Goal: Task Accomplishment & Management: Complete application form

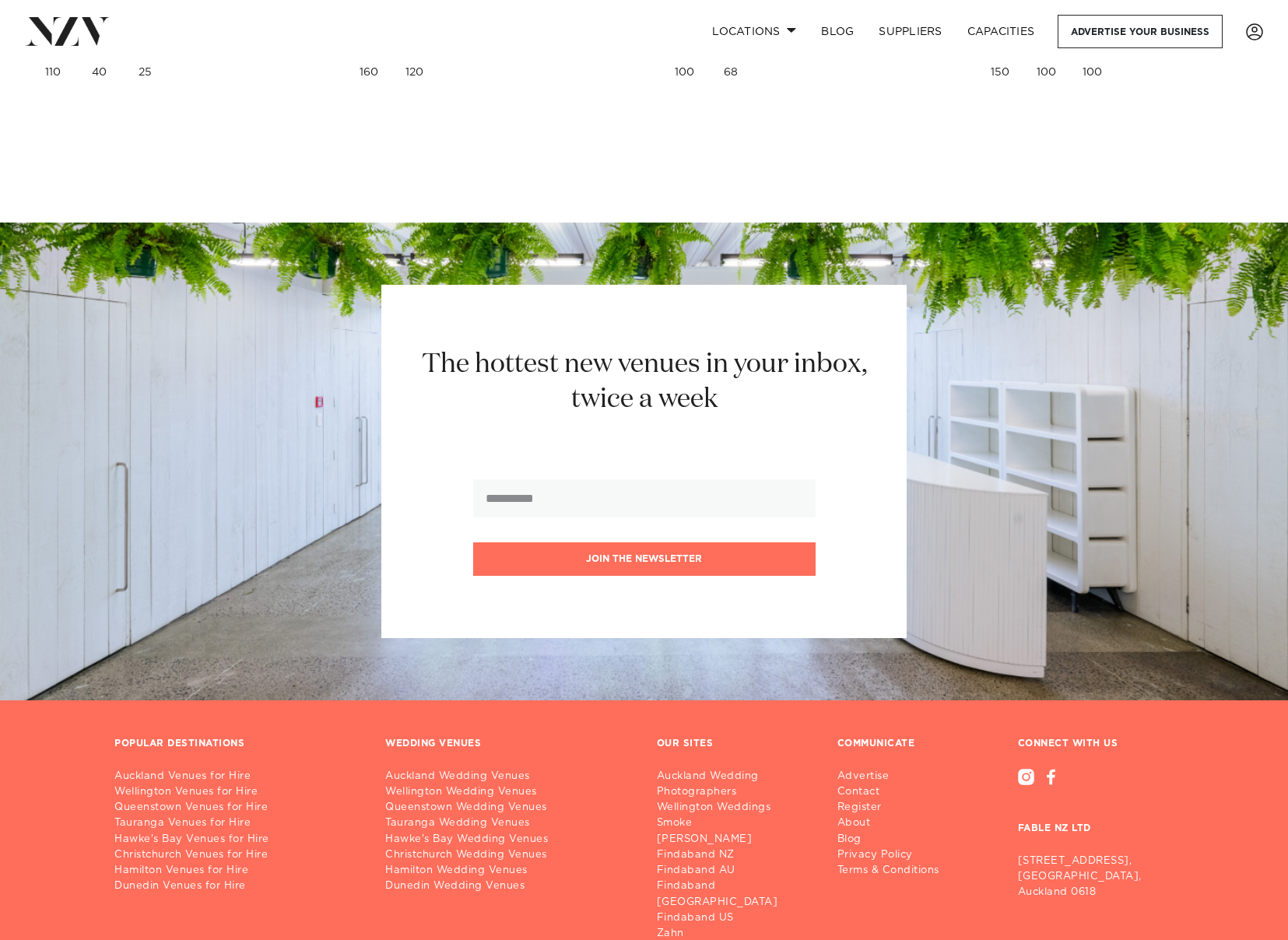
scroll to position [9187, 0]
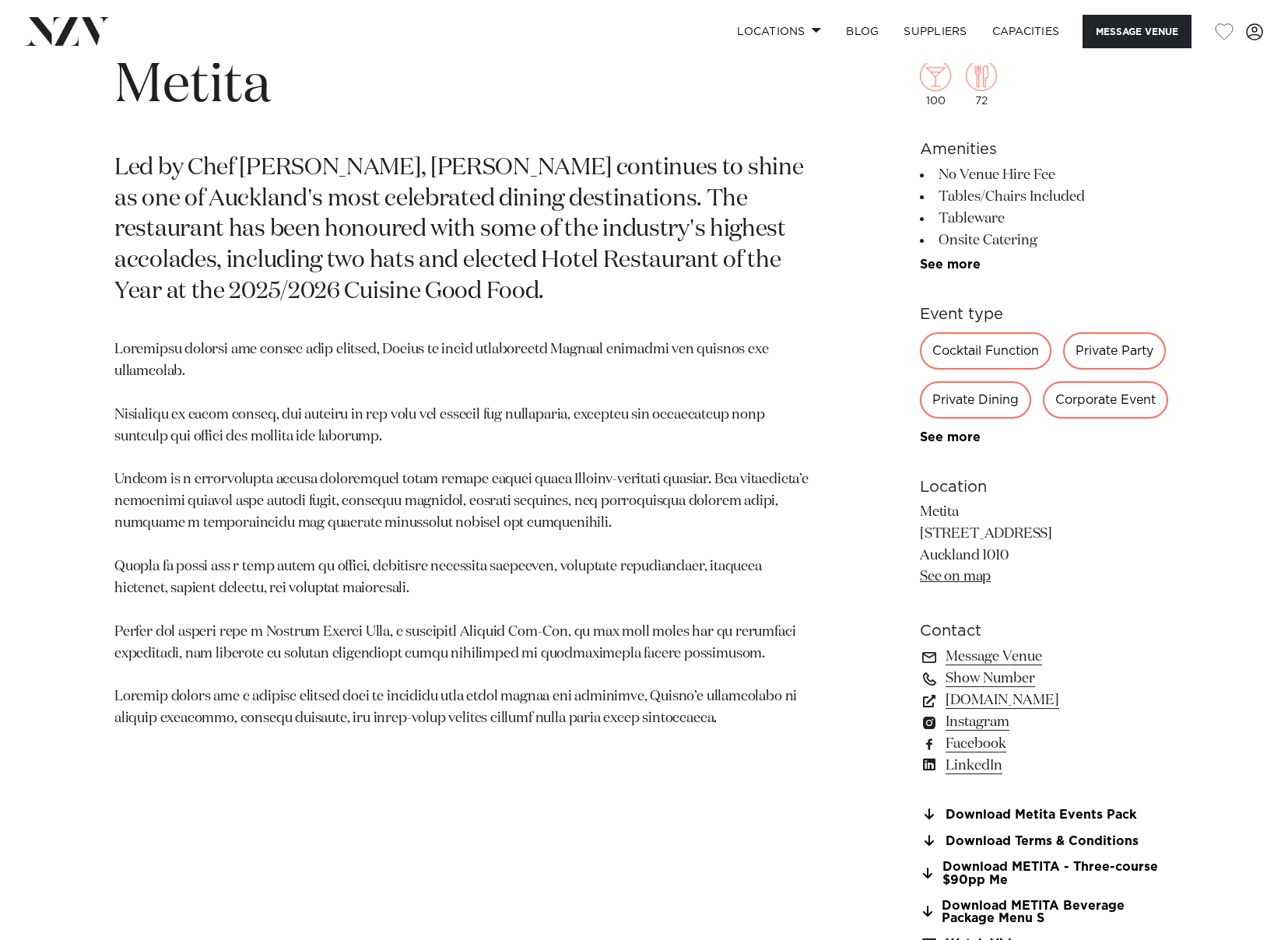
scroll to position [1323, 0]
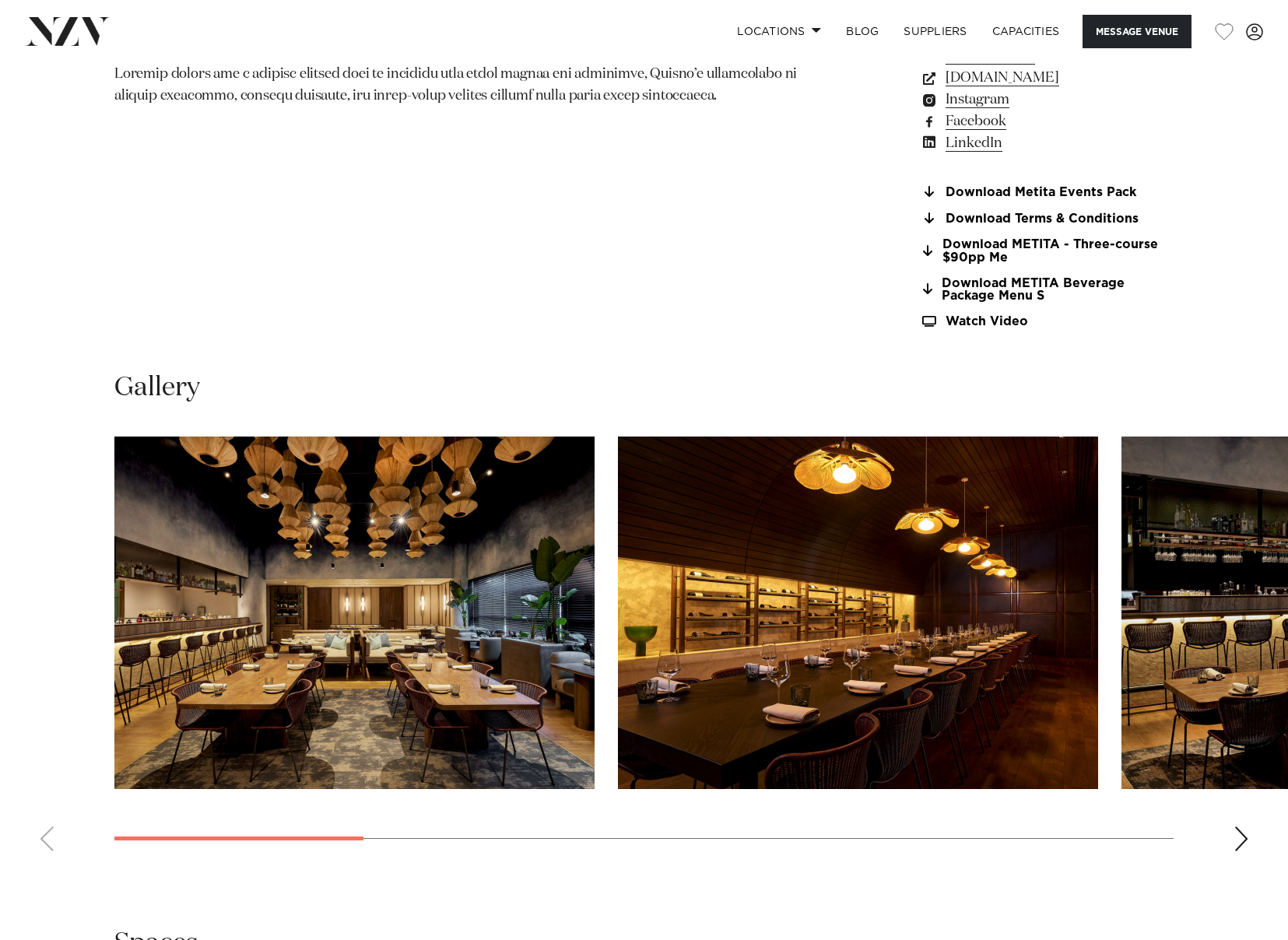
click at [1245, 830] on div "Next slide" at bounding box center [1241, 839] width 15 height 25
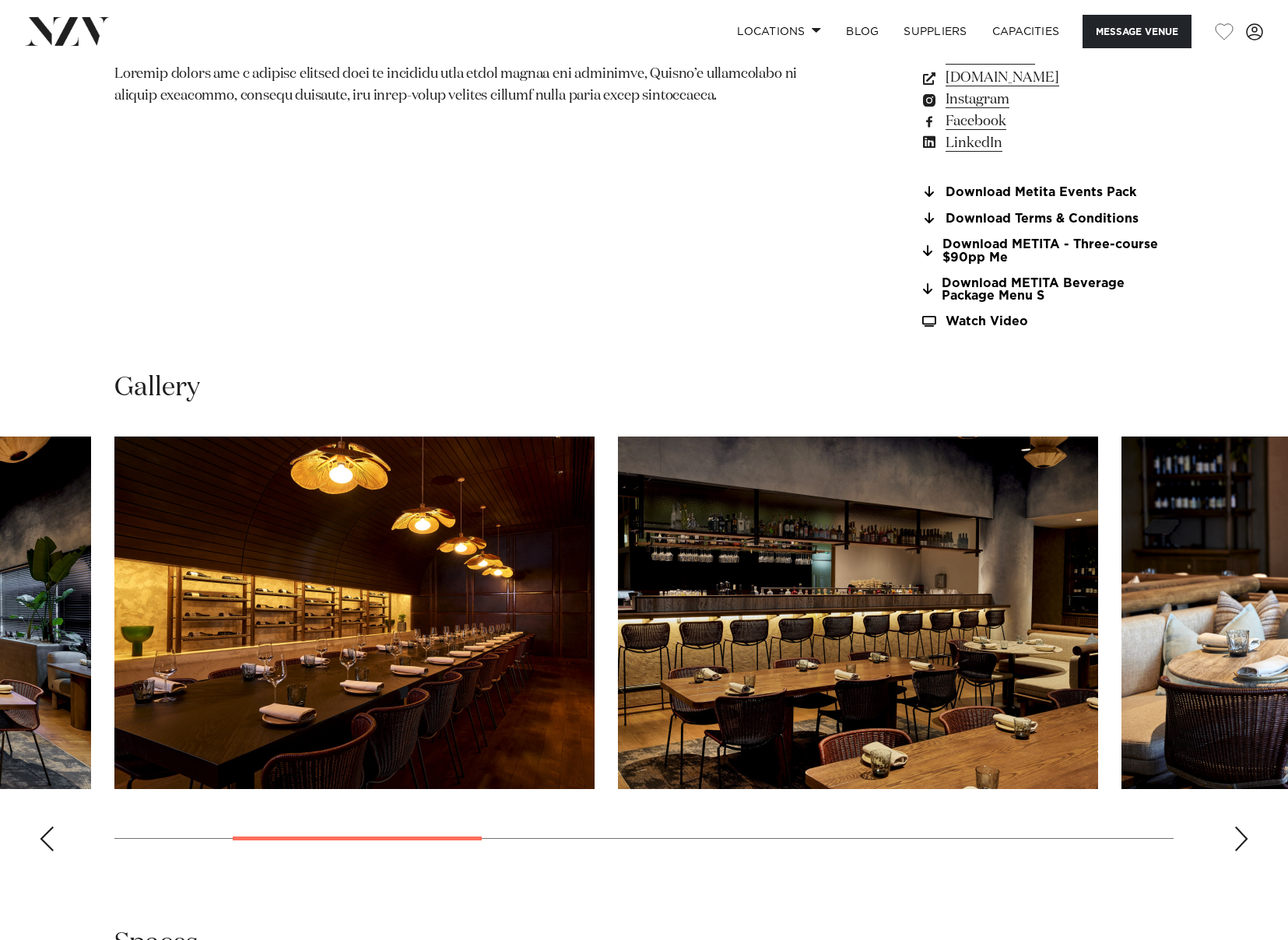
click at [1245, 830] on div "Next slide" at bounding box center [1241, 839] width 15 height 25
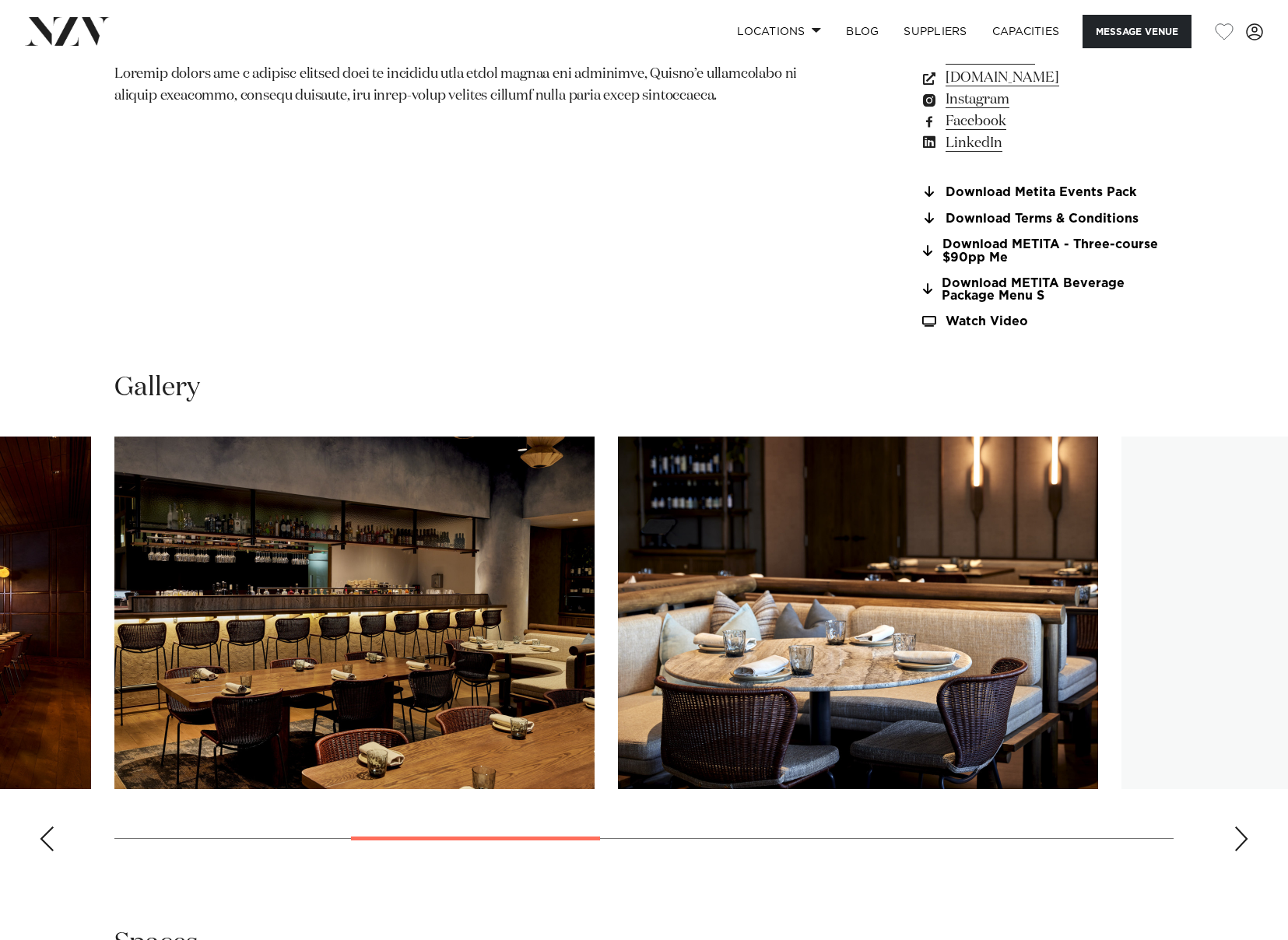
click at [1245, 830] on div "Next slide" at bounding box center [1241, 839] width 15 height 25
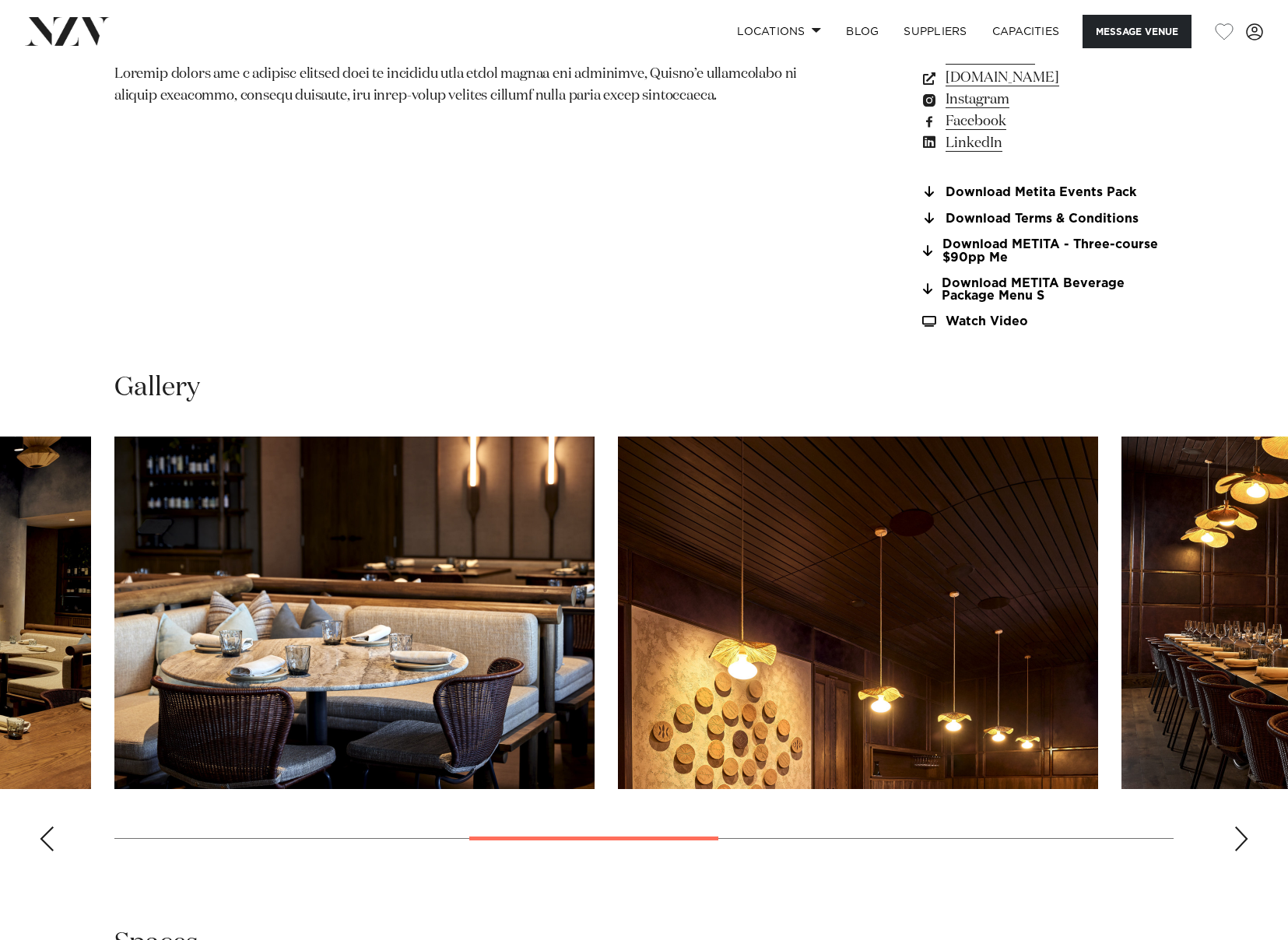
click at [1245, 830] on div "Next slide" at bounding box center [1241, 839] width 15 height 25
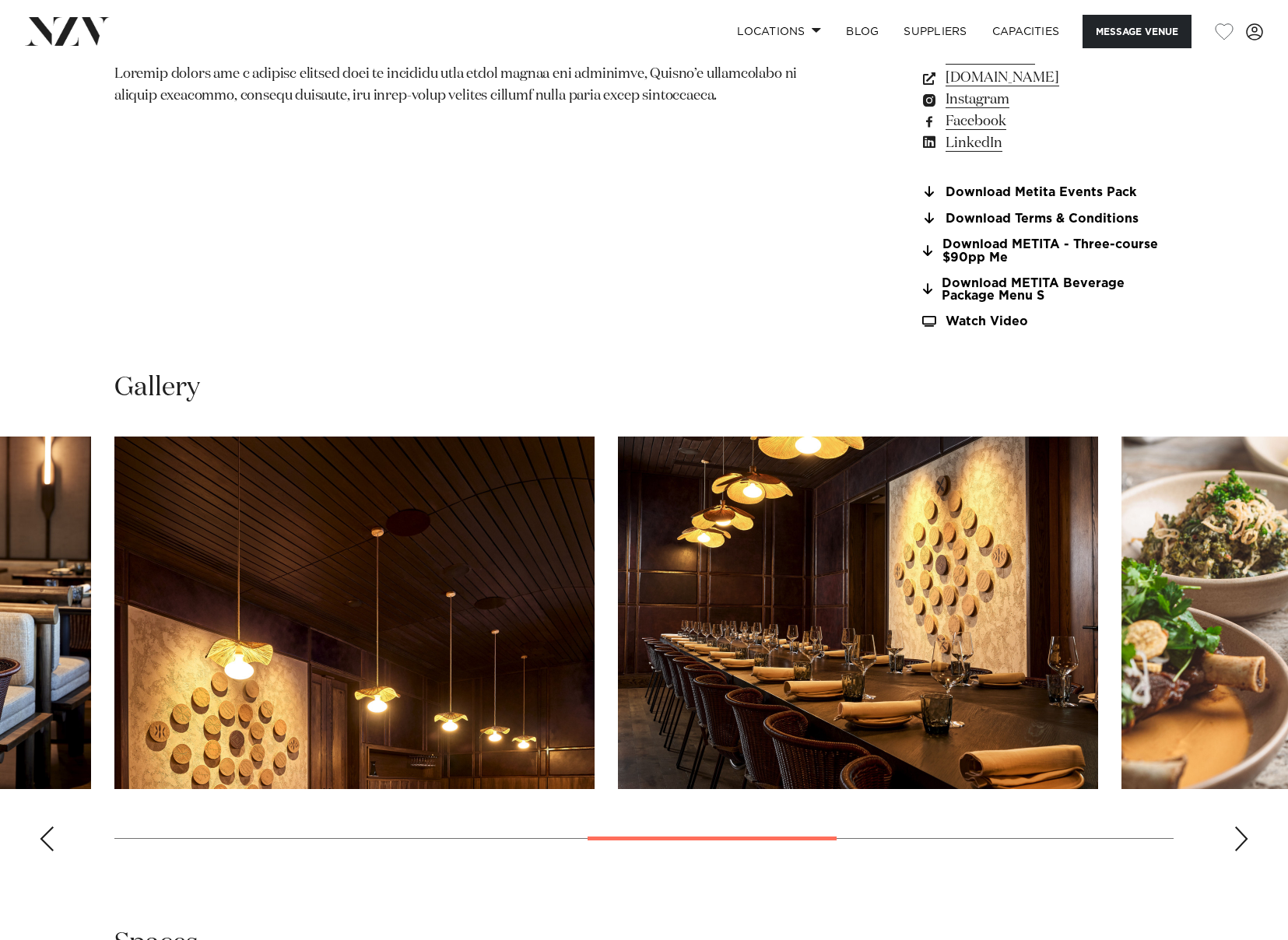
click at [1245, 830] on div "Next slide" at bounding box center [1241, 839] width 15 height 25
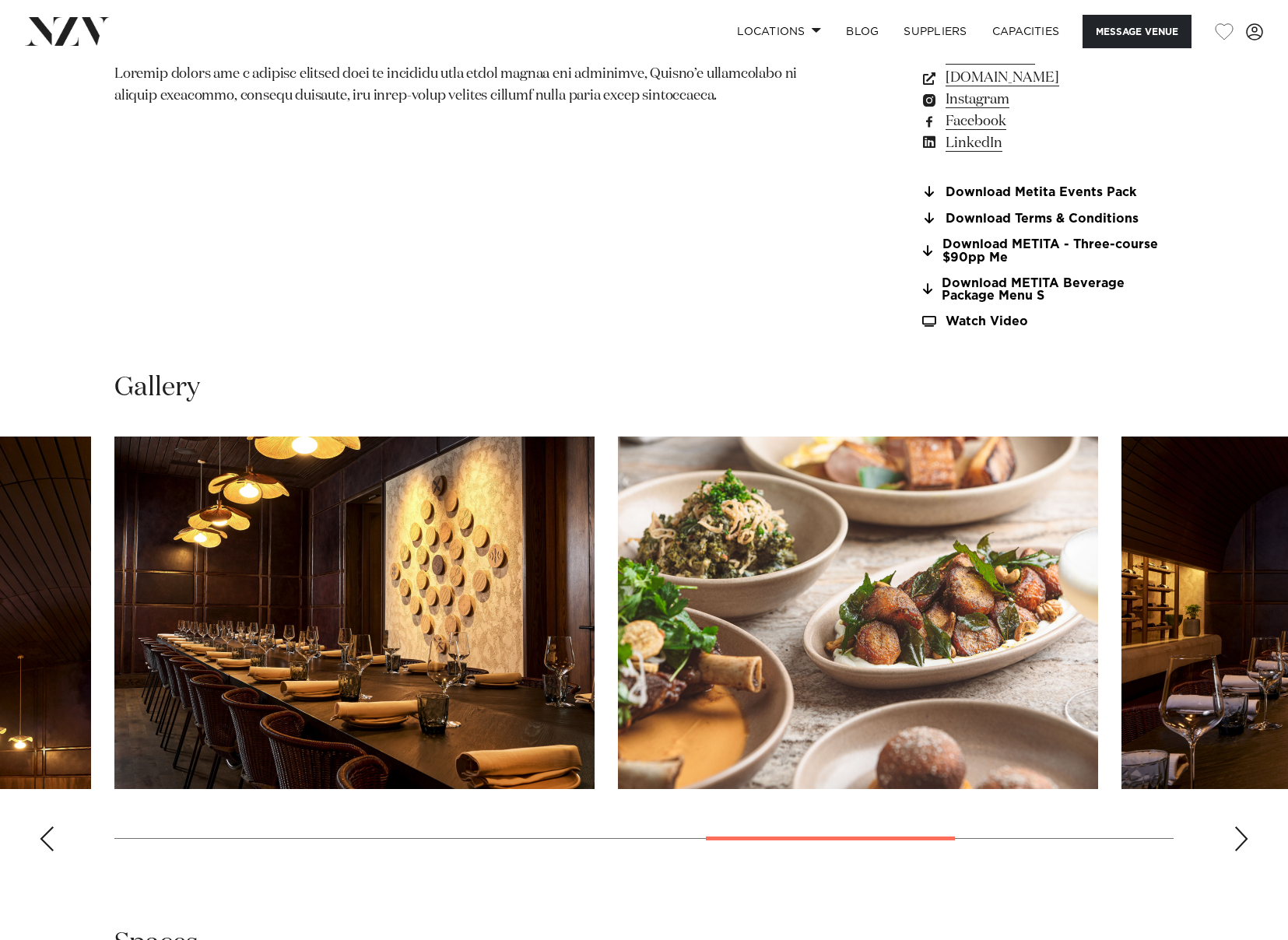
click at [1245, 830] on div "Next slide" at bounding box center [1241, 839] width 15 height 25
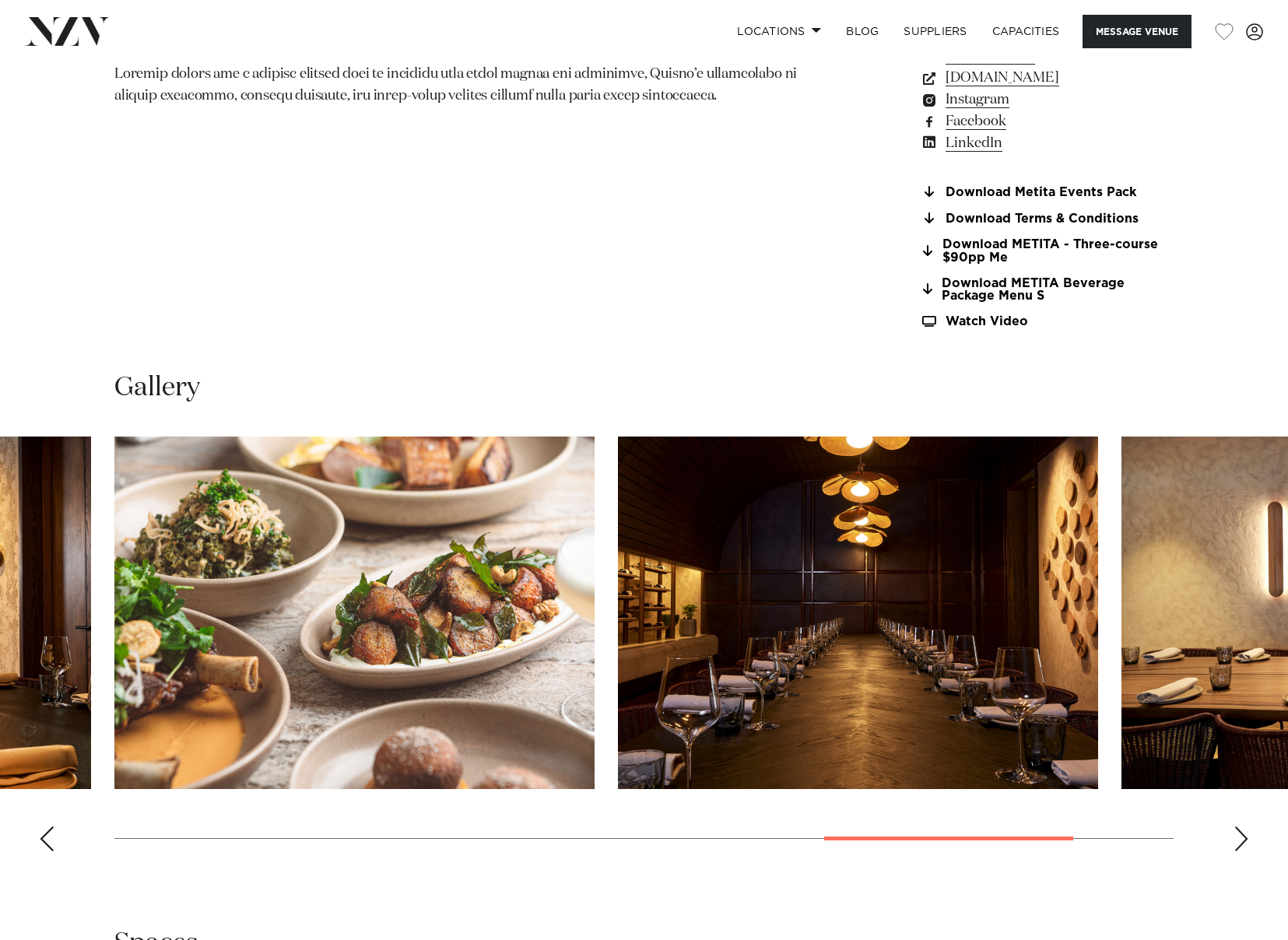
click at [1245, 830] on div "Next slide" at bounding box center [1241, 839] width 15 height 25
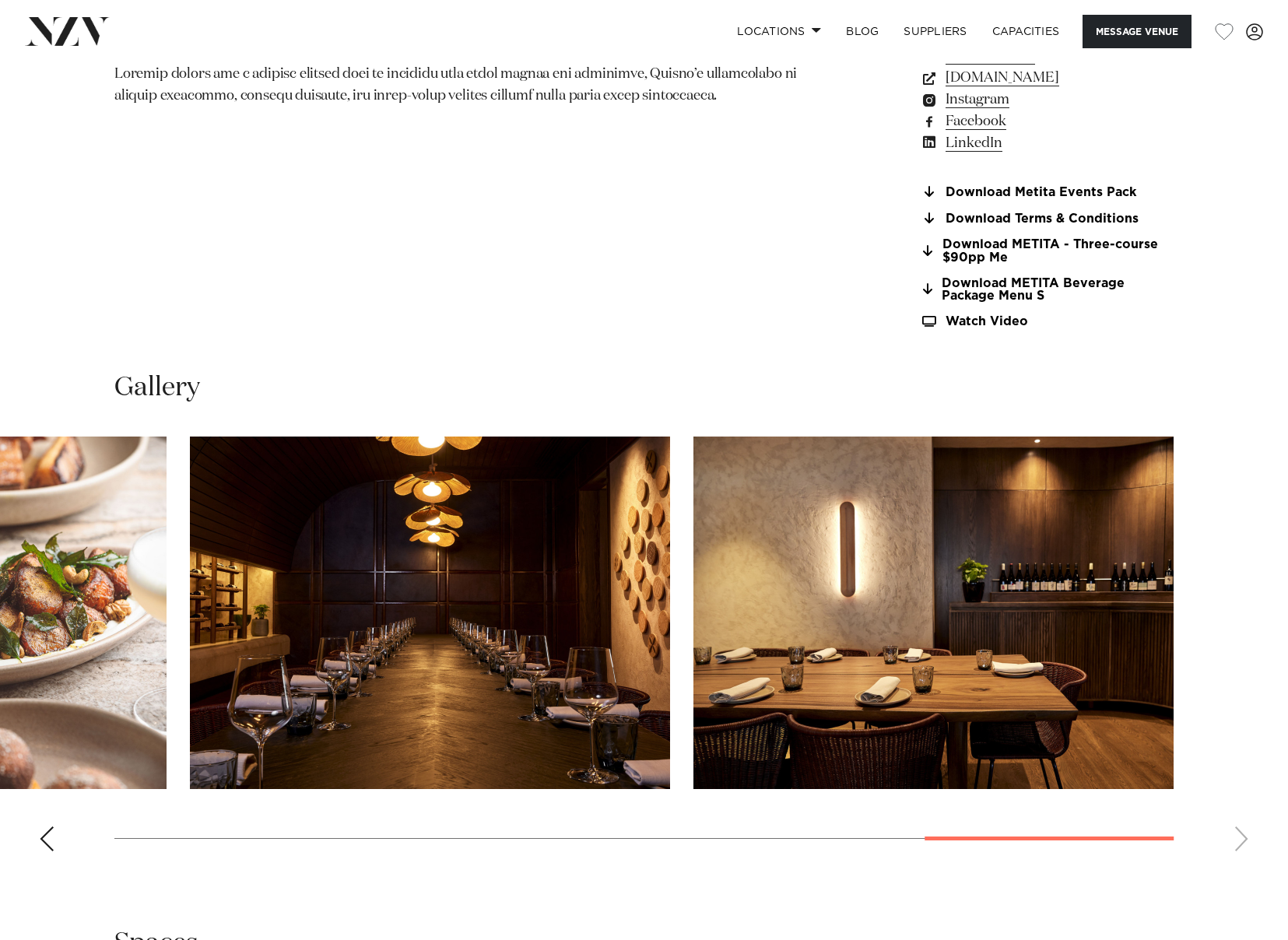
click at [1245, 830] on swiper-container at bounding box center [644, 650] width 1288 height 427
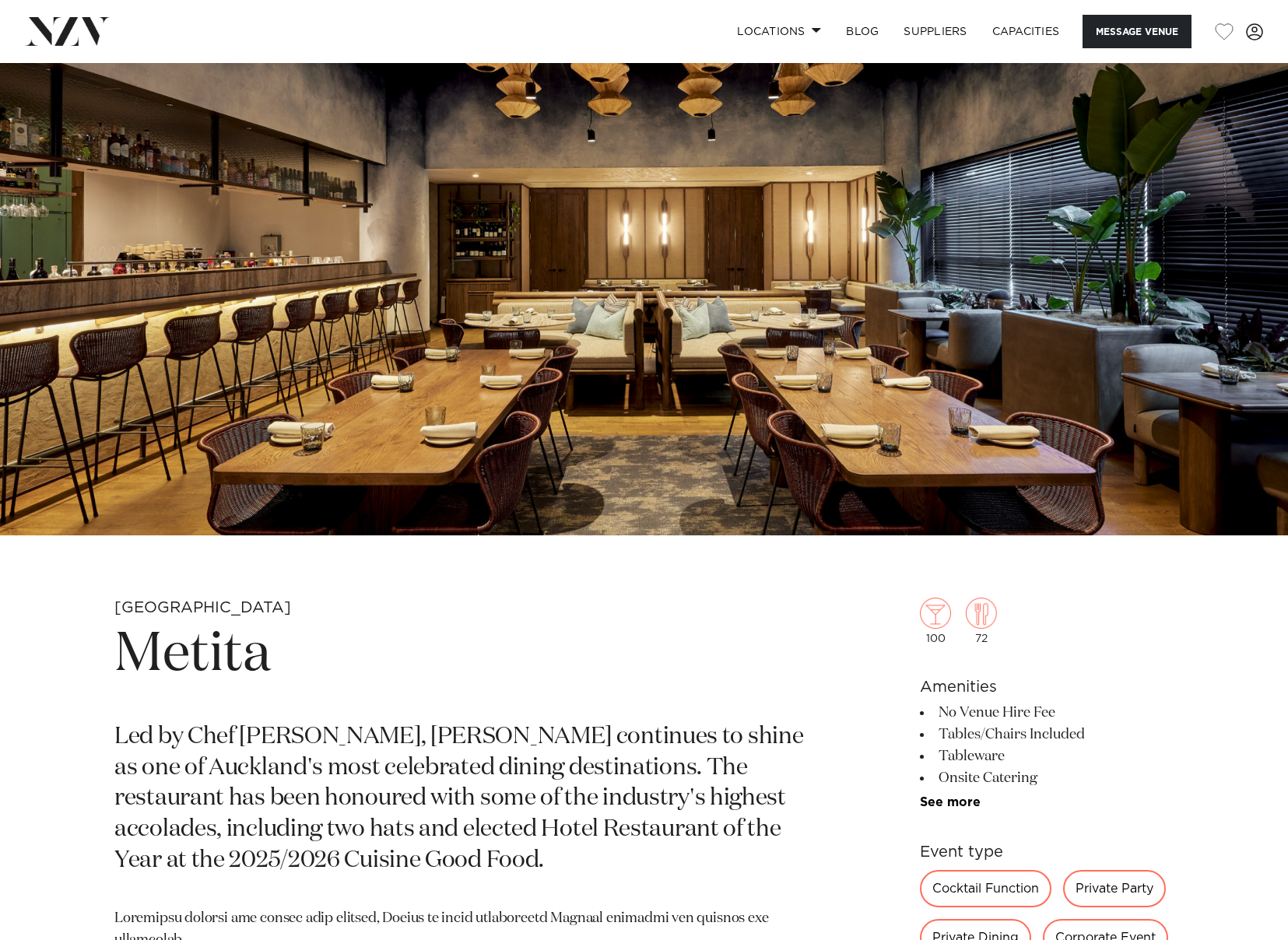
scroll to position [389, 0]
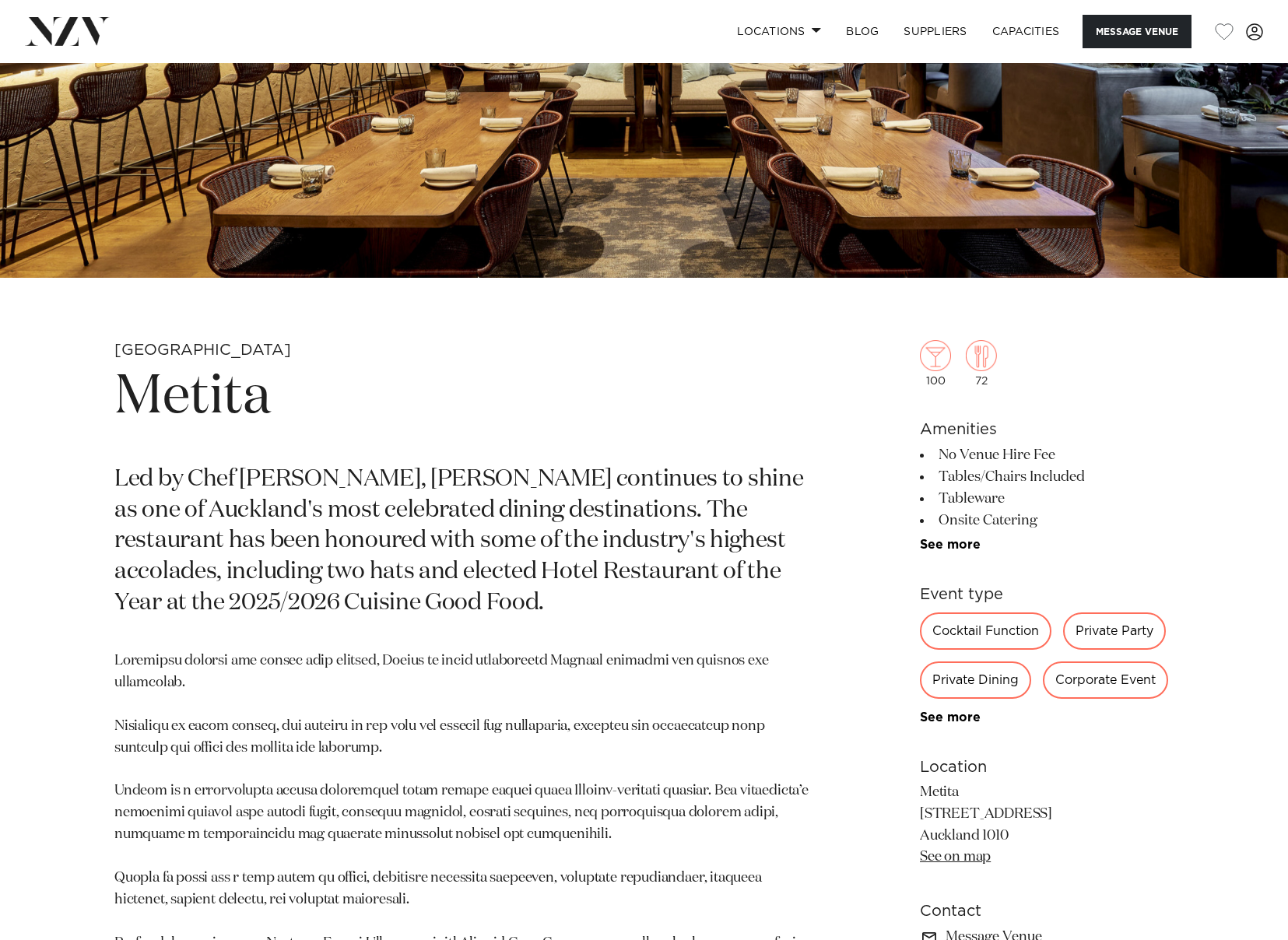
click at [254, 410] on h1 "Metita" at bounding box center [462, 397] width 695 height 72
copy section "Metita"
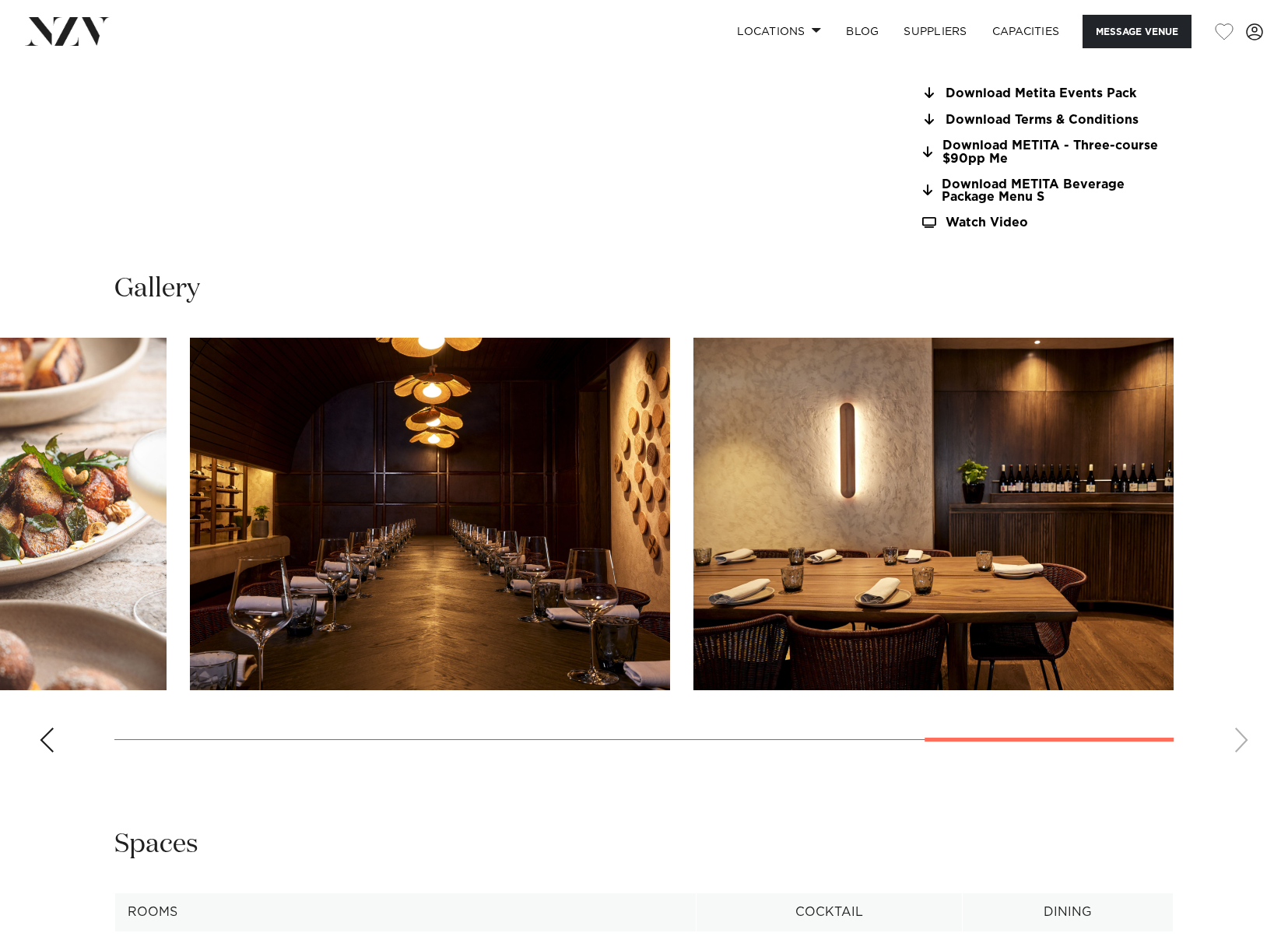
scroll to position [1712, 0]
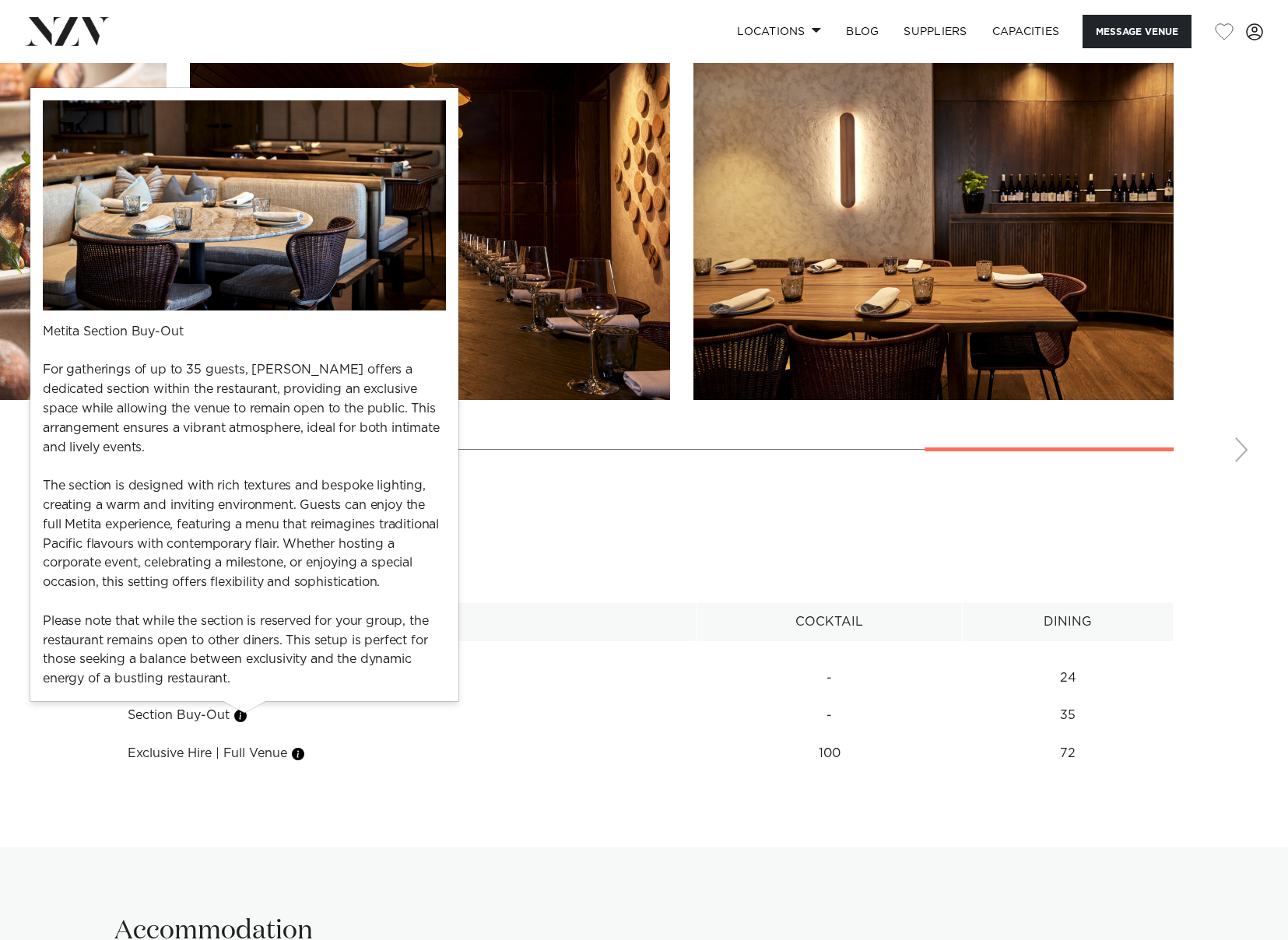
click at [242, 714] on button "button" at bounding box center [240, 715] width 15 height 15
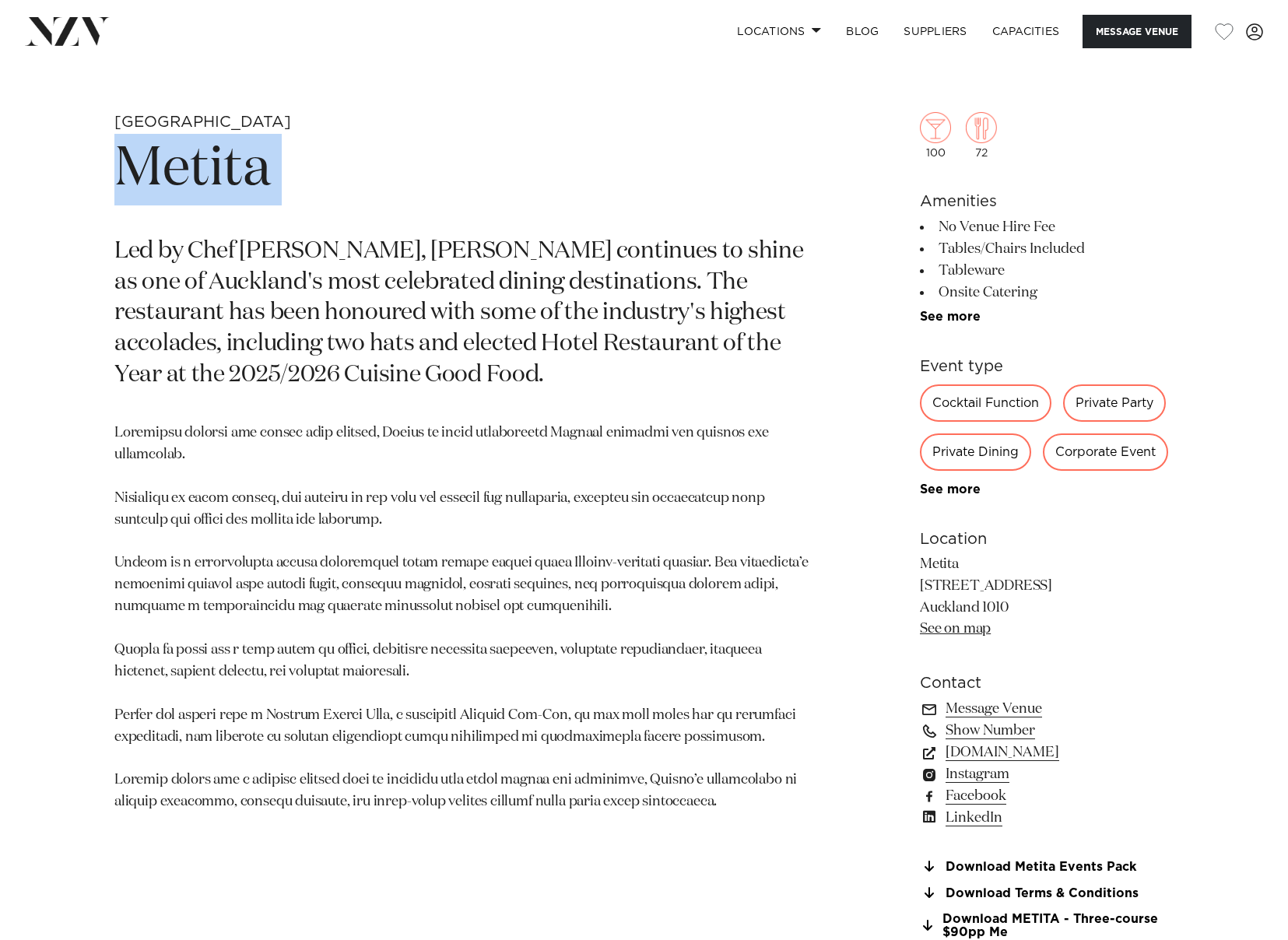
scroll to position [0, 0]
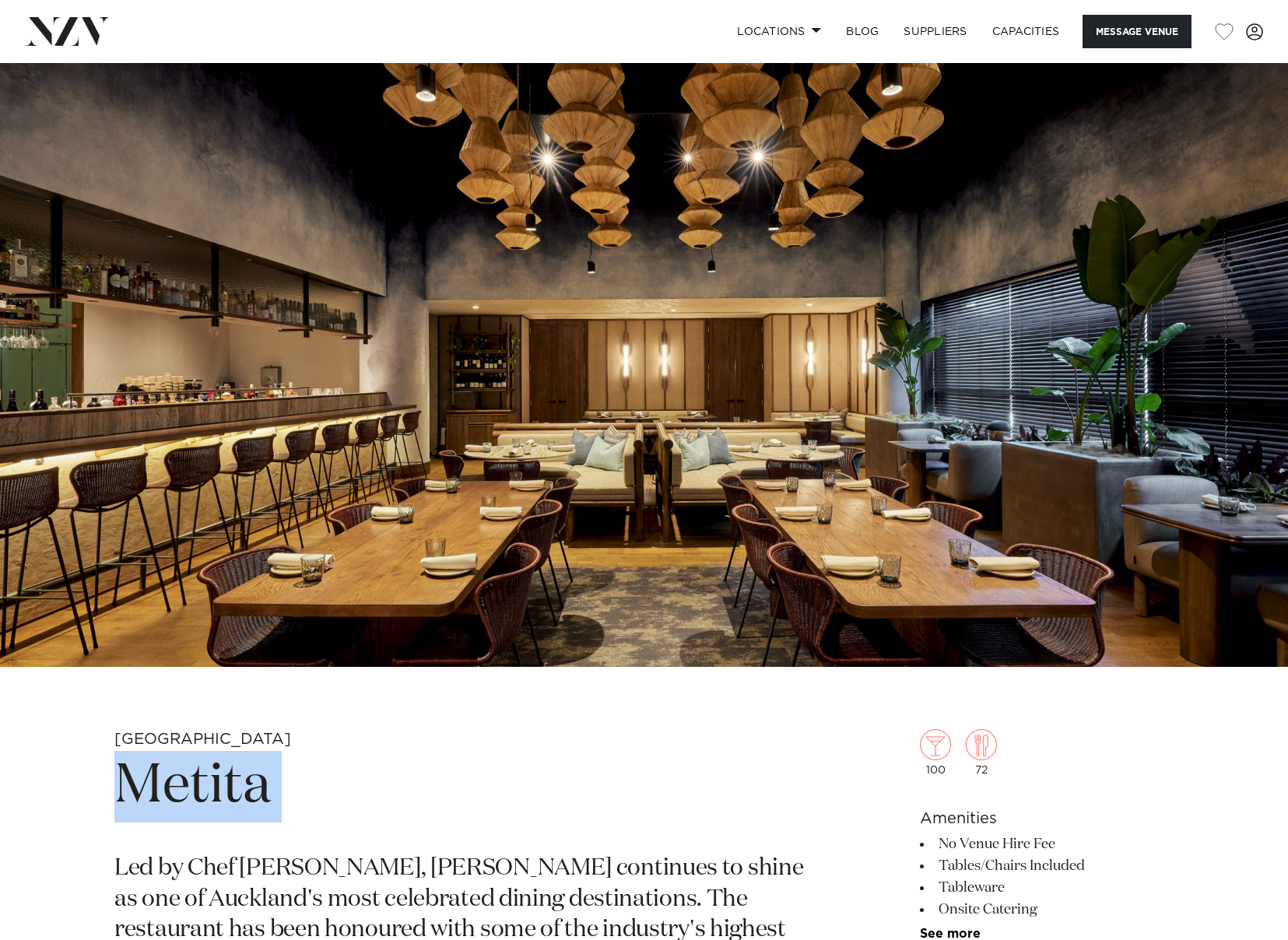
drag, startPoint x: 98, startPoint y: 25, endPoint x: 107, endPoint y: 25, distance: 9.0
click at [98, 25] on img at bounding box center [67, 31] width 85 height 28
click at [780, 27] on link "Locations" at bounding box center [779, 31] width 109 height 34
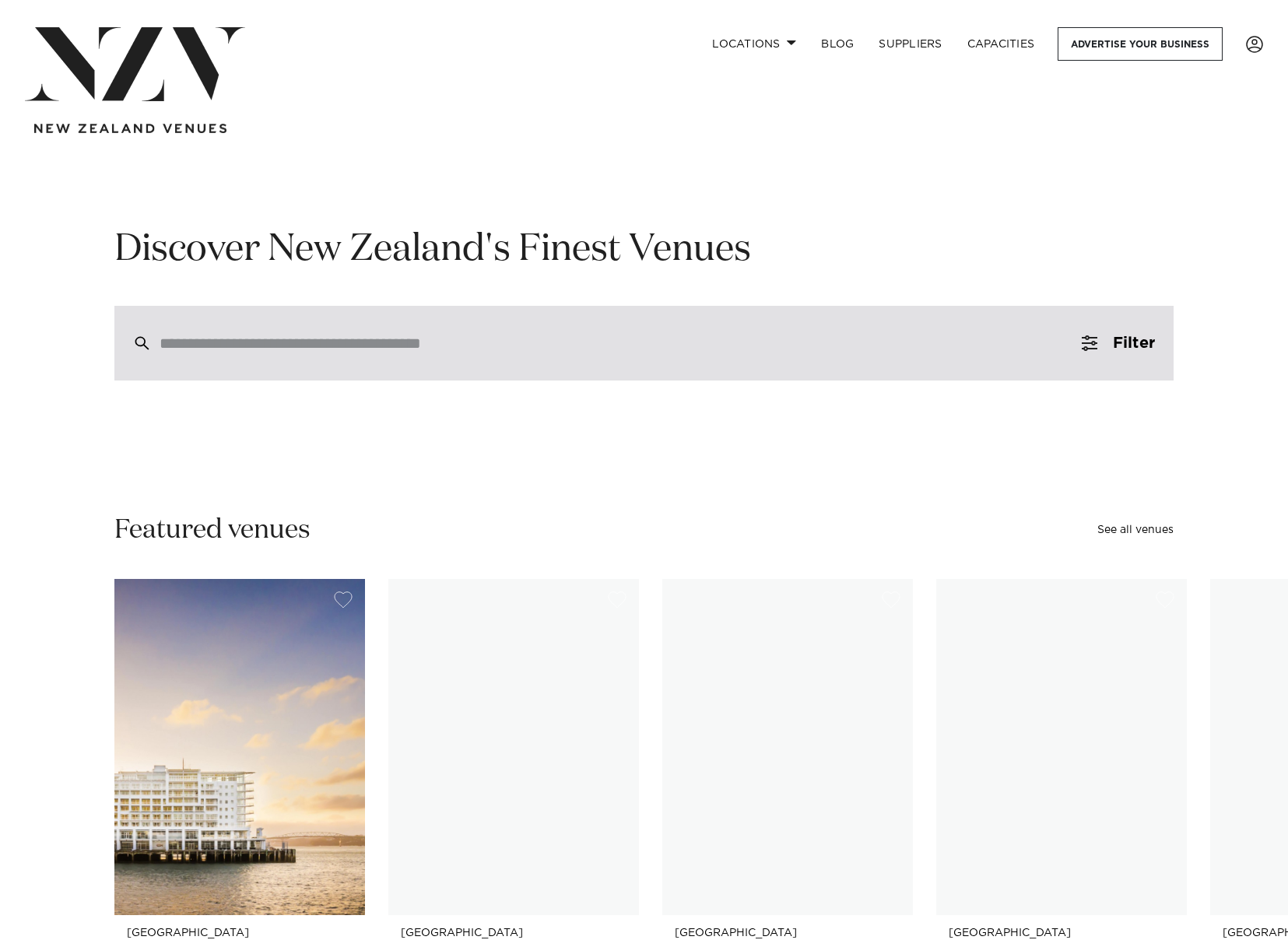
click at [442, 352] on input "search" at bounding box center [611, 342] width 903 height 17
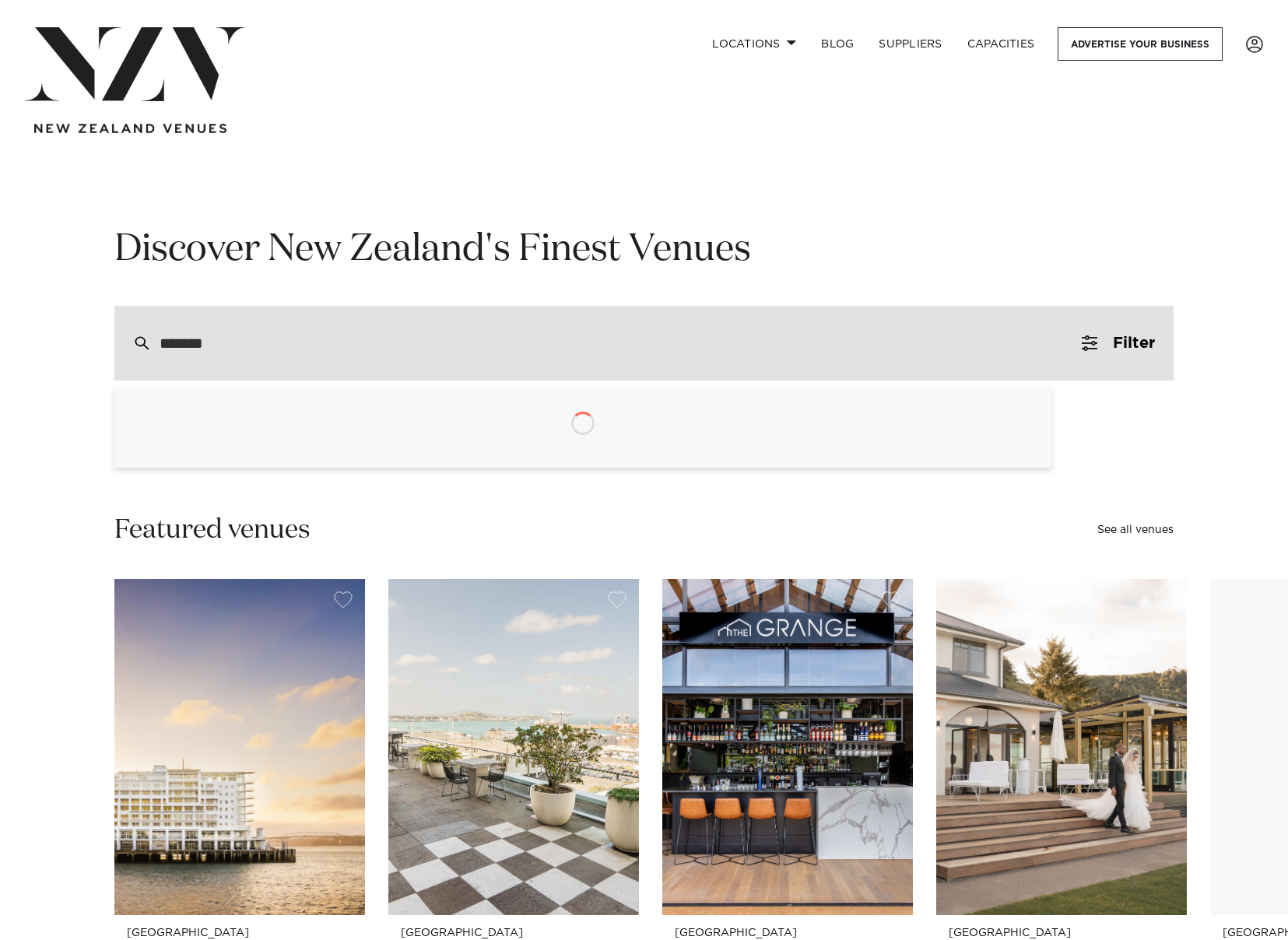
type input "********"
type input "**********"
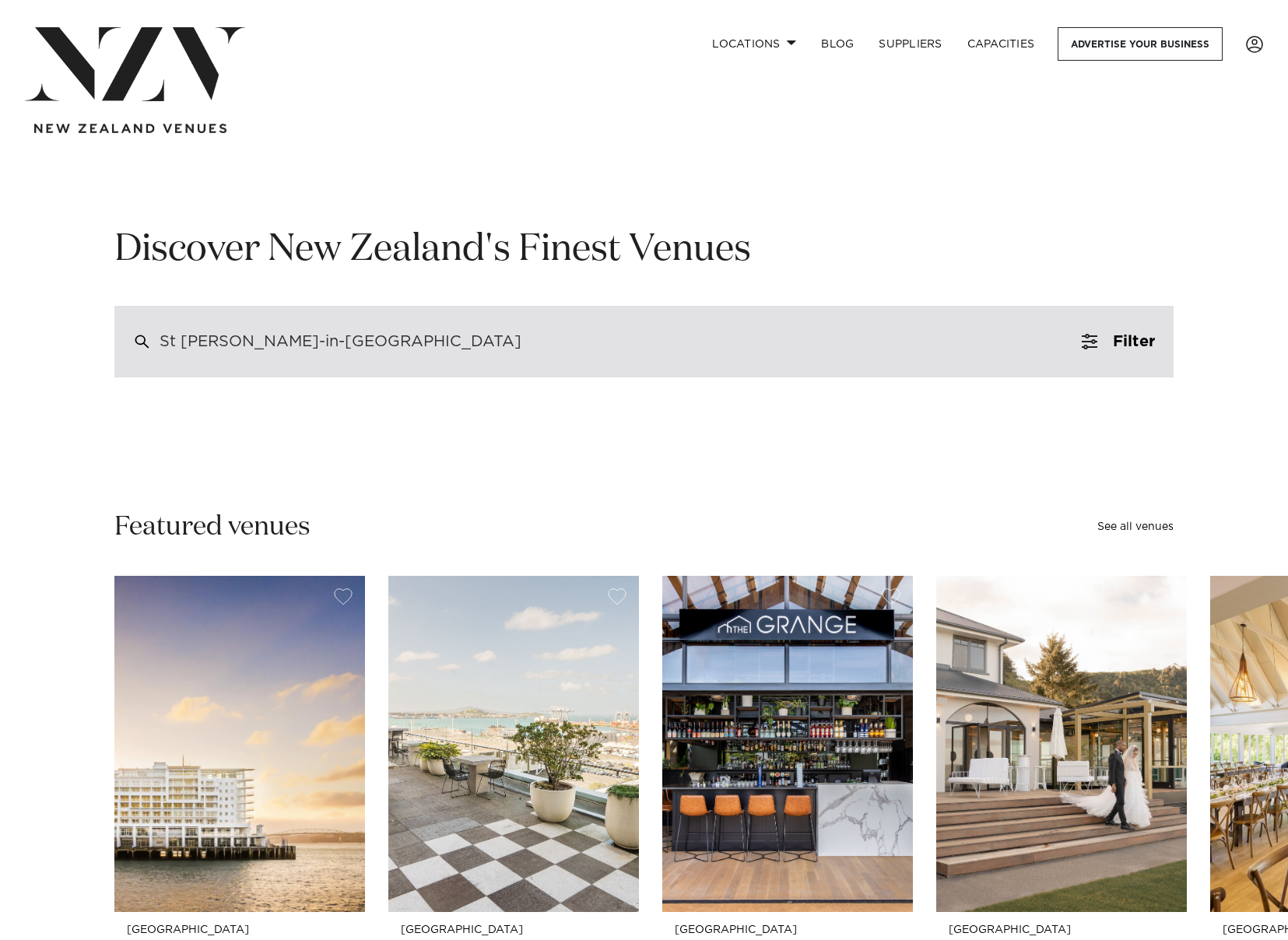
click at [391, 333] on div "St Matthew-in-the-City" at bounding box center [644, 342] width 1059 height 72
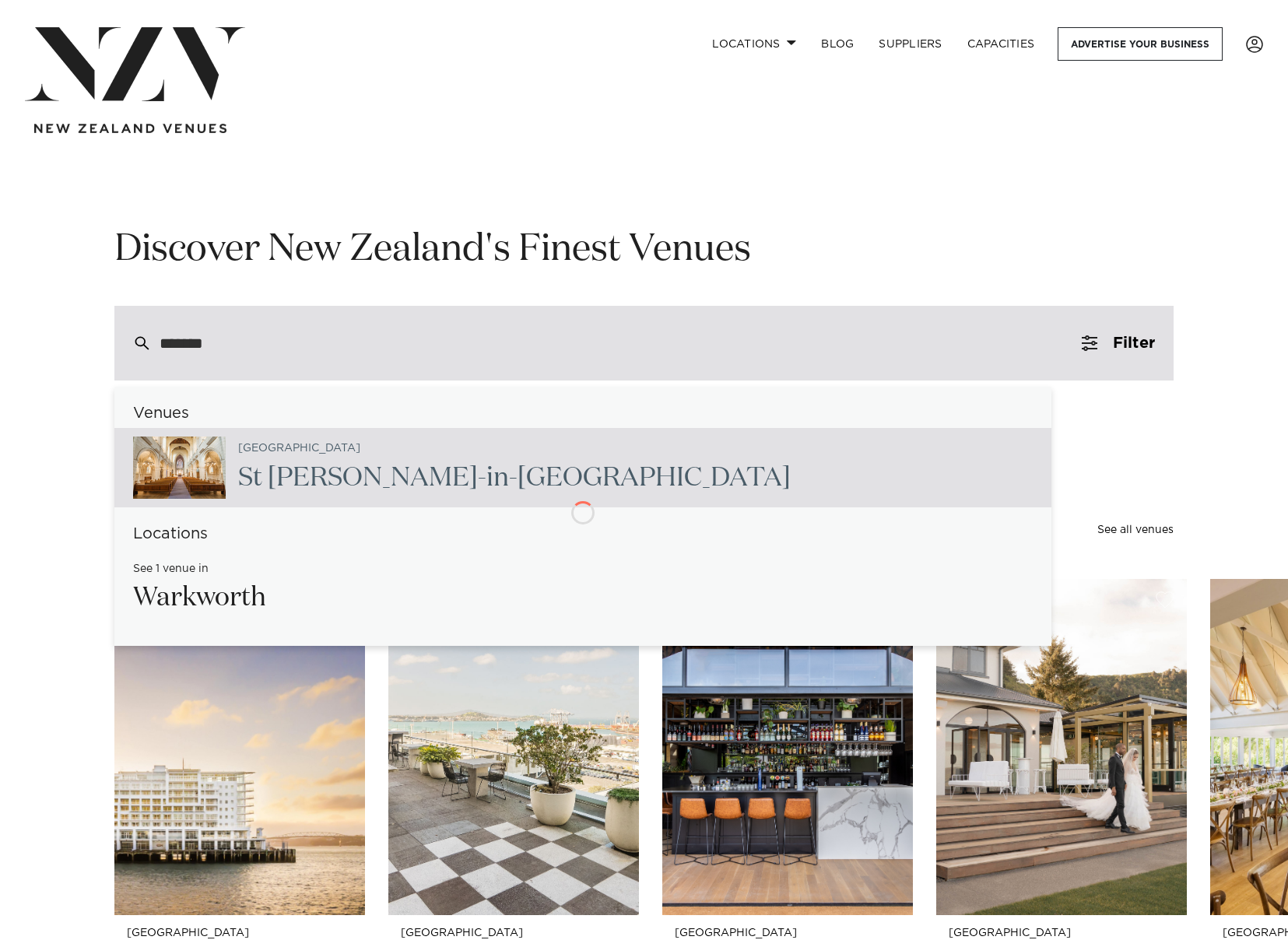
type input "********"
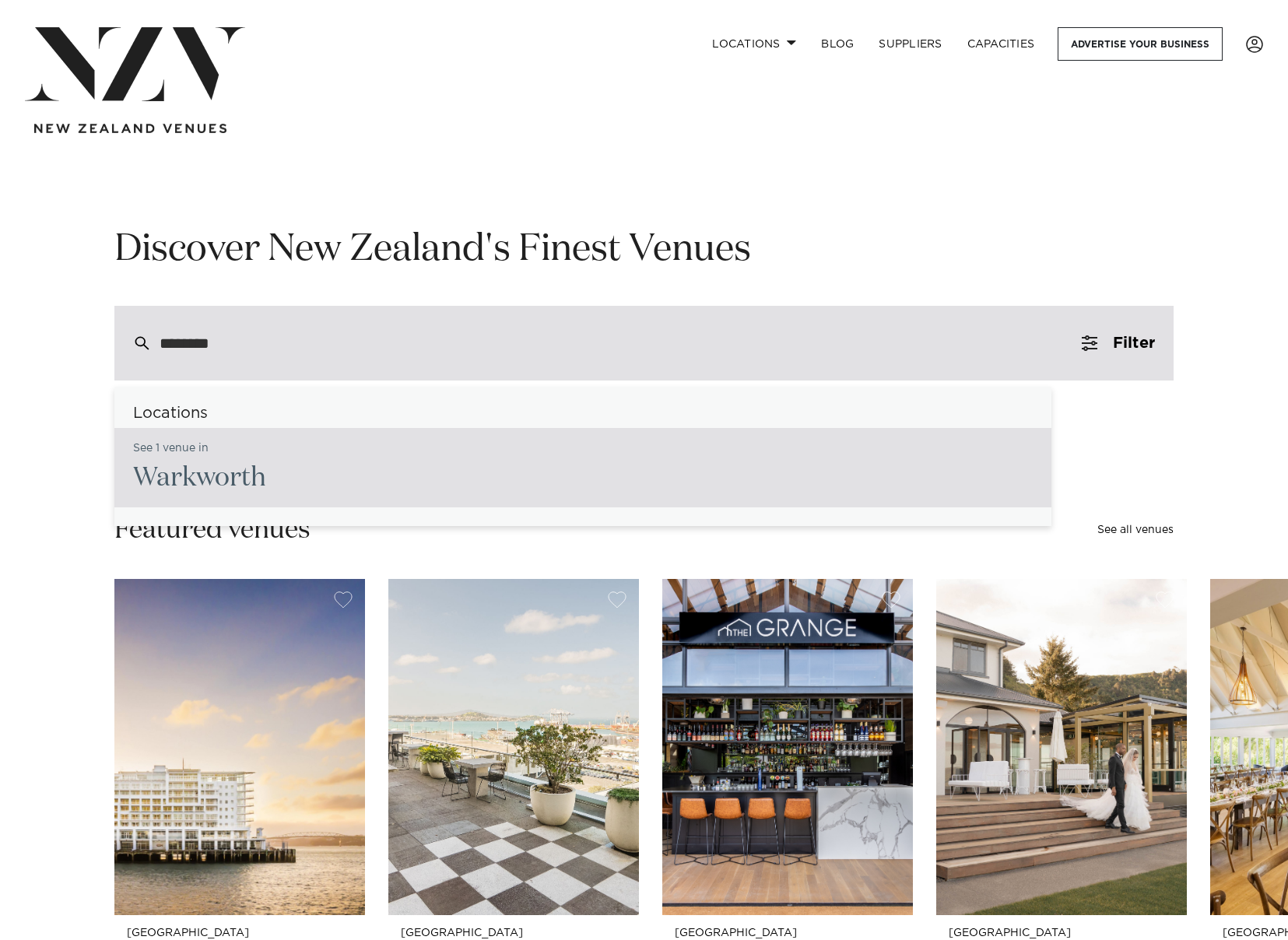
click at [284, 474] on div "See 1 venue in Warkworth" at bounding box center [582, 467] width 937 height 80
type input "**********"
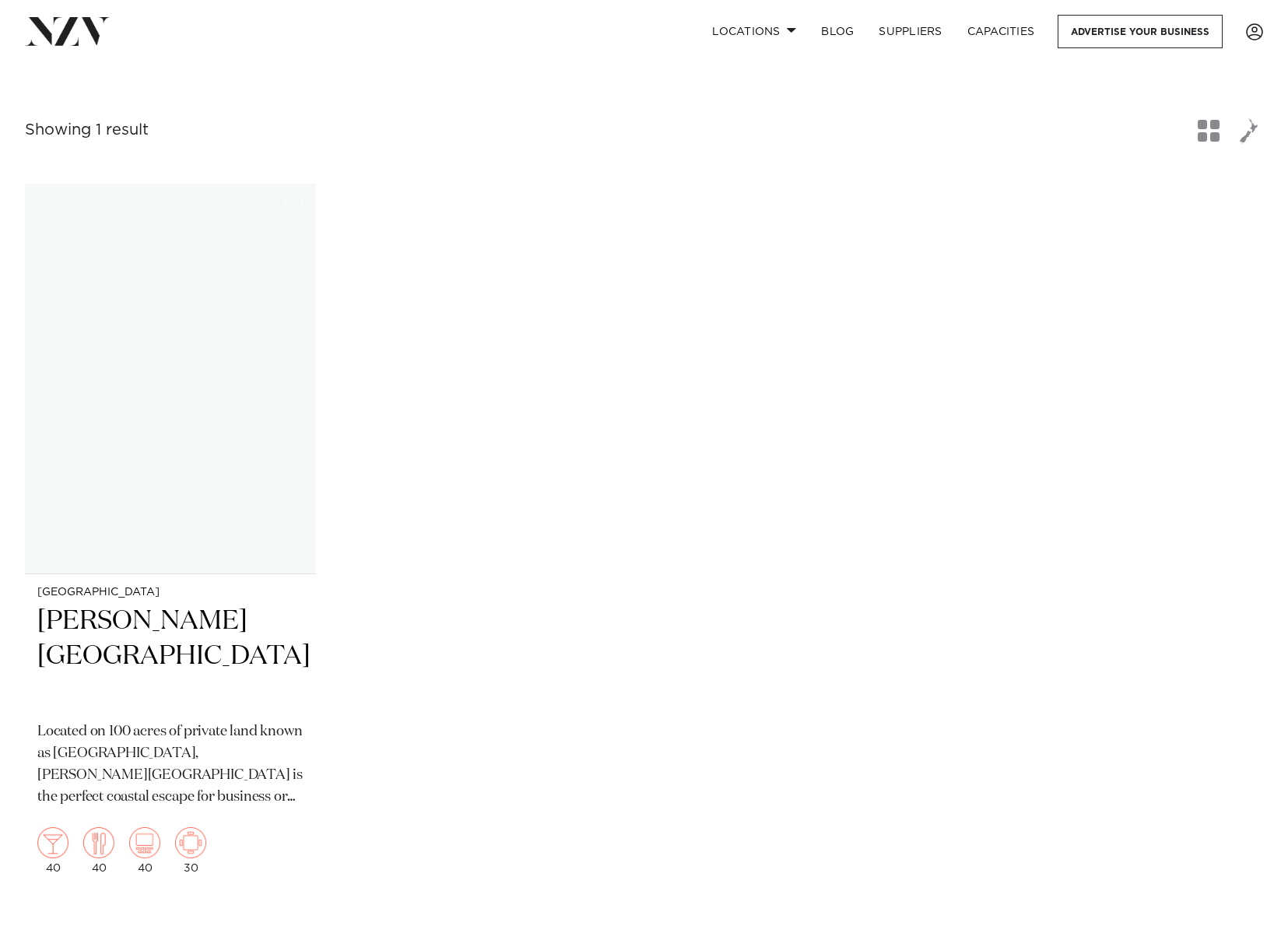
scroll to position [312, 0]
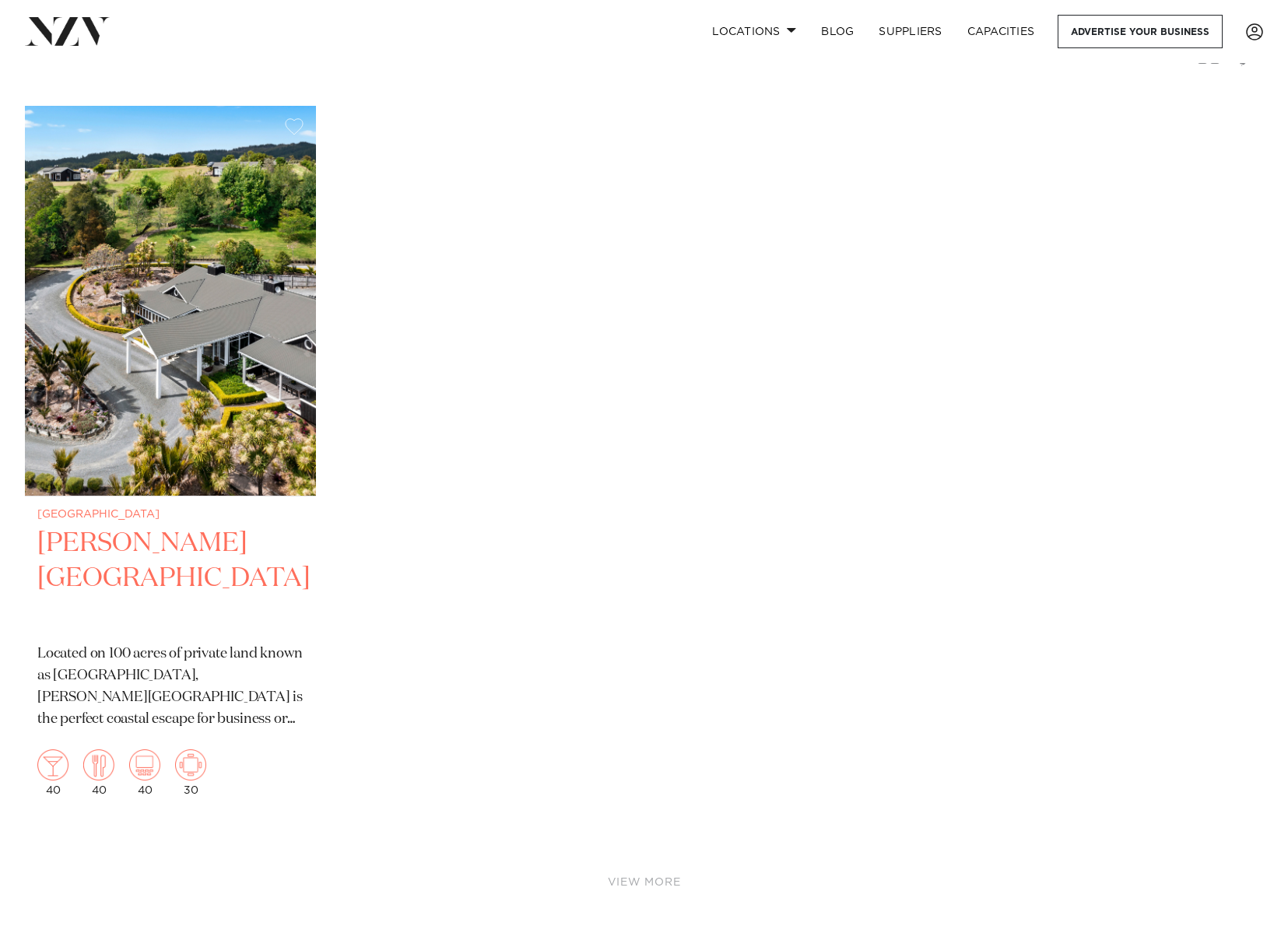
click at [259, 380] on img at bounding box center [170, 300] width 291 height 390
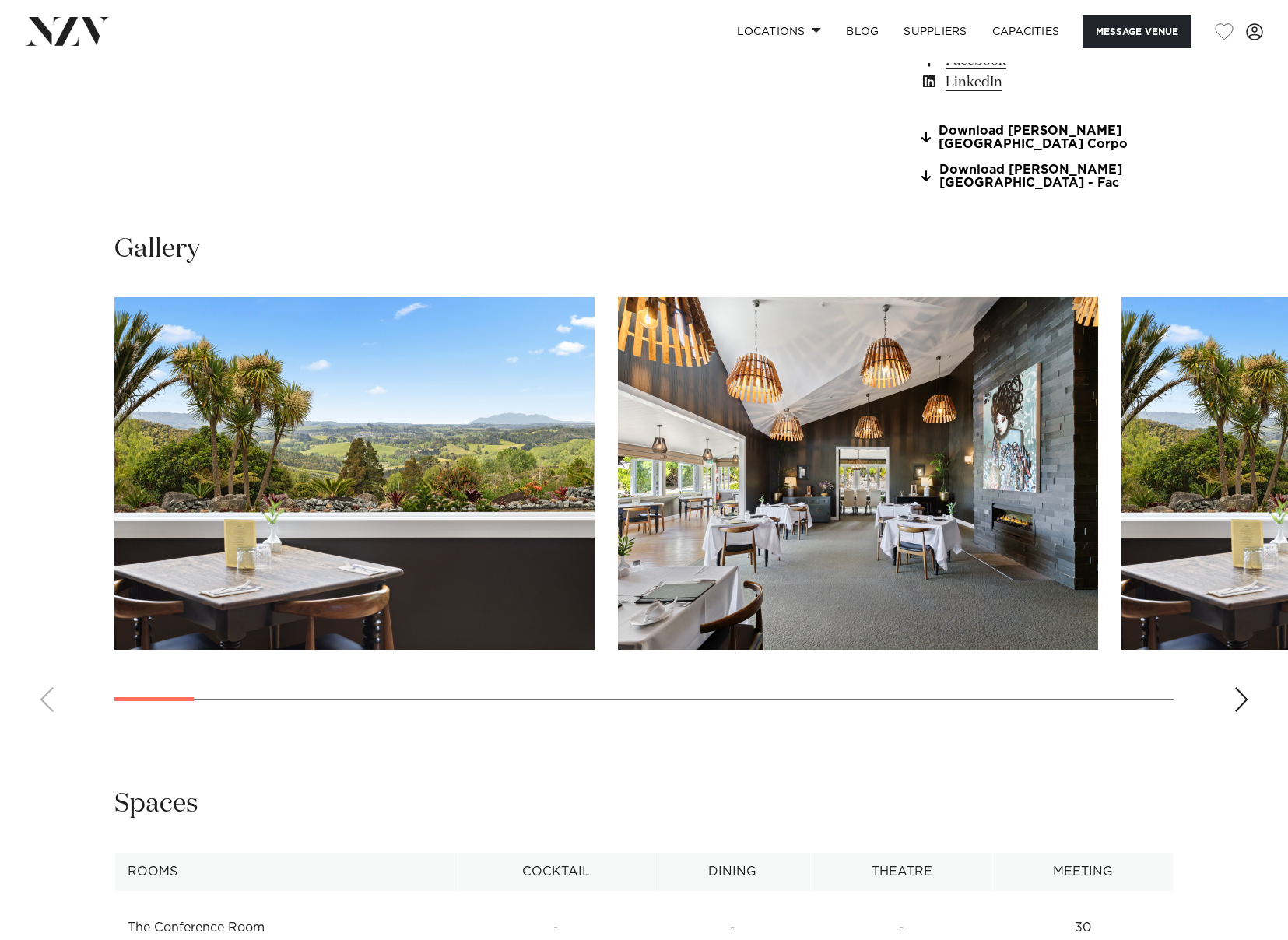
scroll to position [1401, 0]
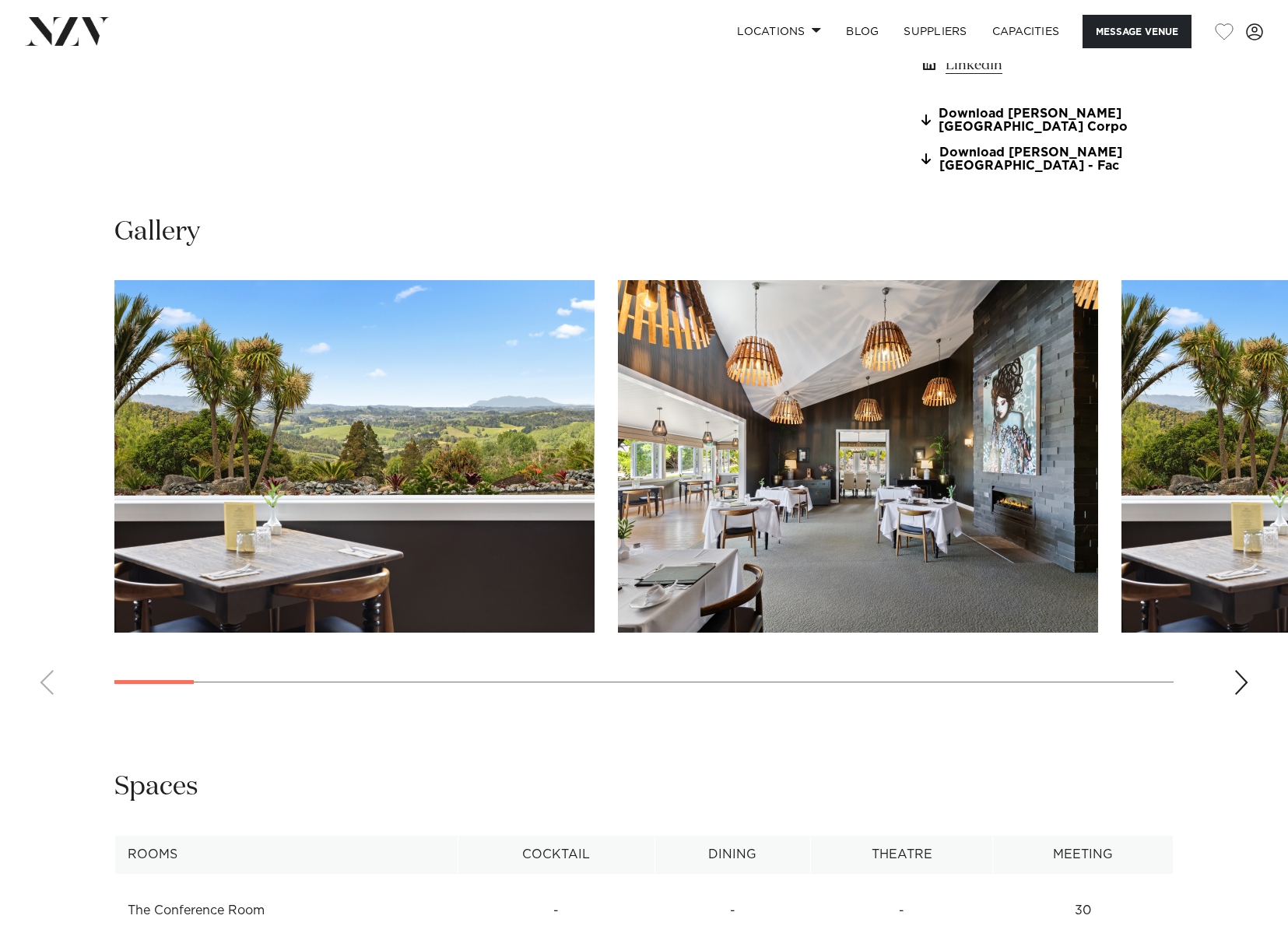
click at [1245, 673] on div "Next slide" at bounding box center [1241, 682] width 15 height 25
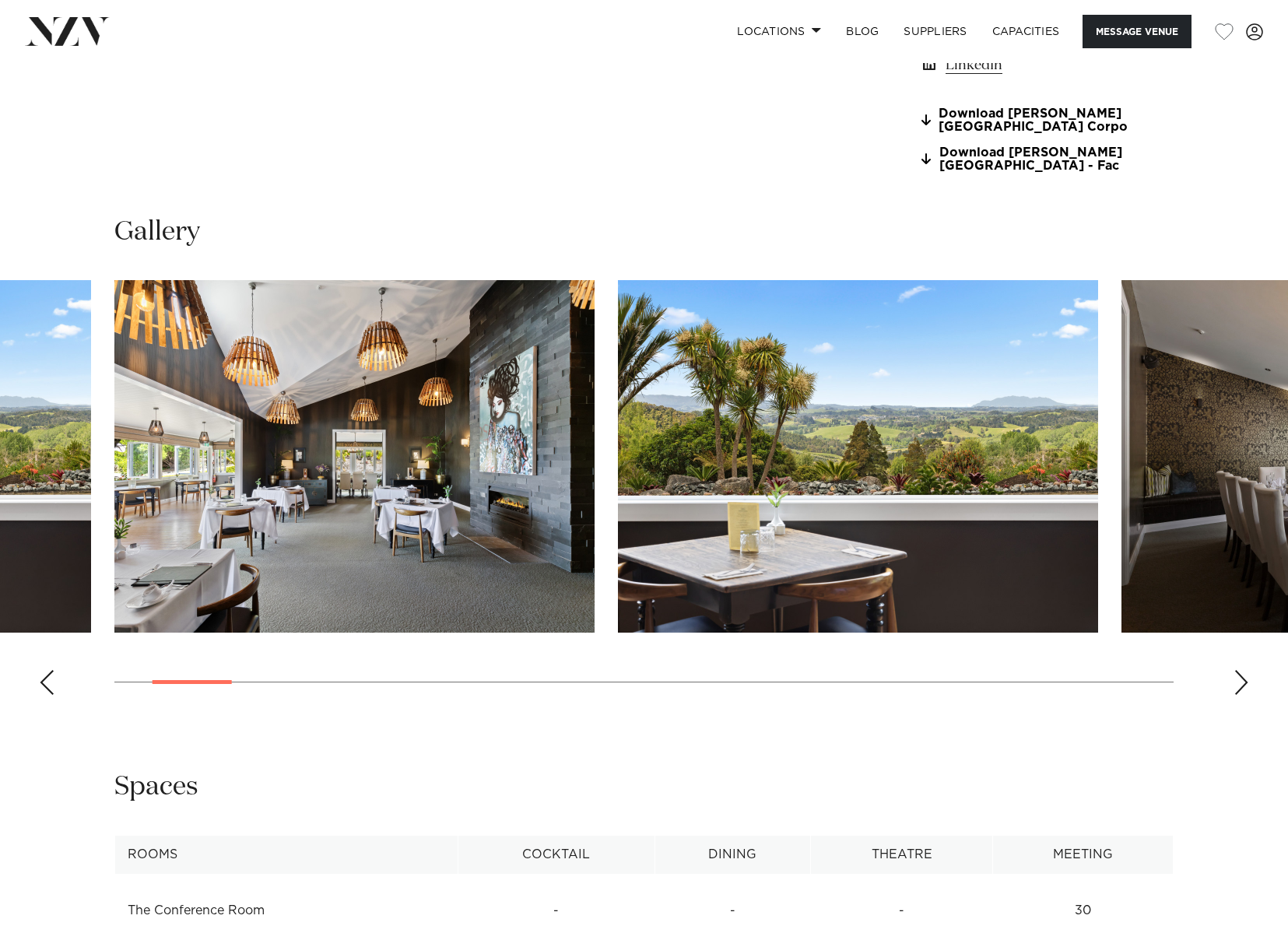
click at [1245, 681] on div "Next slide" at bounding box center [1241, 682] width 15 height 25
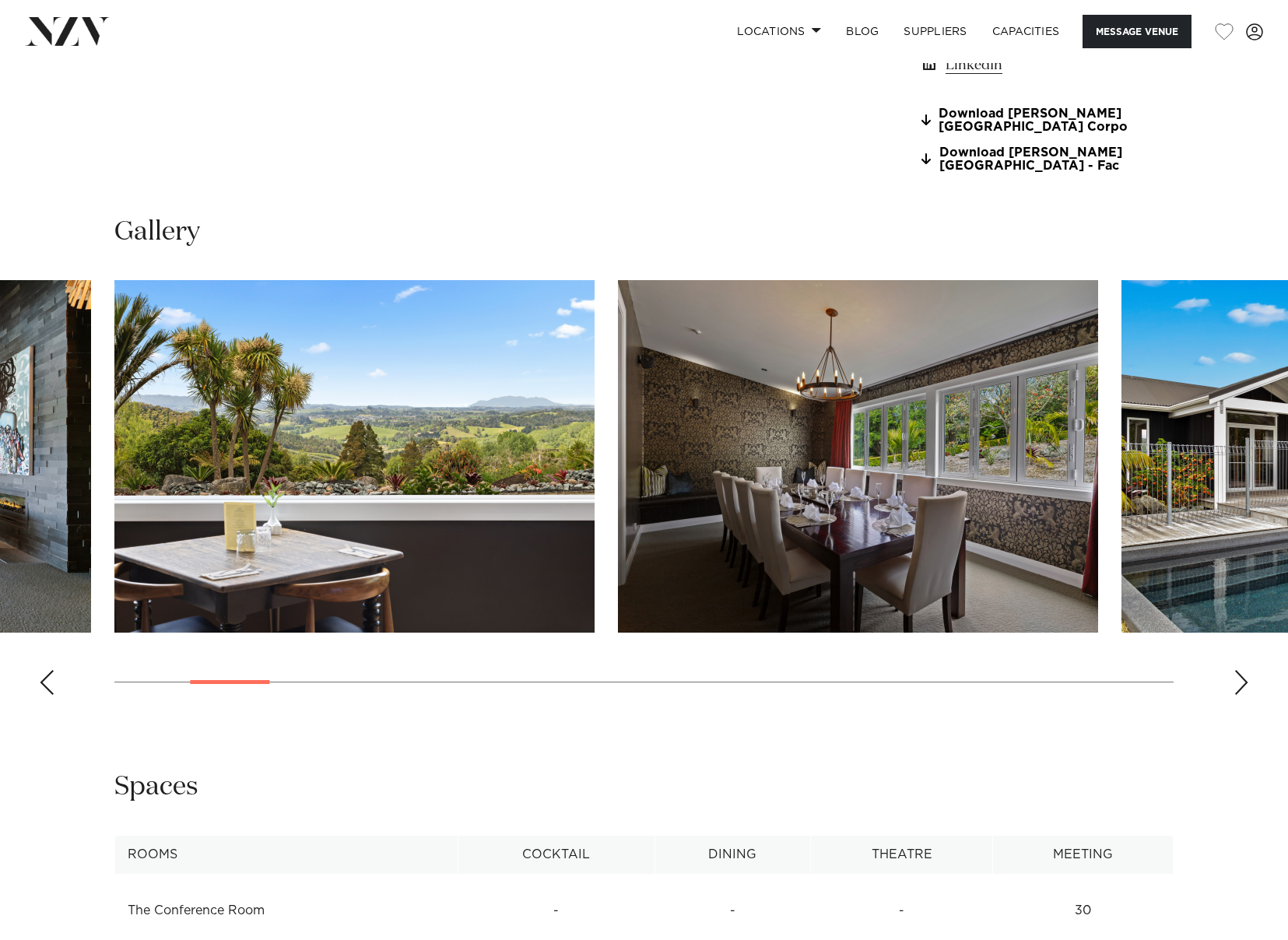
click at [1245, 681] on div "Next slide" at bounding box center [1241, 682] width 15 height 25
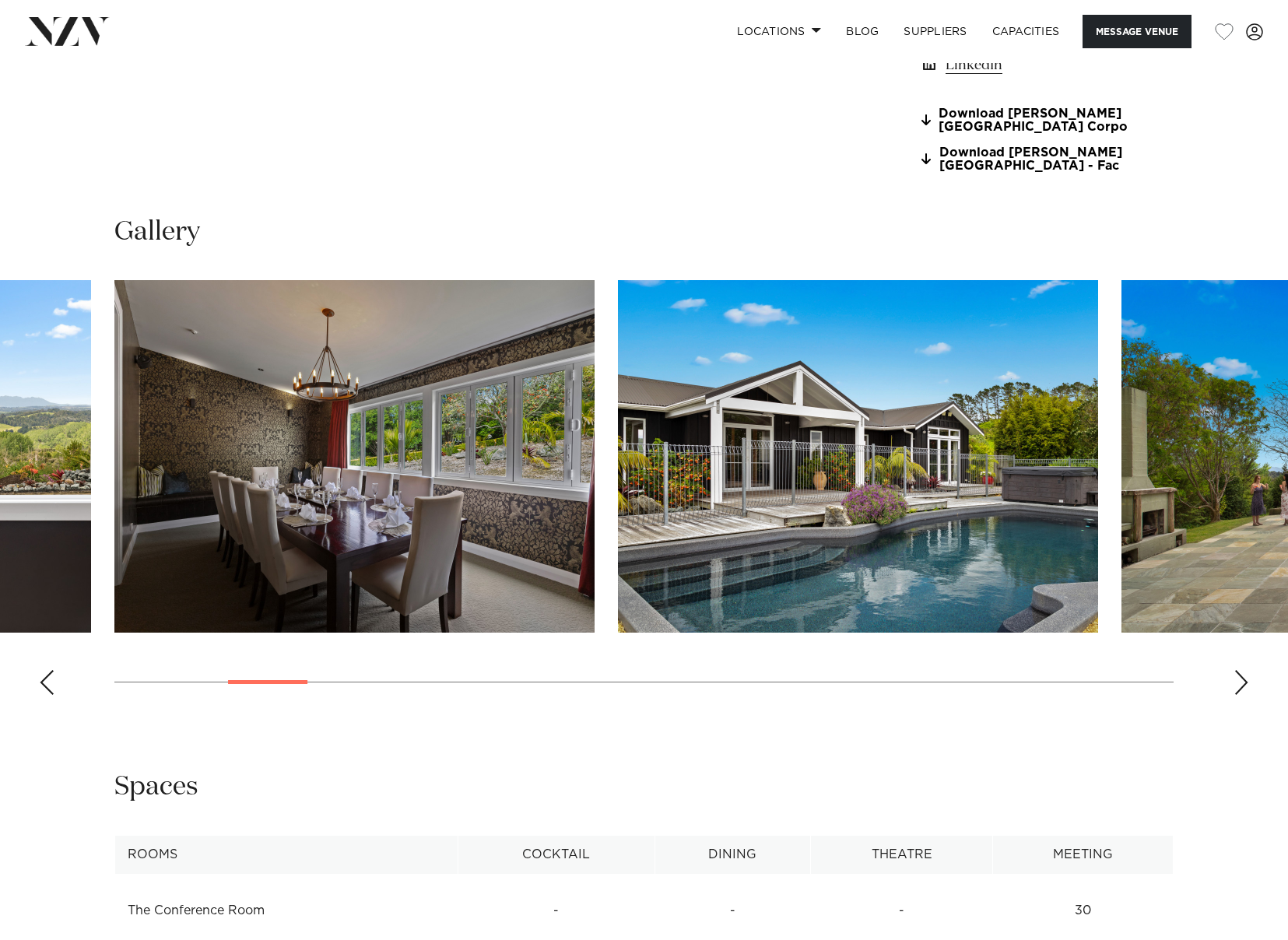
click at [1245, 681] on div "Next slide" at bounding box center [1241, 682] width 15 height 25
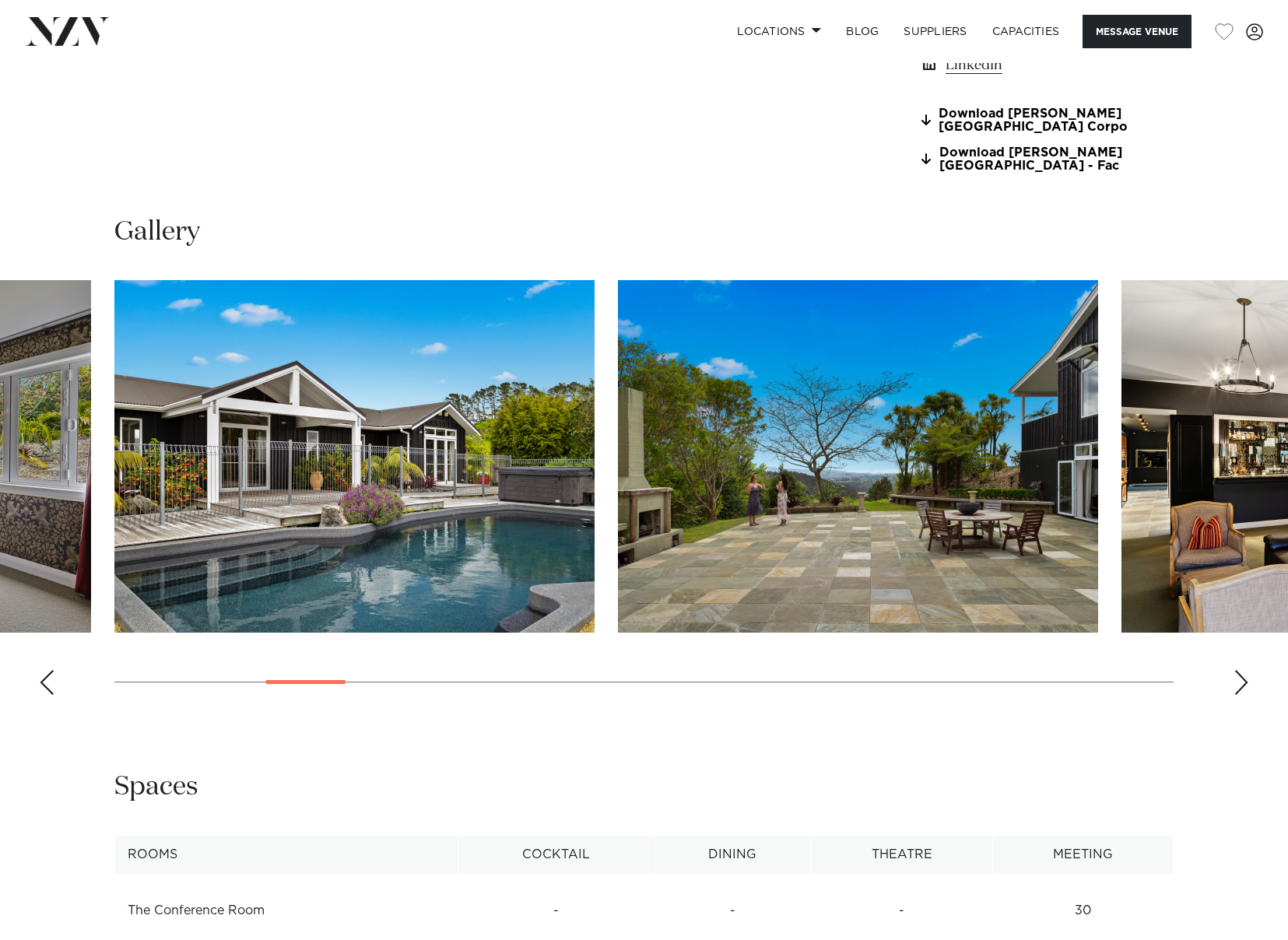
click at [1245, 681] on div "Next slide" at bounding box center [1241, 682] width 15 height 25
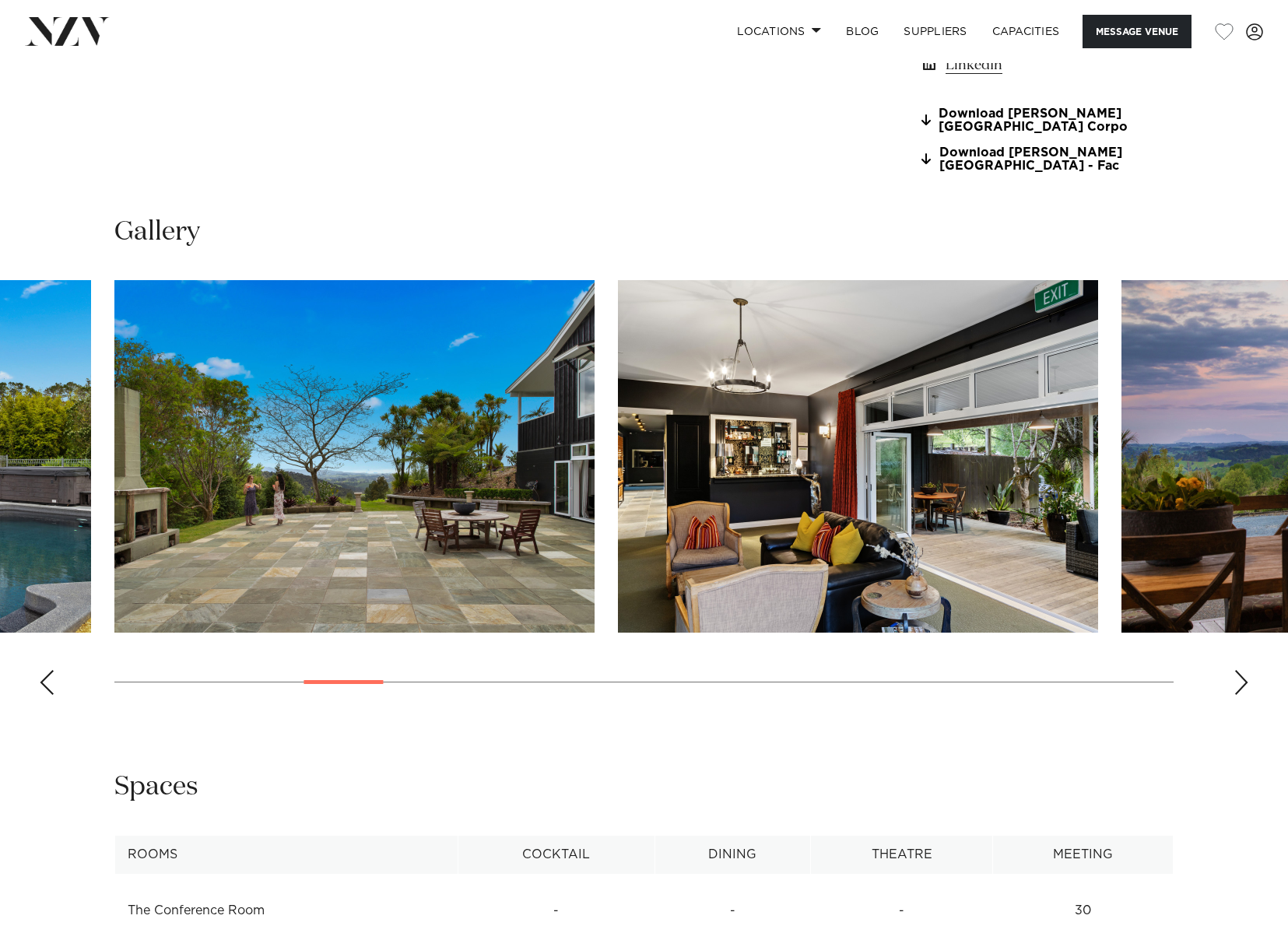
click at [1245, 681] on div "Next slide" at bounding box center [1241, 682] width 15 height 25
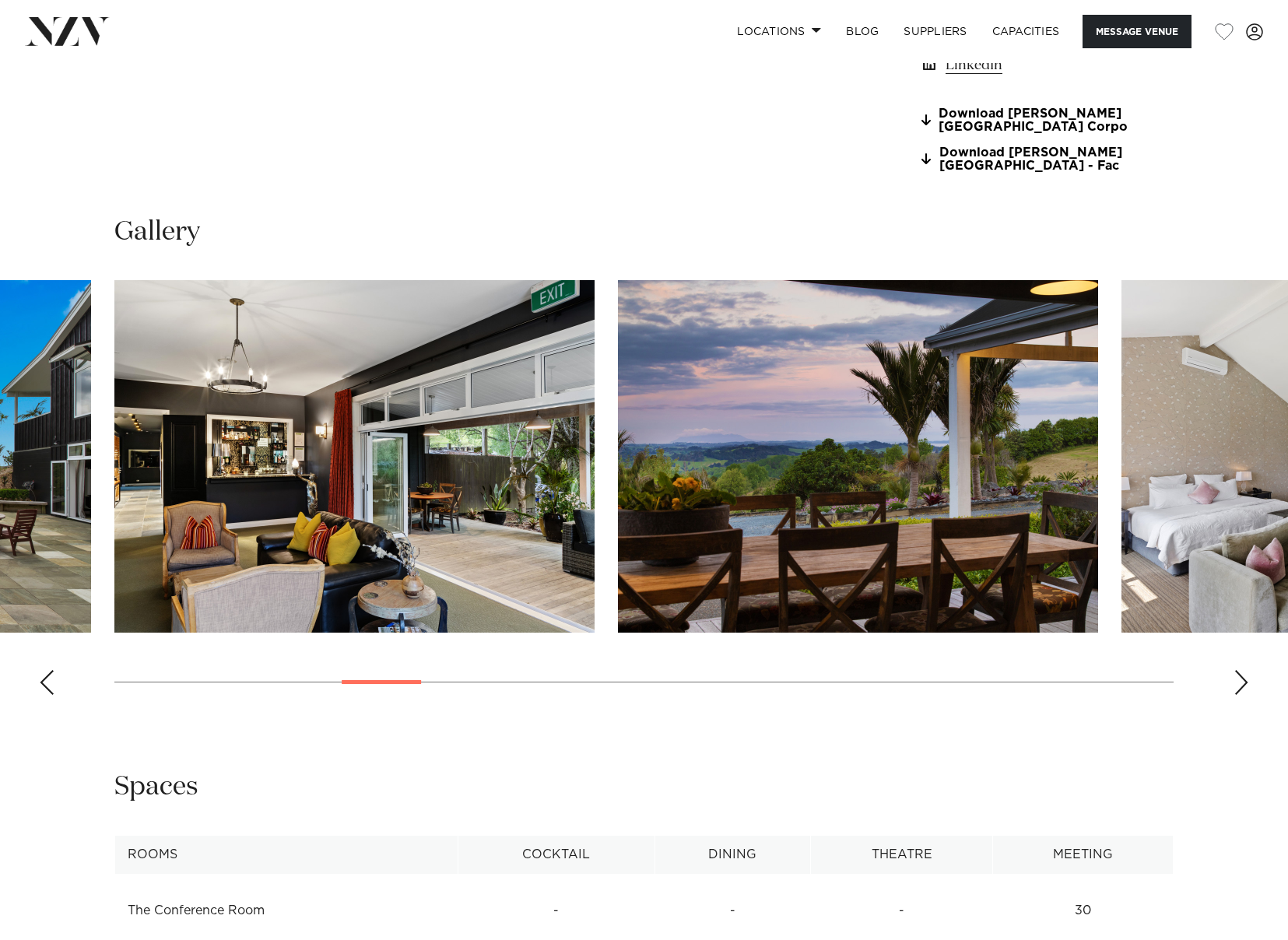
click at [1245, 681] on div "Next slide" at bounding box center [1241, 682] width 15 height 25
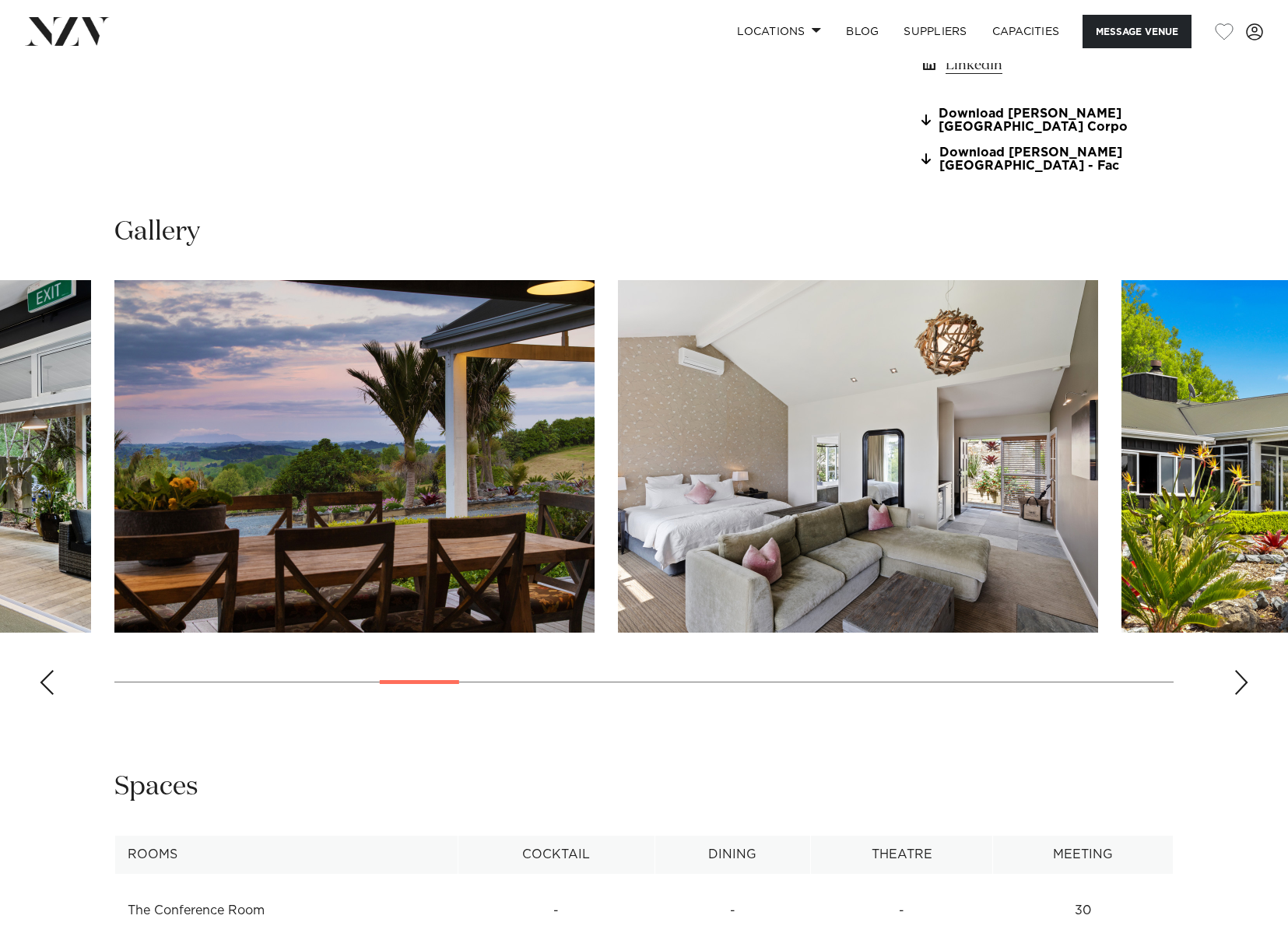
click at [1245, 681] on div "Next slide" at bounding box center [1241, 682] width 15 height 25
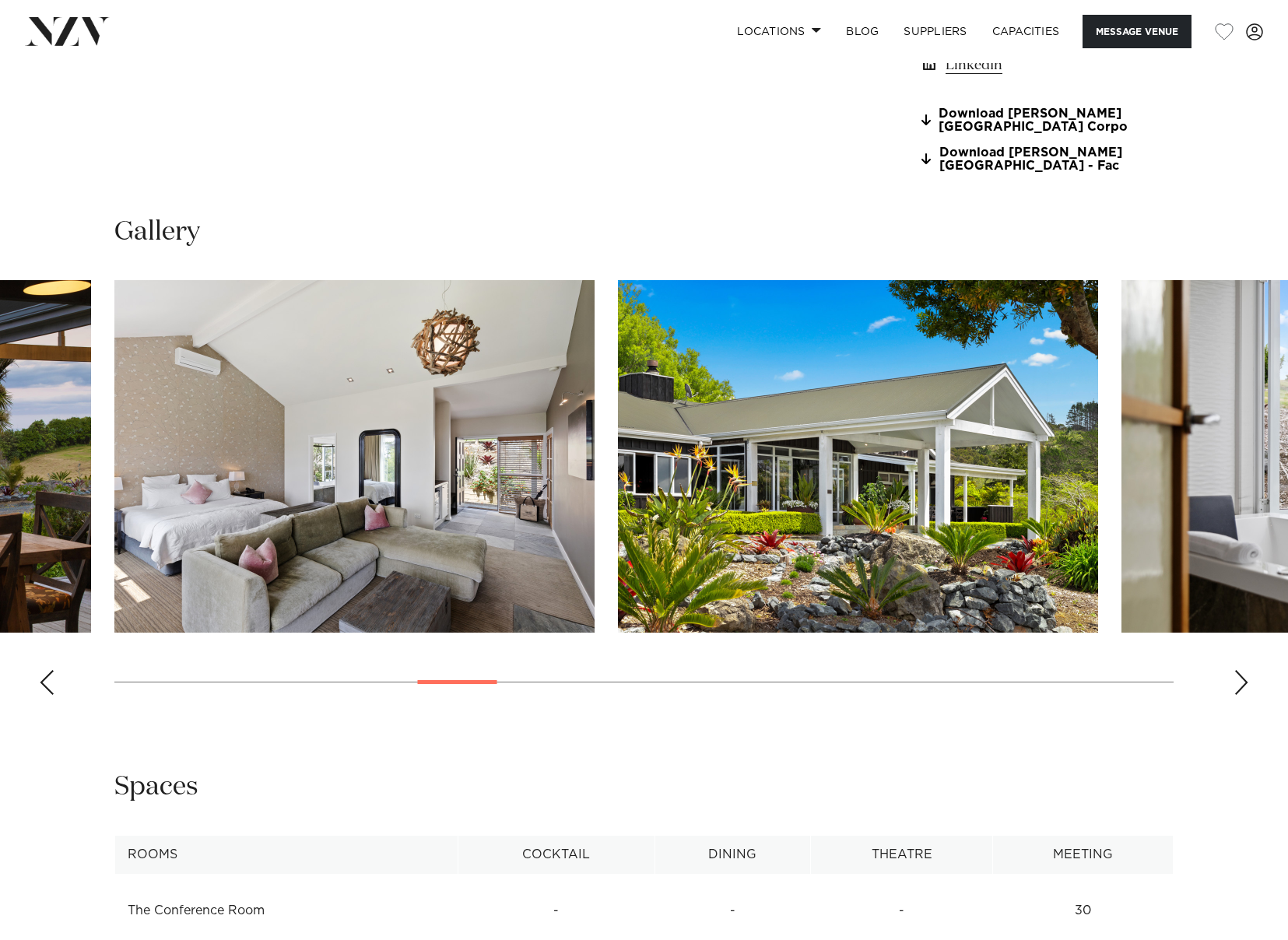
click at [1245, 681] on div "Next slide" at bounding box center [1241, 682] width 15 height 25
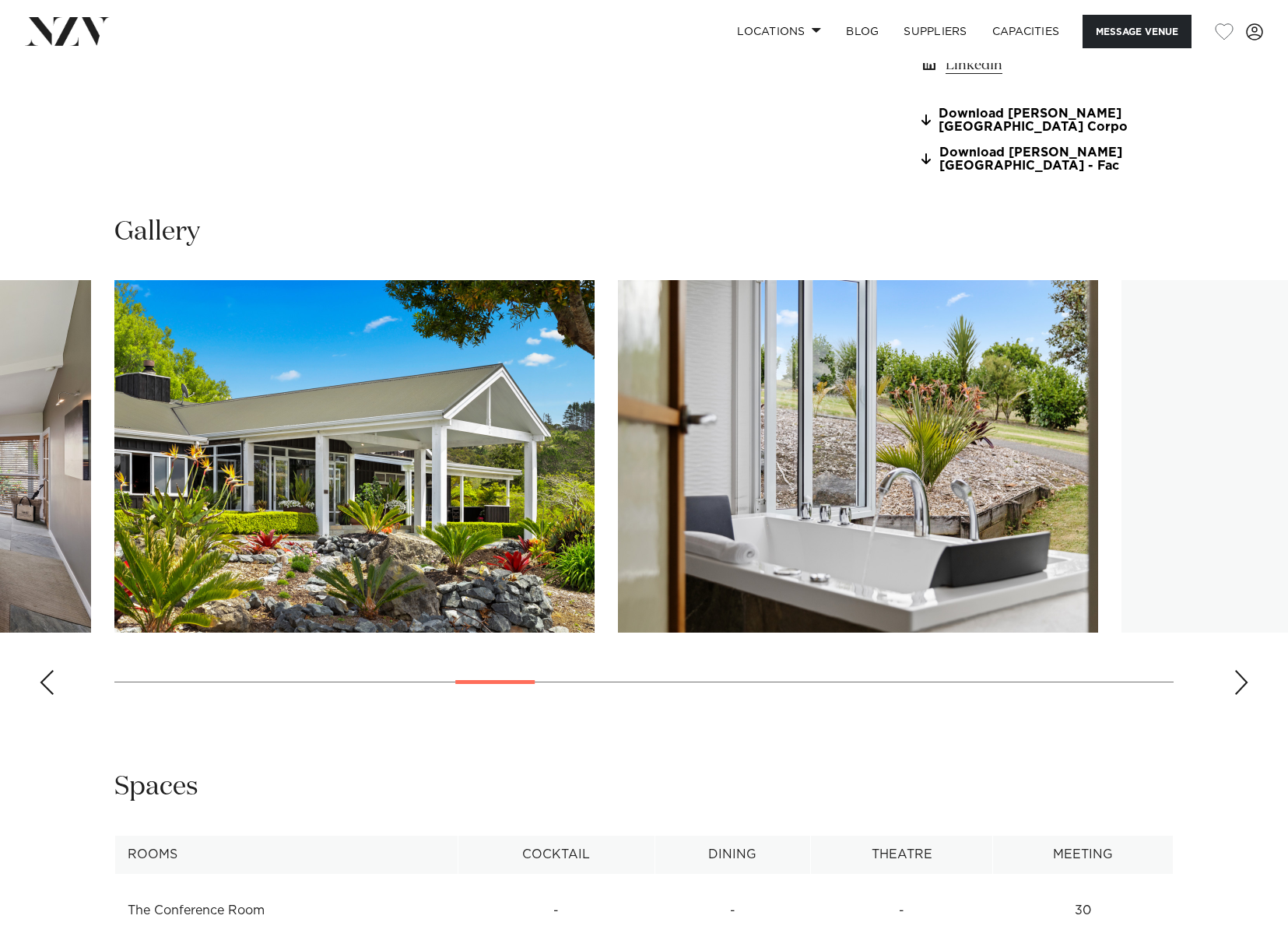
click at [1245, 681] on div "Next slide" at bounding box center [1241, 682] width 15 height 25
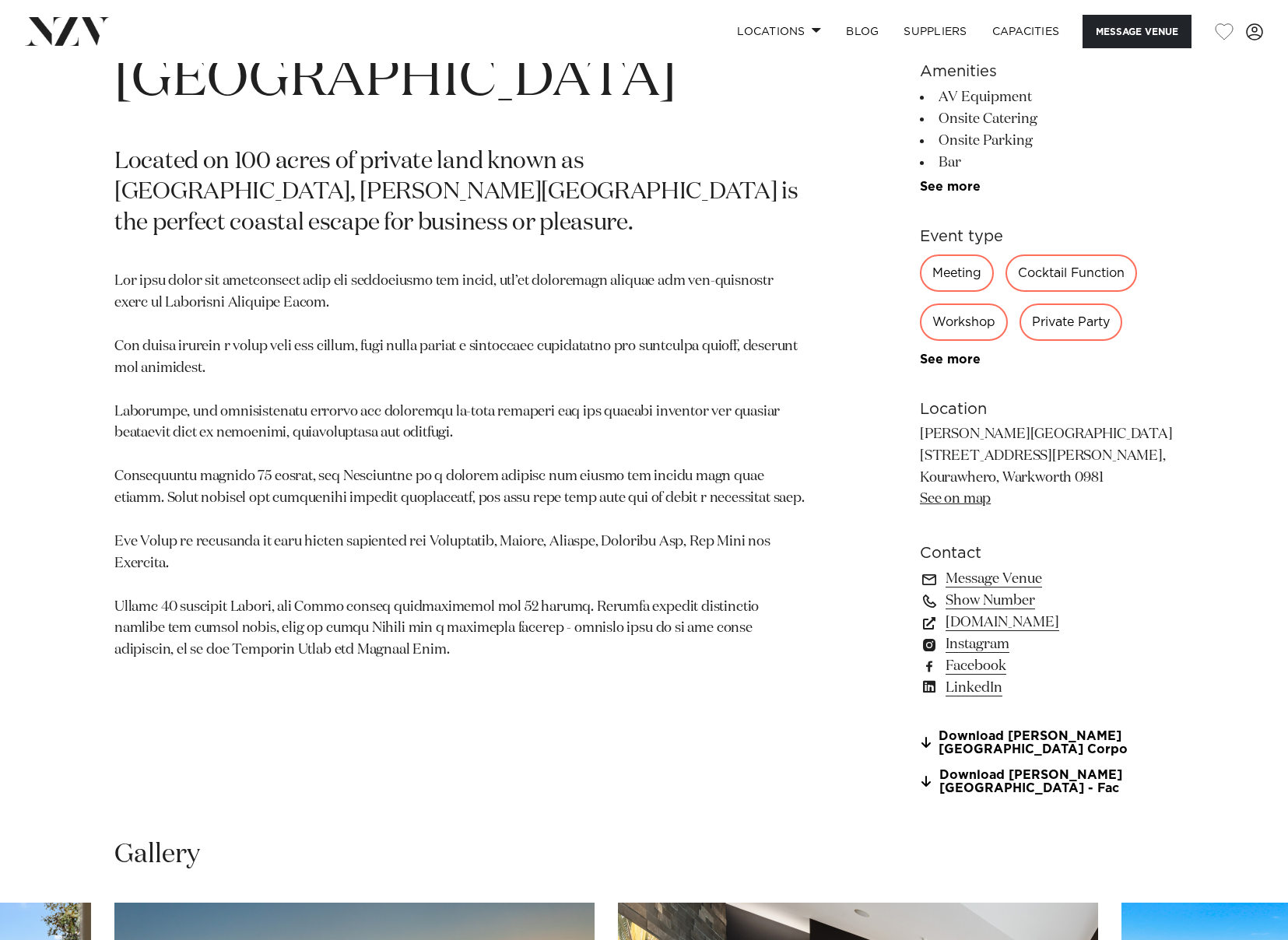
scroll to position [0, 0]
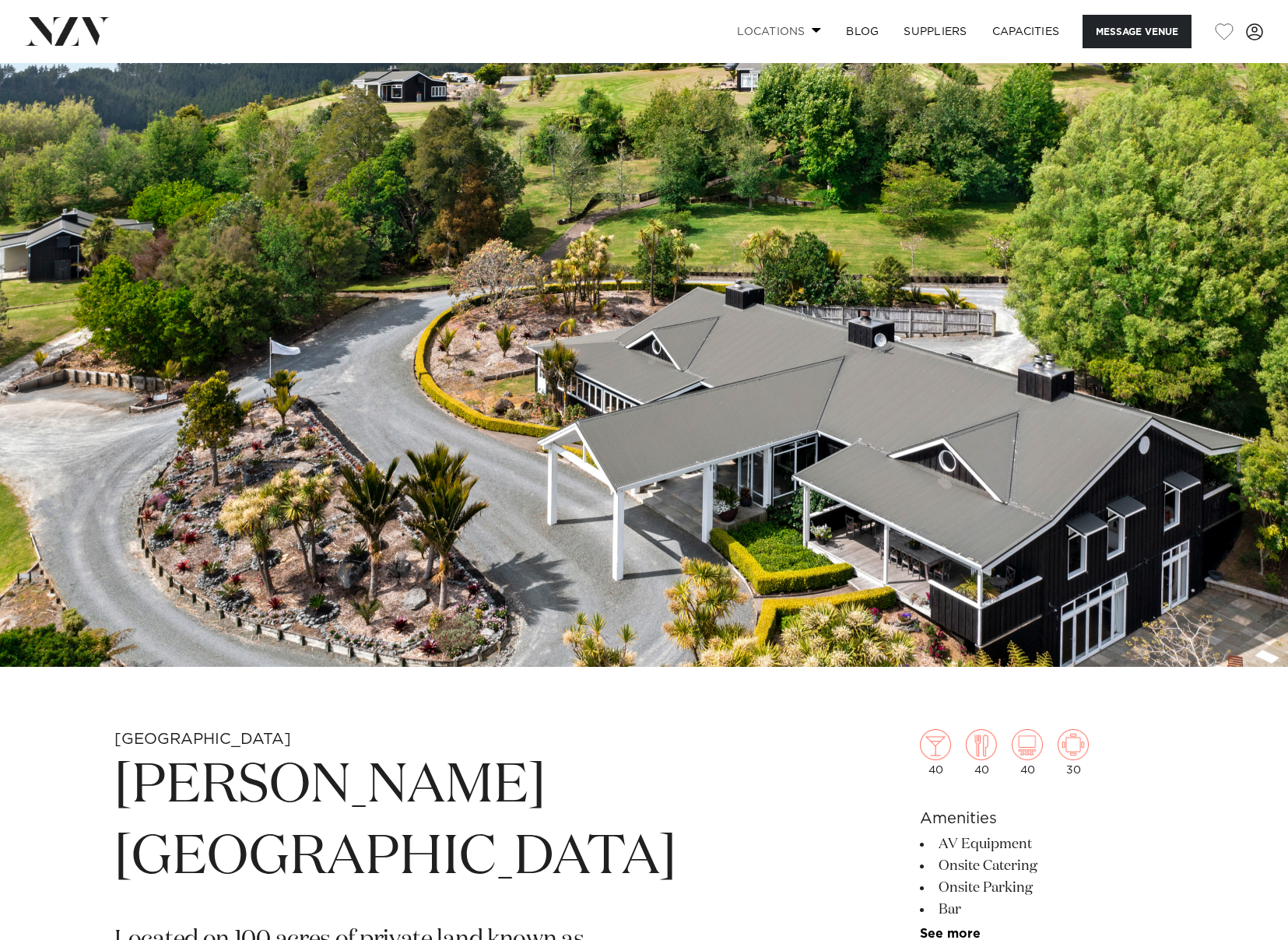
click at [802, 37] on link "Locations" at bounding box center [779, 31] width 109 height 34
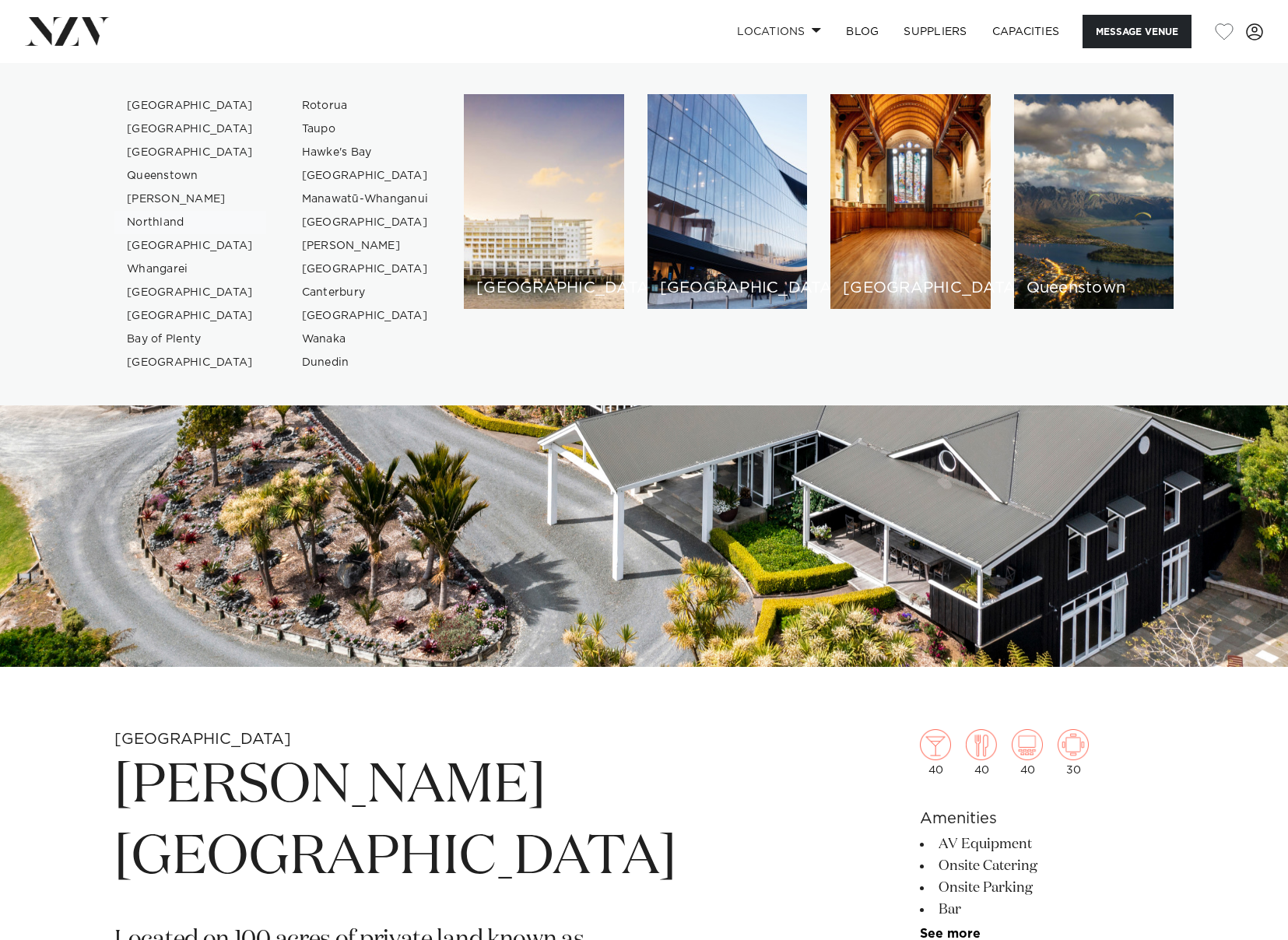
click at [168, 224] on link "Northland" at bounding box center [190, 222] width 151 height 23
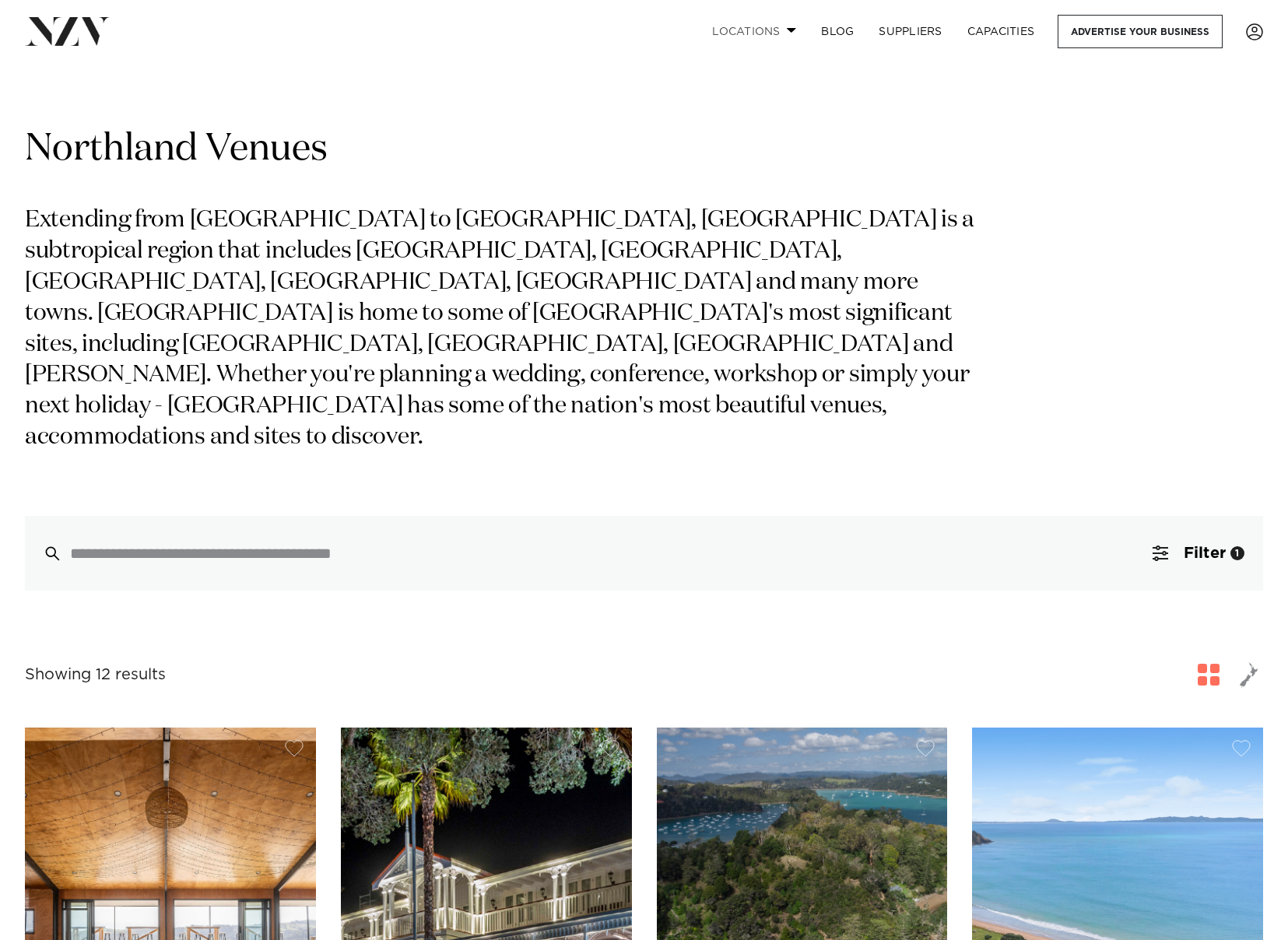
click at [742, 35] on link "Locations" at bounding box center [754, 31] width 109 height 34
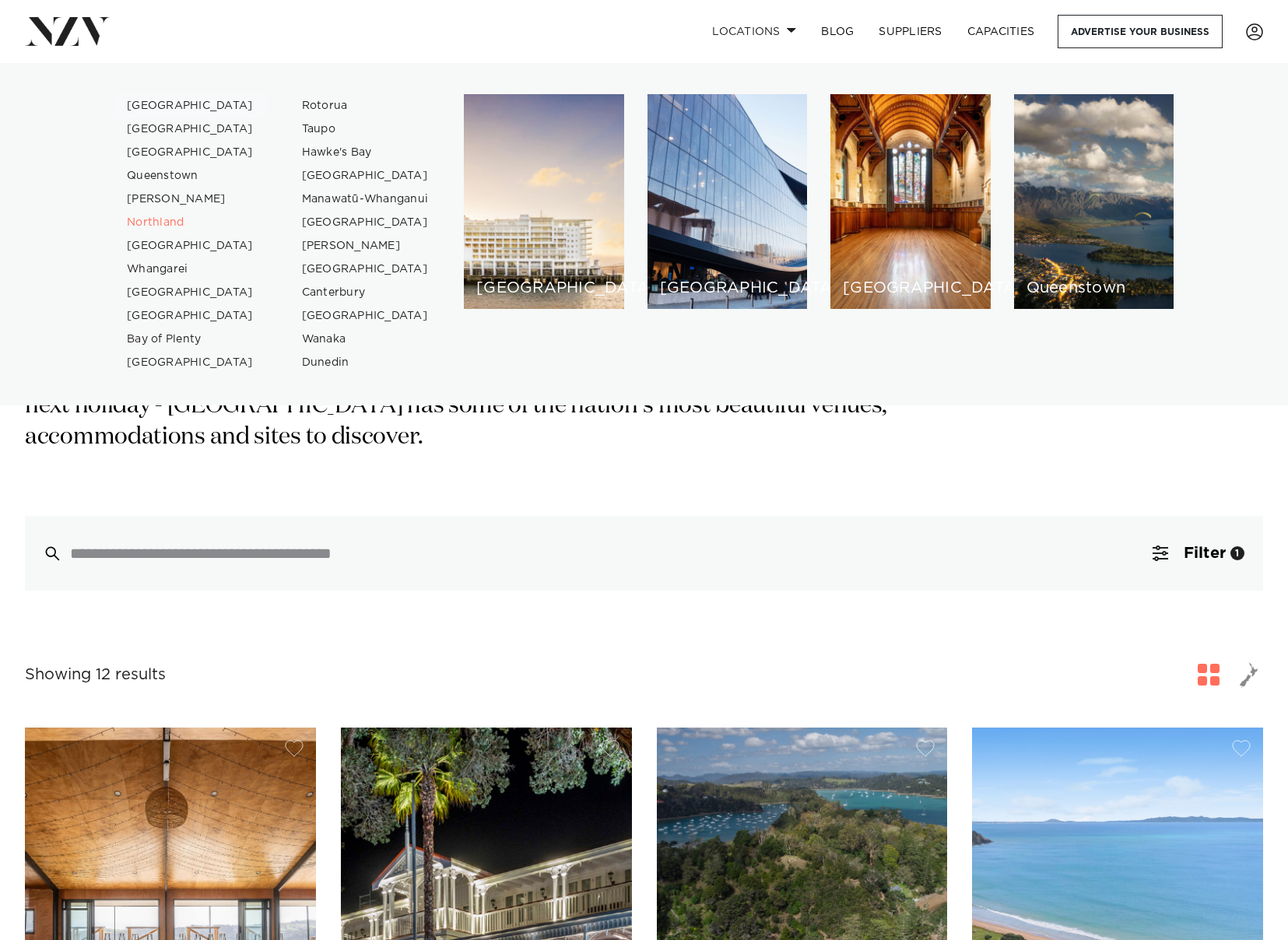
click at [168, 107] on link "[GEOGRAPHIC_DATA]" at bounding box center [190, 106] width 151 height 23
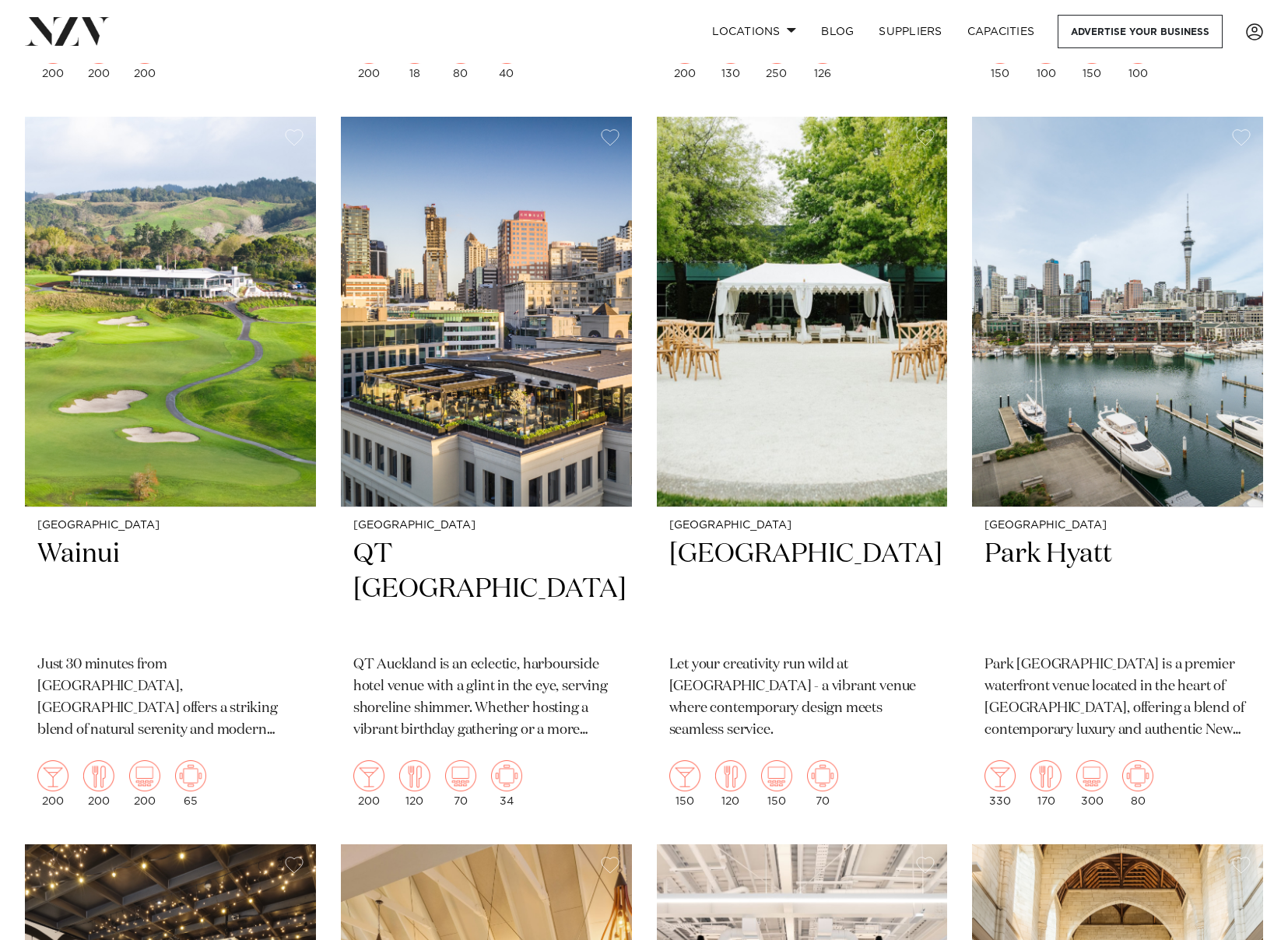
scroll to position [3502, 0]
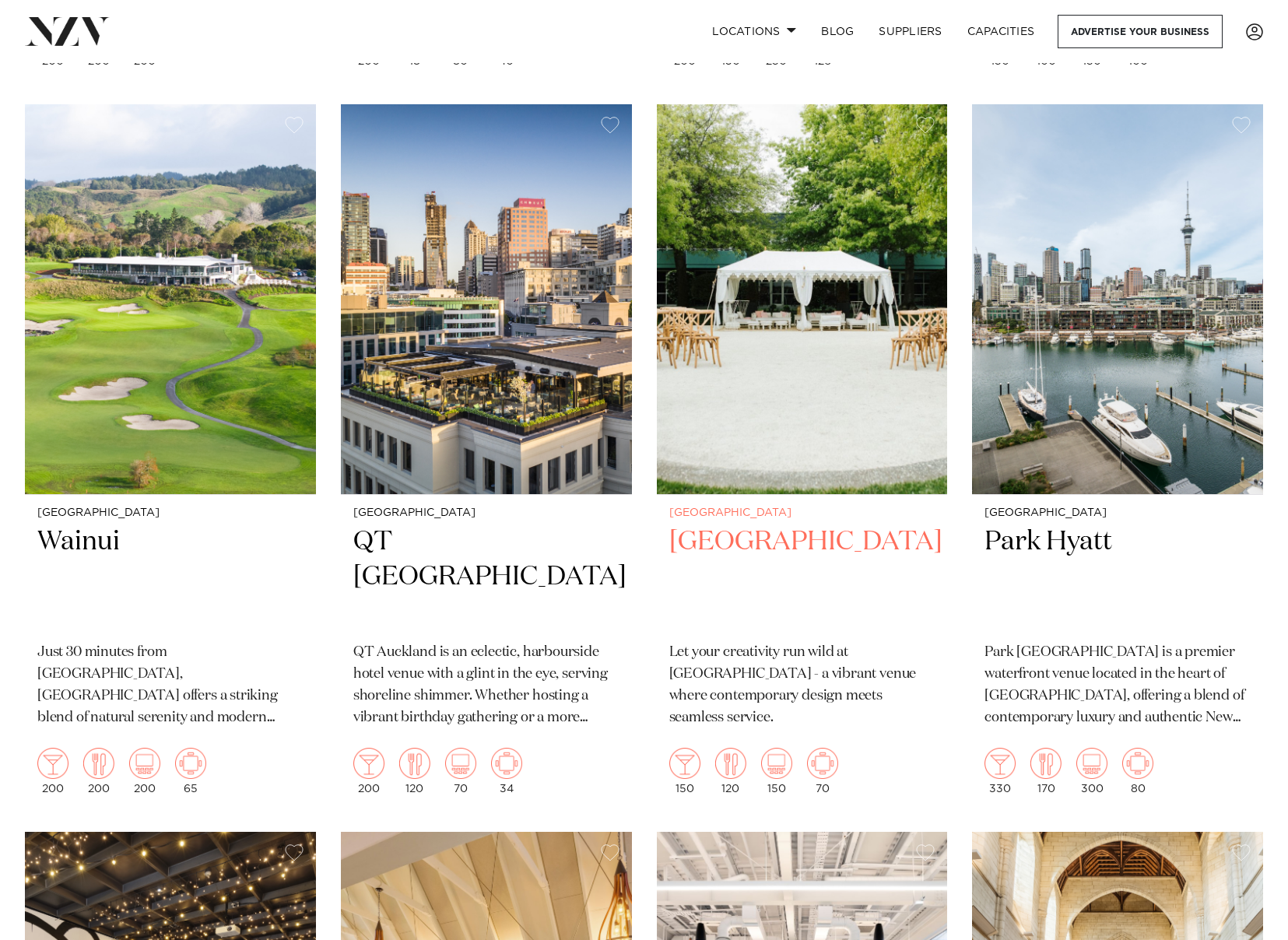
click at [720, 350] on img at bounding box center [802, 299] width 291 height 390
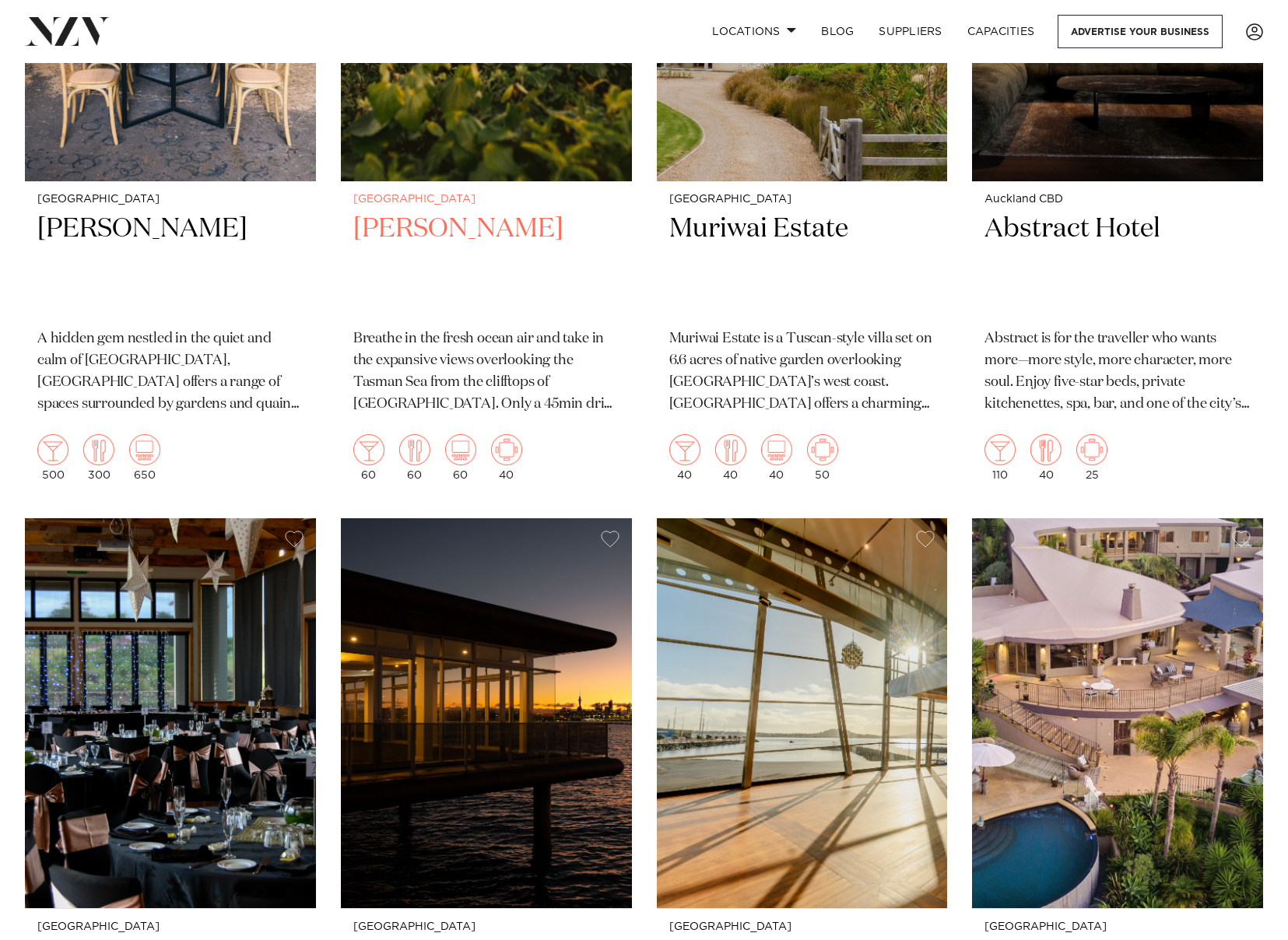
scroll to position [20314, 0]
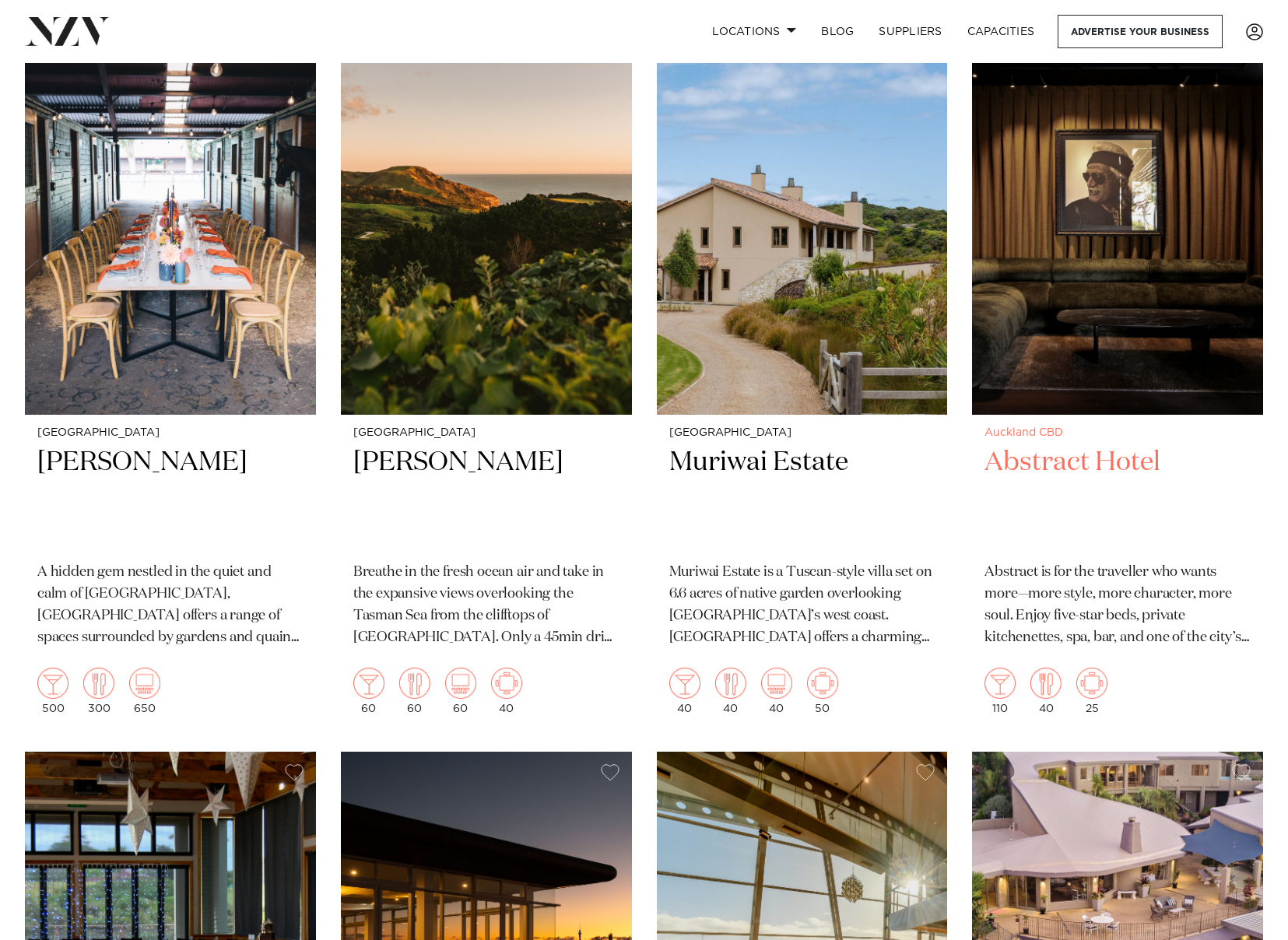
click at [1083, 236] on img at bounding box center [1117, 219] width 291 height 390
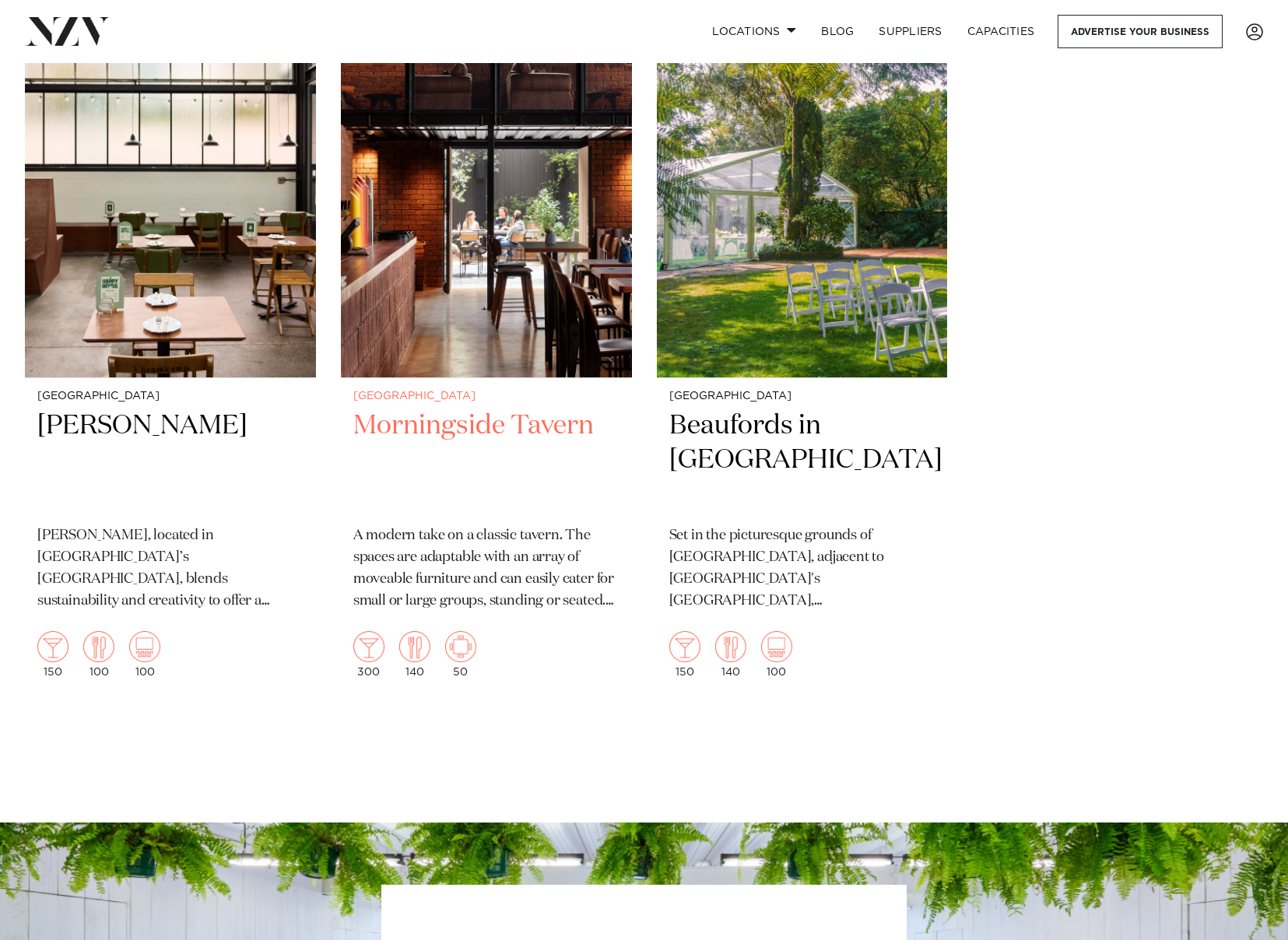
scroll to position [23116, 0]
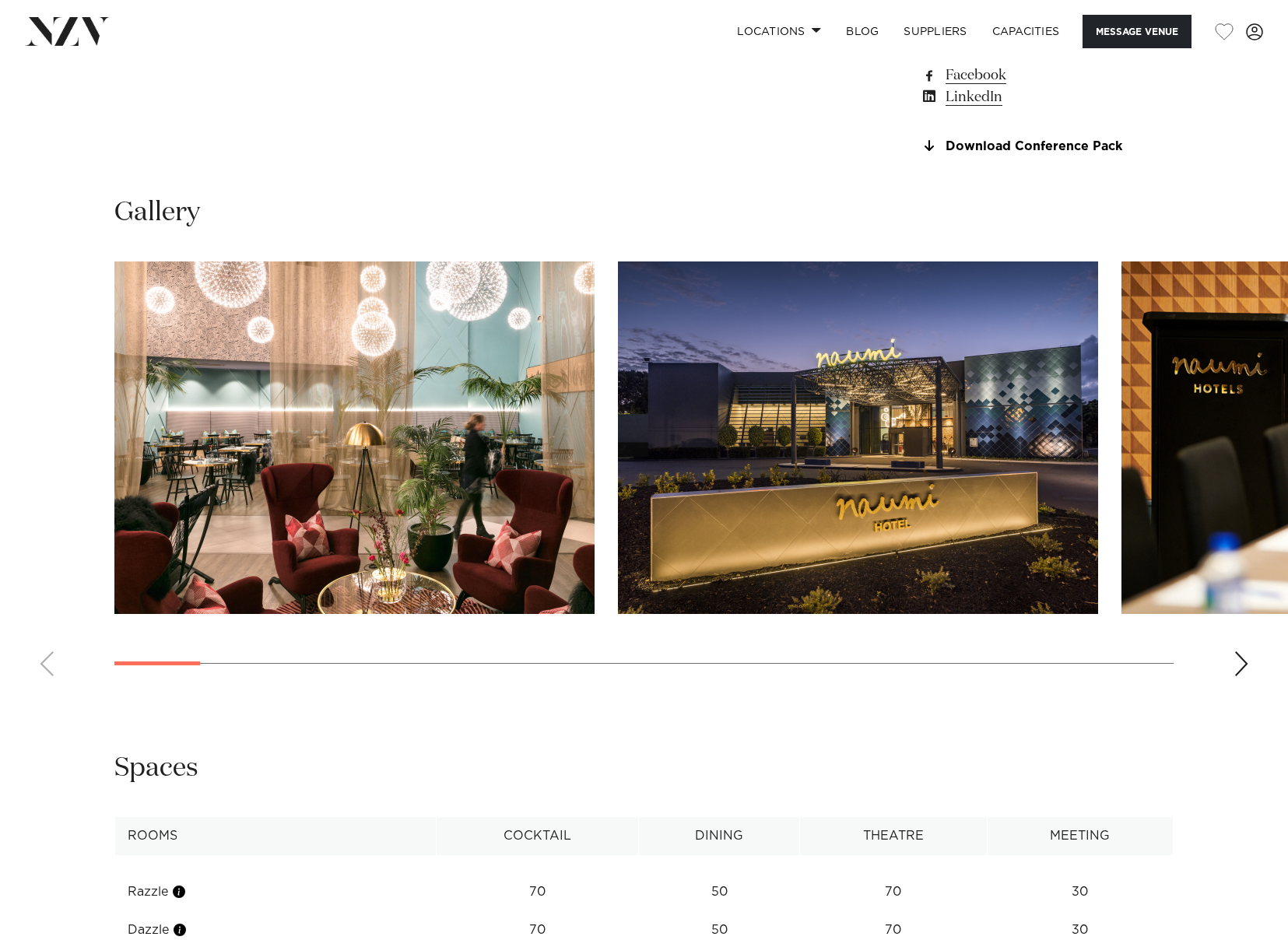
scroll to position [1479, 0]
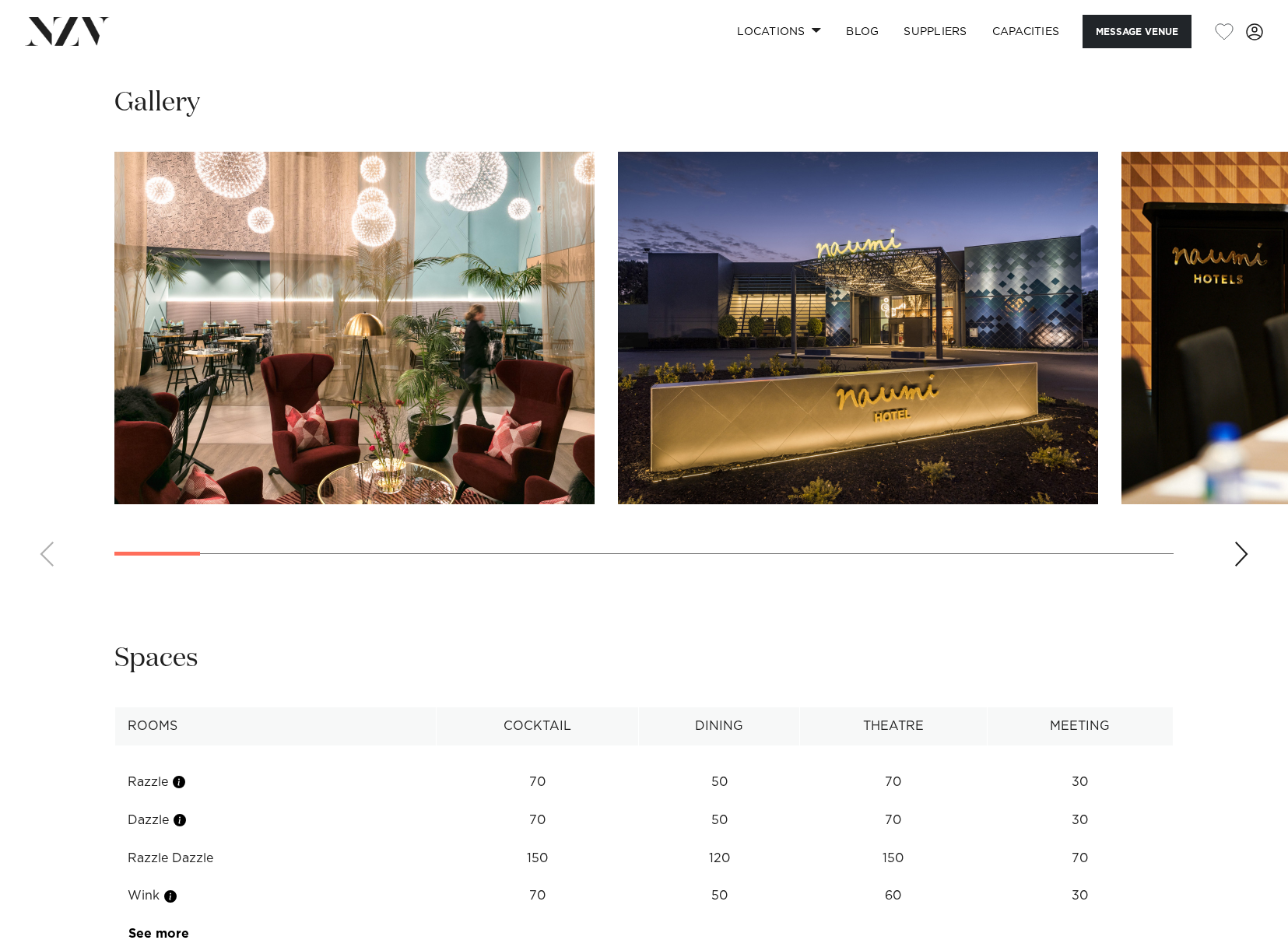
click at [1240, 566] on div "Next slide" at bounding box center [1241, 554] width 15 height 25
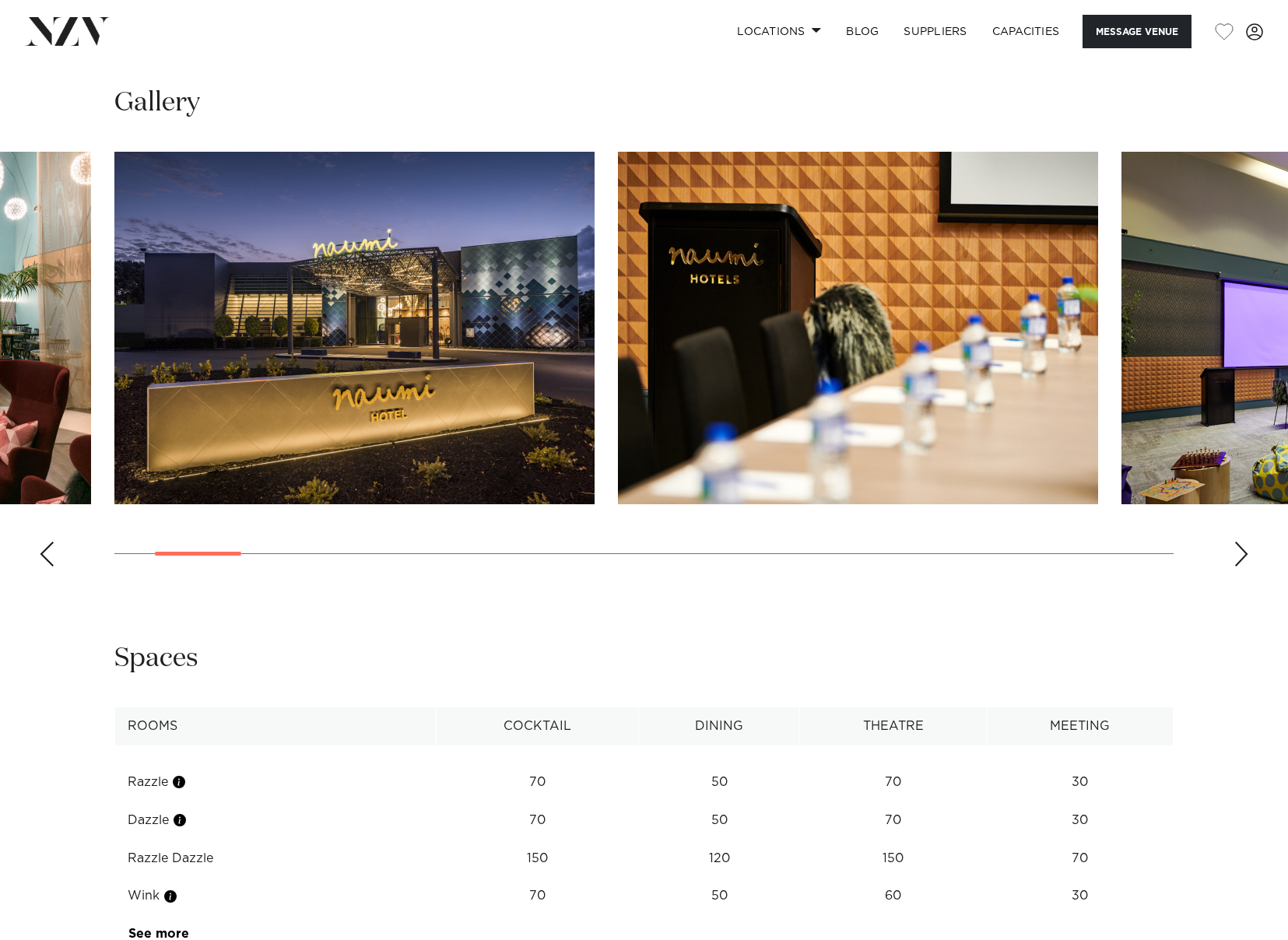
click at [1240, 566] on div "Next slide" at bounding box center [1241, 554] width 15 height 25
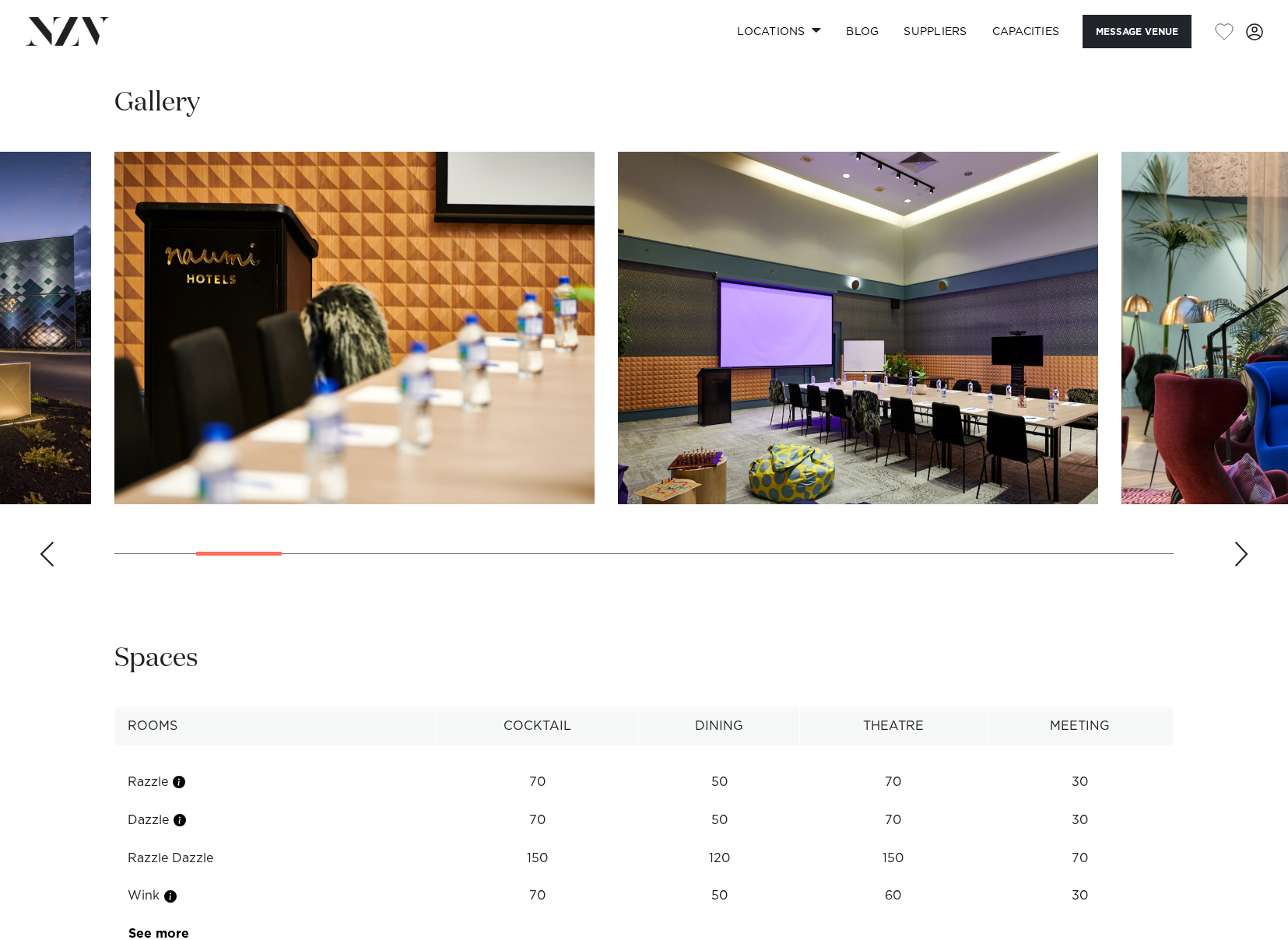
click at [1240, 566] on div "Next slide" at bounding box center [1241, 554] width 15 height 25
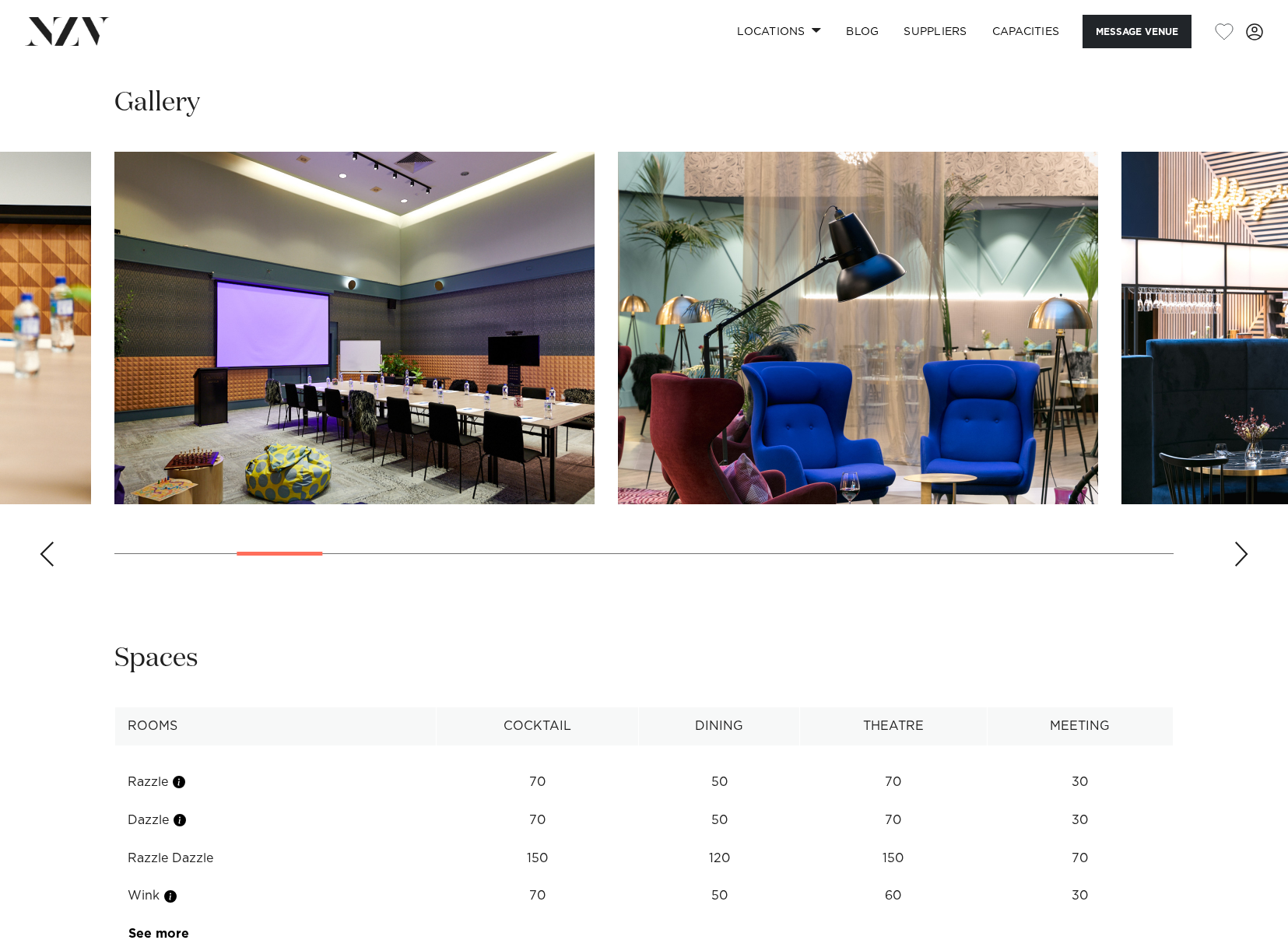
click at [1240, 566] on div "Next slide" at bounding box center [1241, 554] width 15 height 25
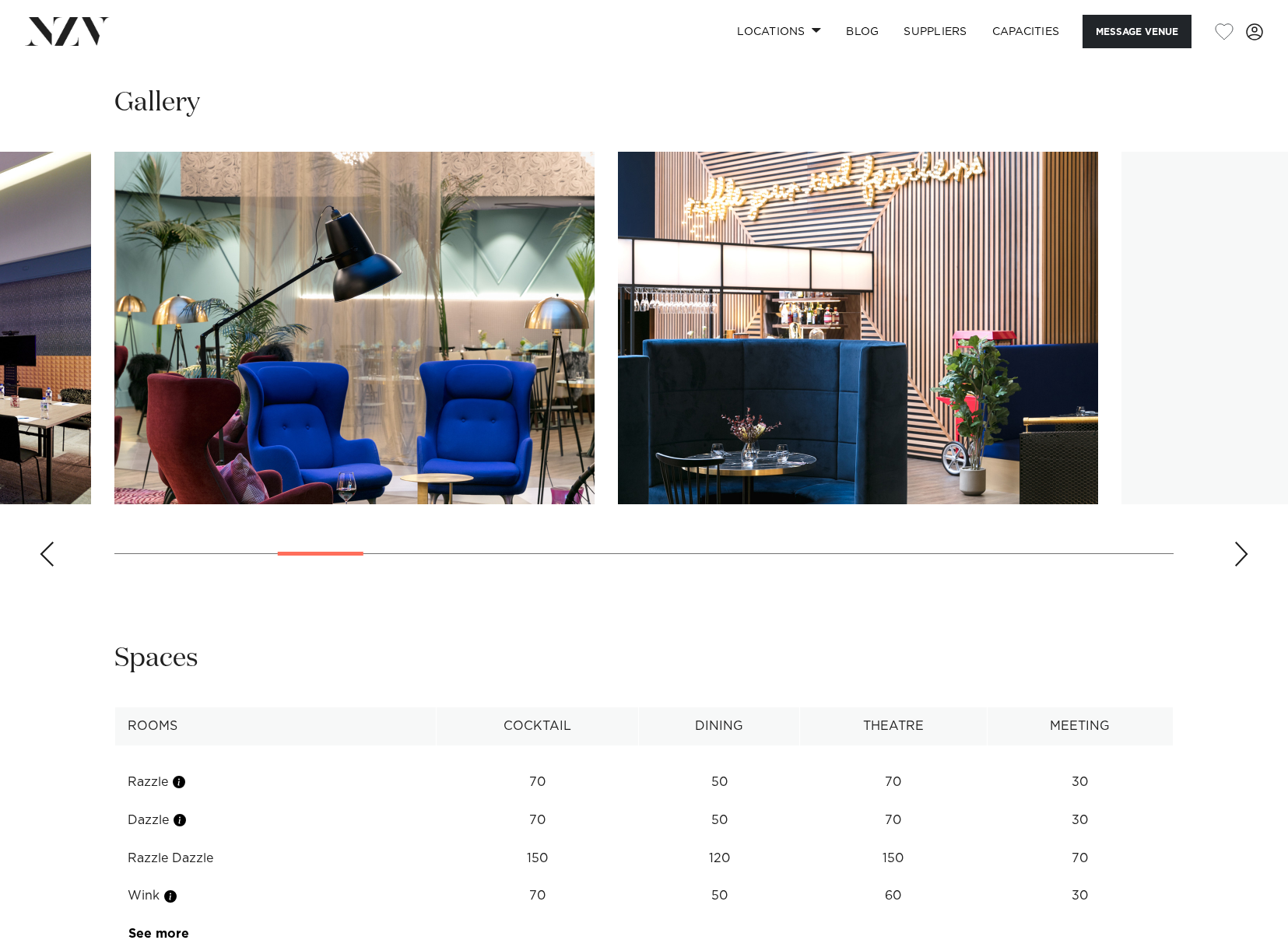
click at [1240, 566] on div "Next slide" at bounding box center [1241, 554] width 15 height 25
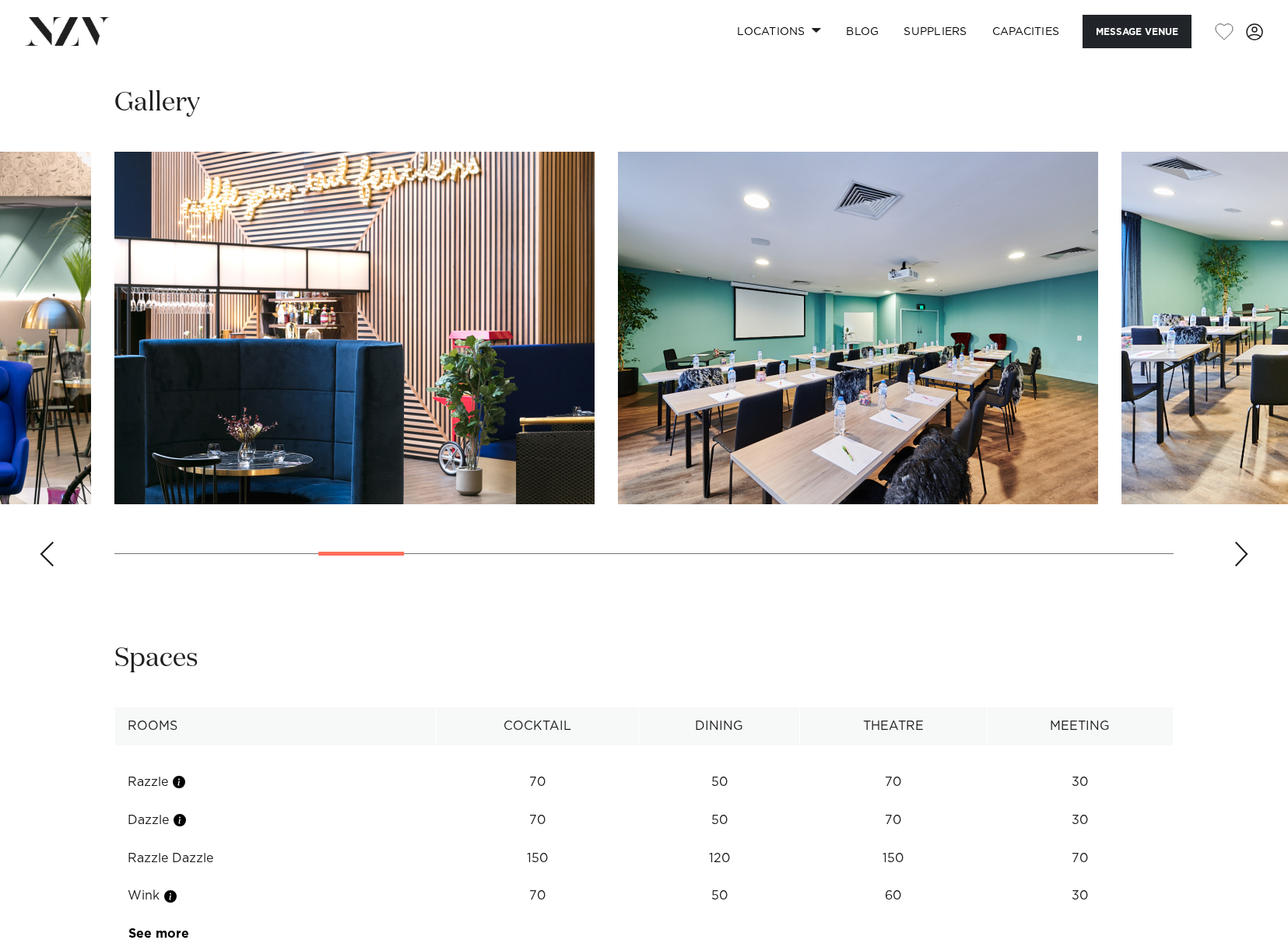
click at [1240, 566] on div "Next slide" at bounding box center [1241, 554] width 15 height 25
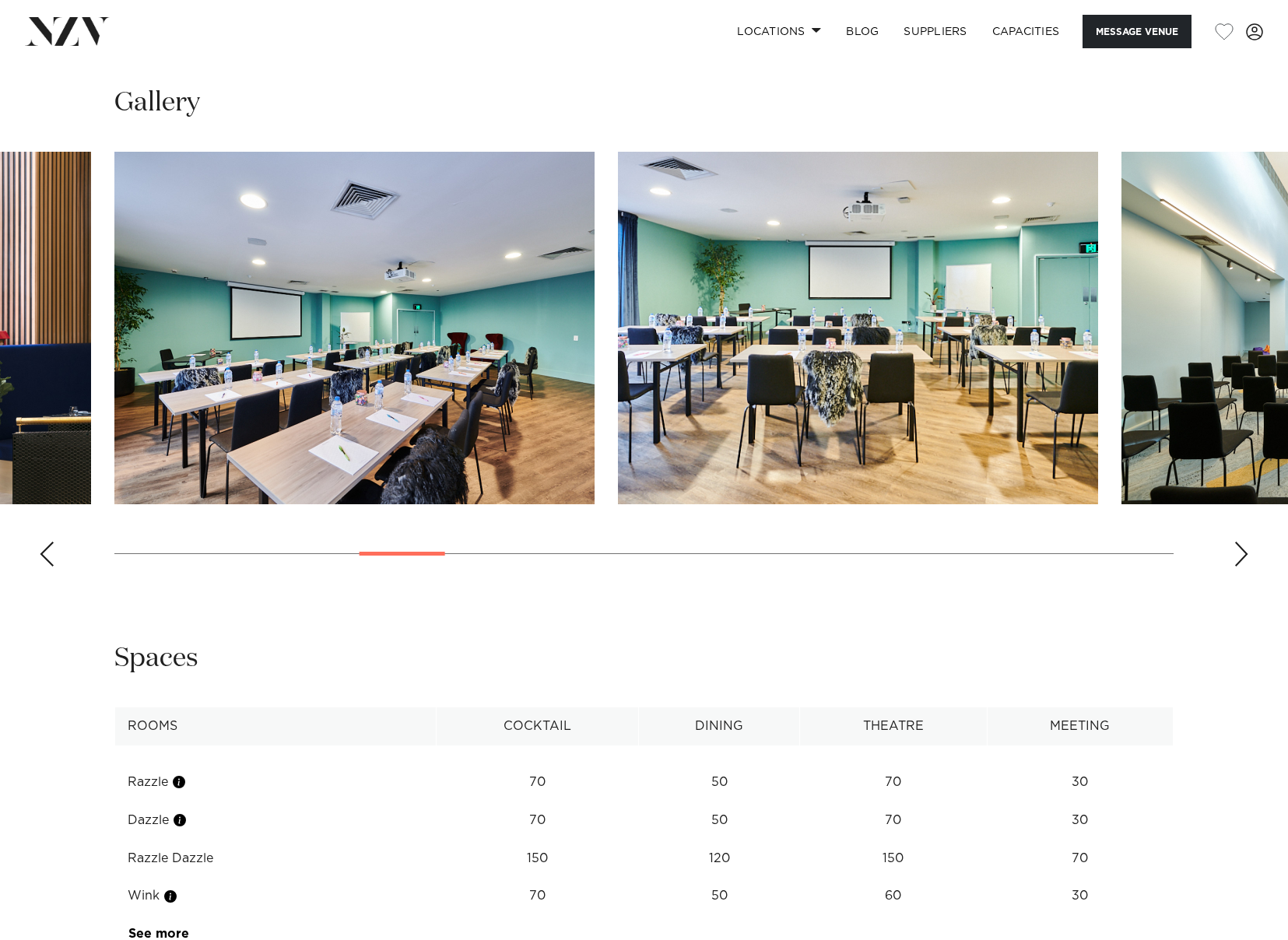
click at [1240, 566] on div "Next slide" at bounding box center [1241, 554] width 15 height 25
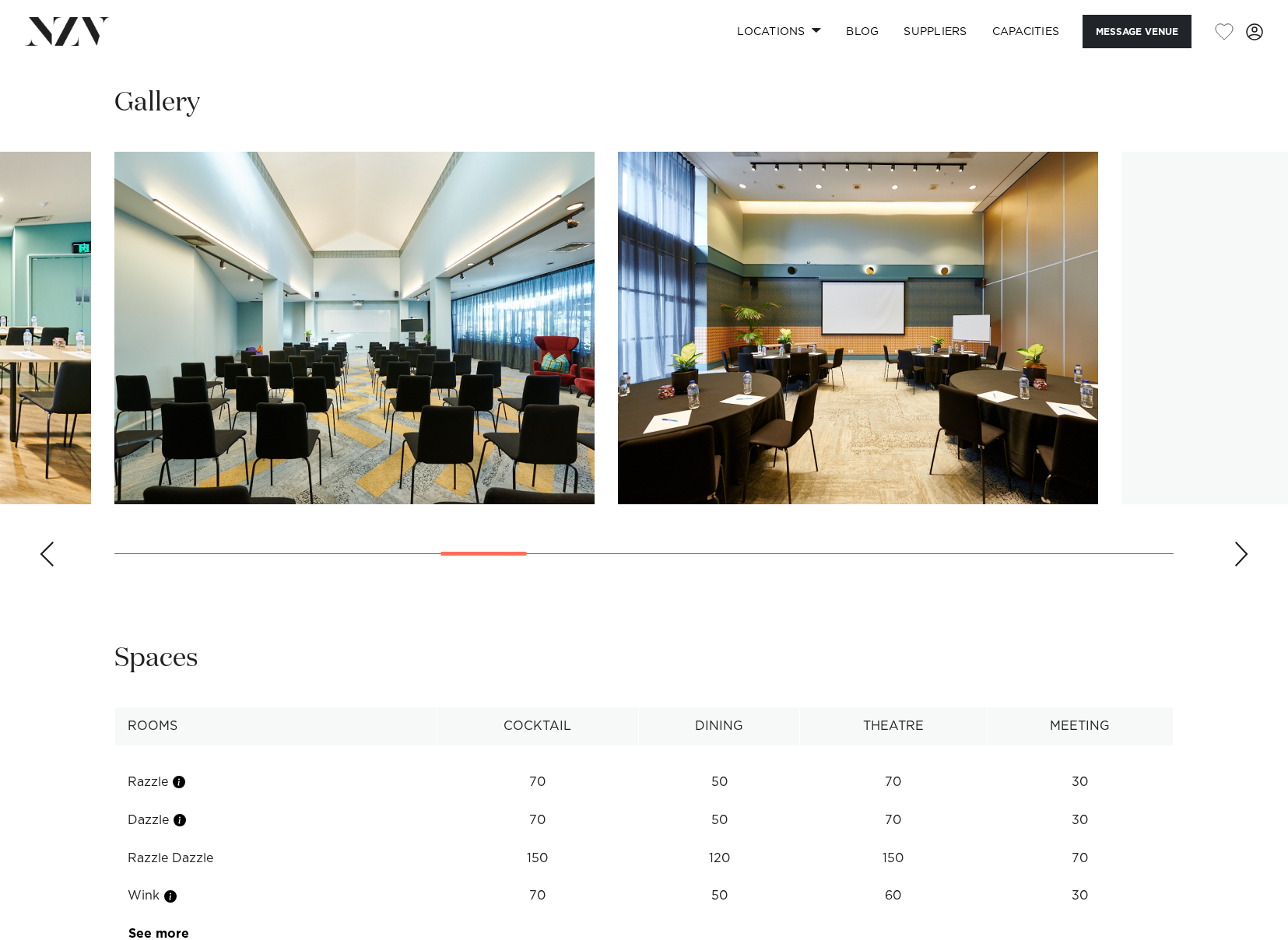
click at [1240, 566] on div "Next slide" at bounding box center [1241, 554] width 15 height 25
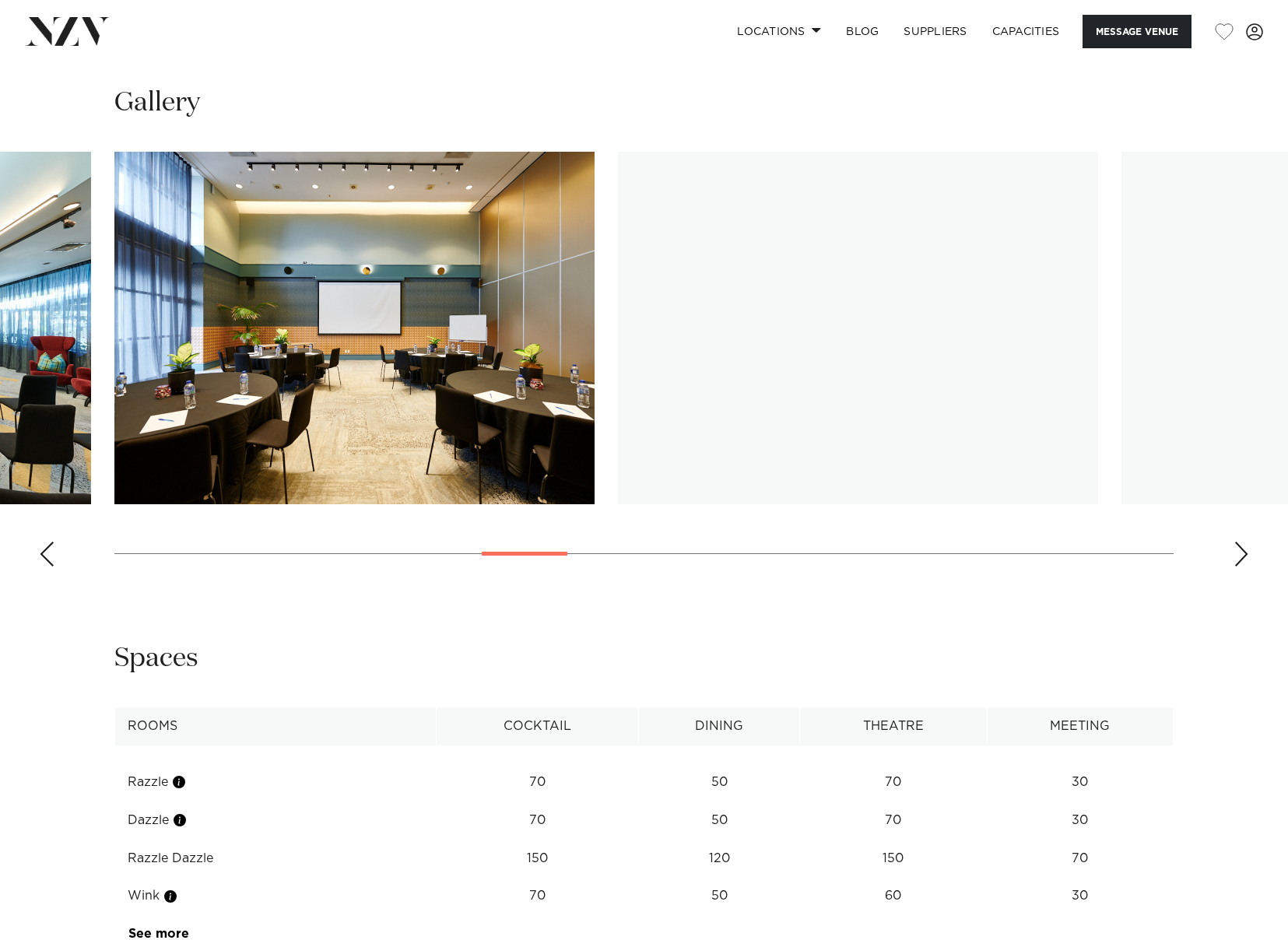
click at [1240, 566] on div "Next slide" at bounding box center [1241, 554] width 15 height 25
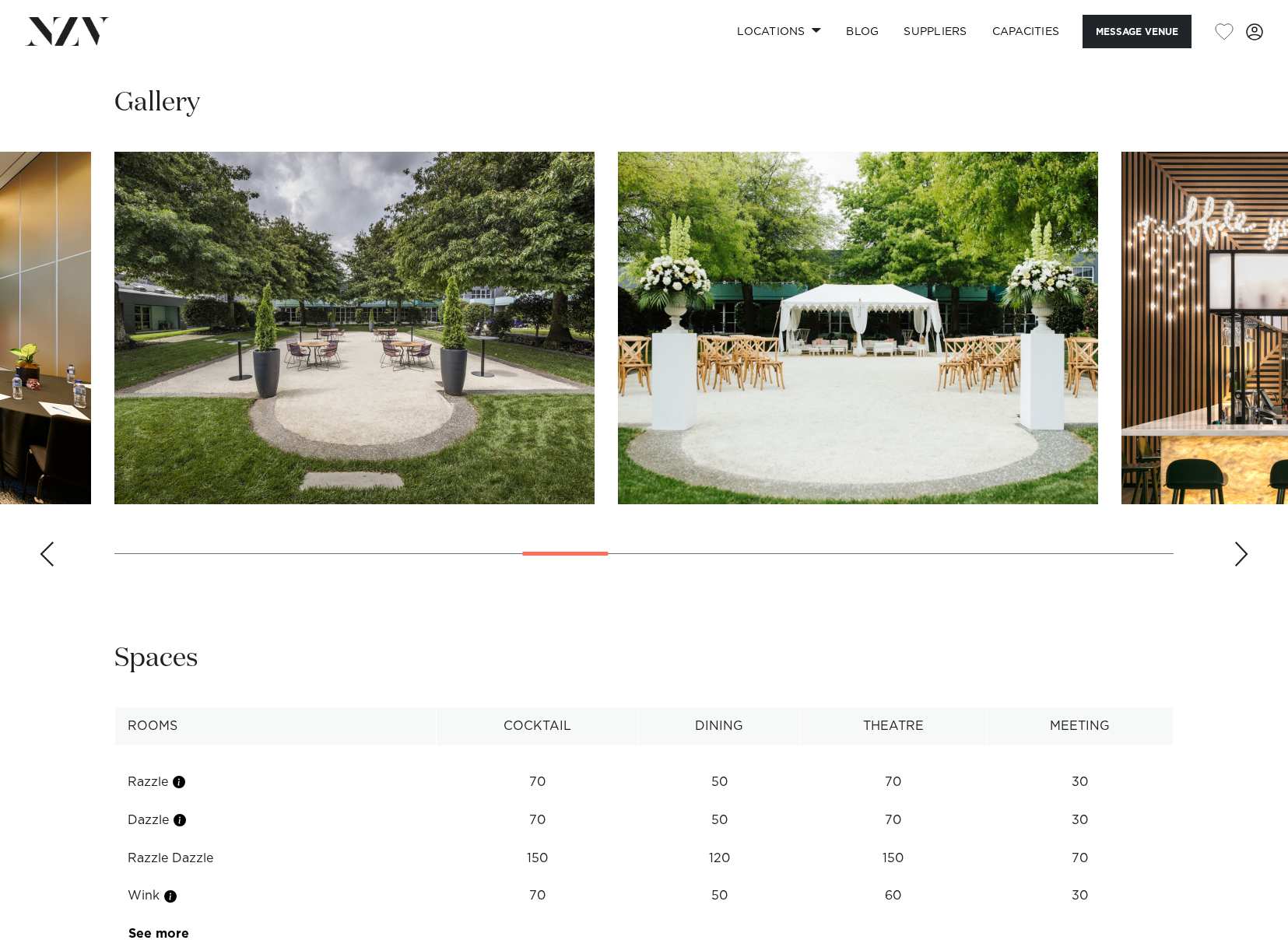
click at [1240, 566] on div "Next slide" at bounding box center [1241, 554] width 15 height 25
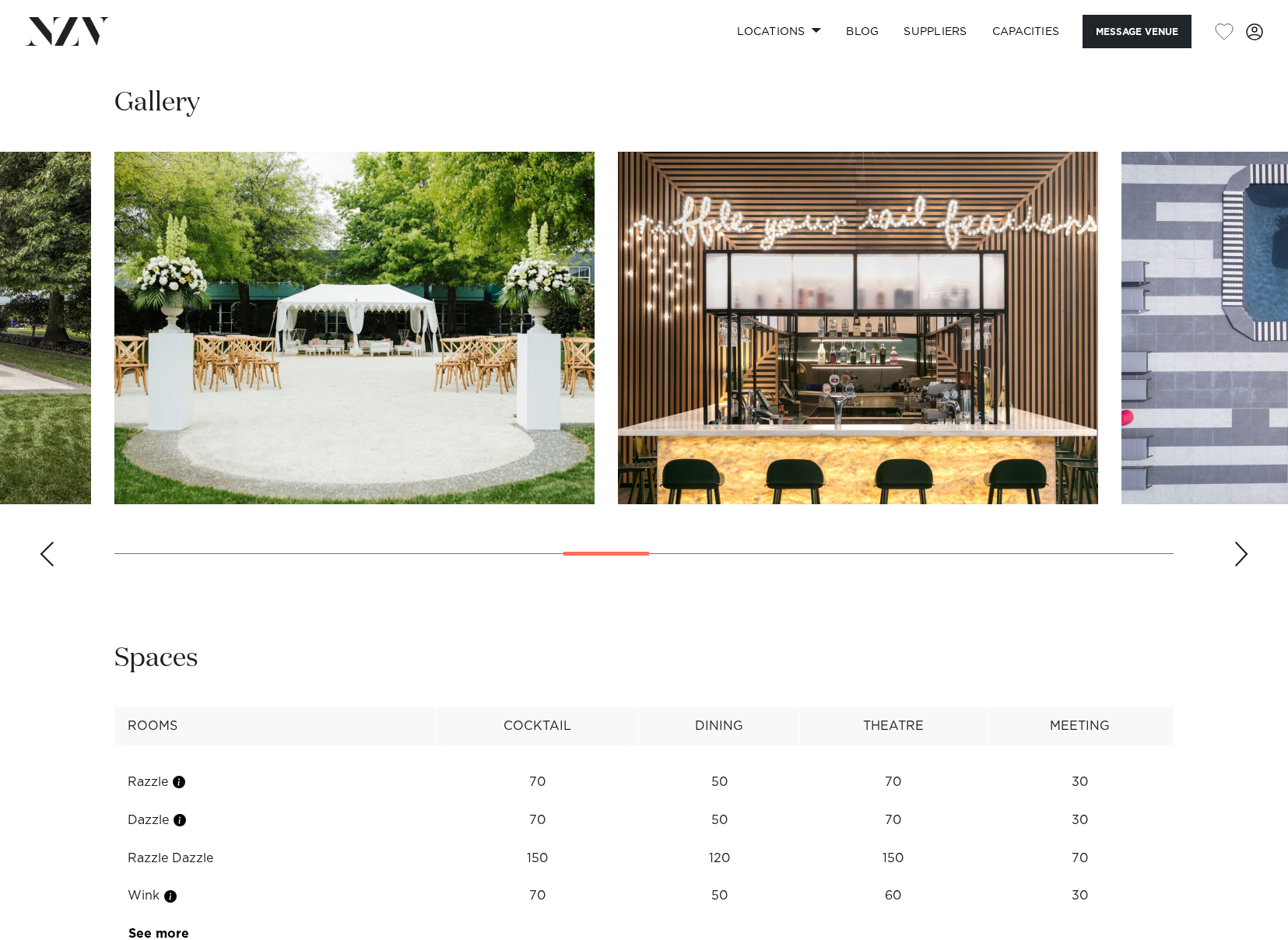
click at [1240, 566] on div "Next slide" at bounding box center [1241, 554] width 15 height 25
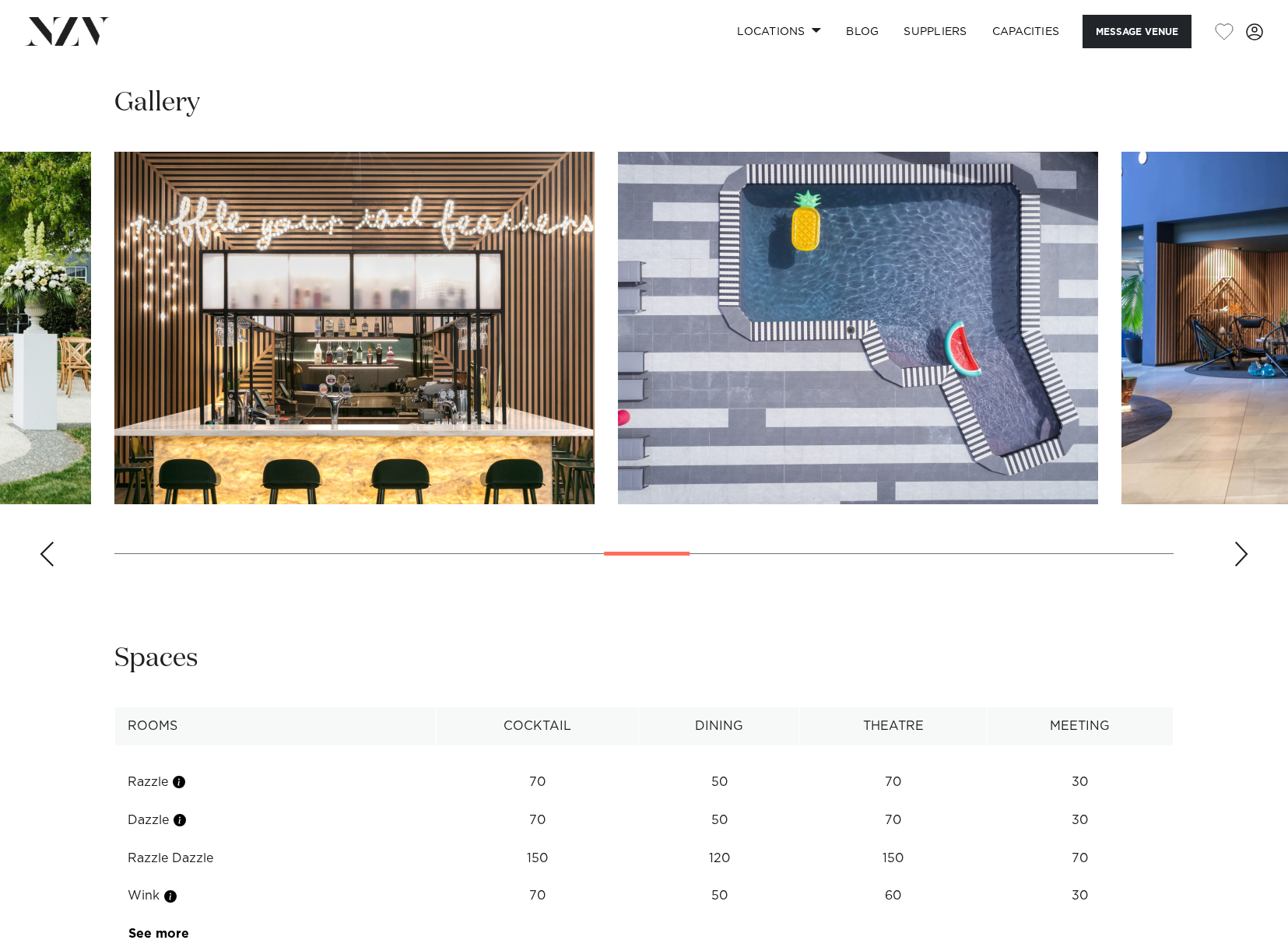
click at [1240, 566] on div "Next slide" at bounding box center [1241, 554] width 15 height 25
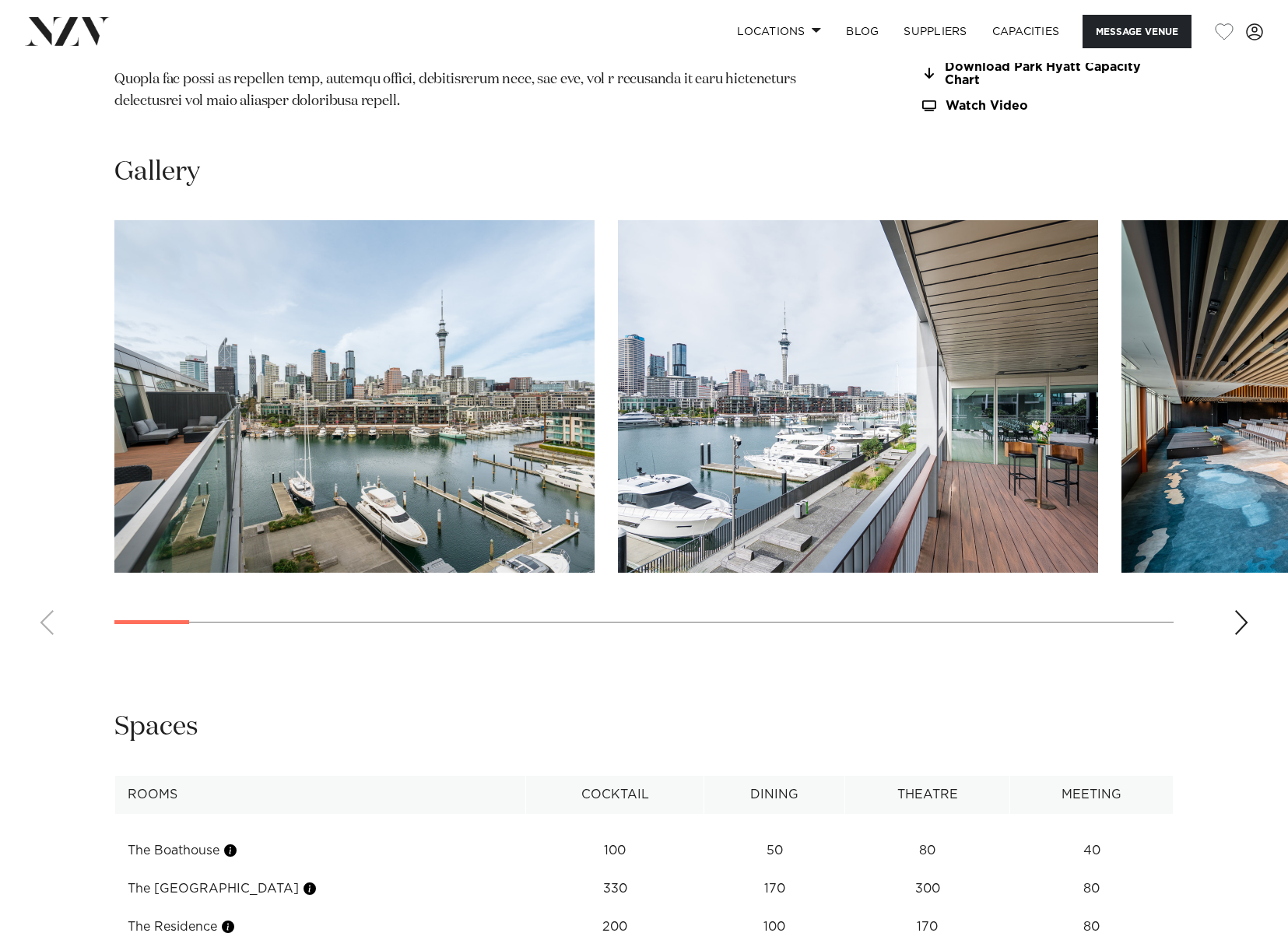
scroll to position [1790, 0]
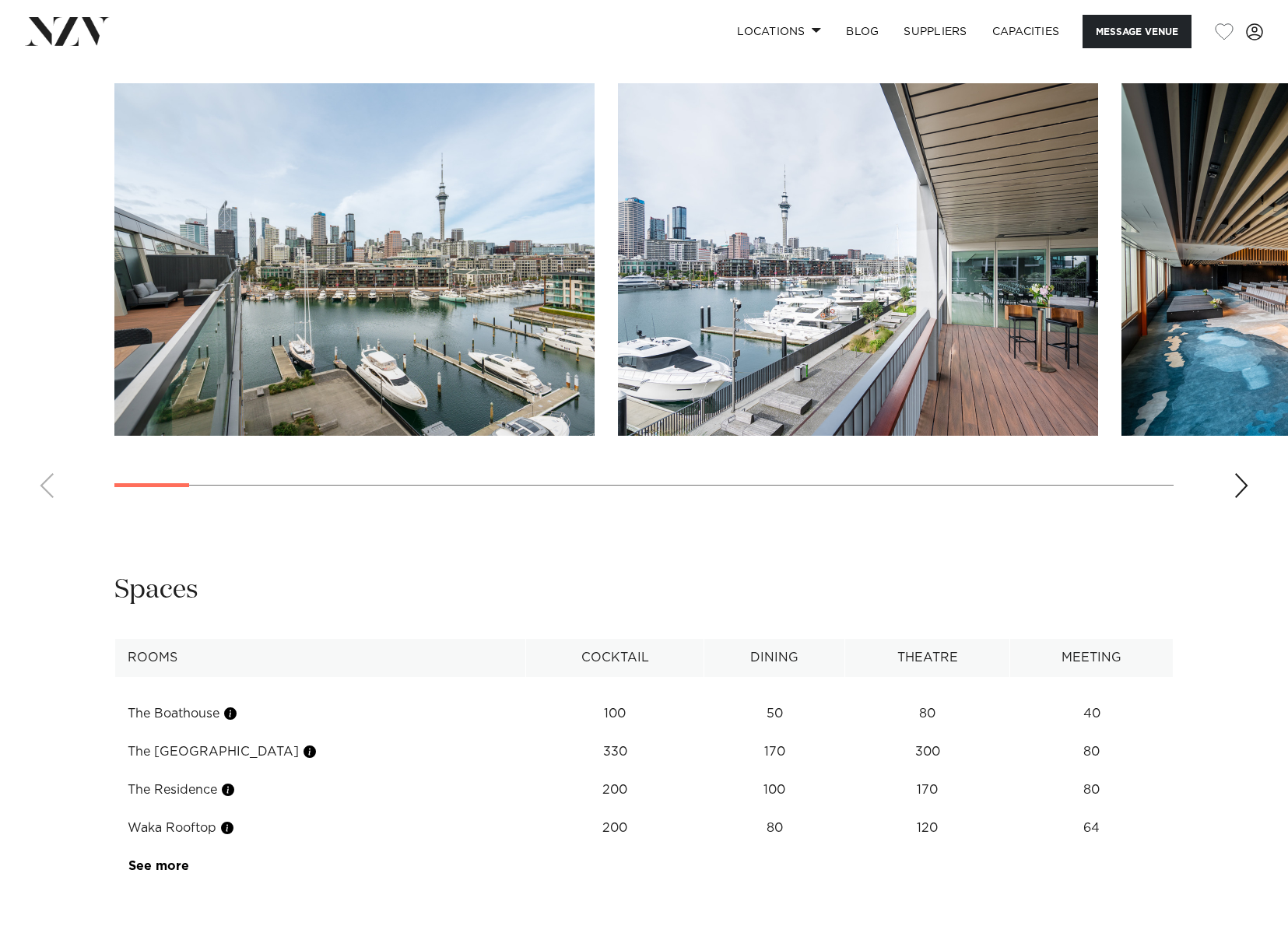
click at [1241, 488] on div "Next slide" at bounding box center [1241, 485] width 15 height 25
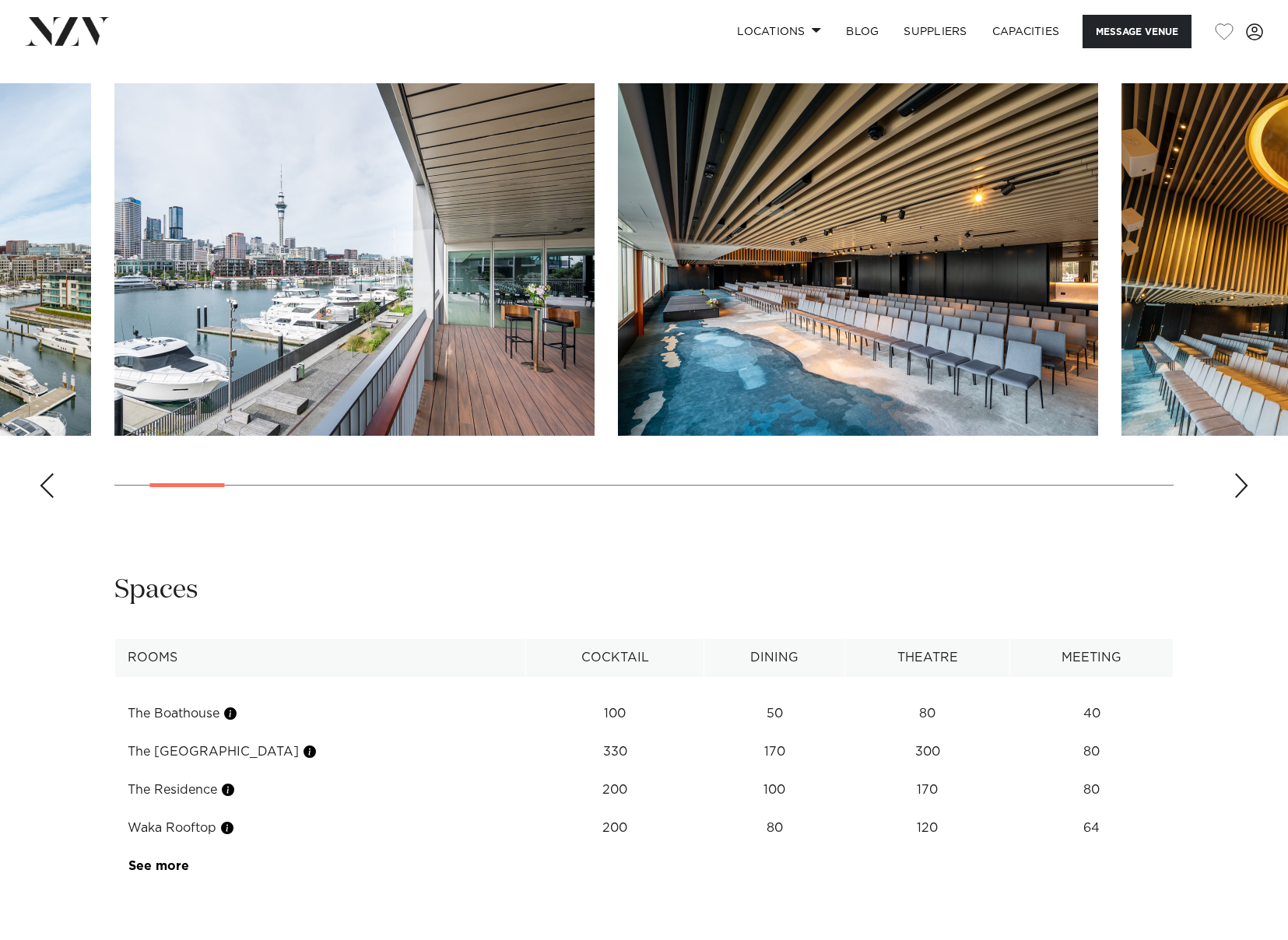
click at [1241, 488] on div "Next slide" at bounding box center [1241, 485] width 15 height 25
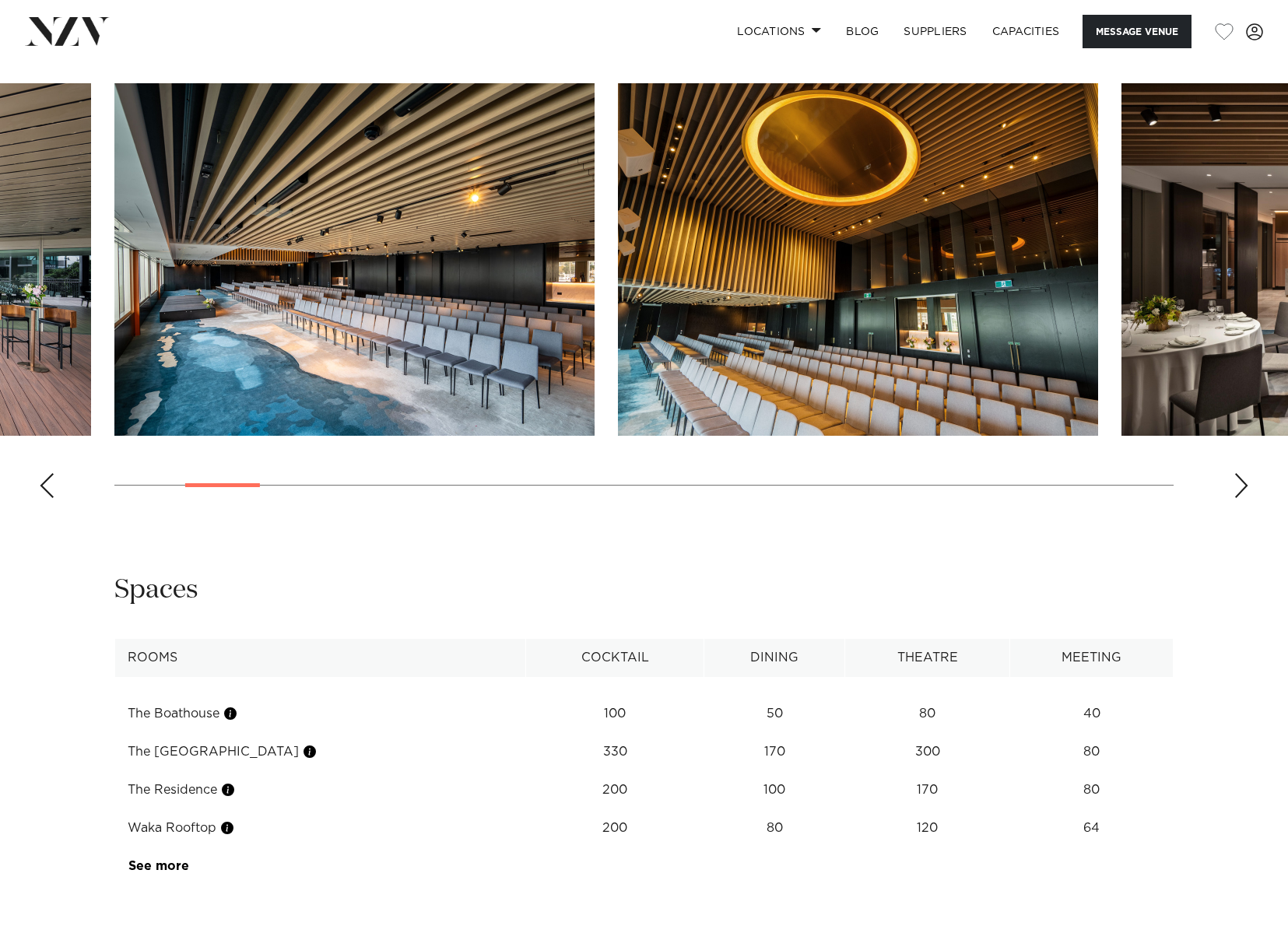
click at [1241, 488] on div "Next slide" at bounding box center [1241, 485] width 15 height 25
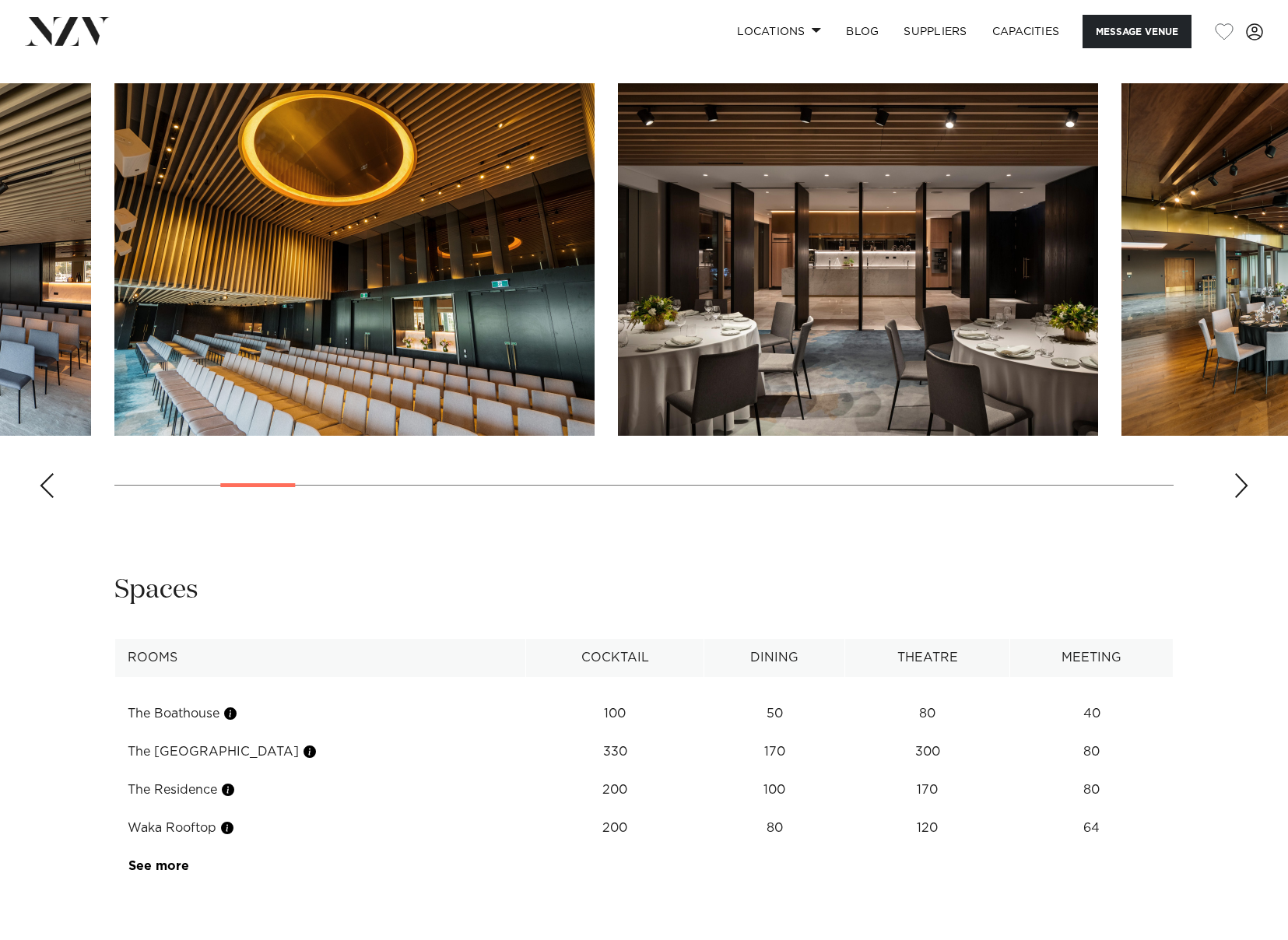
drag, startPoint x: 168, startPoint y: 716, endPoint x: 197, endPoint y: 716, distance: 29.0
click at [172, 716] on td "The Boathouse" at bounding box center [321, 714] width 411 height 38
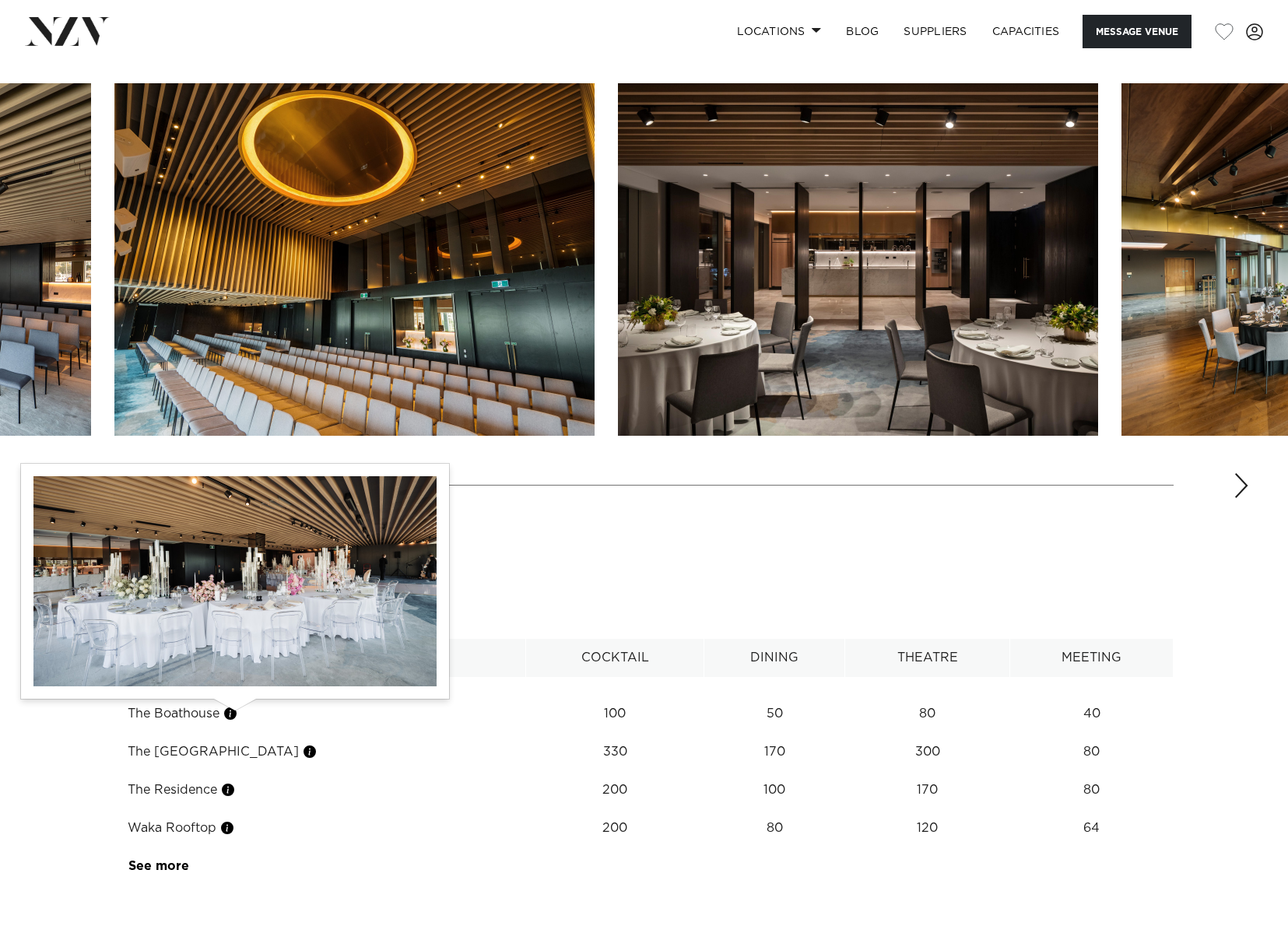
click at [238, 713] on button "button" at bounding box center [230, 713] width 15 height 15
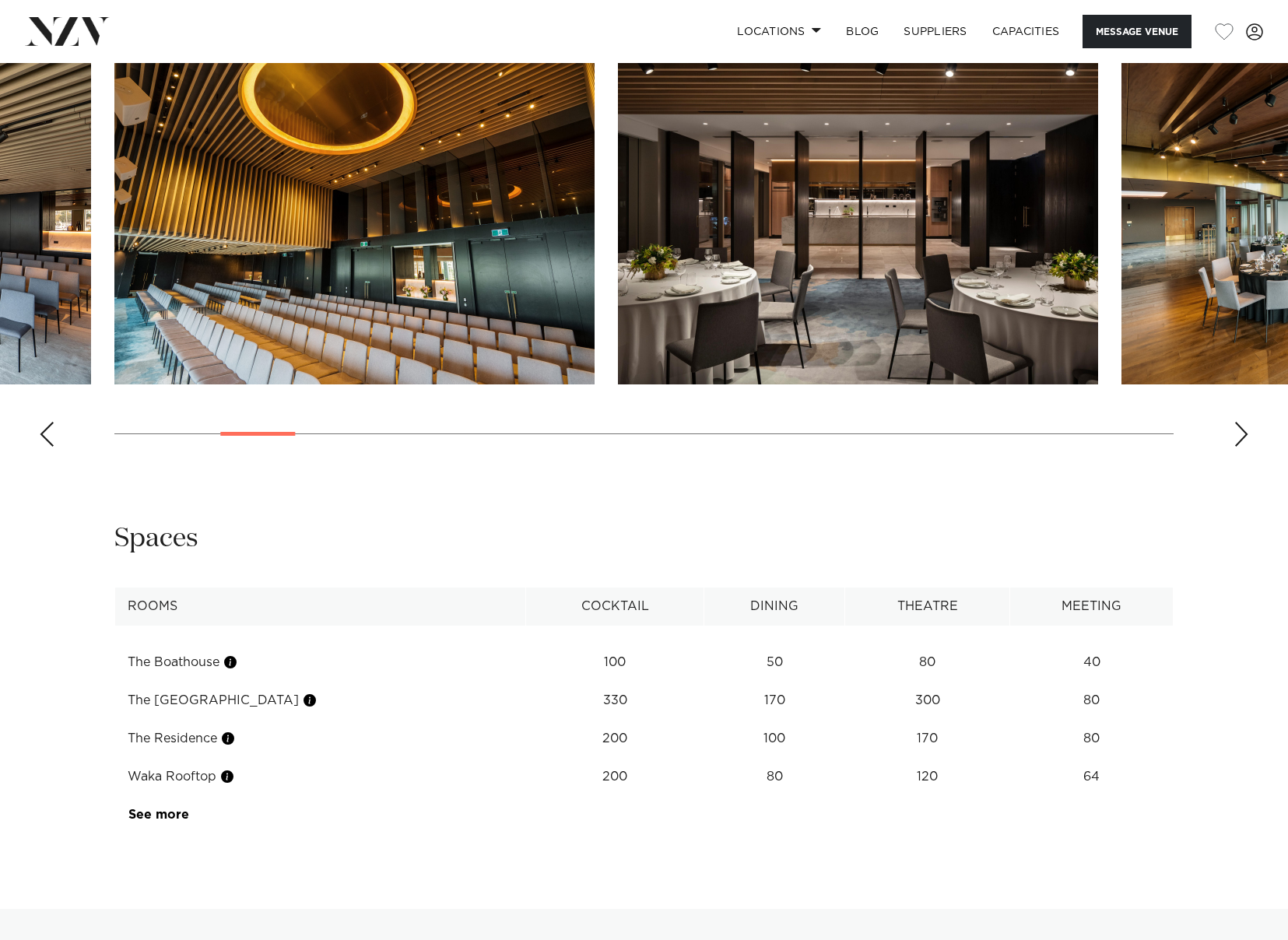
scroll to position [1868, 0]
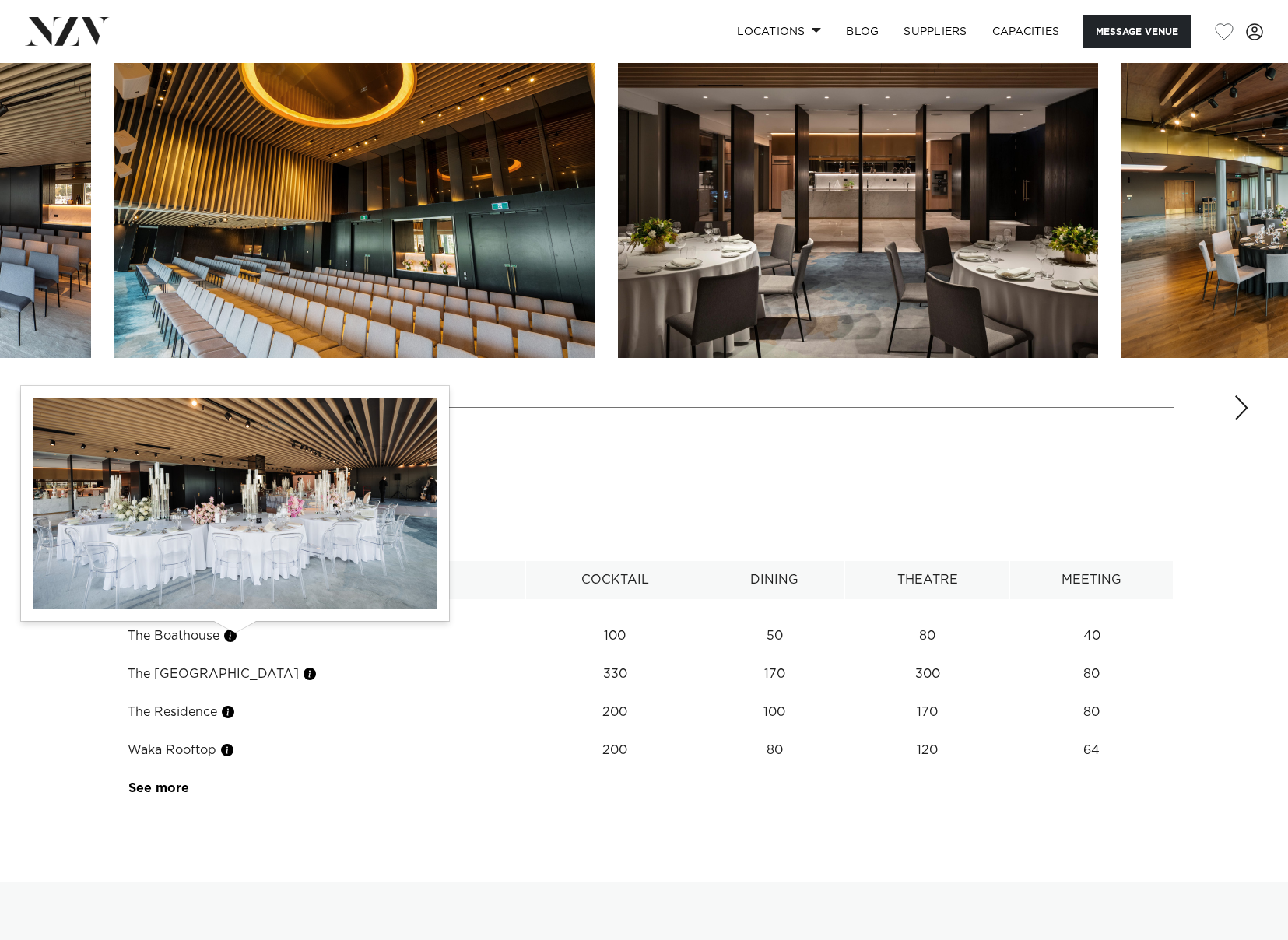
click at [238, 636] on button "button" at bounding box center [230, 636] width 15 height 15
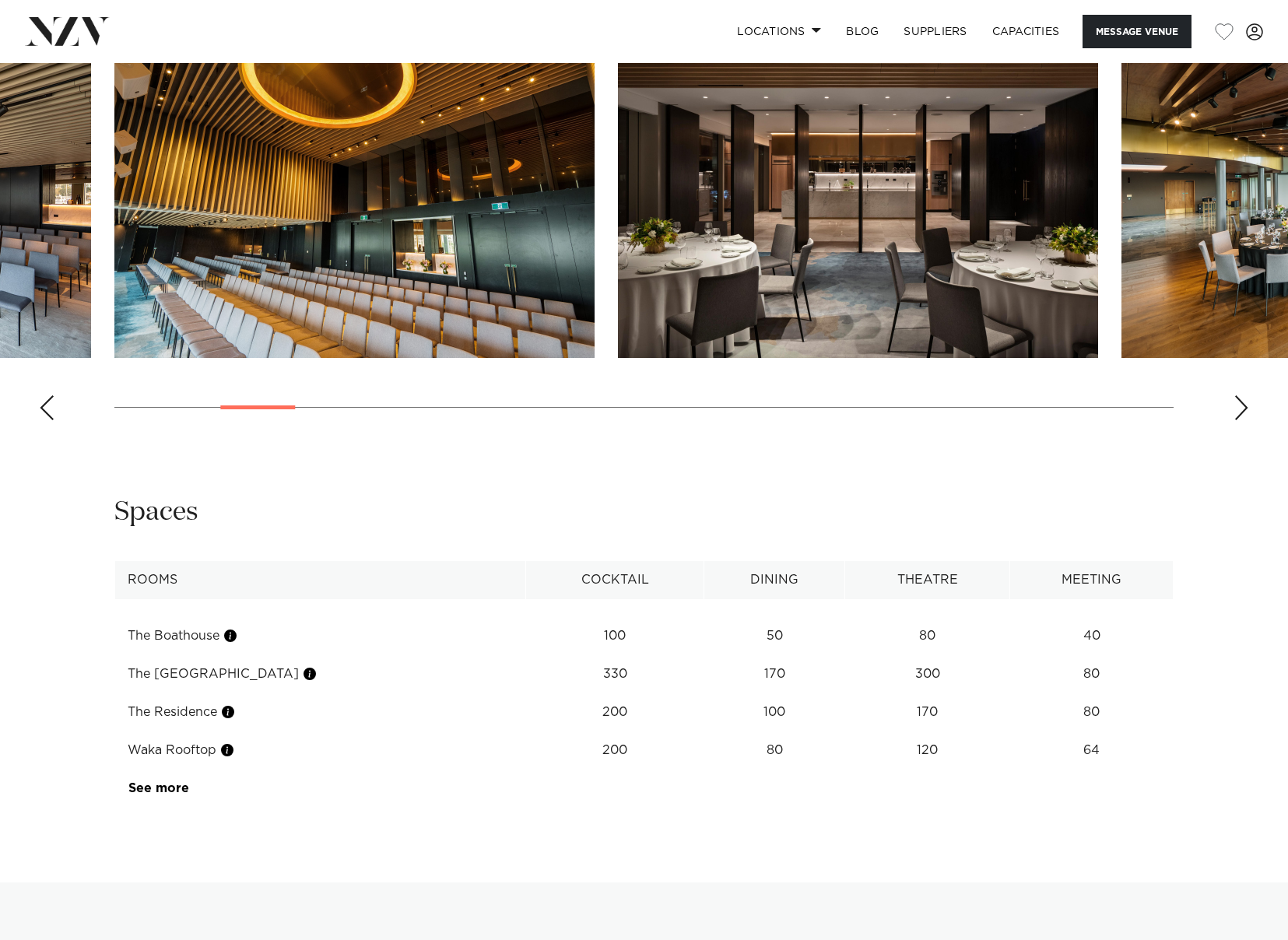
click at [167, 633] on td "The Boathouse" at bounding box center [321, 636] width 411 height 38
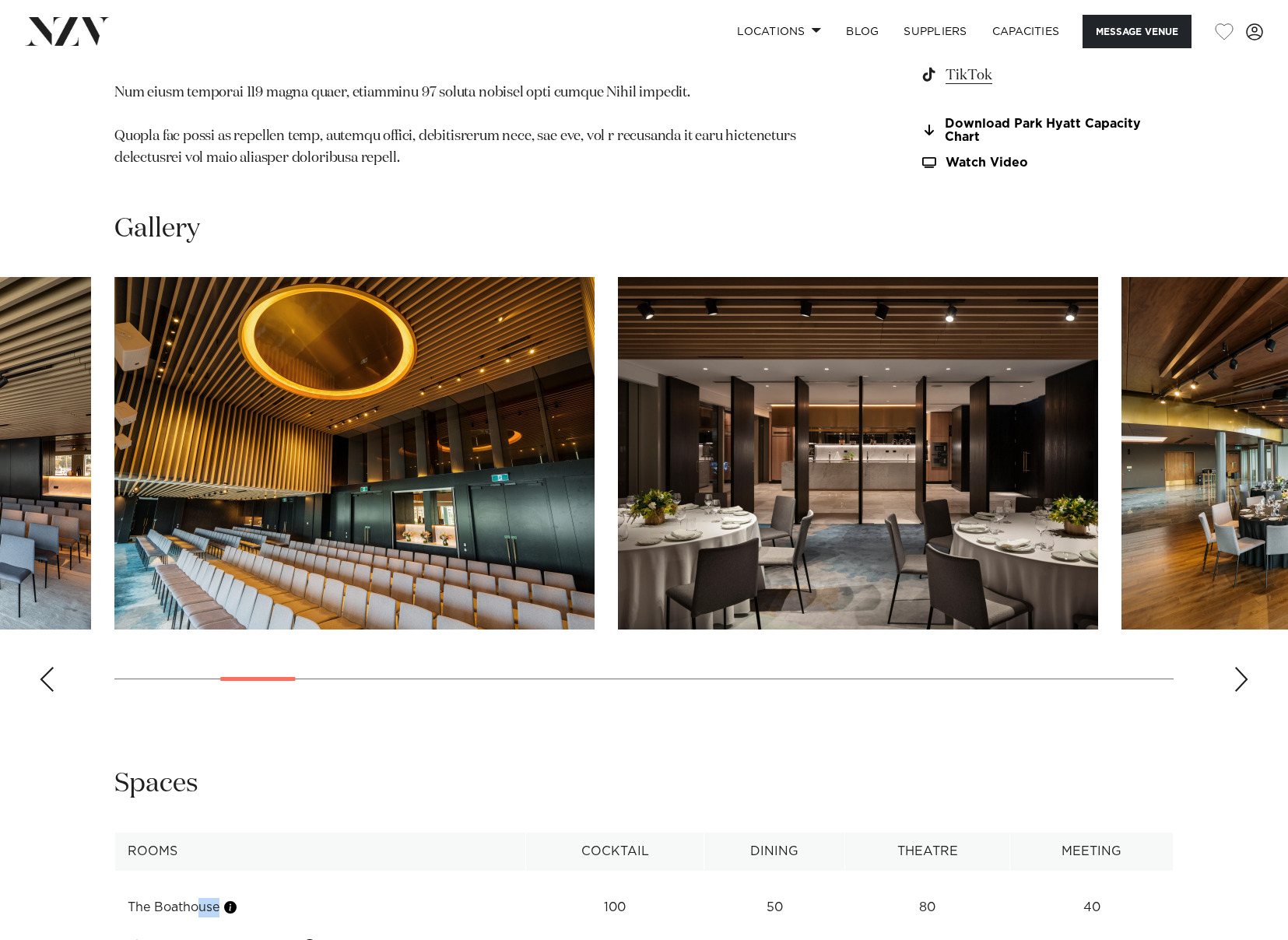
scroll to position [1634, 0]
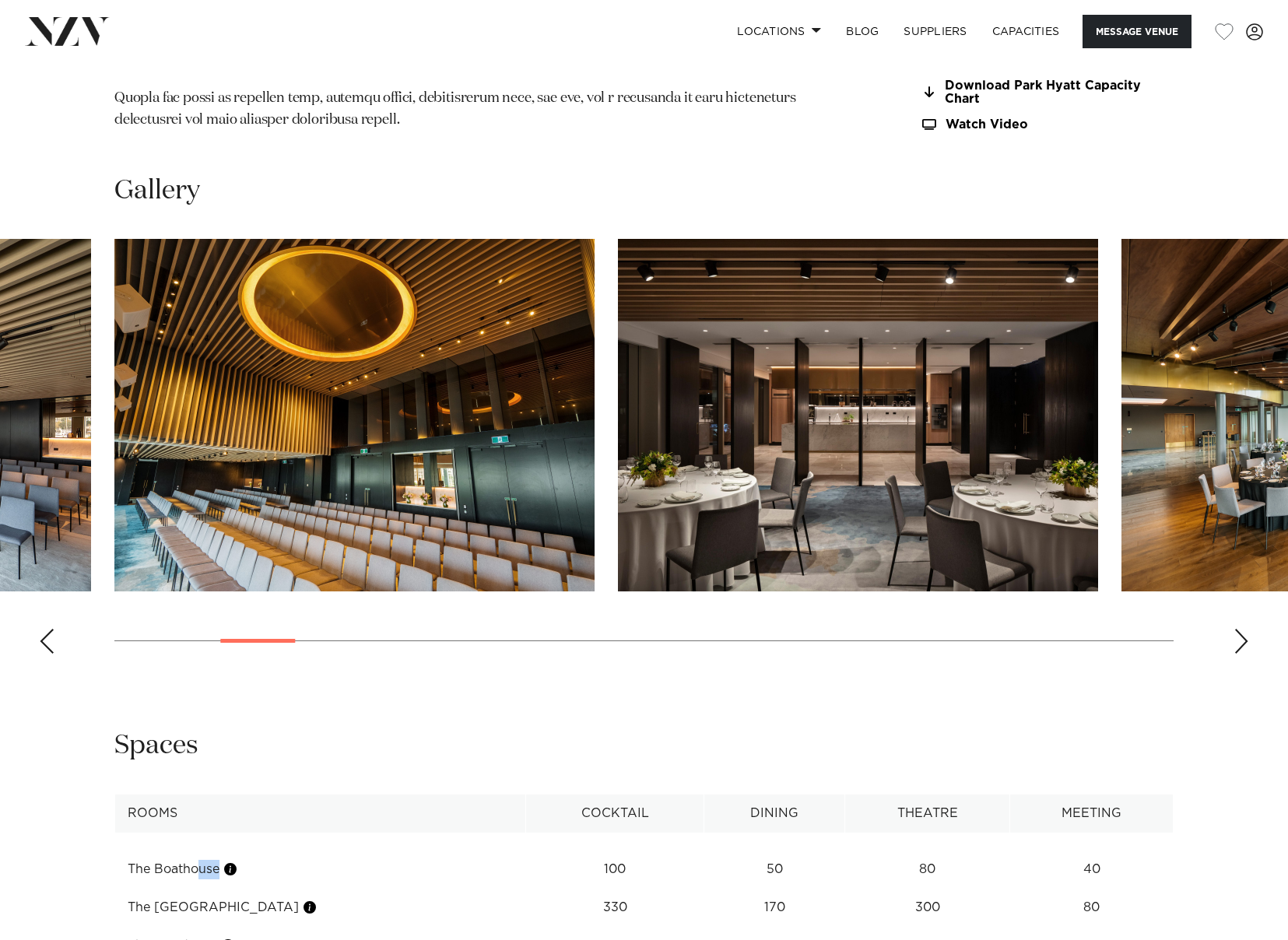
click at [1246, 649] on div "Next slide" at bounding box center [1241, 641] width 15 height 25
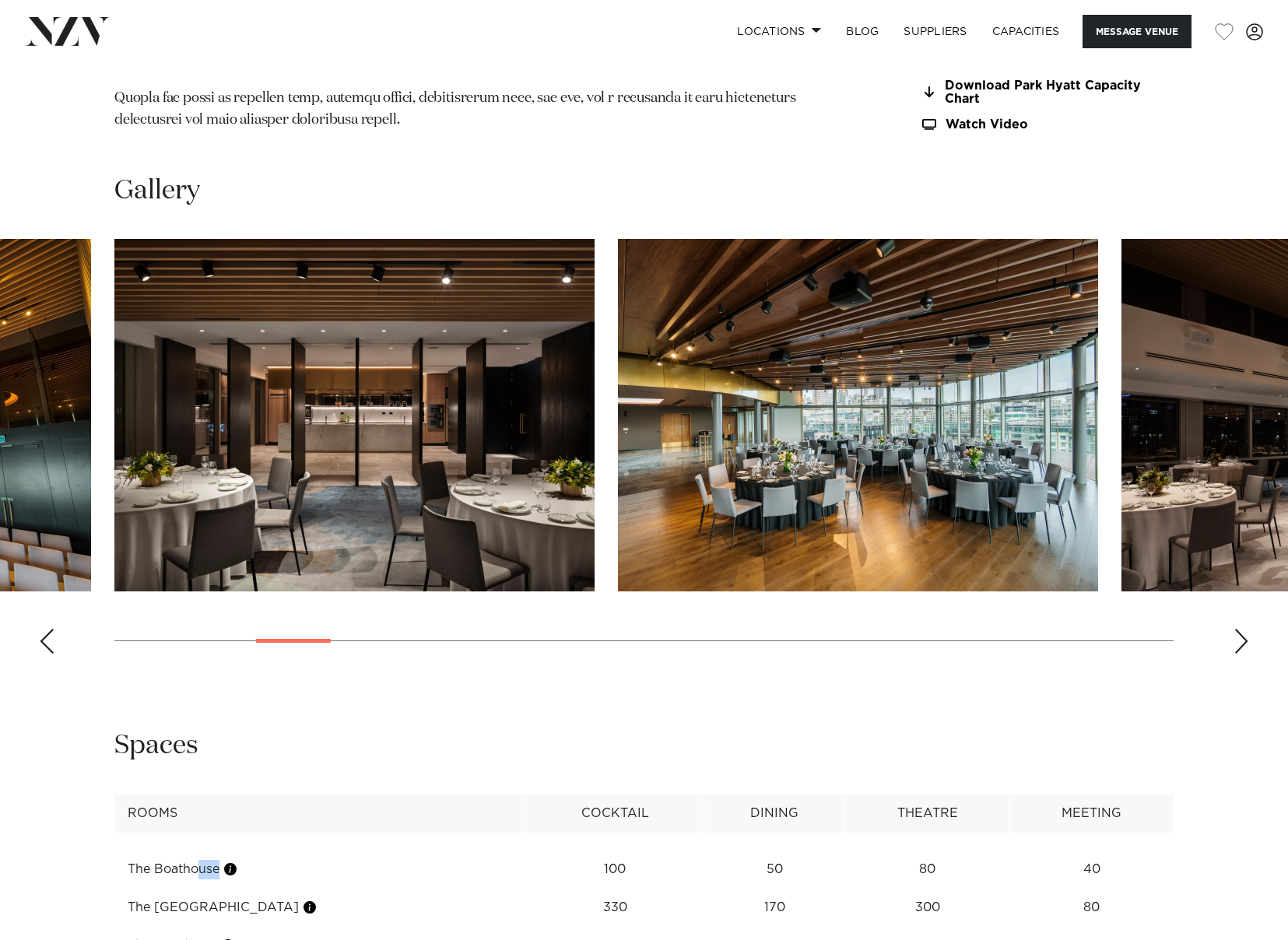
click at [1246, 649] on div "Next slide" at bounding box center [1241, 641] width 15 height 25
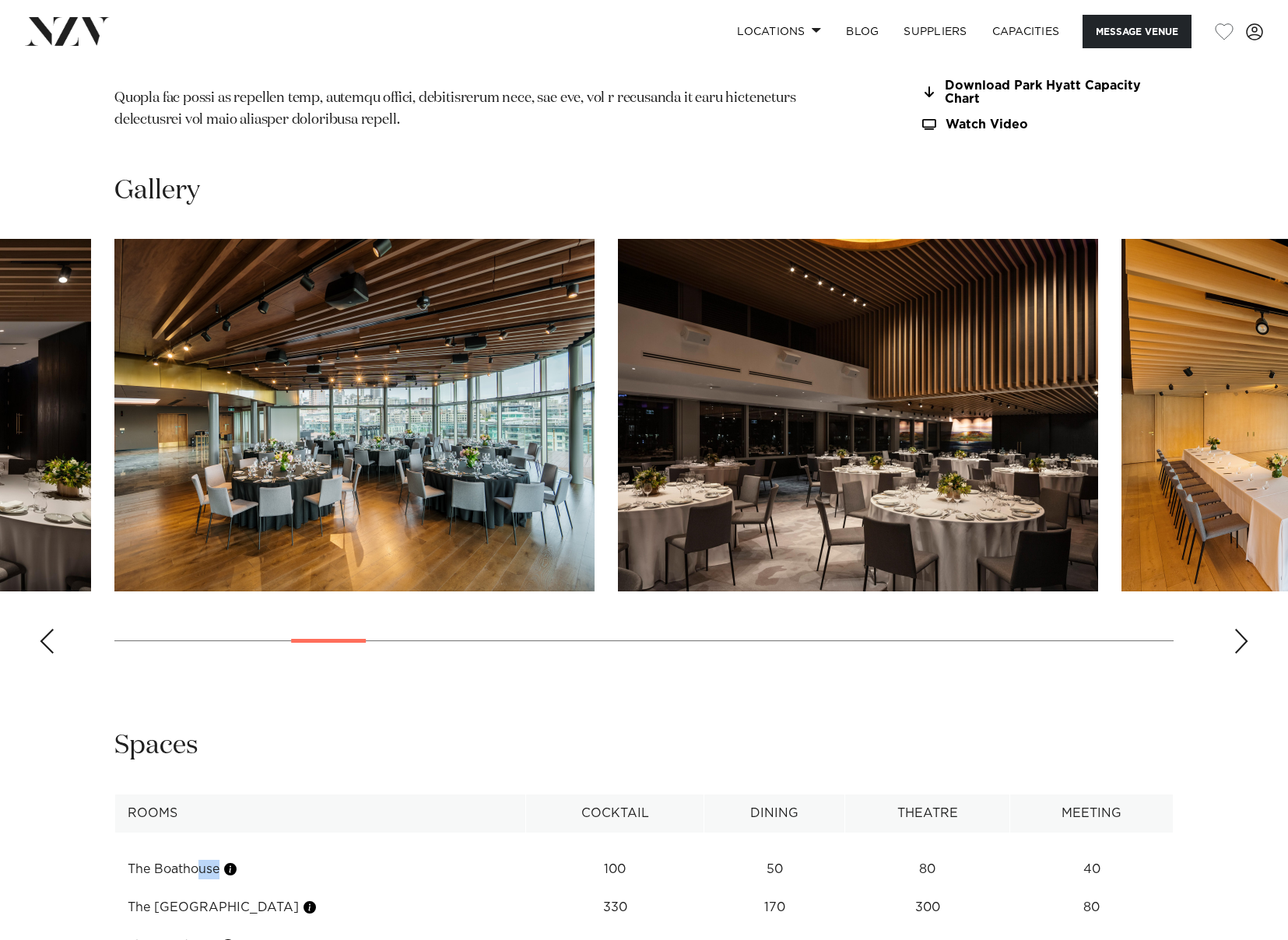
click at [1246, 649] on div "Next slide" at bounding box center [1241, 641] width 15 height 25
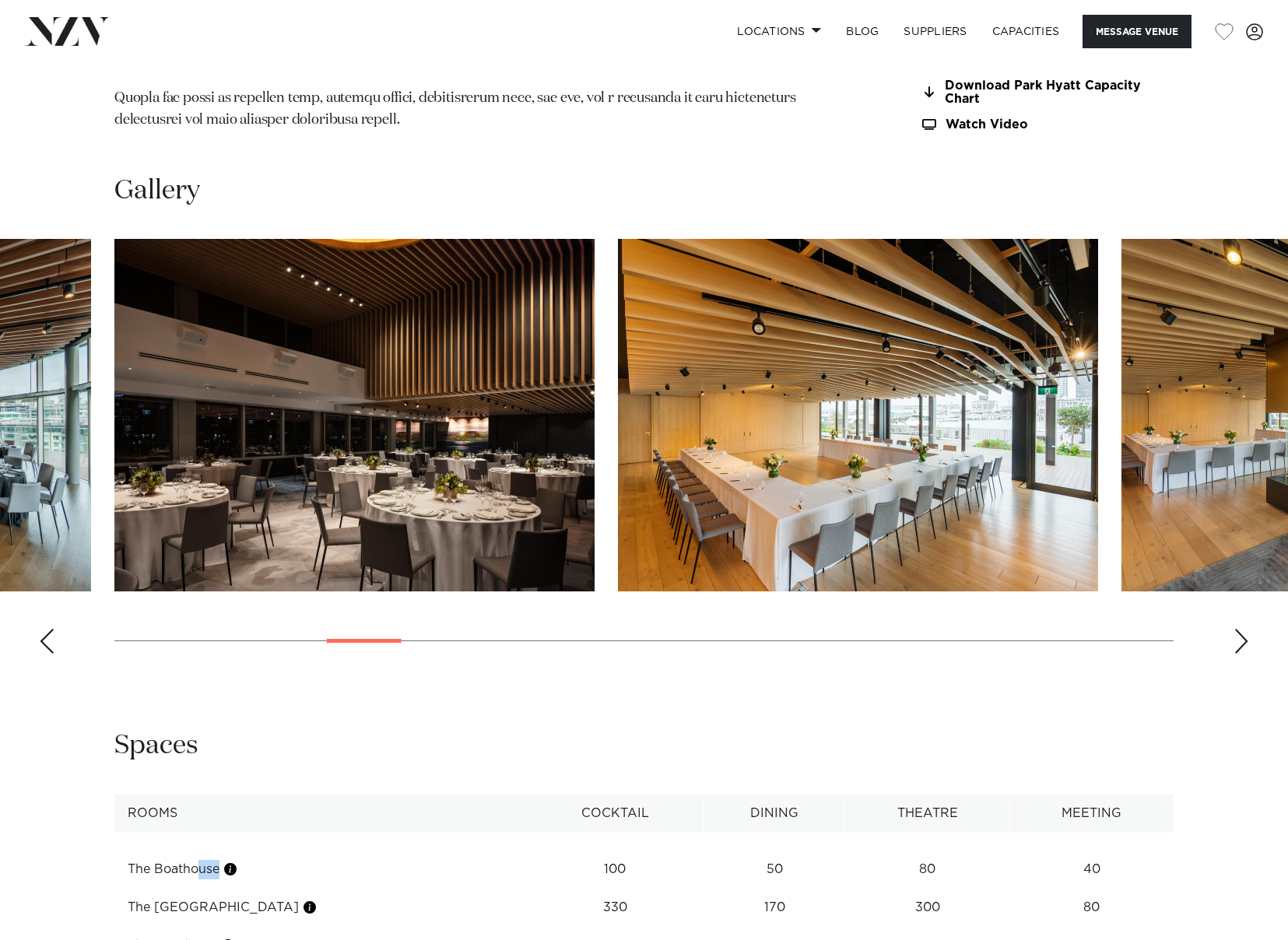
click at [1246, 649] on div "Next slide" at bounding box center [1241, 641] width 15 height 25
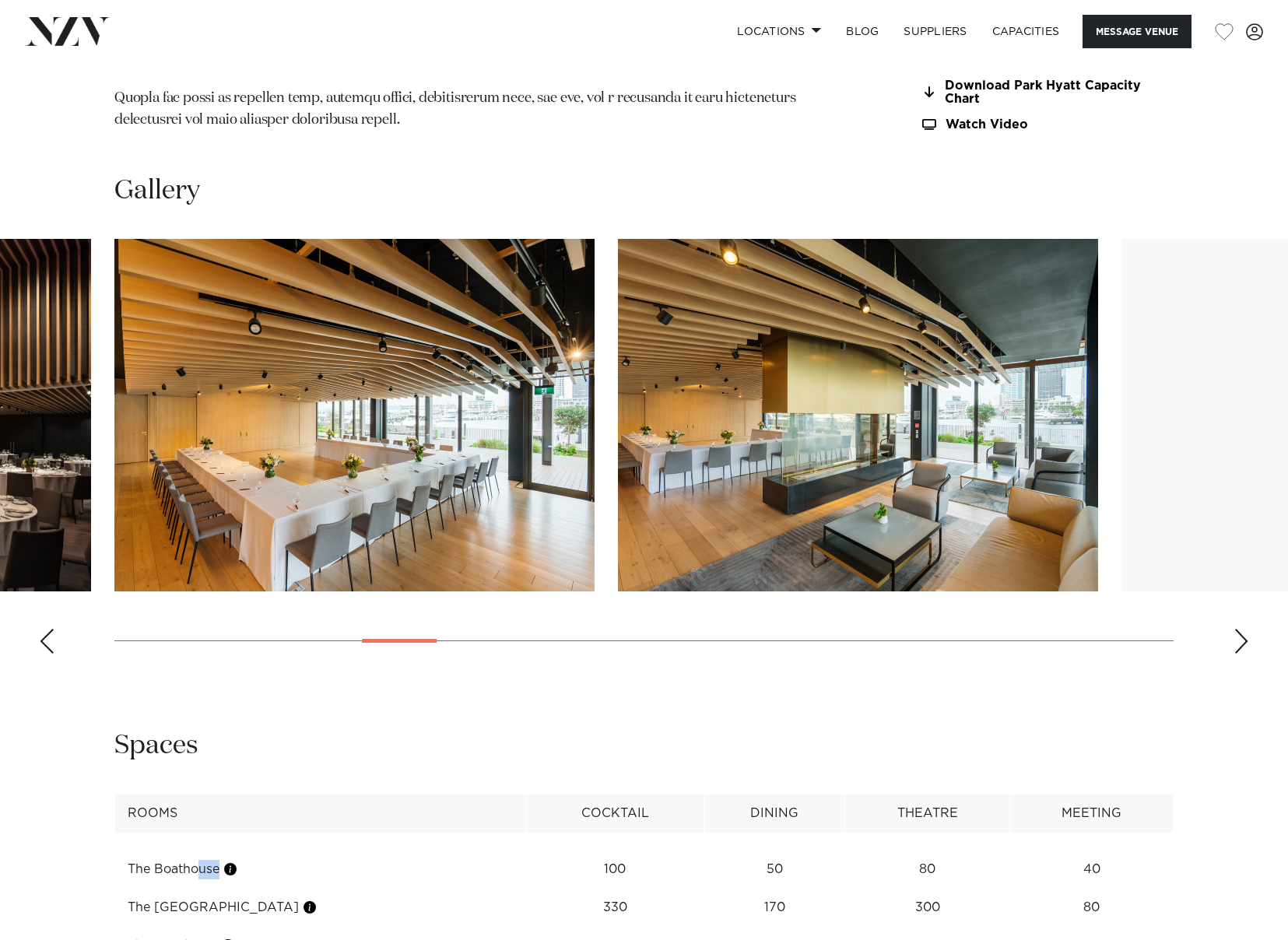
click at [1246, 649] on div "Next slide" at bounding box center [1241, 641] width 15 height 25
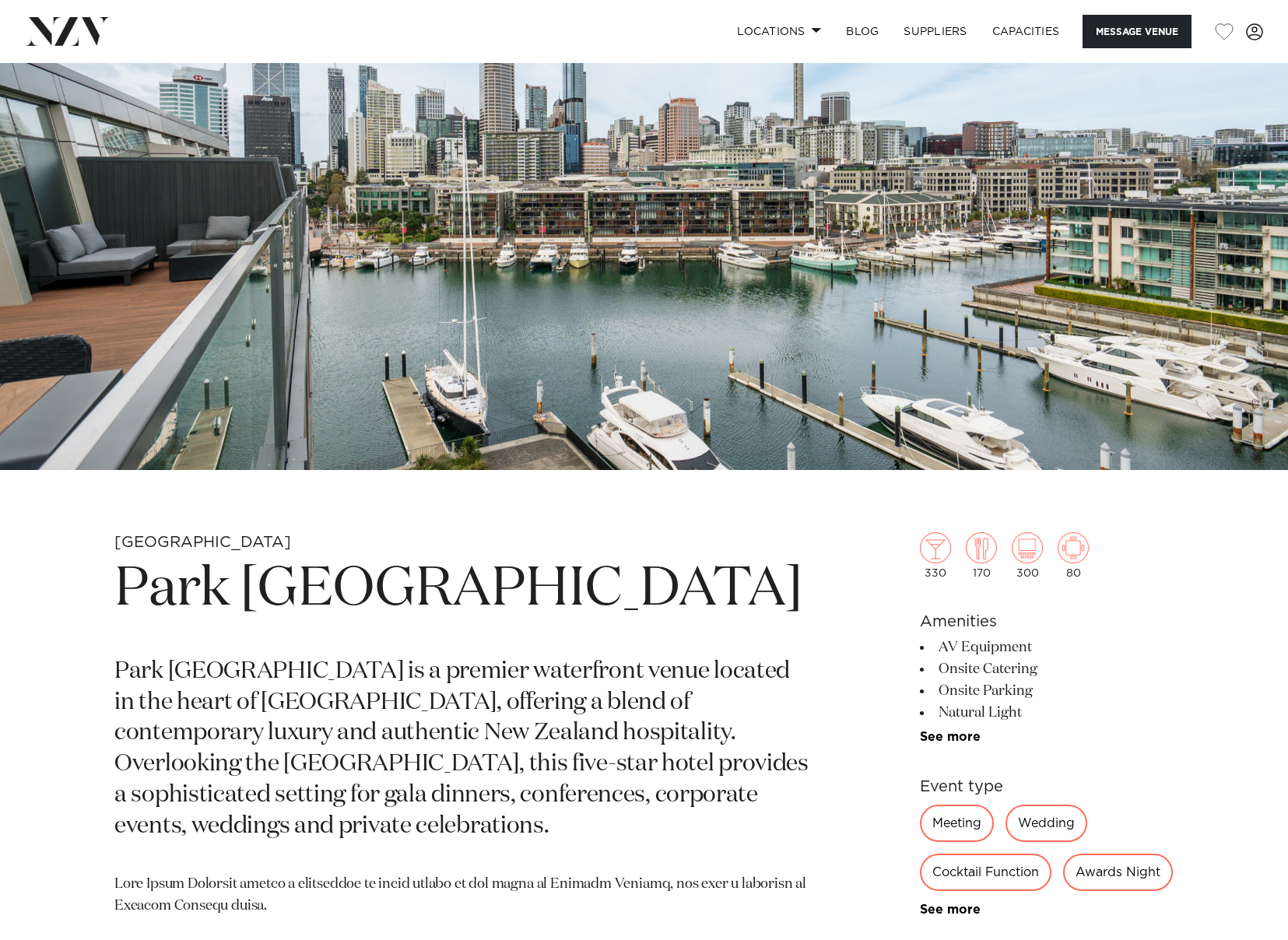
scroll to position [78, 0]
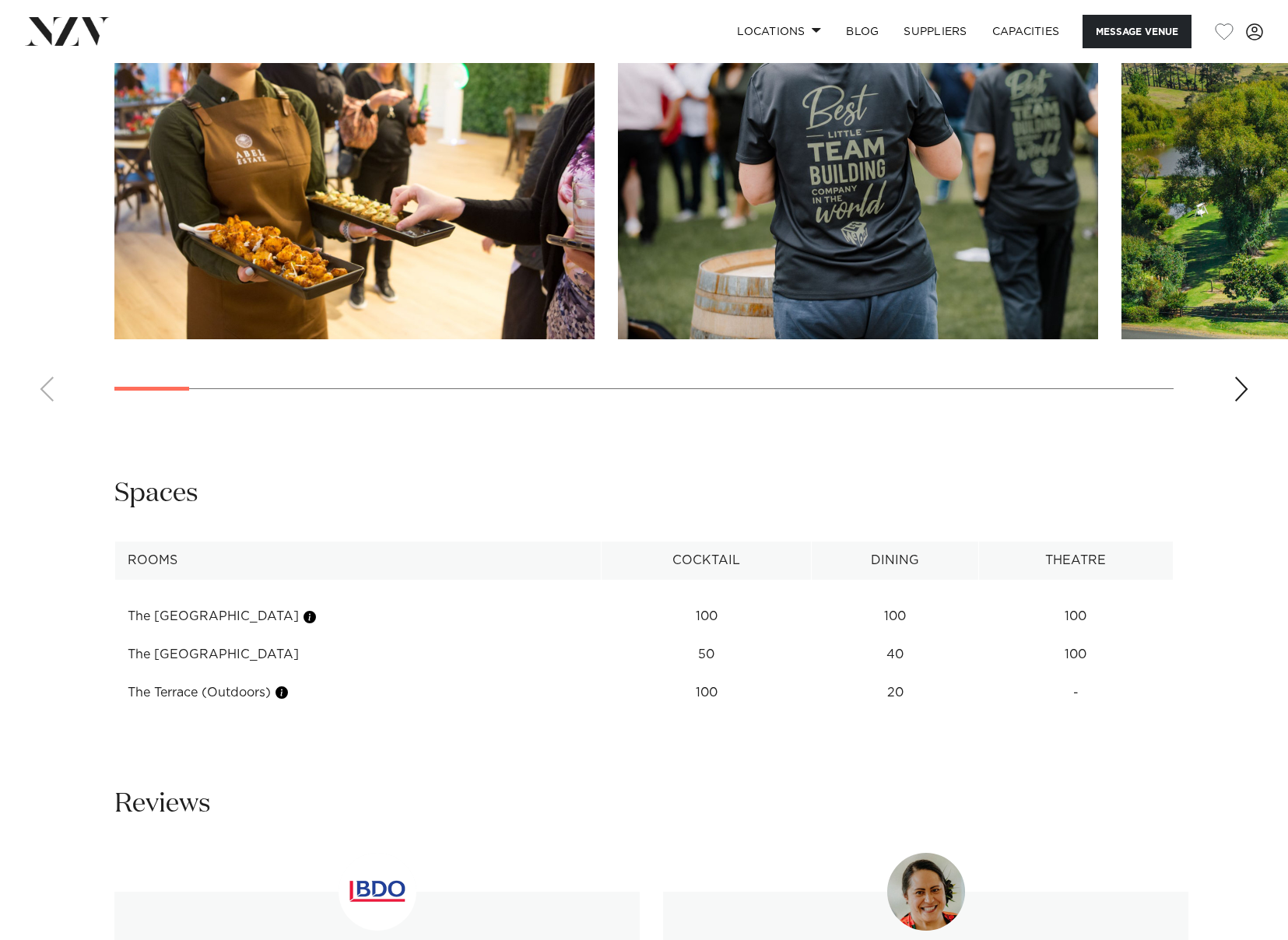
scroll to position [1401, 0]
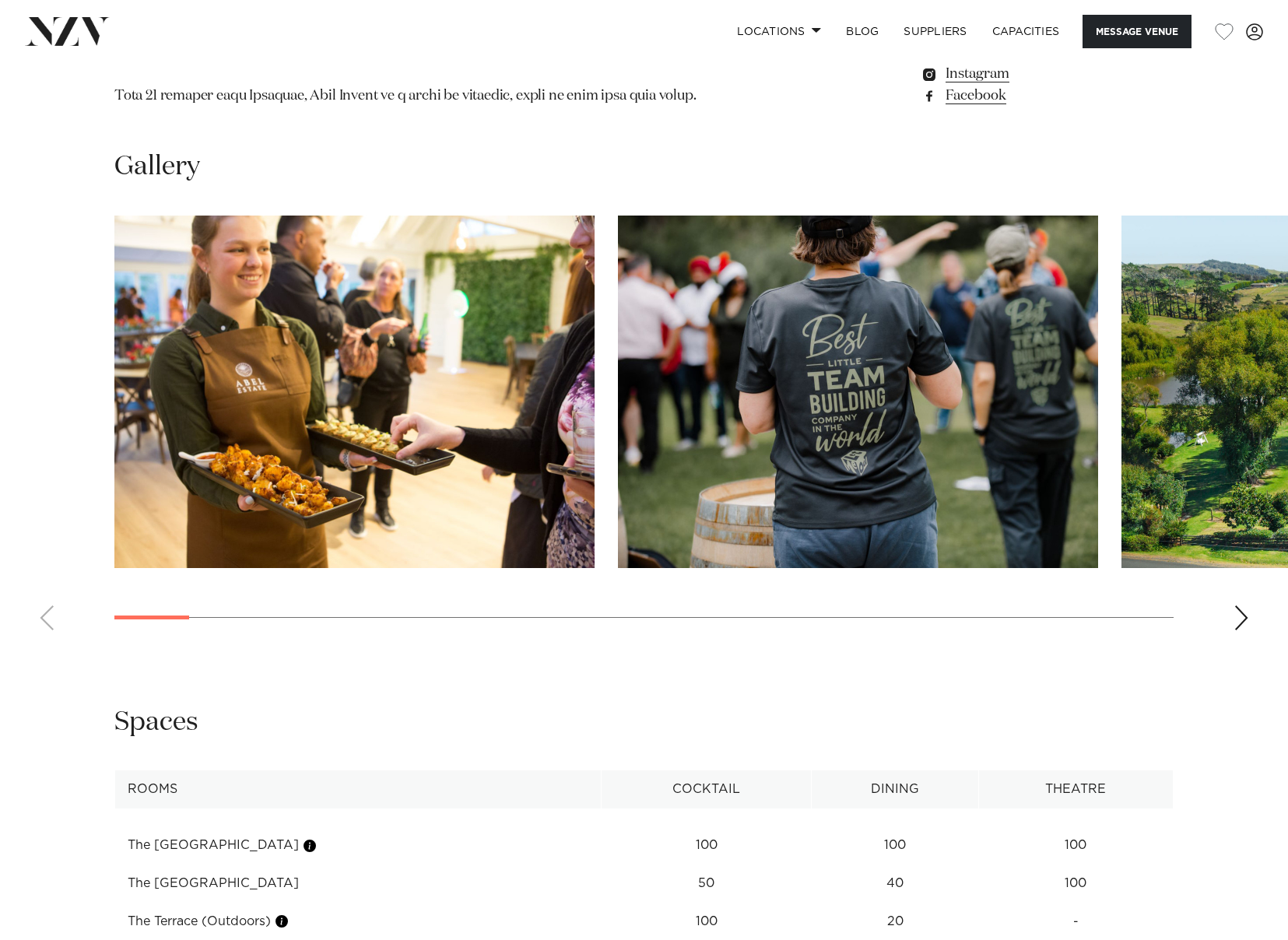
click at [1246, 606] on div "Next slide" at bounding box center [1241, 618] width 15 height 25
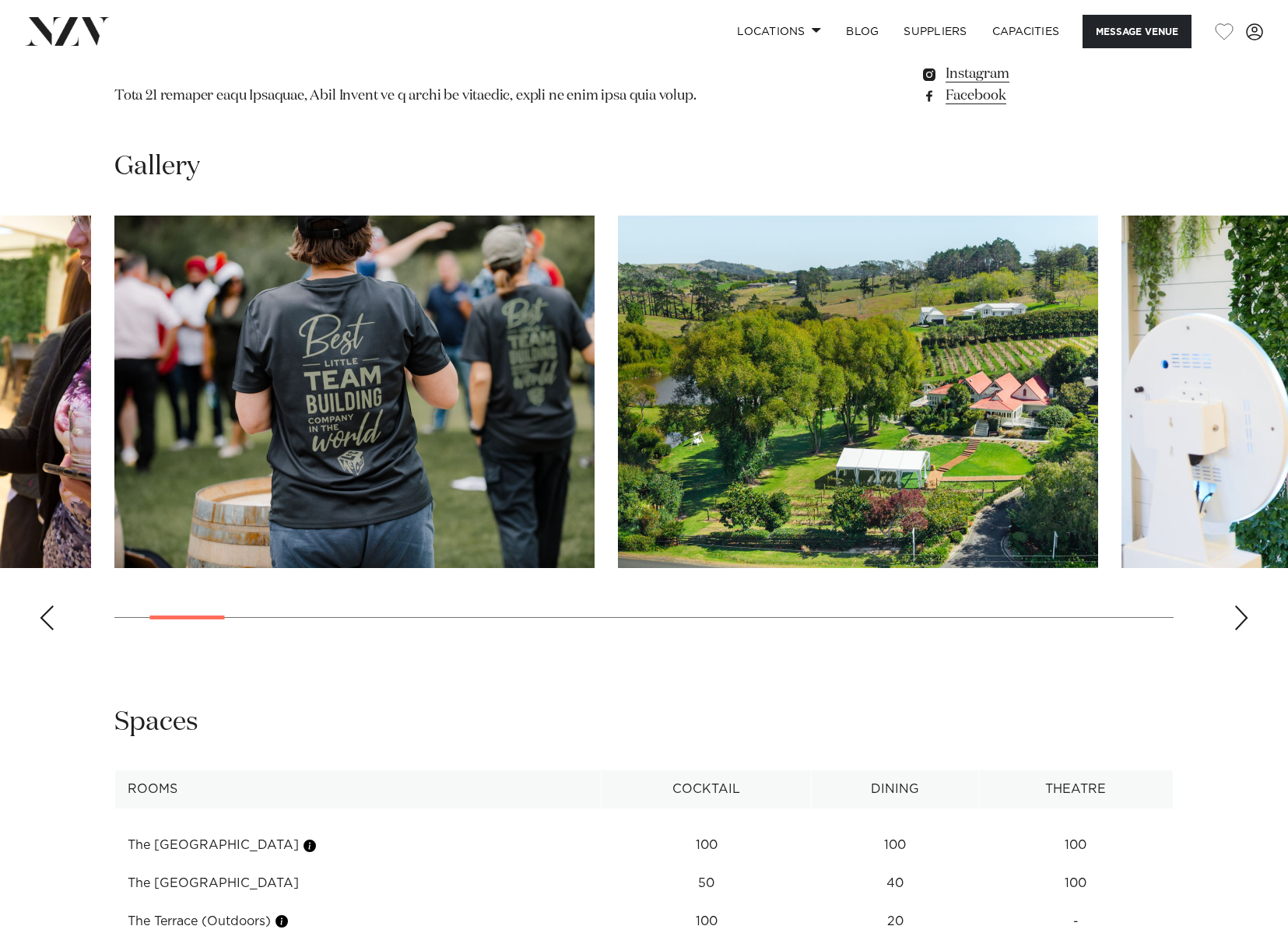
click at [1245, 611] on div "Next slide" at bounding box center [1241, 618] width 15 height 25
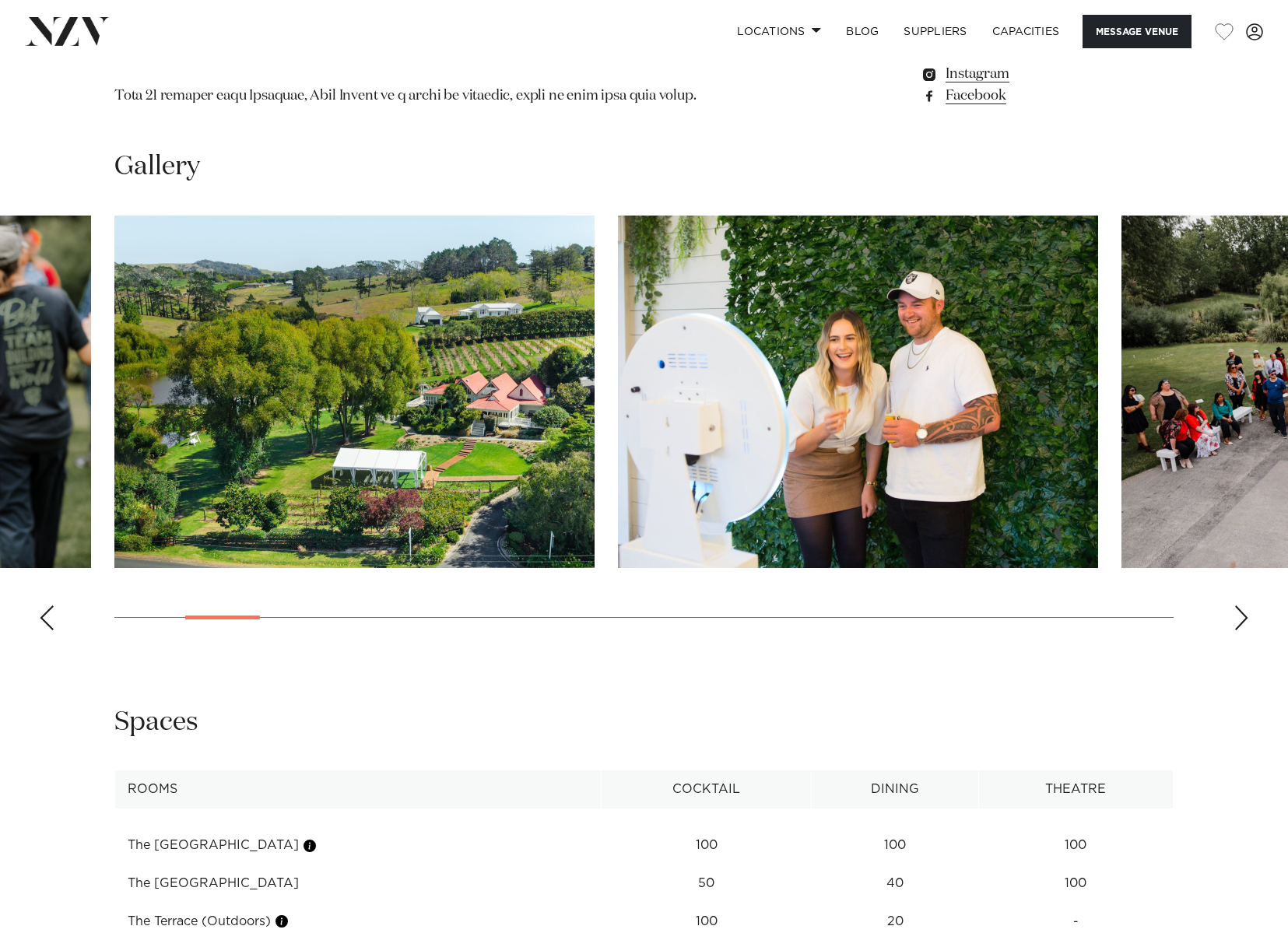
click at [1245, 611] on div "Next slide" at bounding box center [1241, 618] width 15 height 25
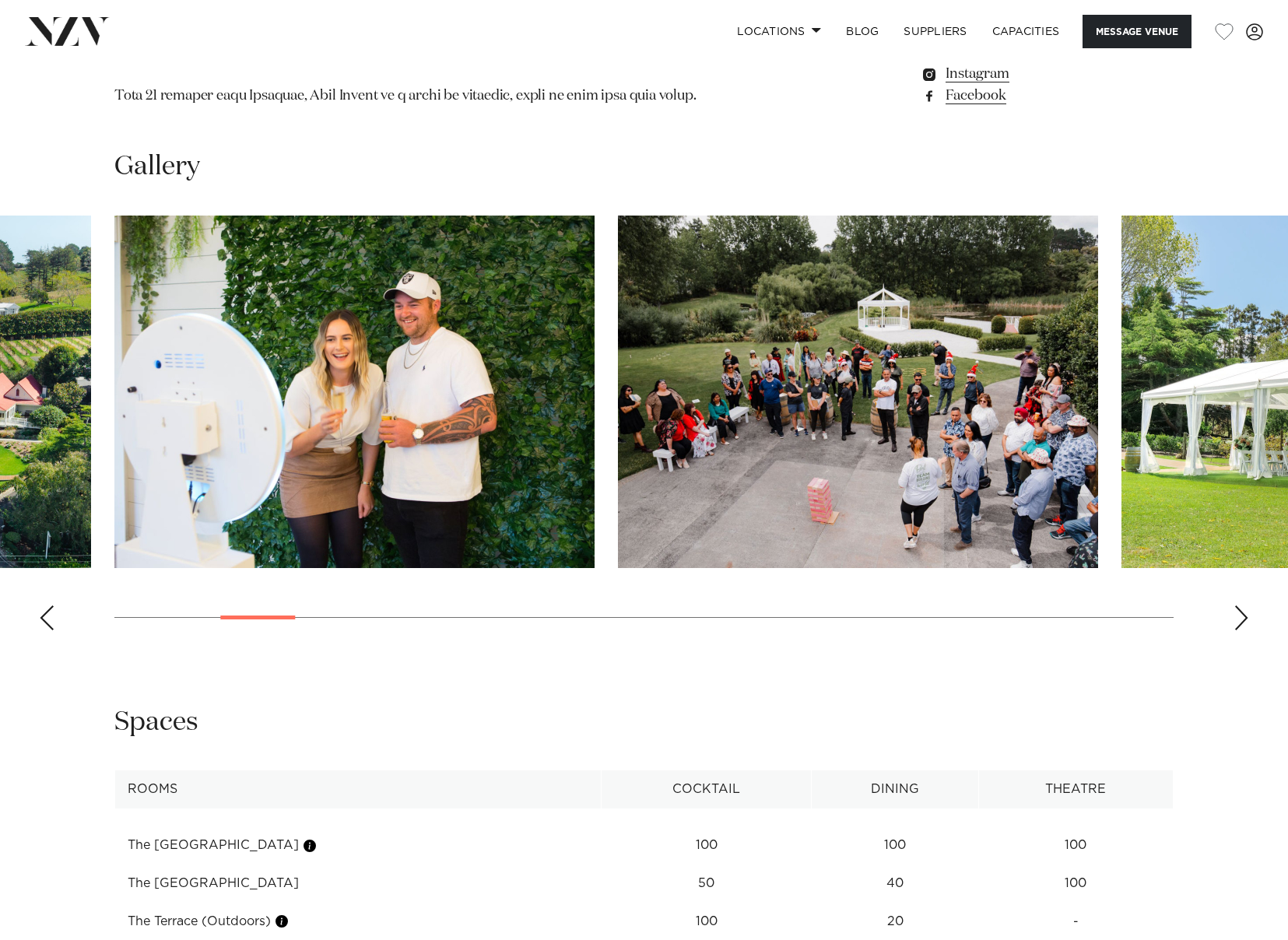
click at [1245, 611] on div "Next slide" at bounding box center [1241, 618] width 15 height 25
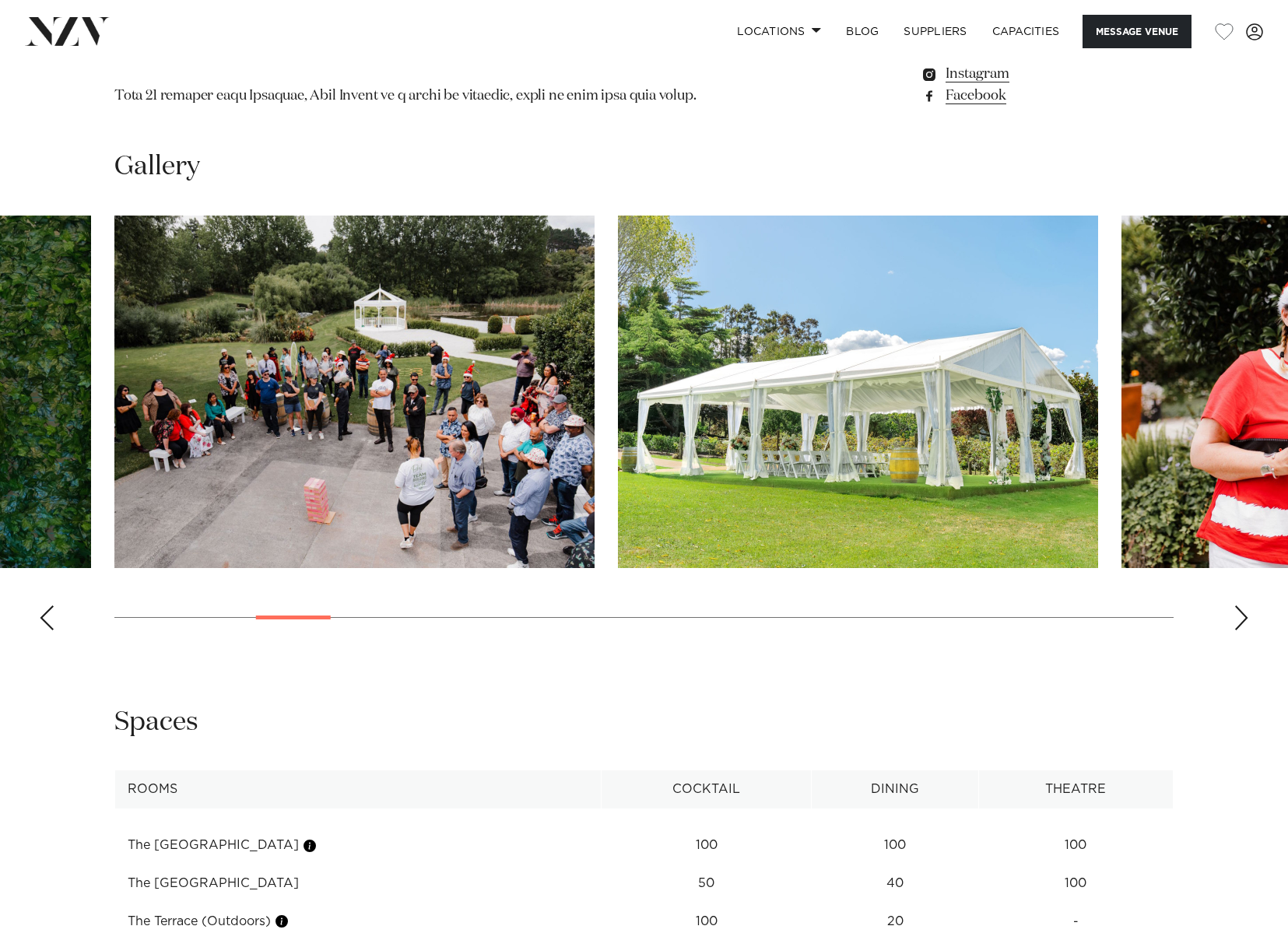
click at [1245, 611] on div "Next slide" at bounding box center [1241, 618] width 15 height 25
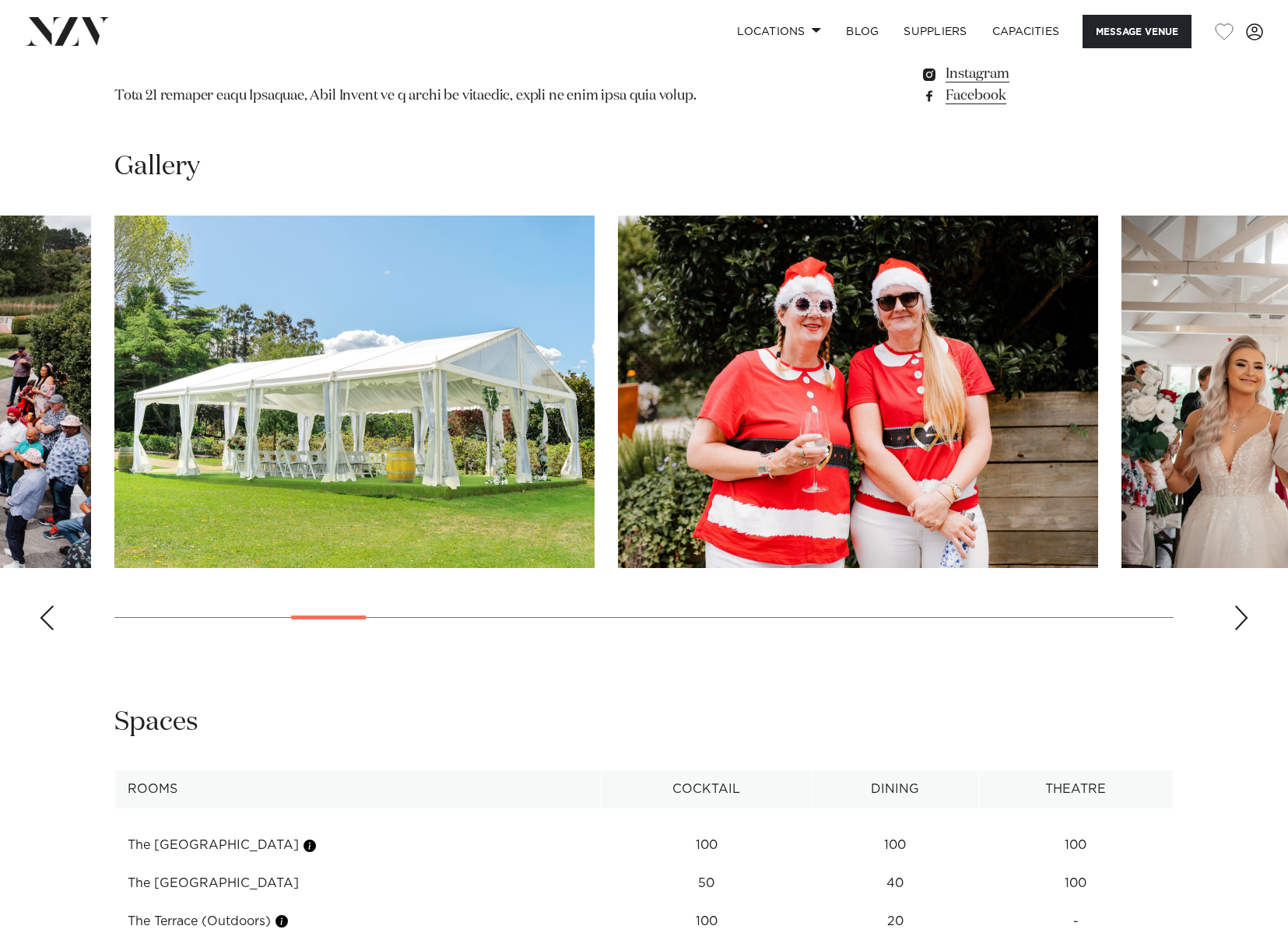
click at [1245, 611] on div "Next slide" at bounding box center [1241, 618] width 15 height 25
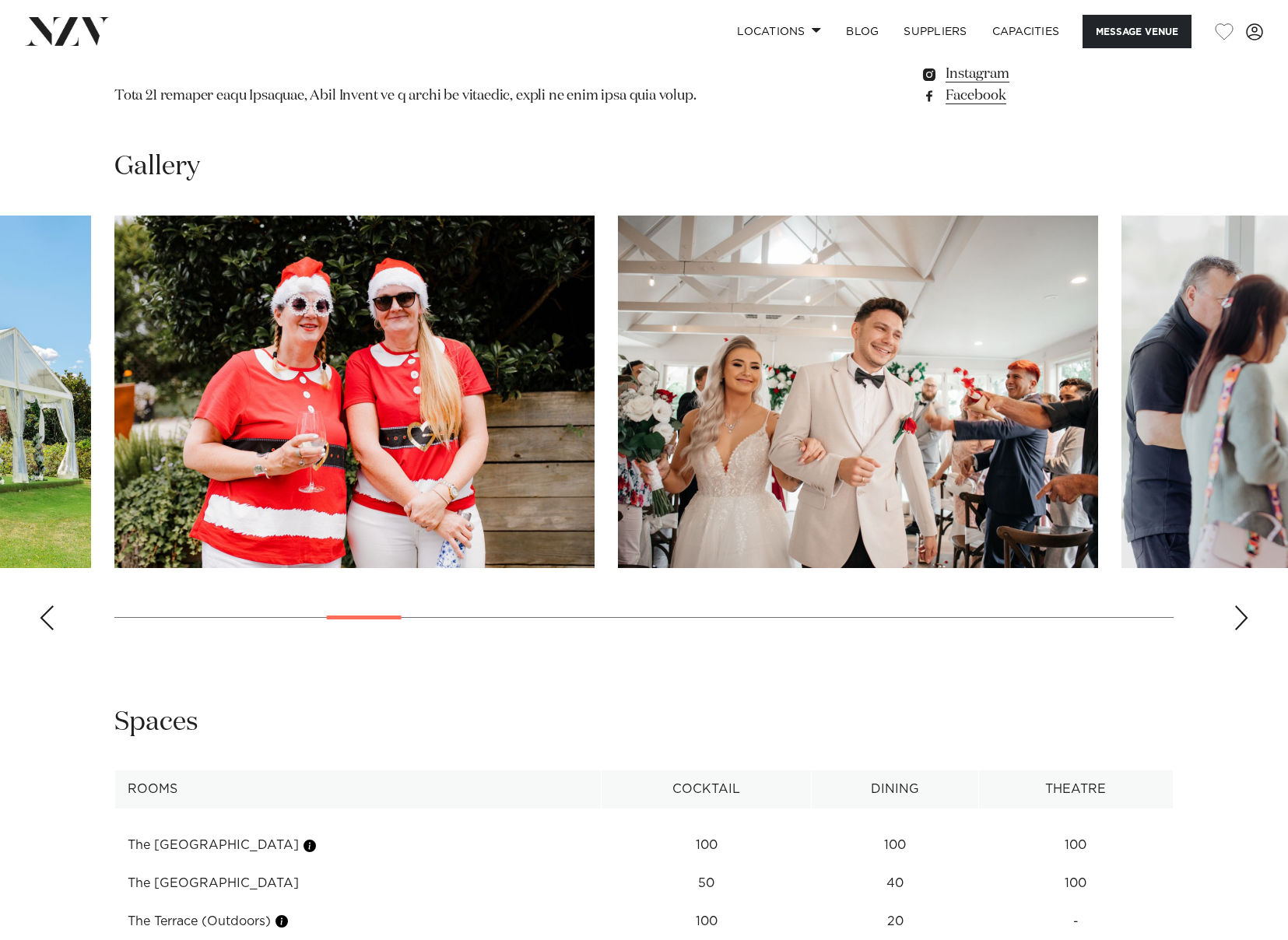
click at [1245, 611] on div "Next slide" at bounding box center [1241, 618] width 15 height 25
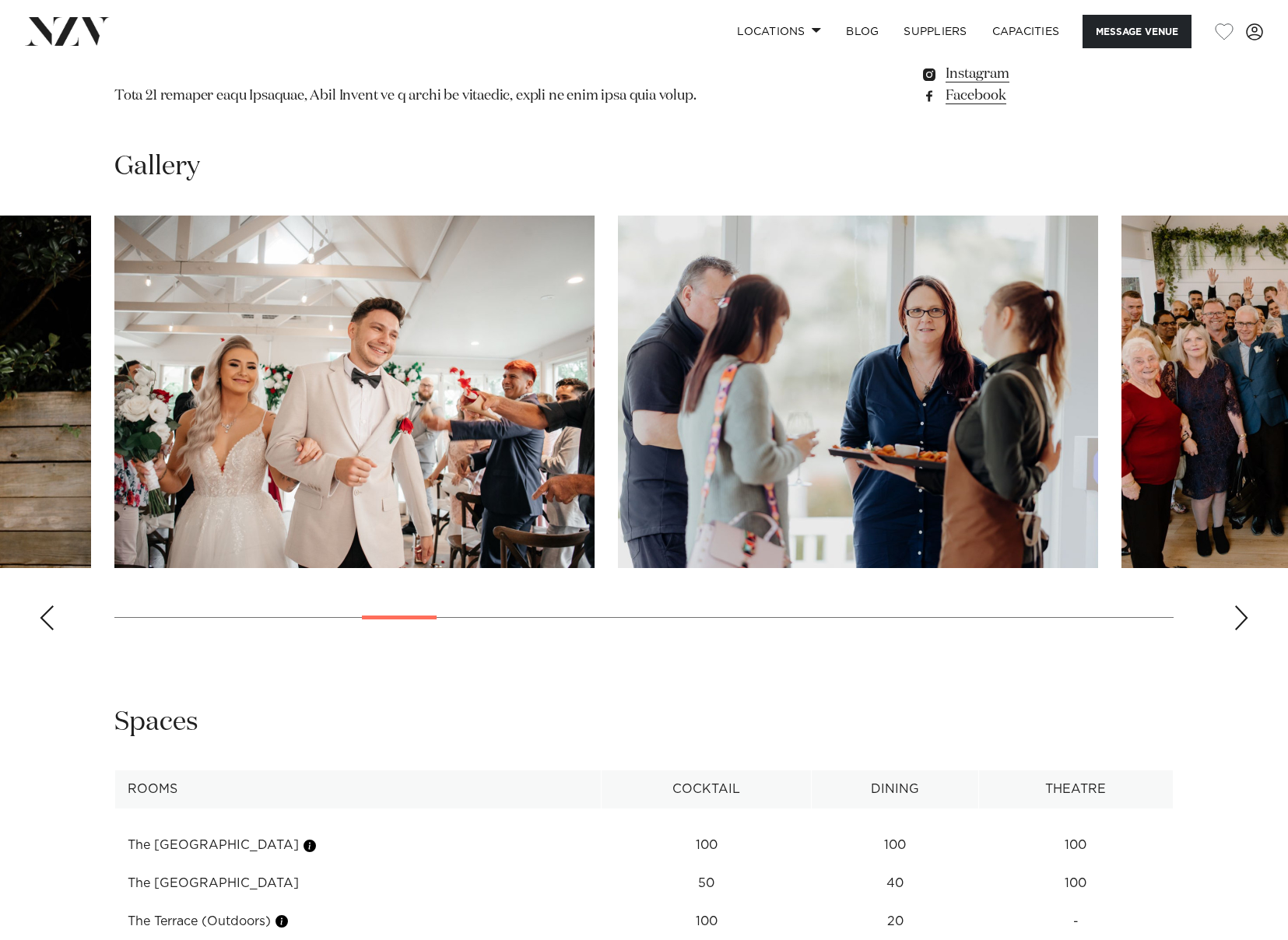
click at [1245, 611] on div "Next slide" at bounding box center [1241, 618] width 15 height 25
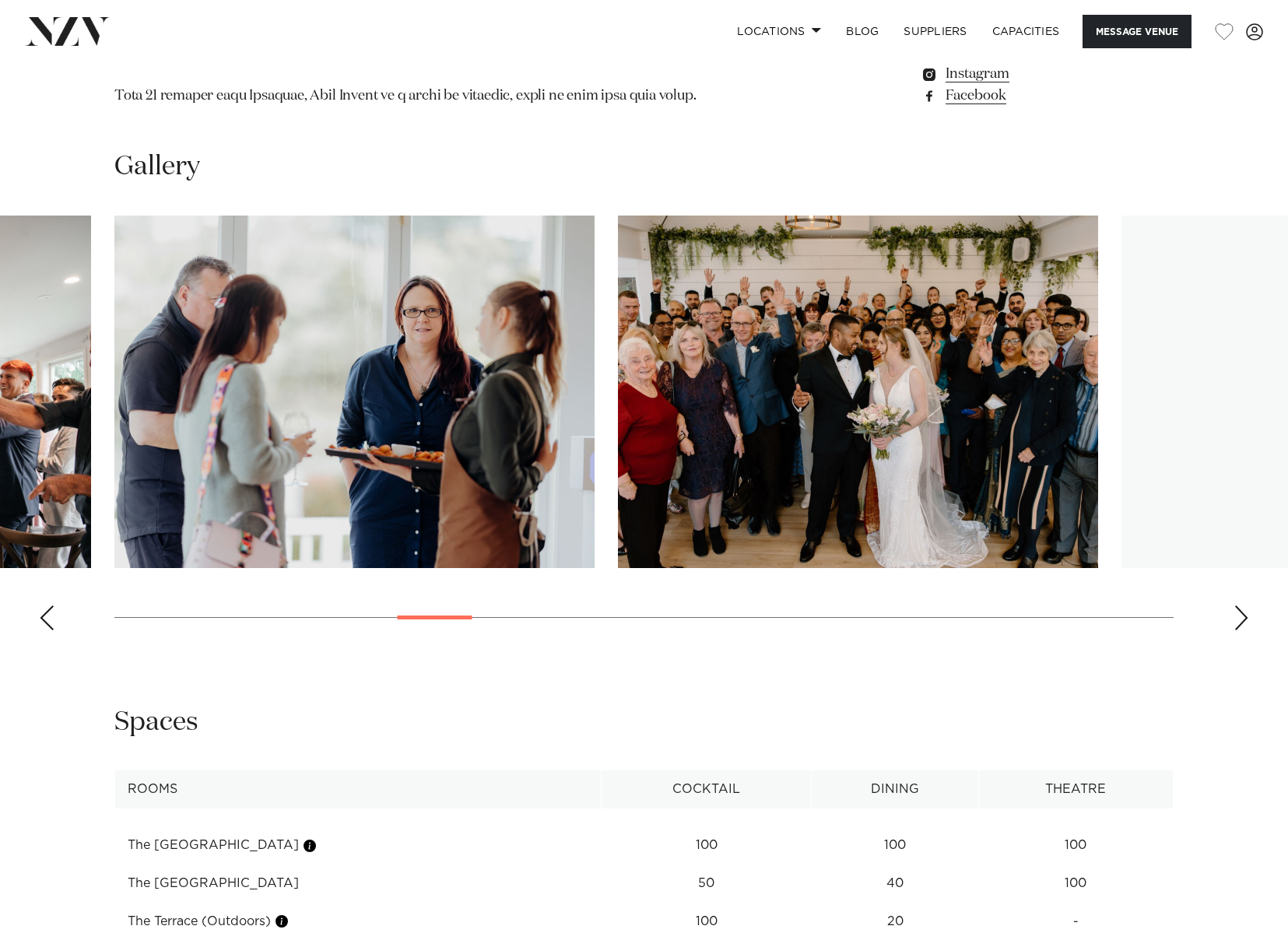
click at [1245, 611] on div "Next slide" at bounding box center [1241, 618] width 15 height 25
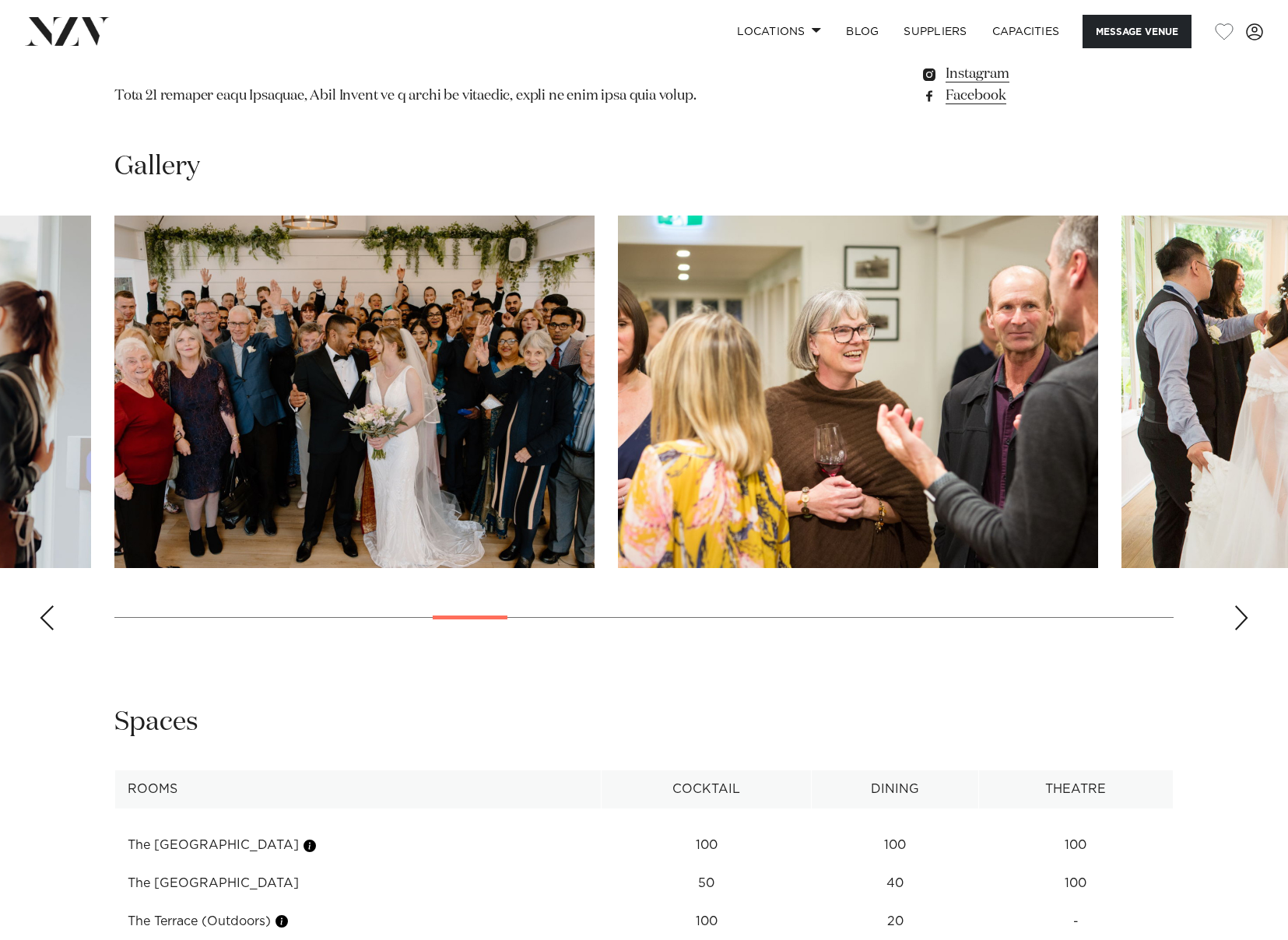
click at [1245, 611] on div "Next slide" at bounding box center [1241, 618] width 15 height 25
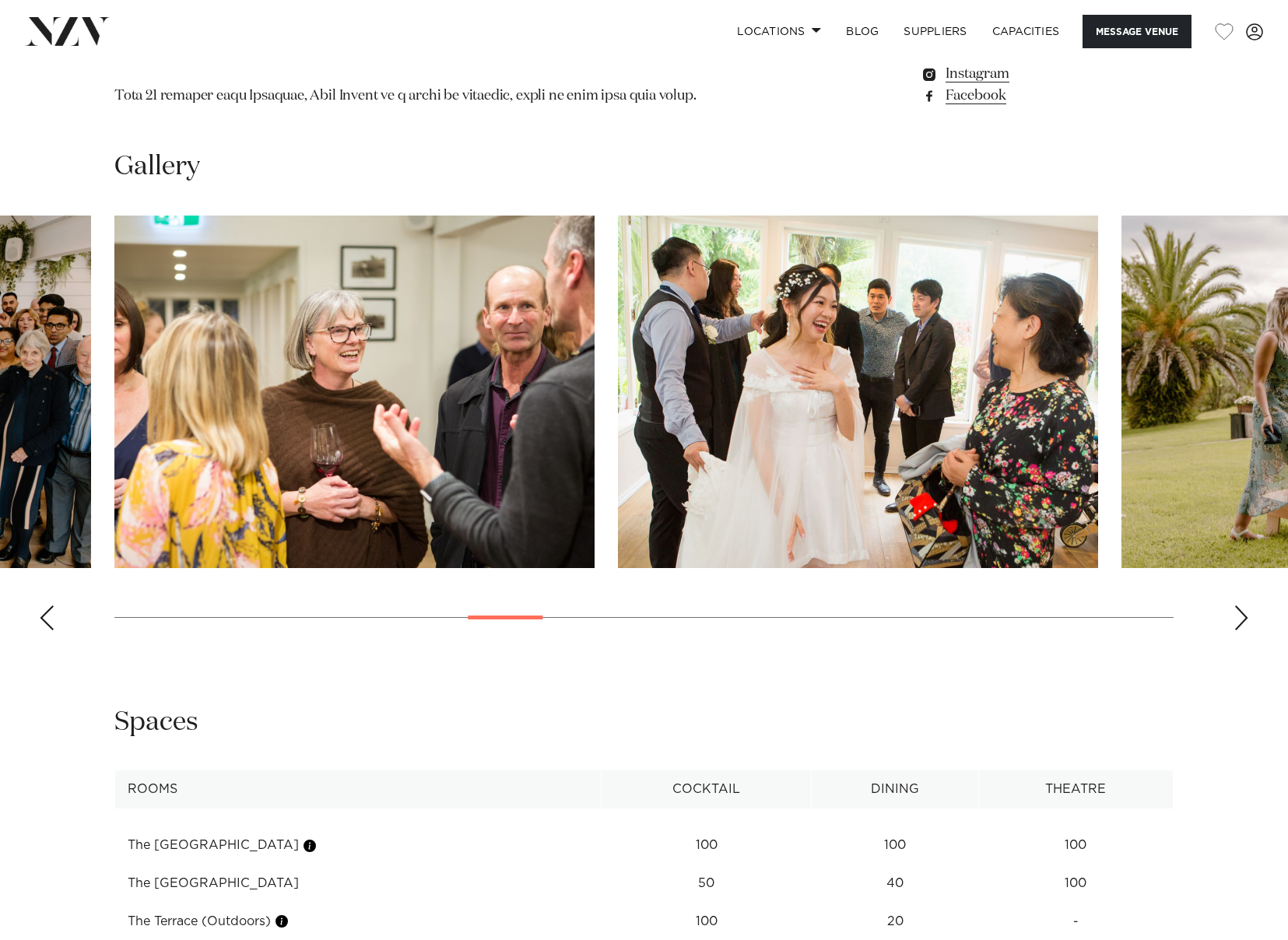
click at [1245, 611] on div "Next slide" at bounding box center [1241, 618] width 15 height 25
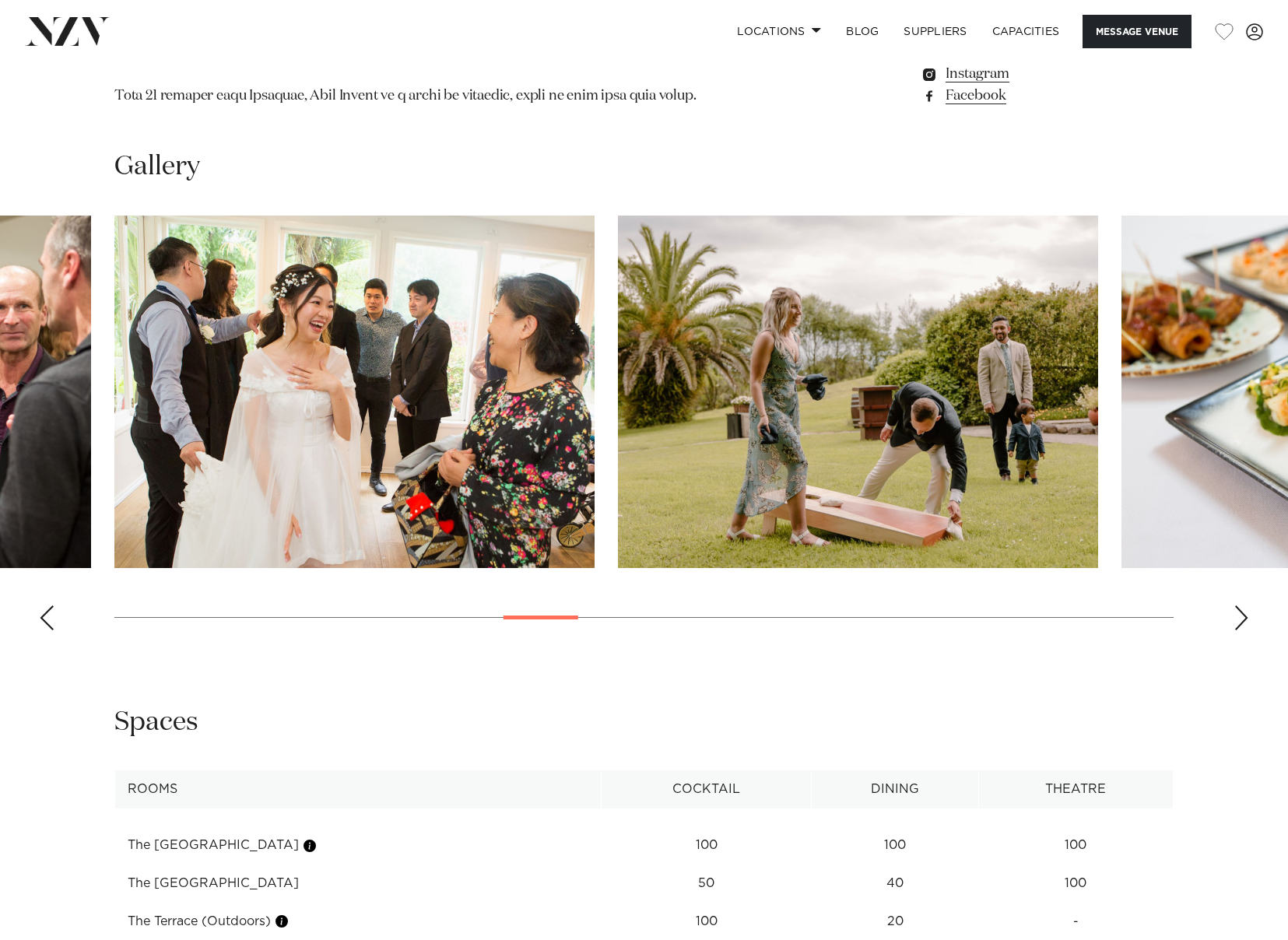
click at [1245, 611] on div "Next slide" at bounding box center [1241, 618] width 15 height 25
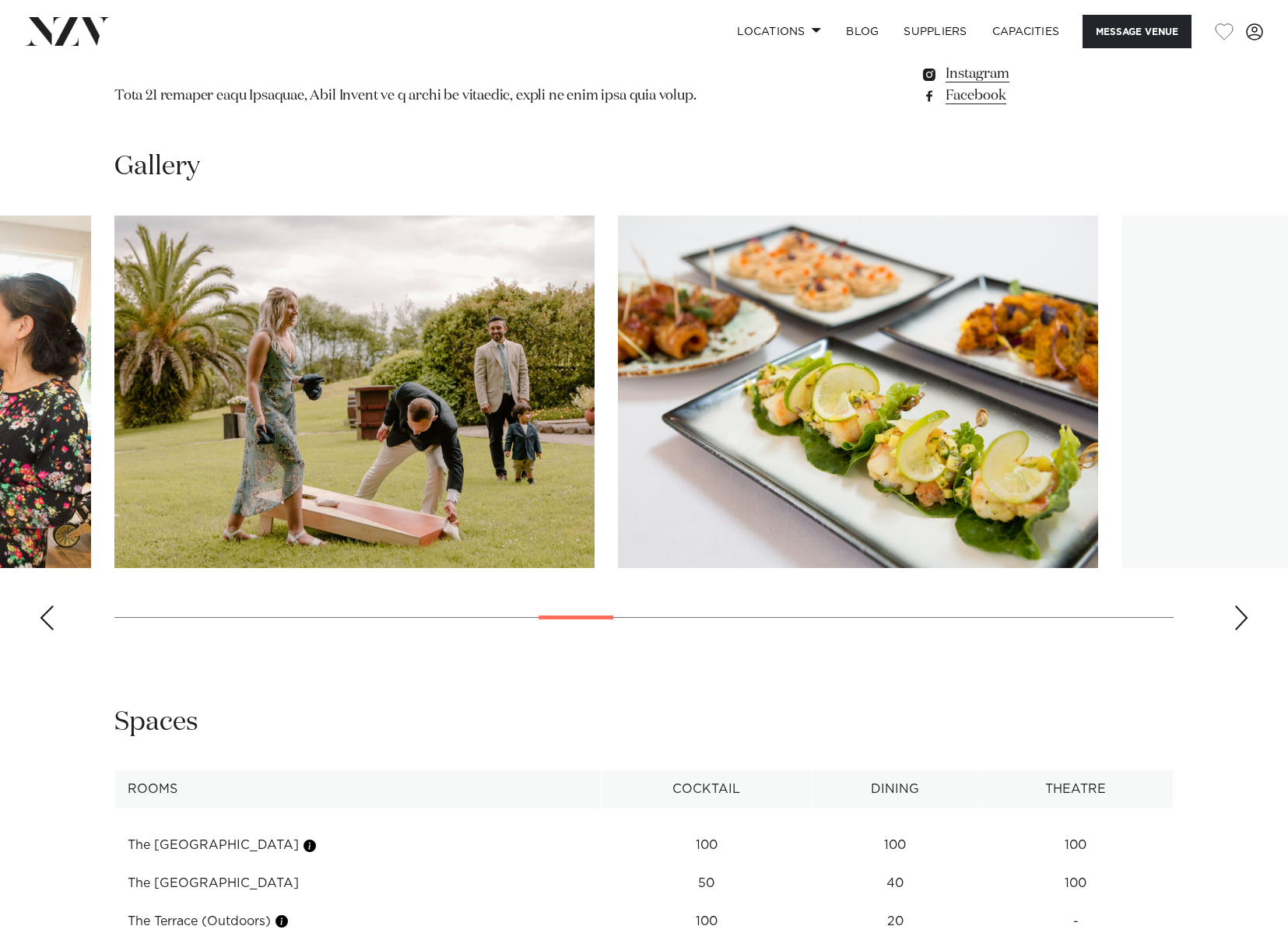
click at [1245, 611] on div "Next slide" at bounding box center [1241, 618] width 15 height 25
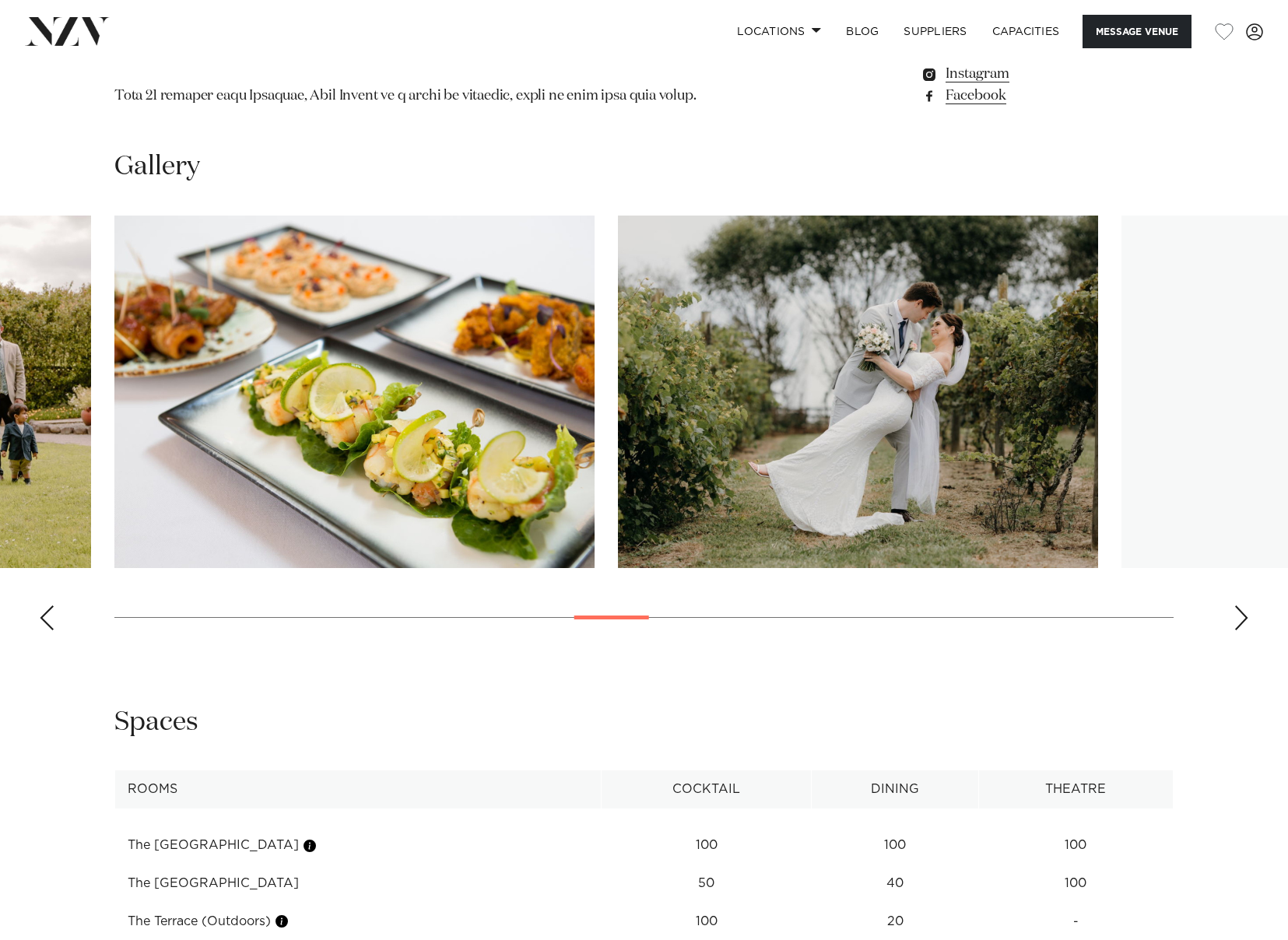
click at [1245, 611] on div "Next slide" at bounding box center [1241, 618] width 15 height 25
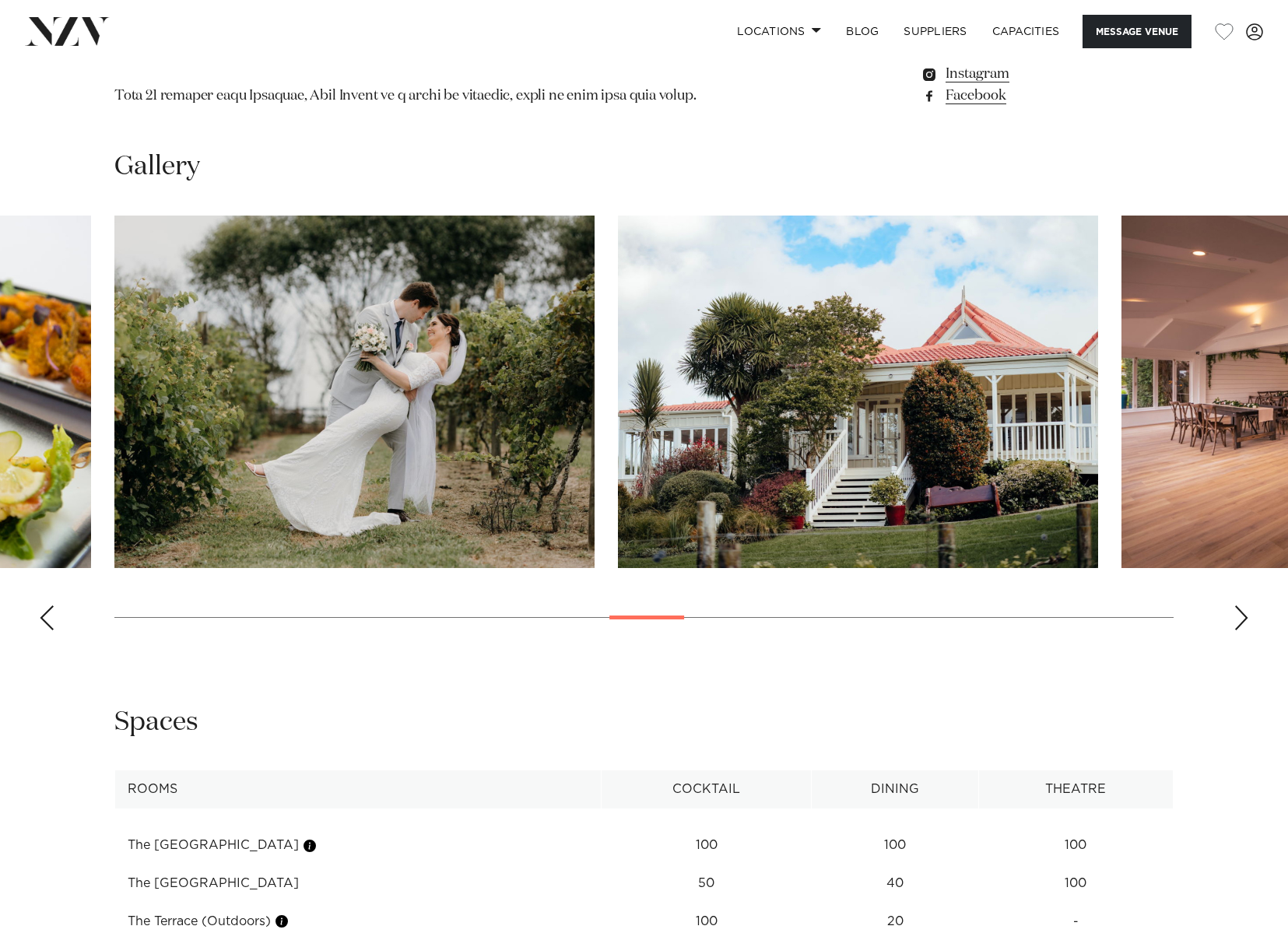
click at [1245, 611] on div "Next slide" at bounding box center [1241, 618] width 15 height 25
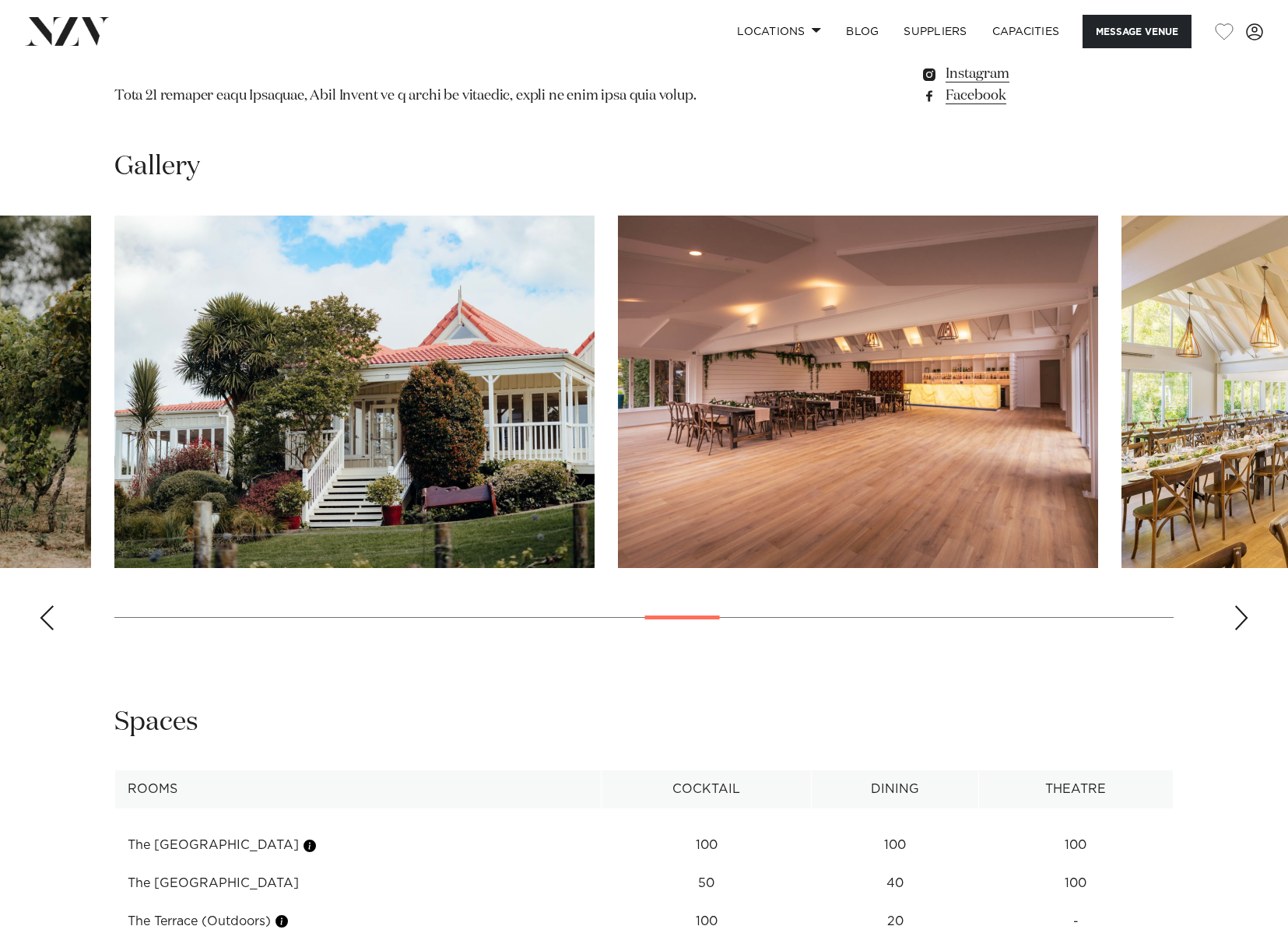
click at [1245, 611] on div "Next slide" at bounding box center [1241, 618] width 15 height 25
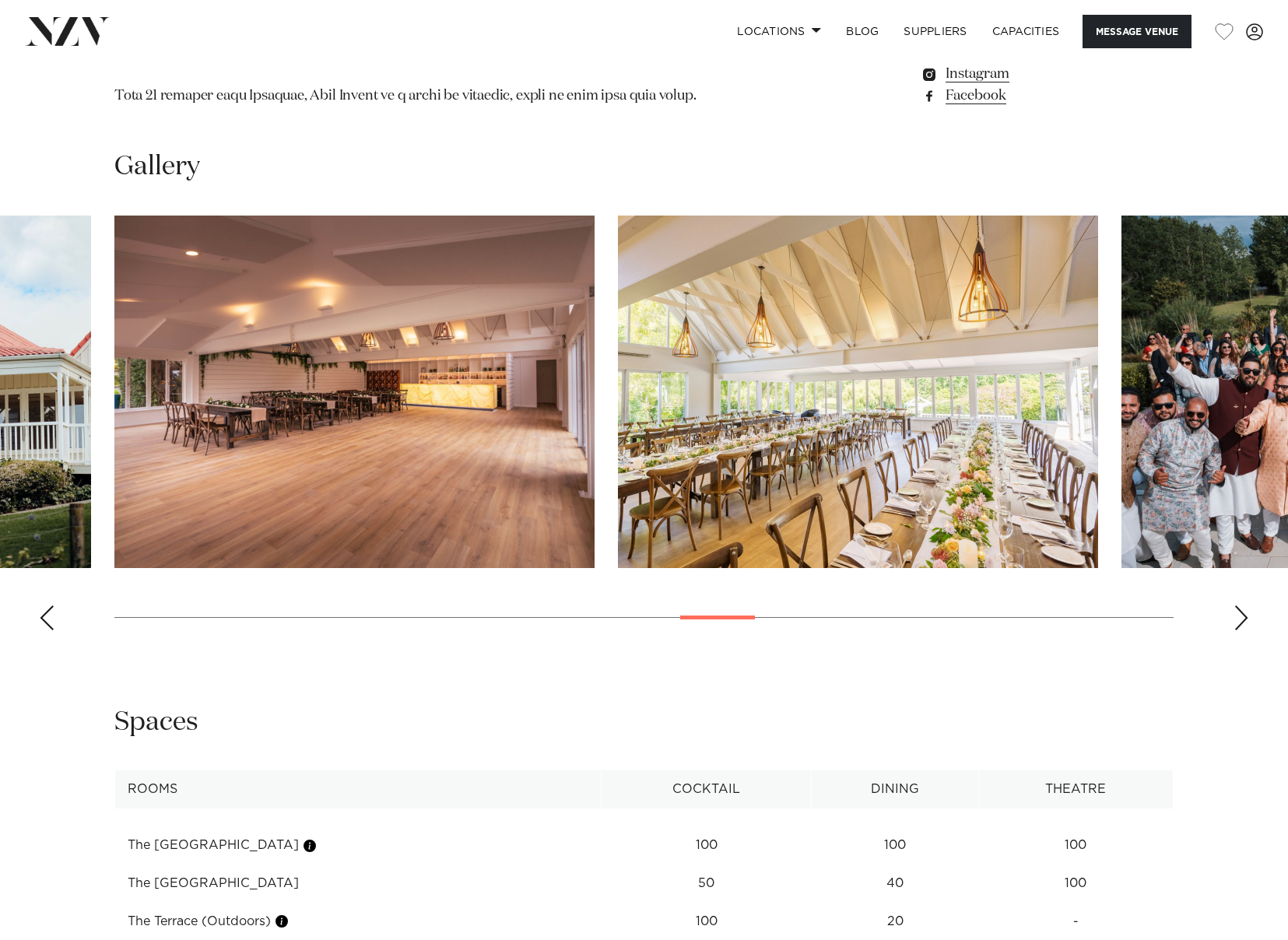
click at [1245, 611] on div "Next slide" at bounding box center [1241, 618] width 15 height 25
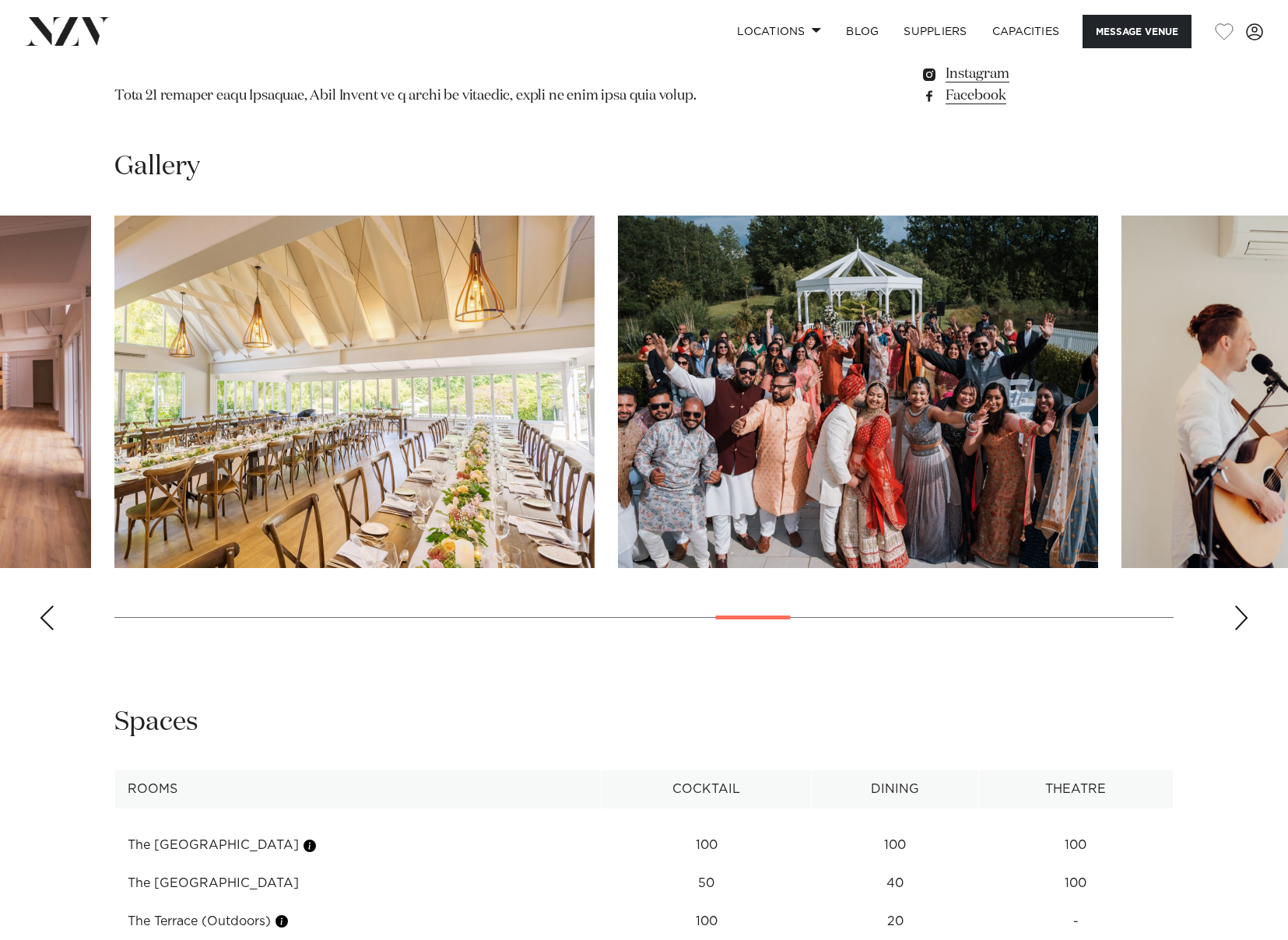
click at [1245, 611] on div "Next slide" at bounding box center [1241, 618] width 15 height 25
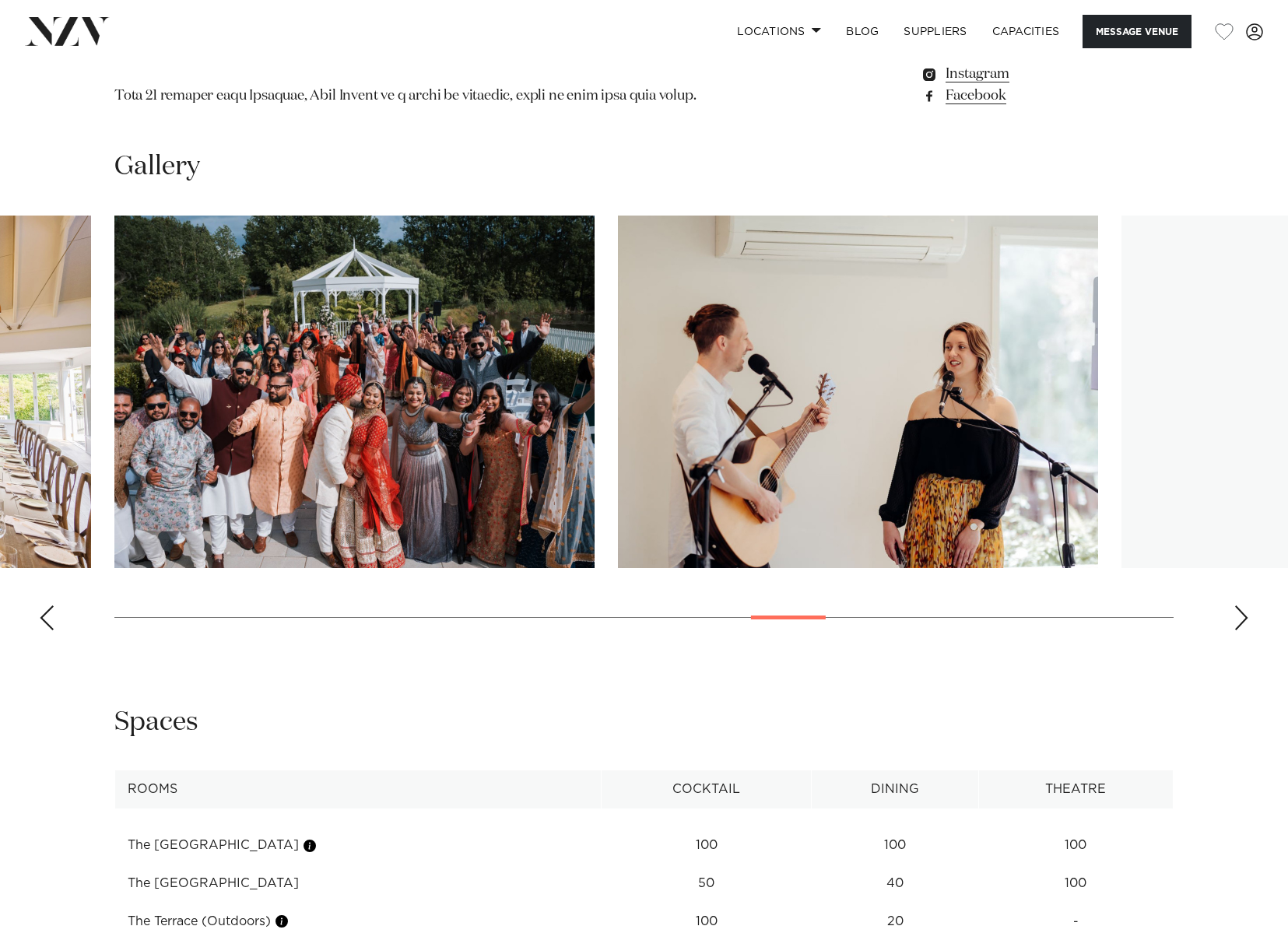
click at [1245, 611] on div "Next slide" at bounding box center [1241, 618] width 15 height 25
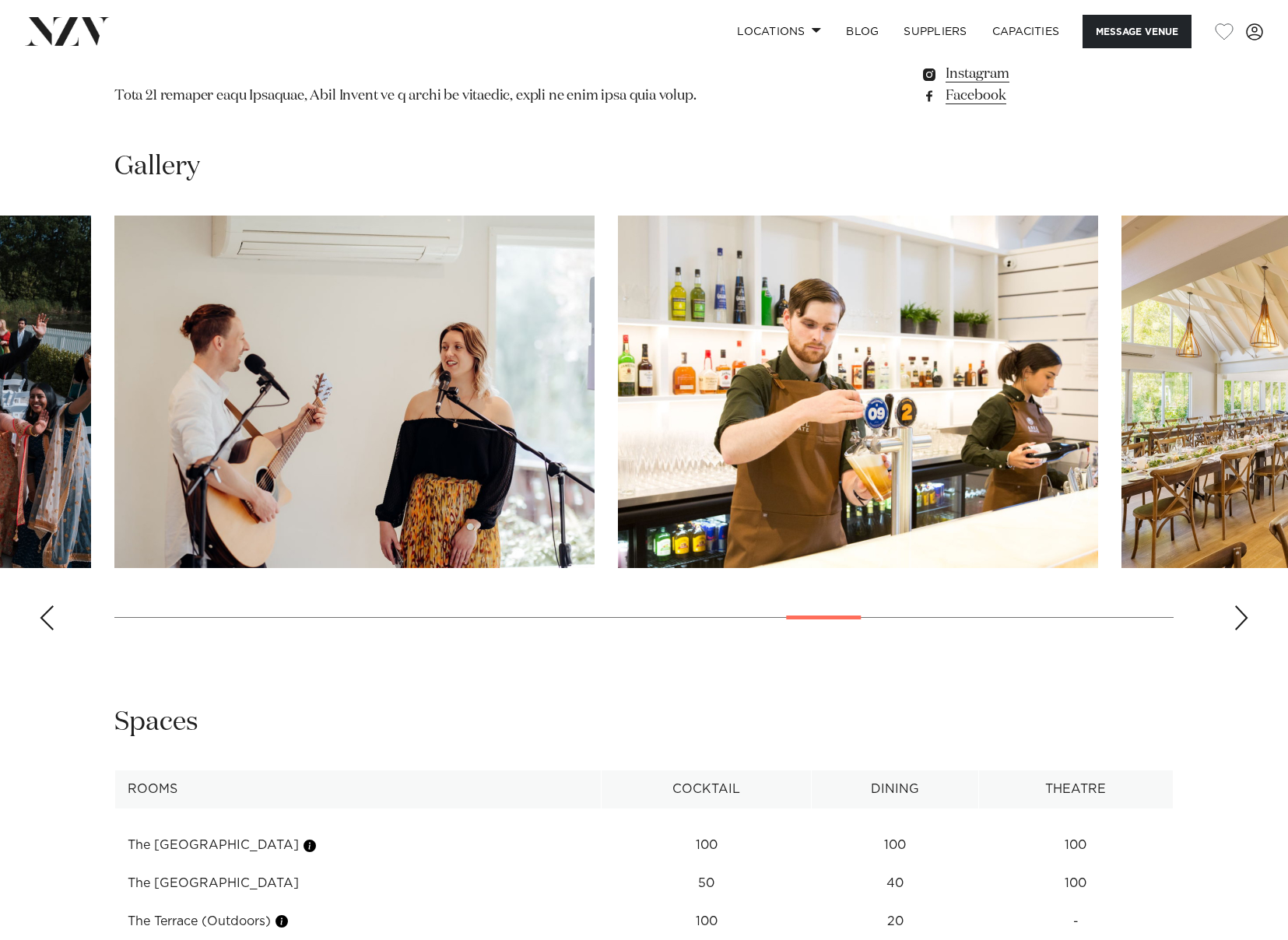
click at [1245, 611] on div "Next slide" at bounding box center [1241, 618] width 15 height 25
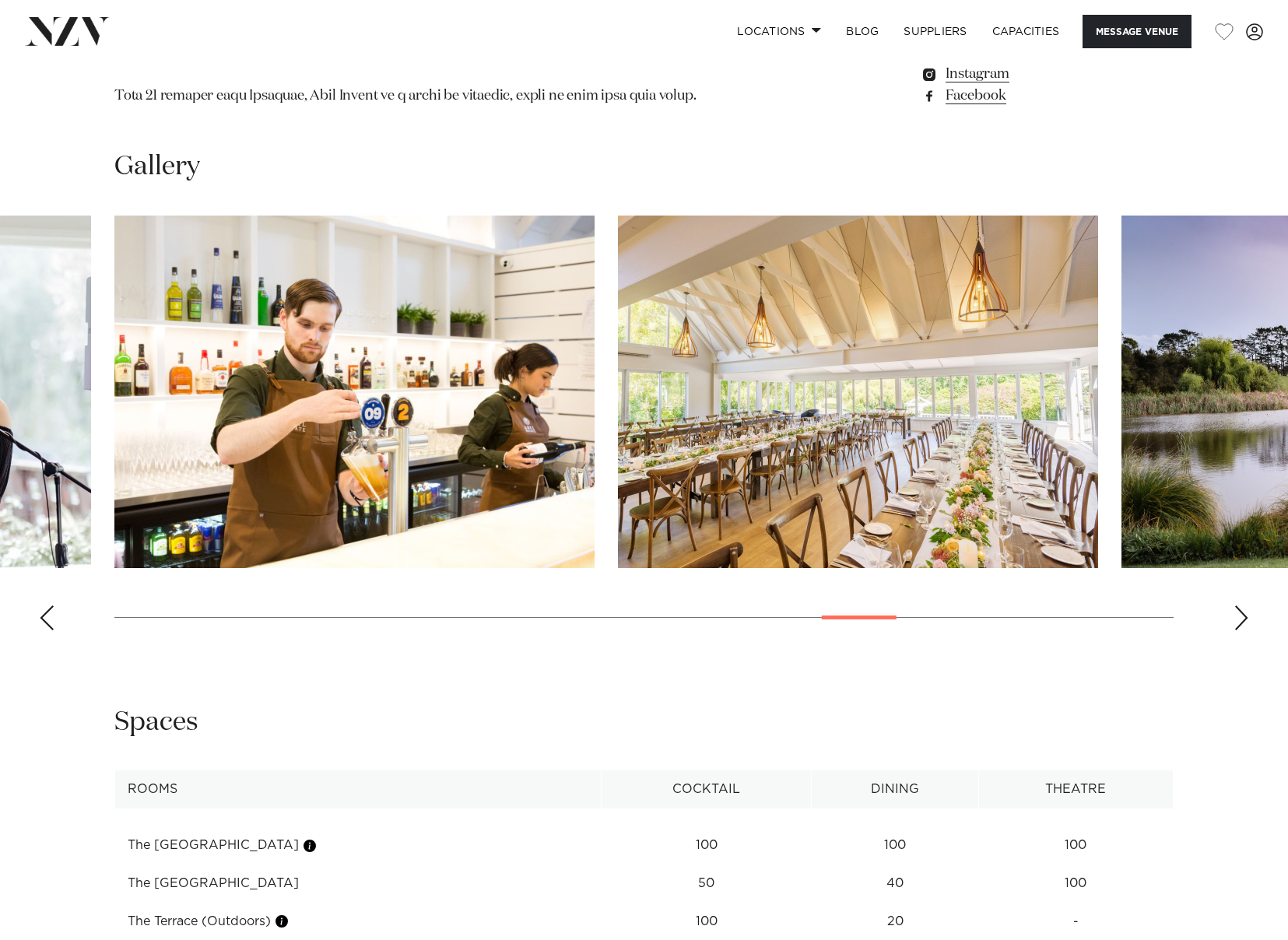
click at [1245, 611] on div "Next slide" at bounding box center [1241, 618] width 15 height 25
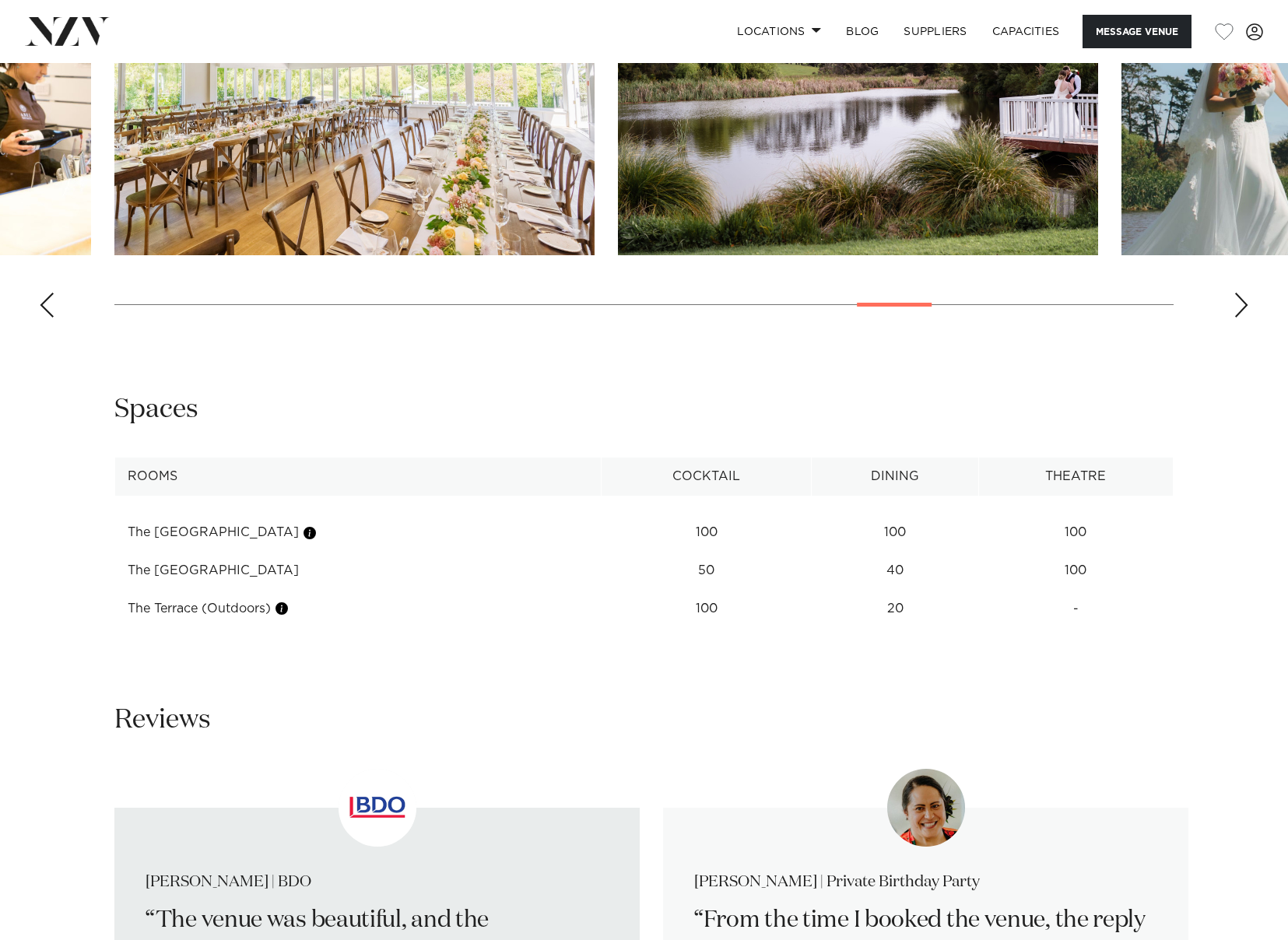
scroll to position [1790, 0]
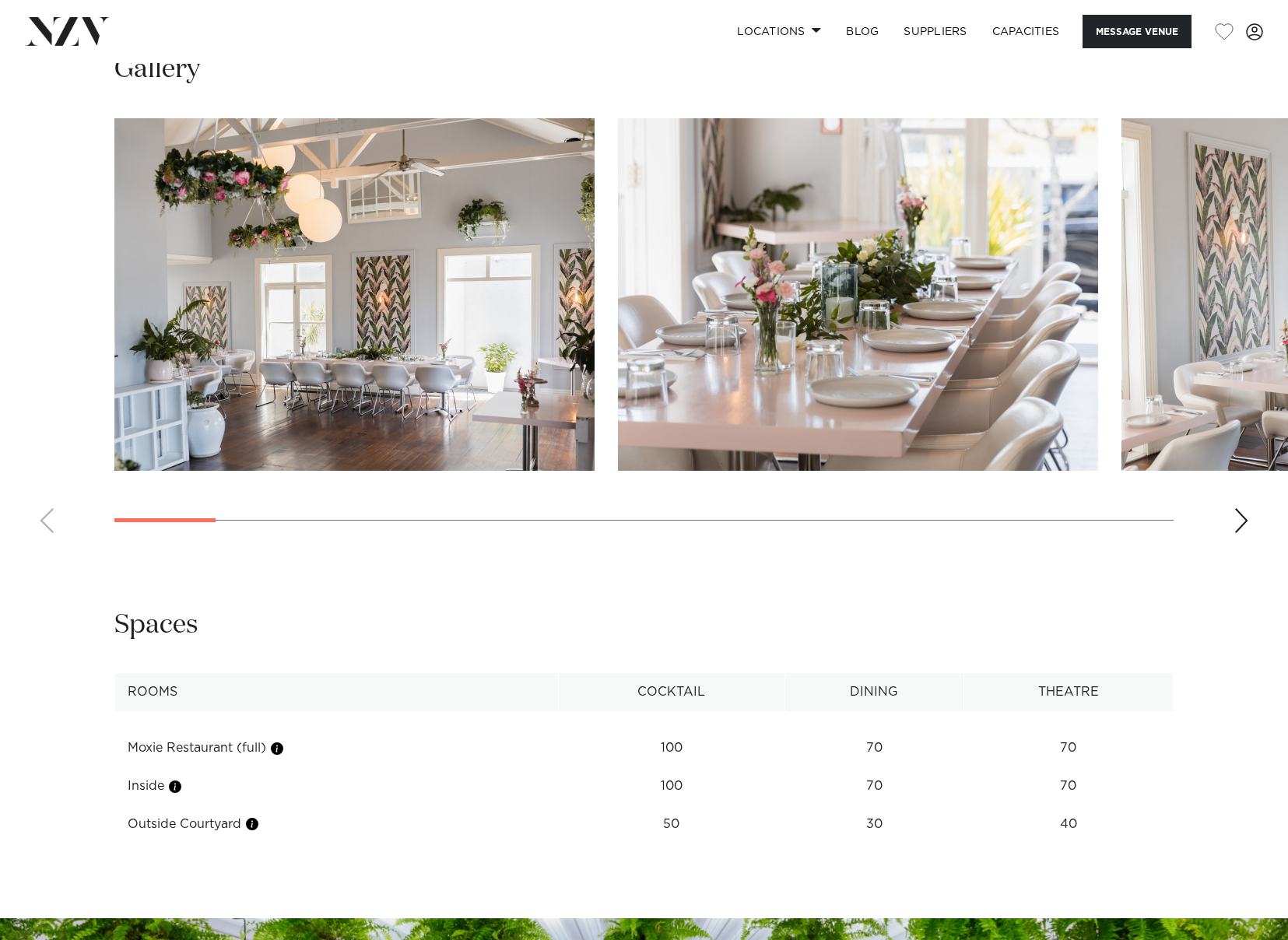
scroll to position [1557, 0]
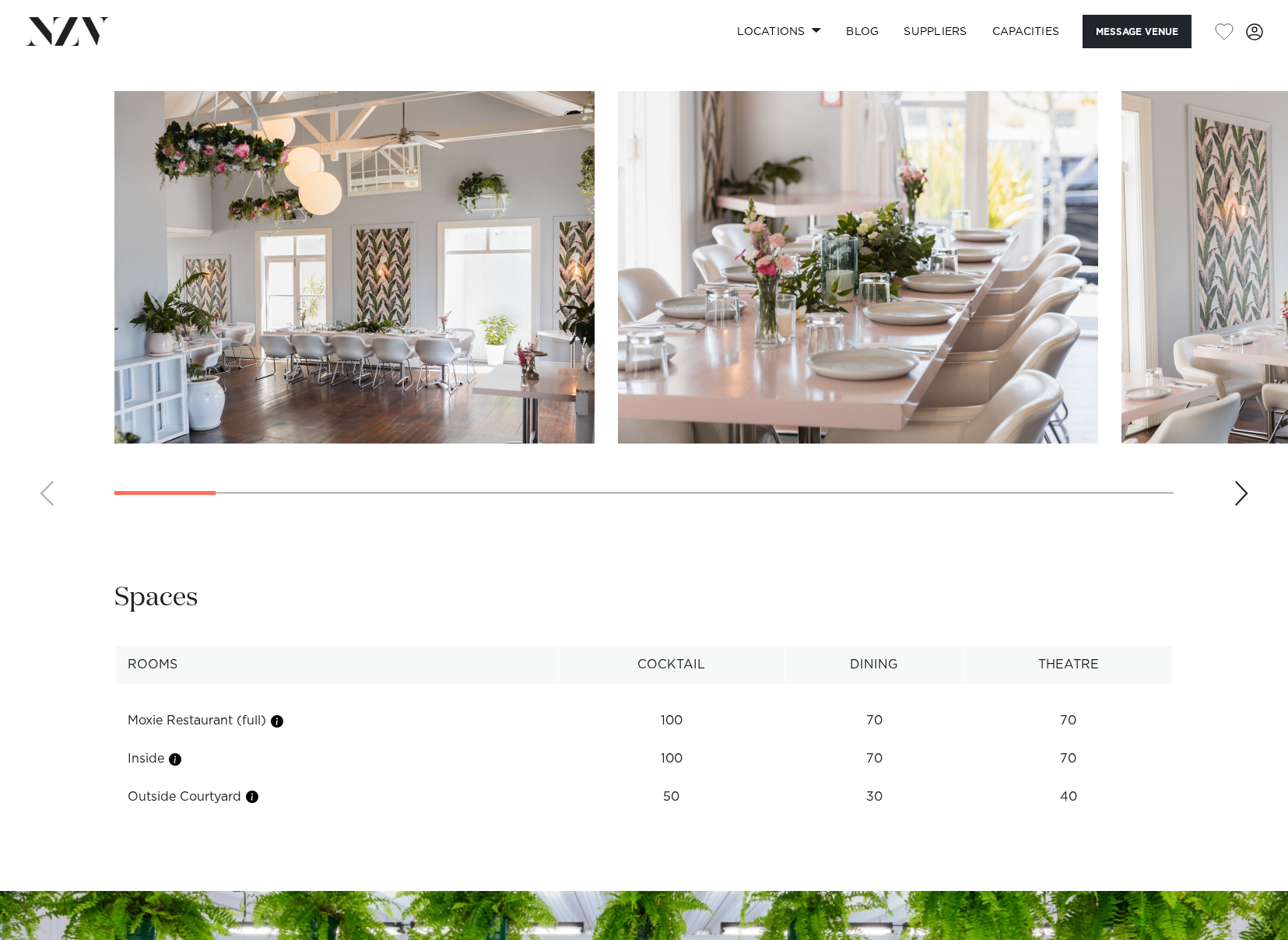
click at [1235, 496] on div "Next slide" at bounding box center [1241, 493] width 15 height 25
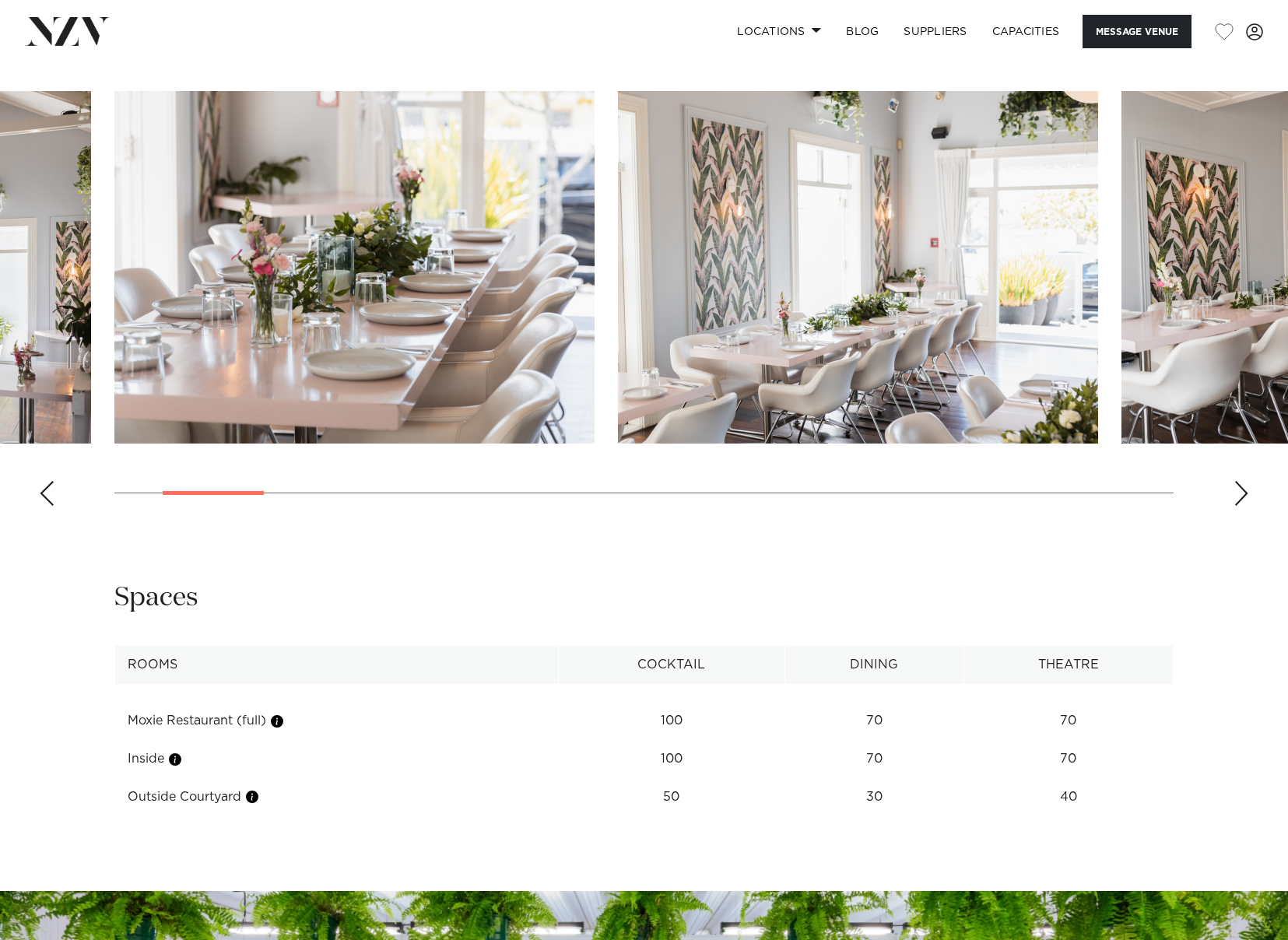
click at [1235, 496] on div "Next slide" at bounding box center [1241, 493] width 15 height 25
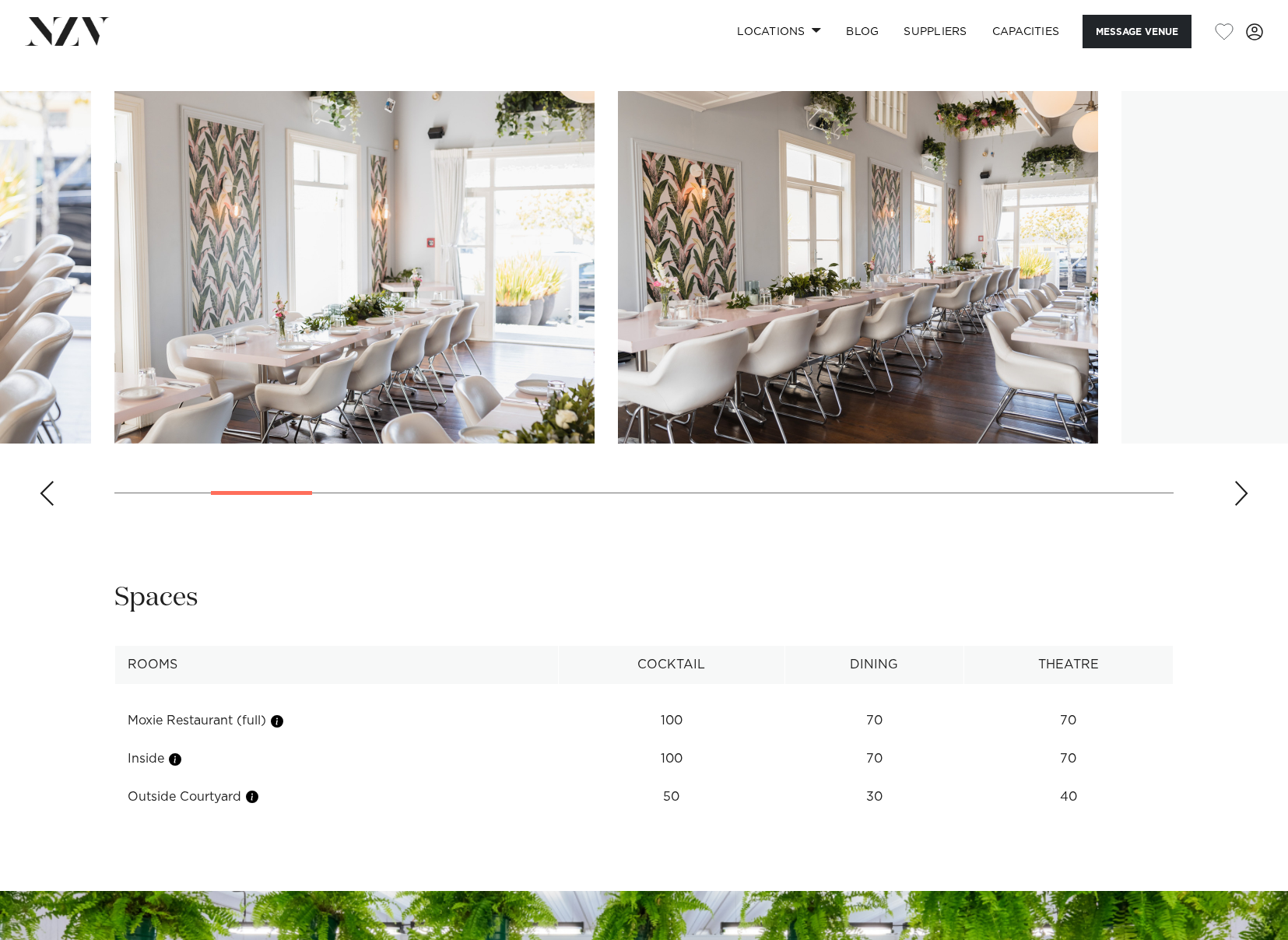
click at [1235, 496] on div "Next slide" at bounding box center [1241, 493] width 15 height 25
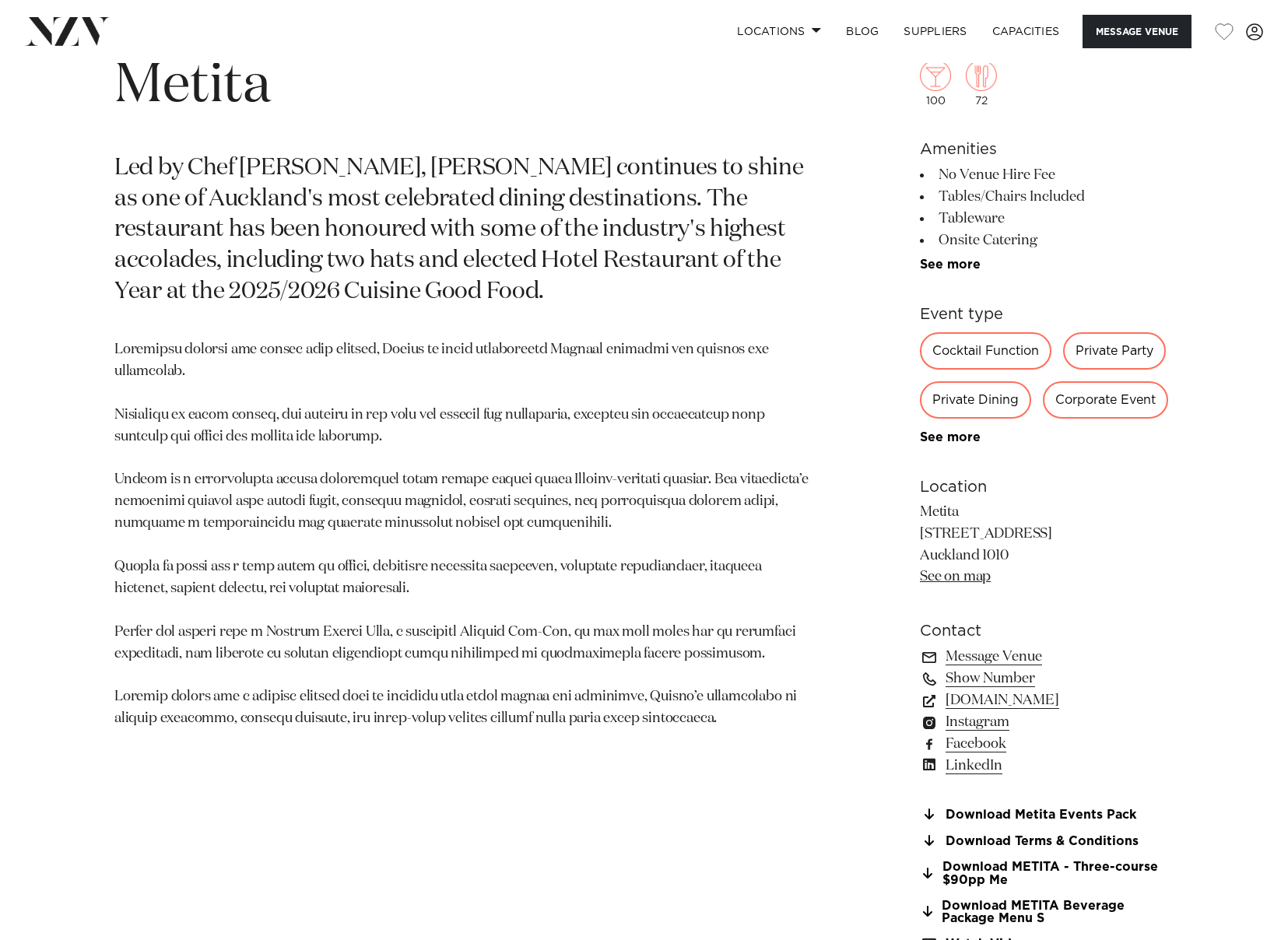
scroll to position [778, 0]
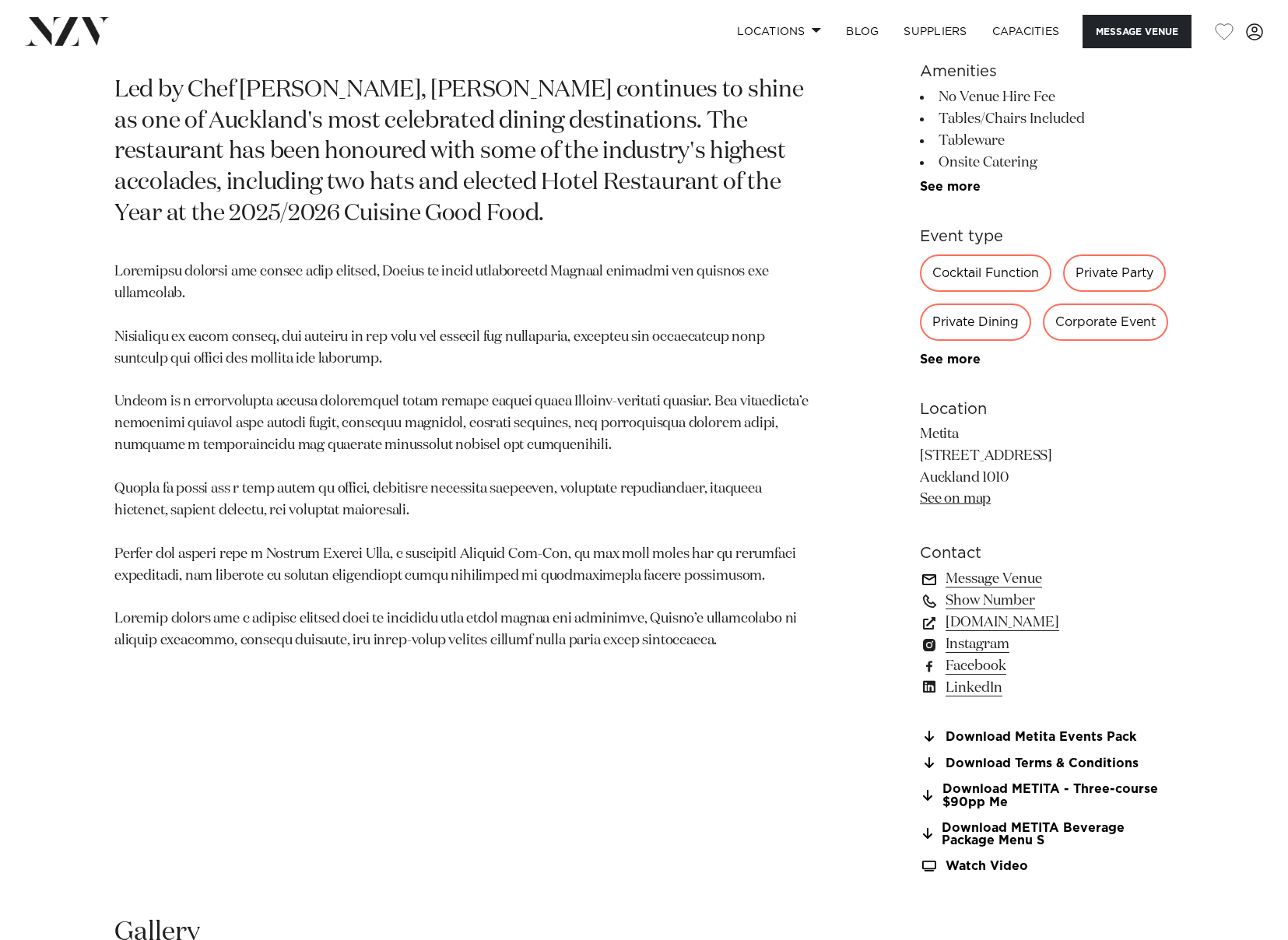
click at [1000, 570] on link "Message Venue" at bounding box center [1046, 578] width 254 height 22
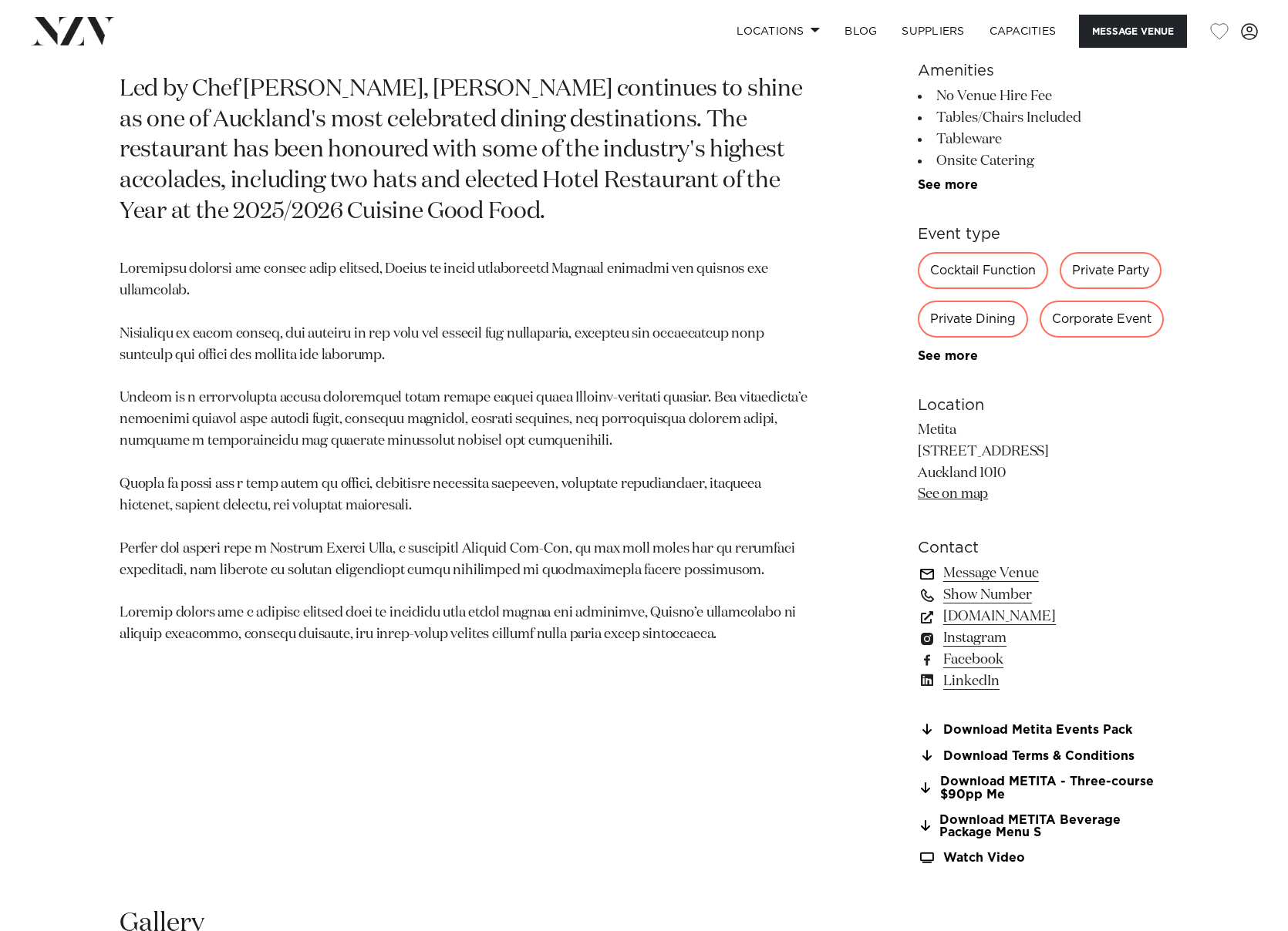
scroll to position [776, 0]
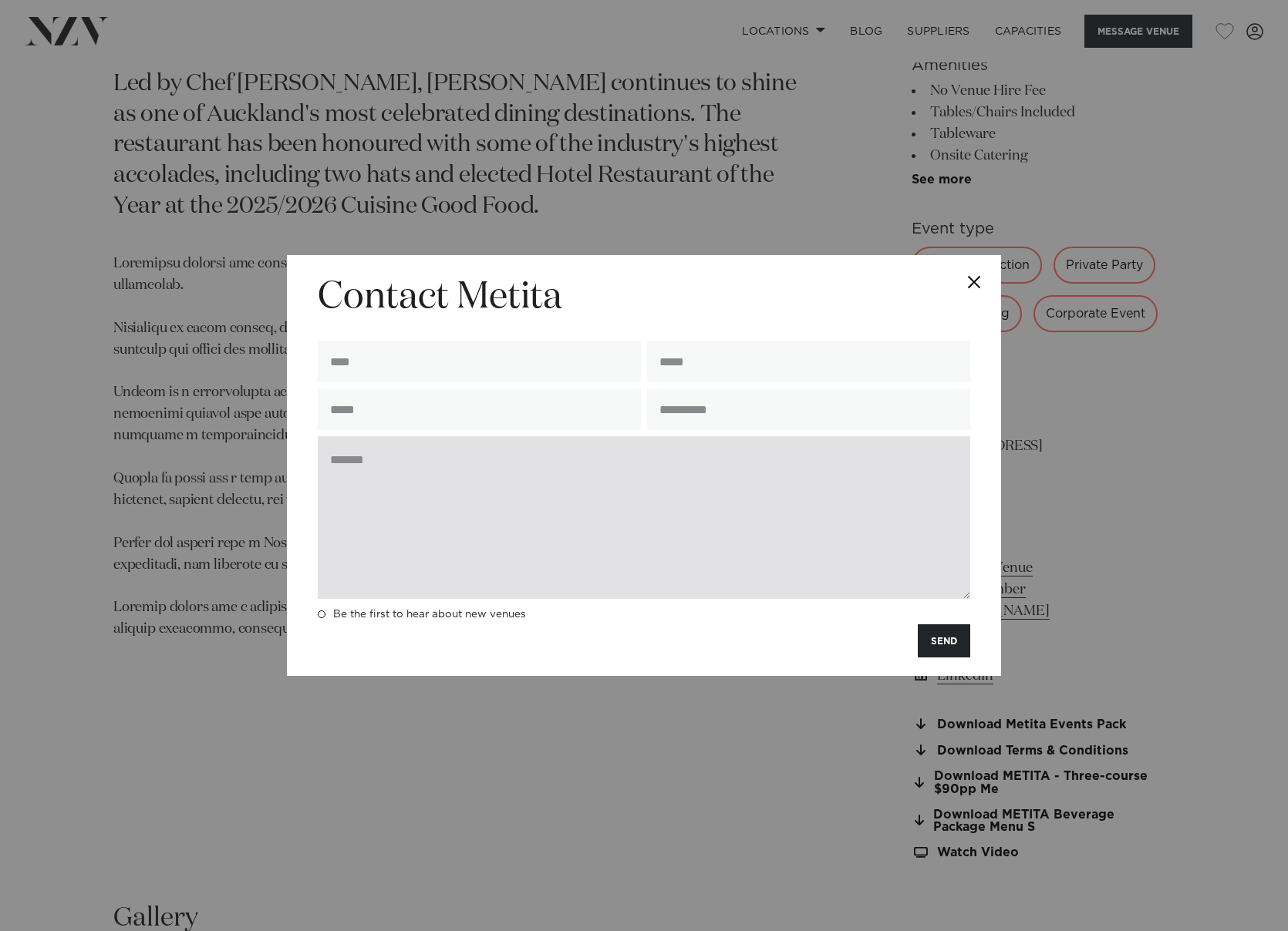
click at [469, 477] on textarea at bounding box center [643, 518] width 652 height 163
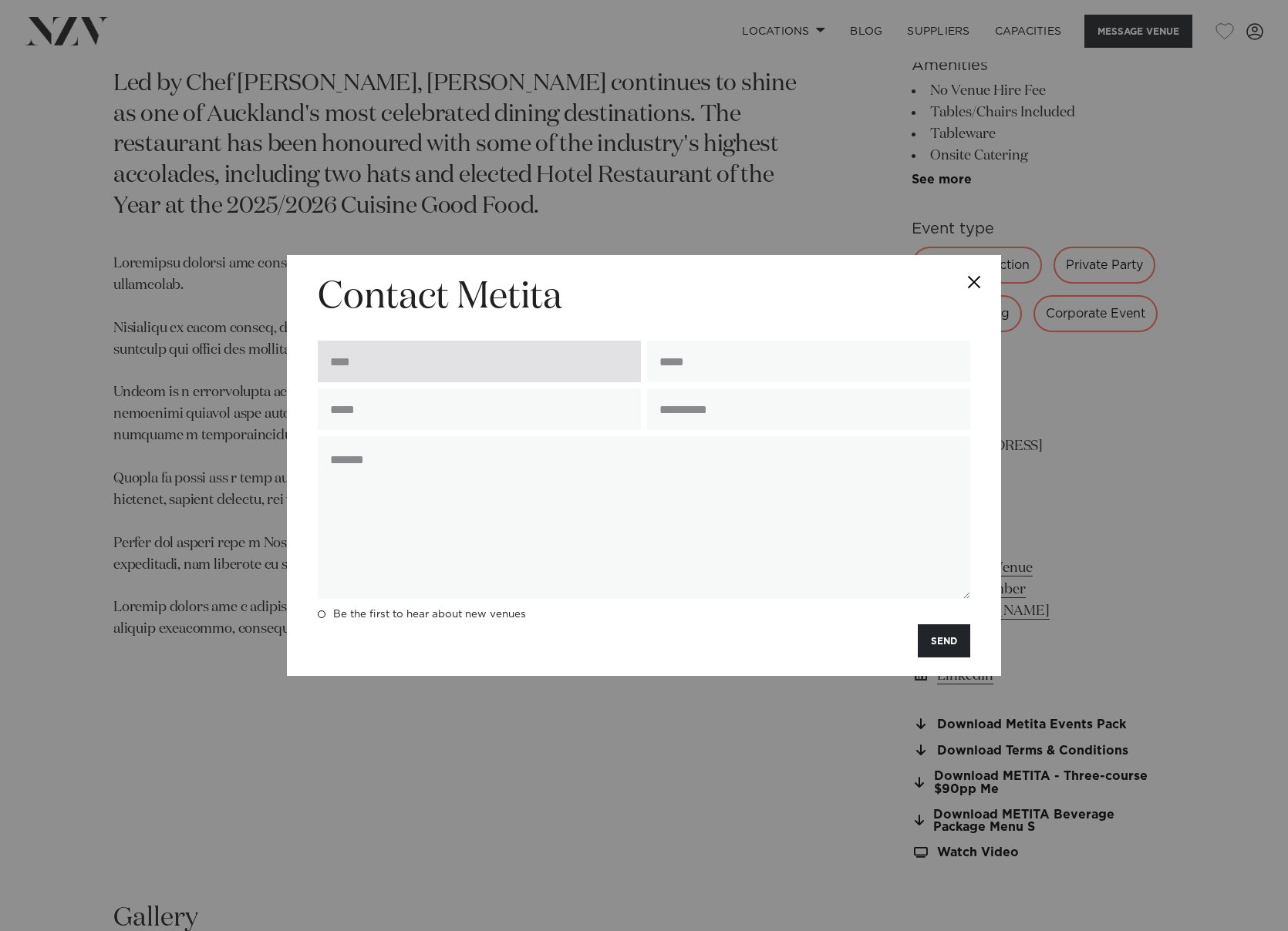
paste textarea "**********"
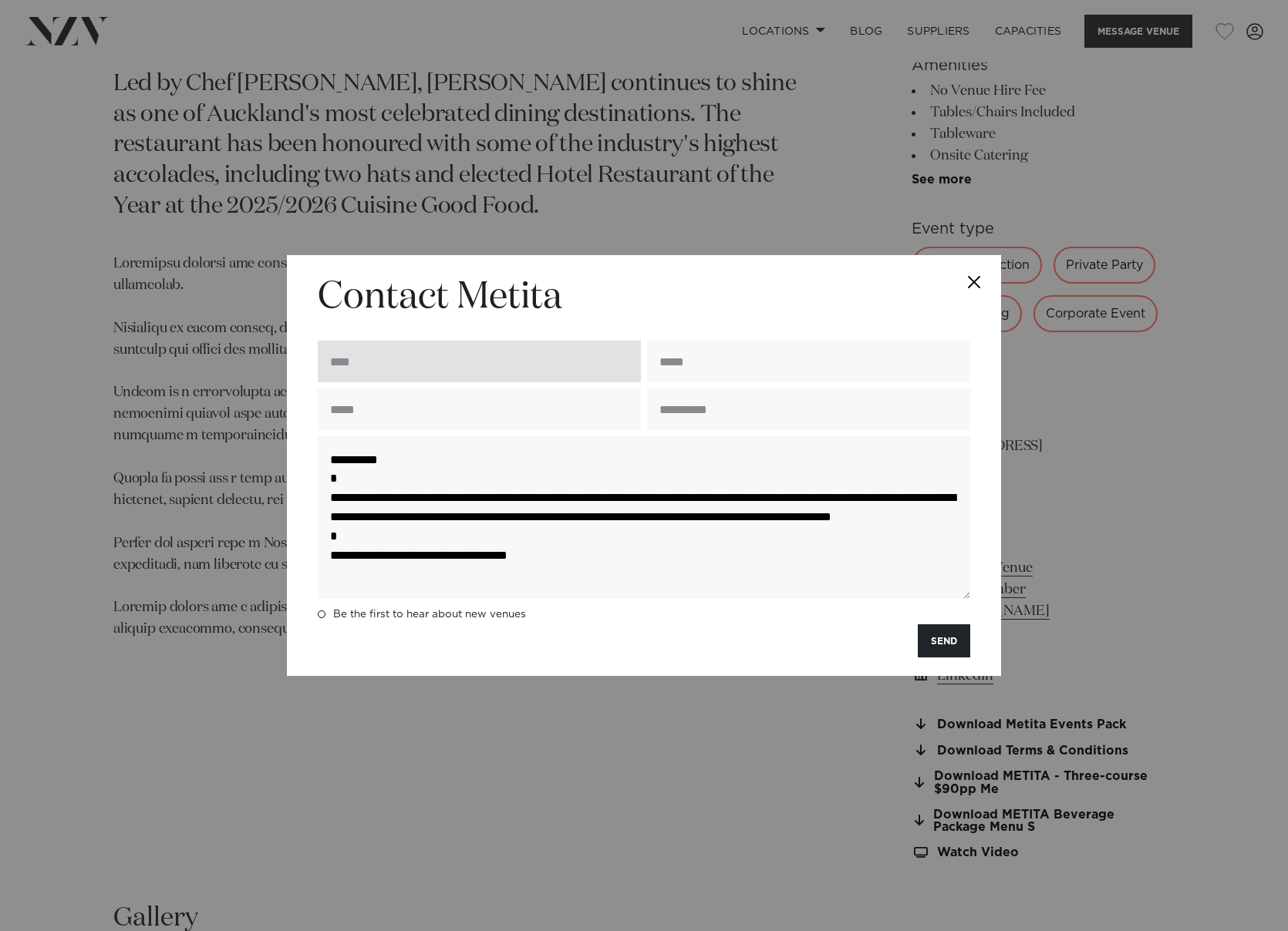
scroll to position [2, 0]
type textarea "**********"
click at [373, 375] on input "text" at bounding box center [479, 361] width 323 height 41
type input "**********"
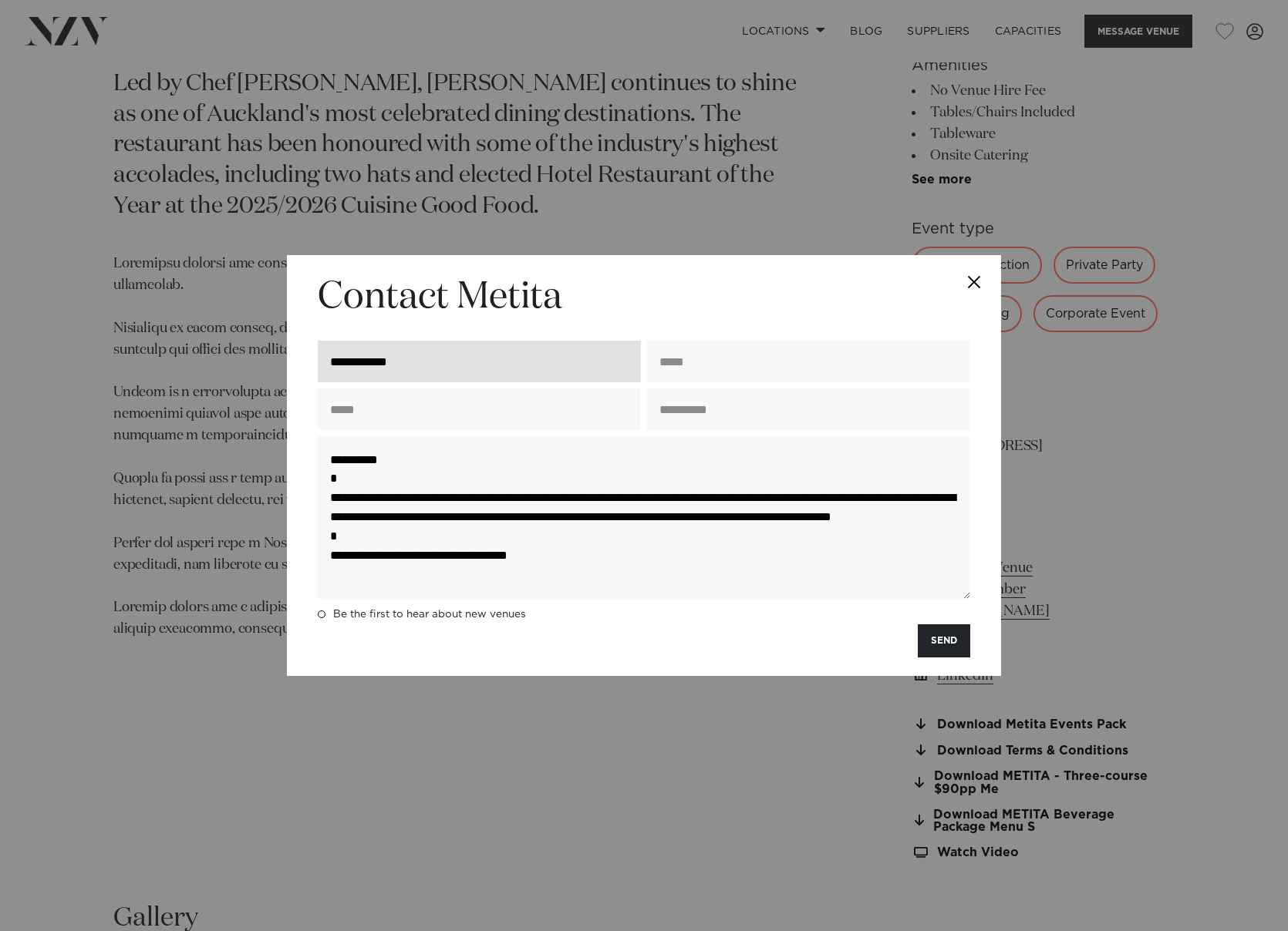
type input "**********"
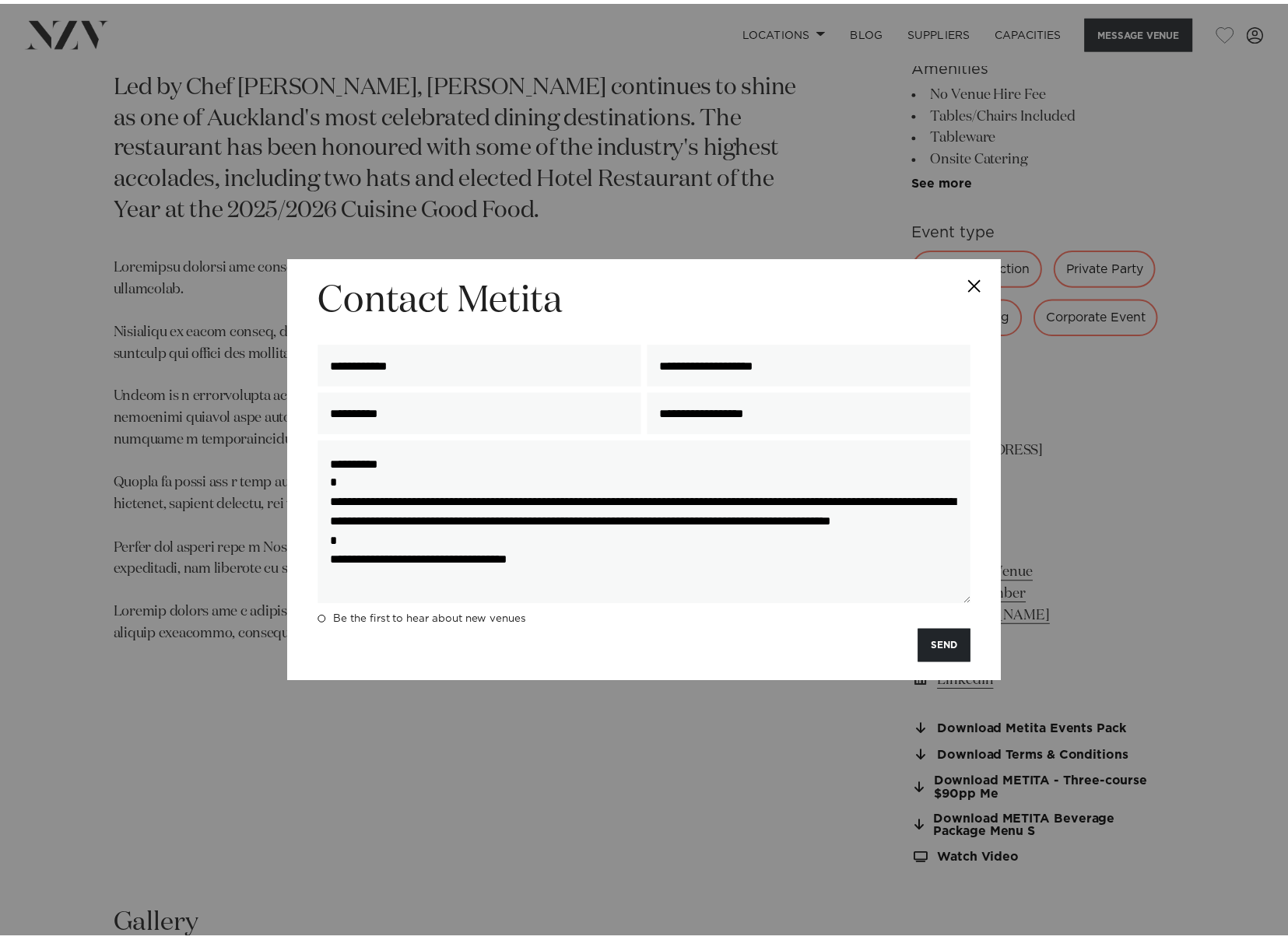
scroll to position [19, 0]
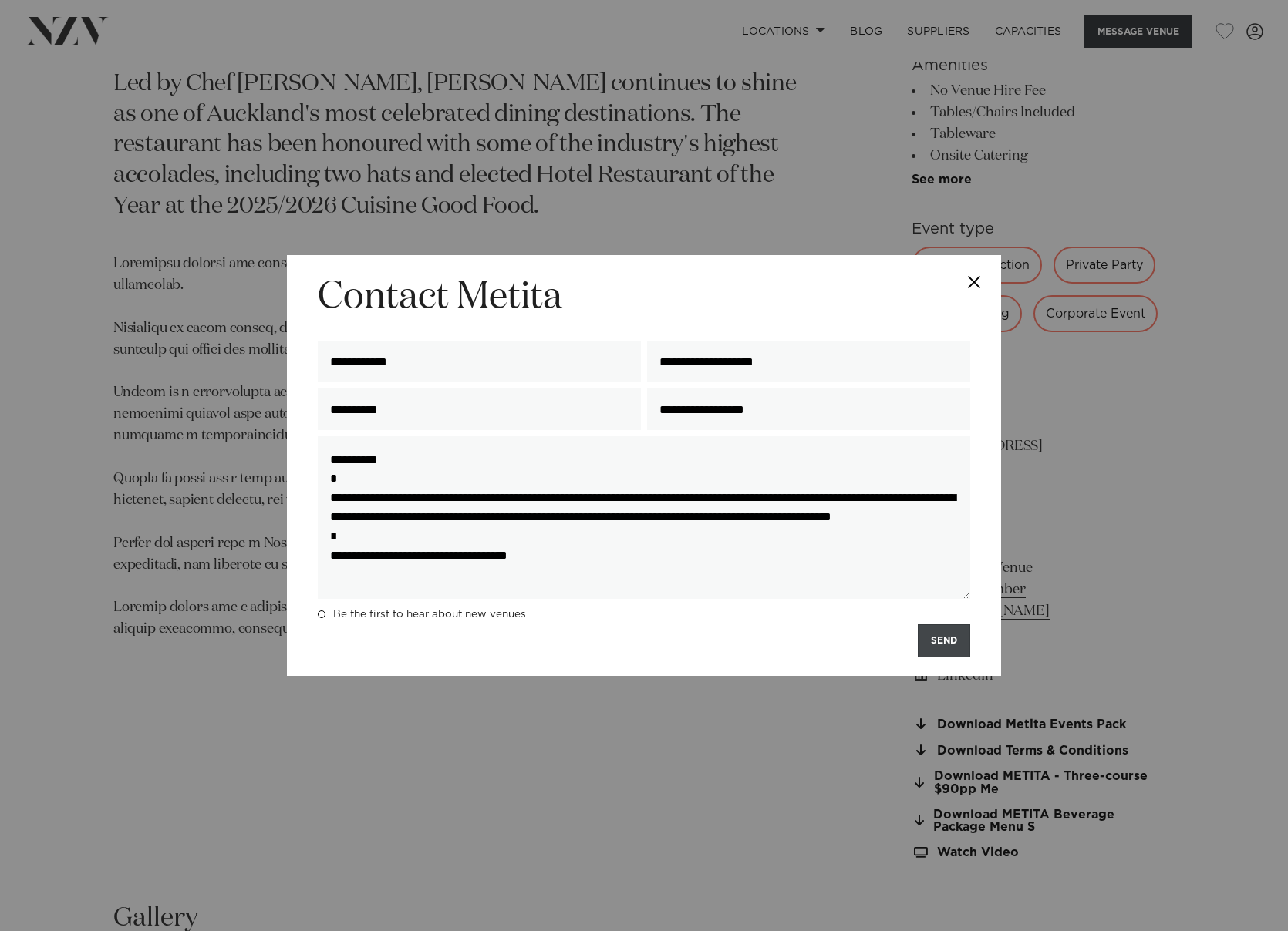
click at [940, 645] on button "SEND" at bounding box center [944, 641] width 53 height 34
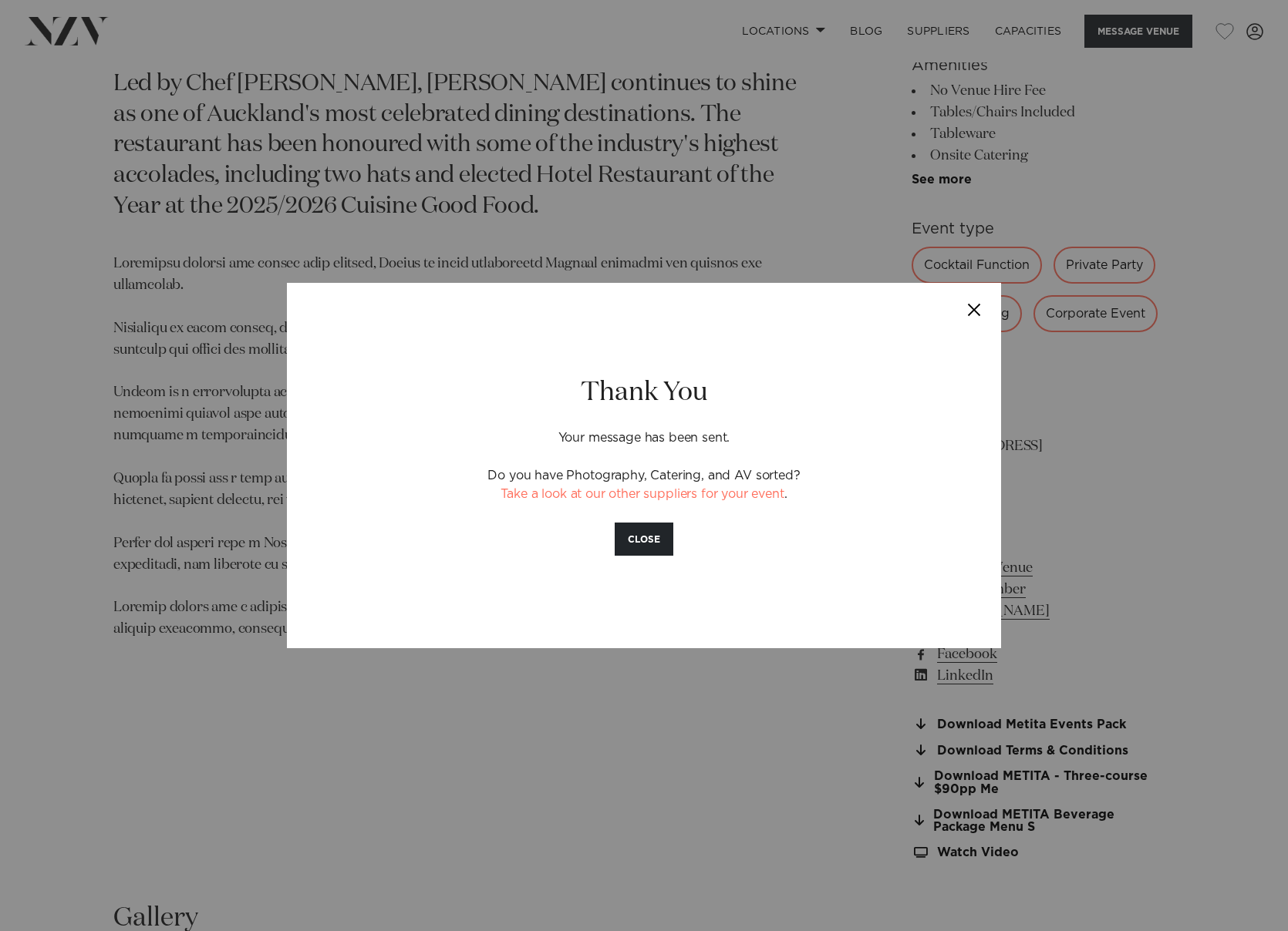
drag, startPoint x: 969, startPoint y: 309, endPoint x: 853, endPoint y: 231, distance: 139.8
click at [965, 306] on button "Close" at bounding box center [974, 310] width 54 height 54
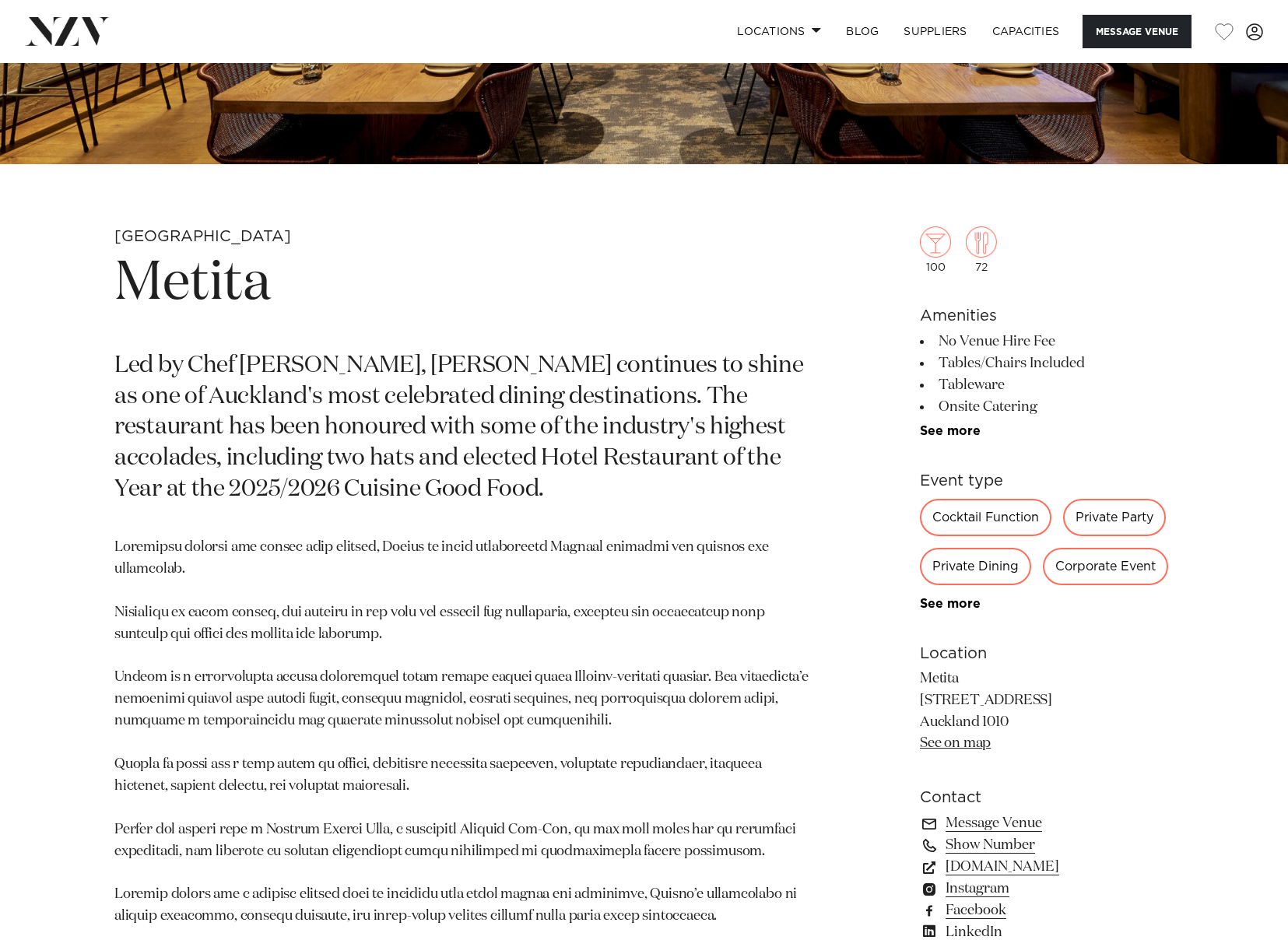
scroll to position [161, 0]
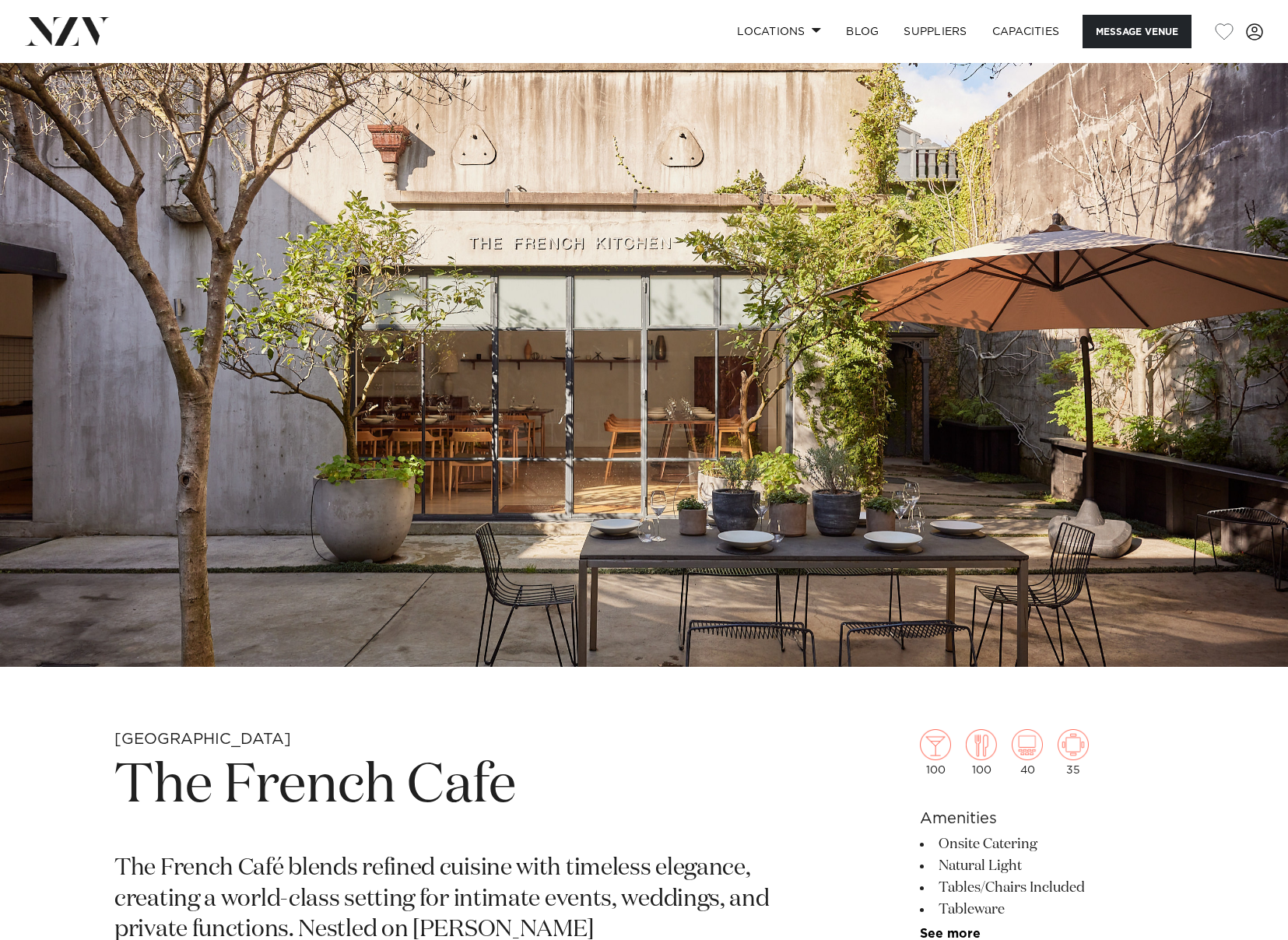
click at [589, 484] on img at bounding box center [644, 365] width 1288 height 604
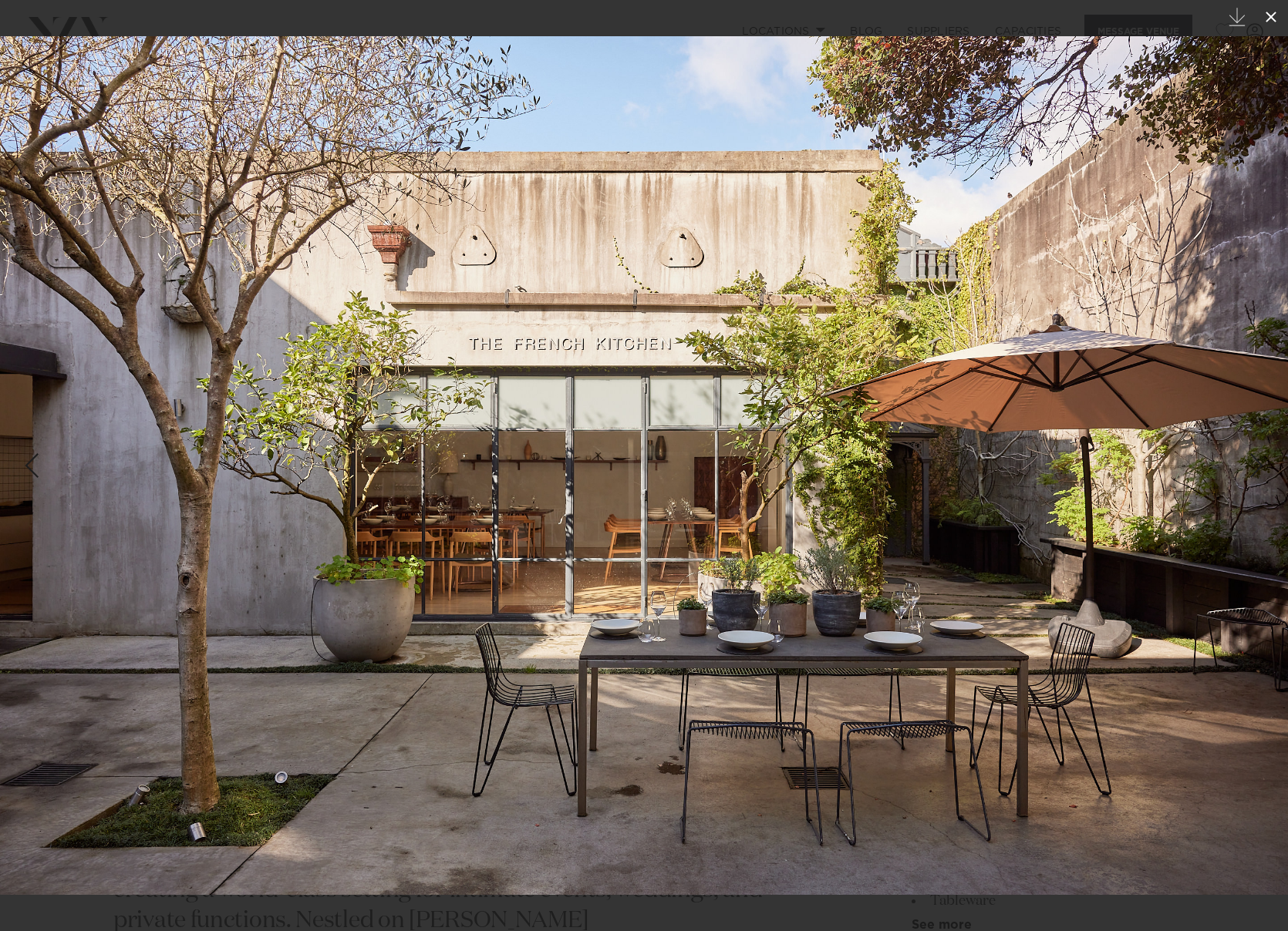
click at [1270, 24] on icon at bounding box center [1270, 17] width 18 height 18
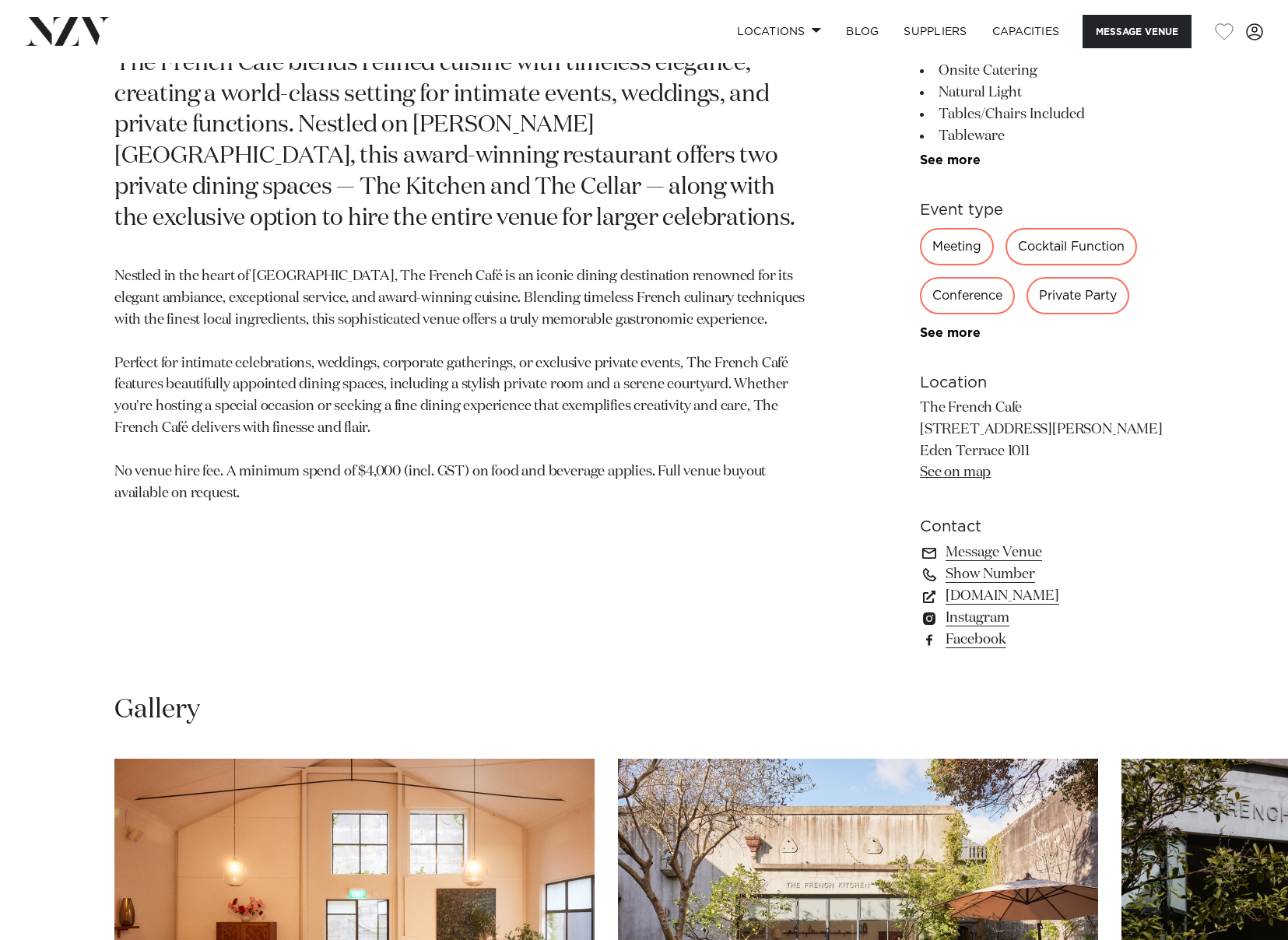
scroll to position [1479, 0]
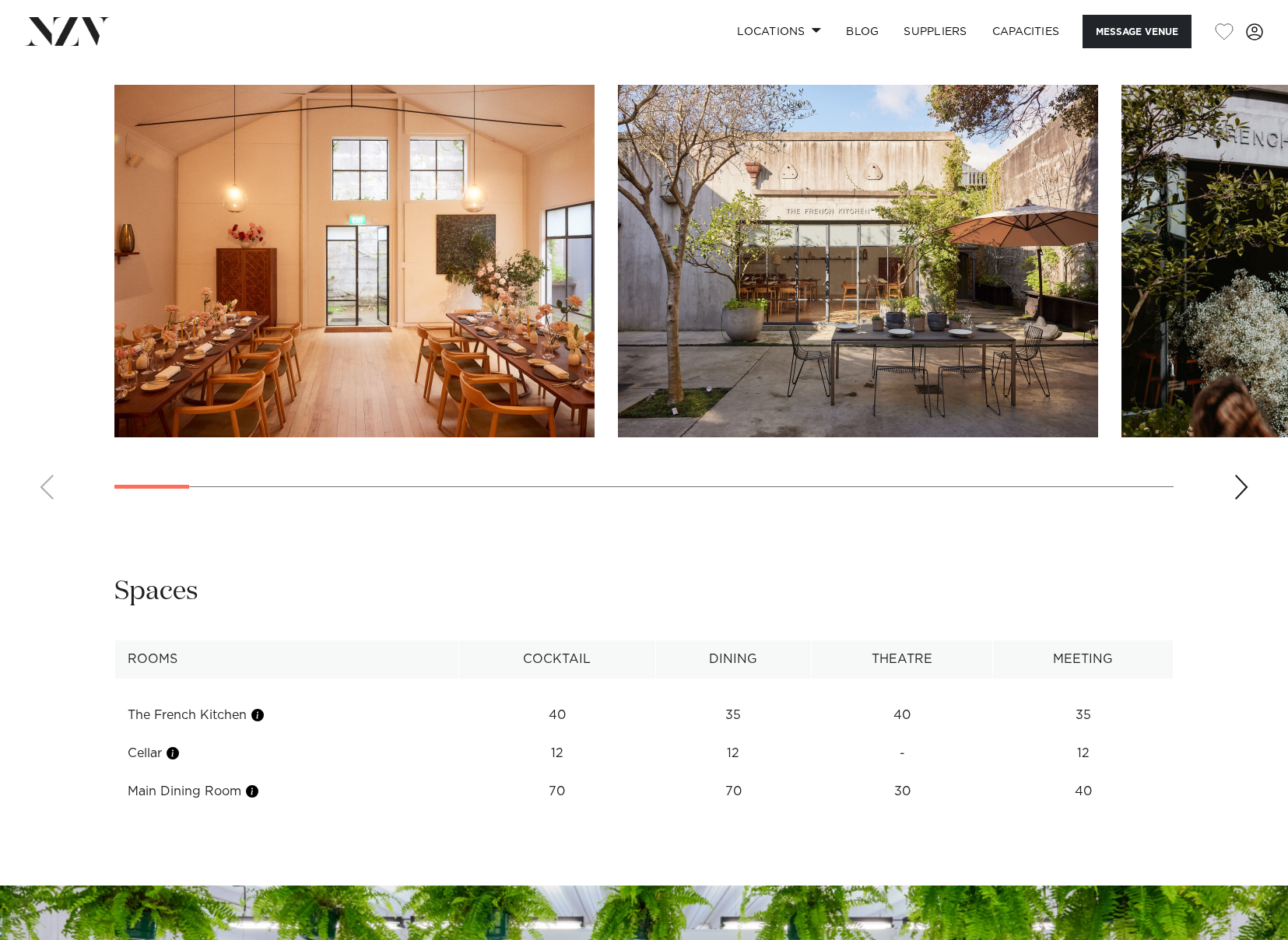
click at [1235, 486] on div "Next slide" at bounding box center [1241, 487] width 15 height 25
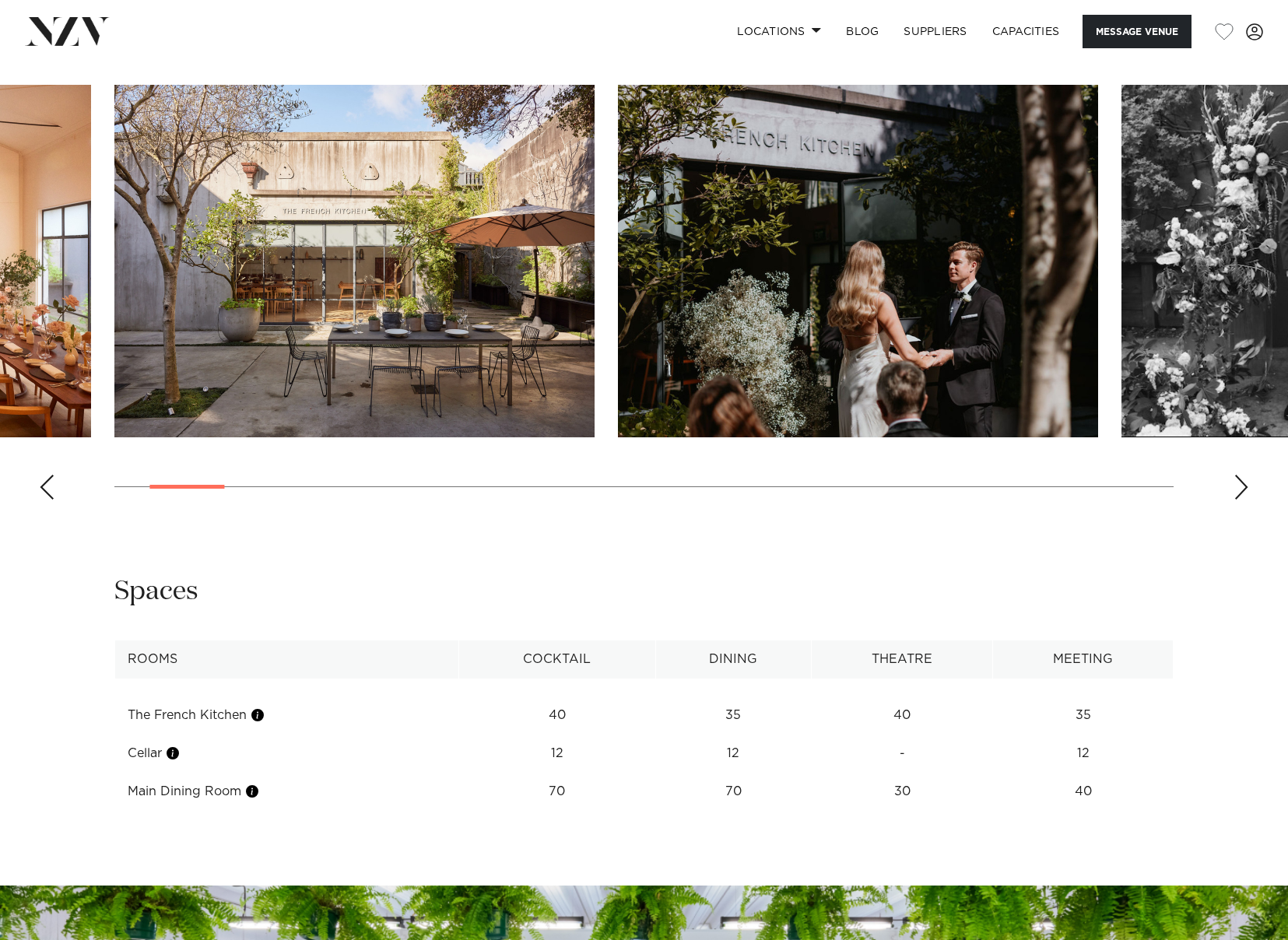
click at [1244, 485] on div "Next slide" at bounding box center [1241, 487] width 15 height 25
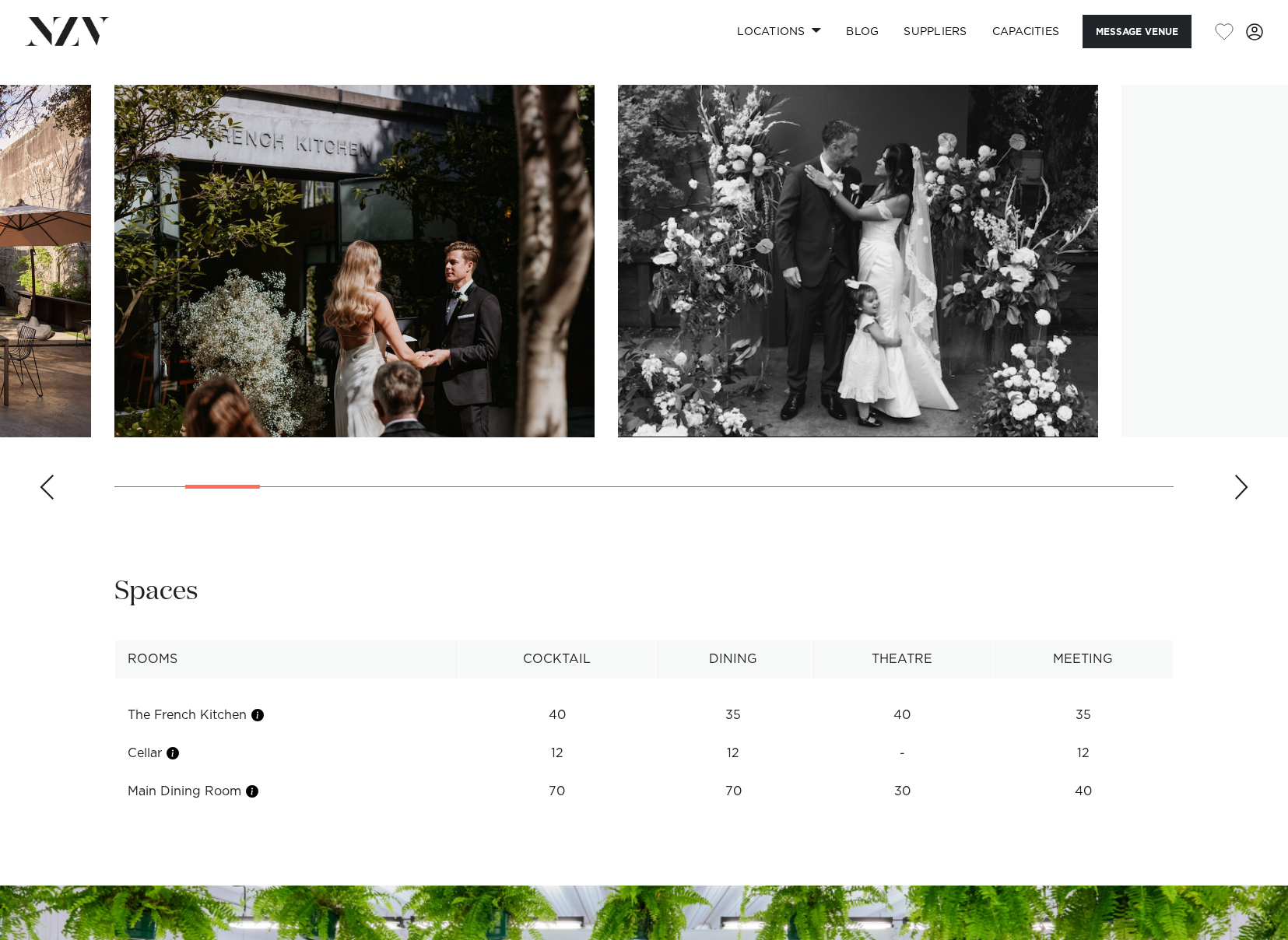
click at [1244, 485] on div "Next slide" at bounding box center [1241, 487] width 15 height 25
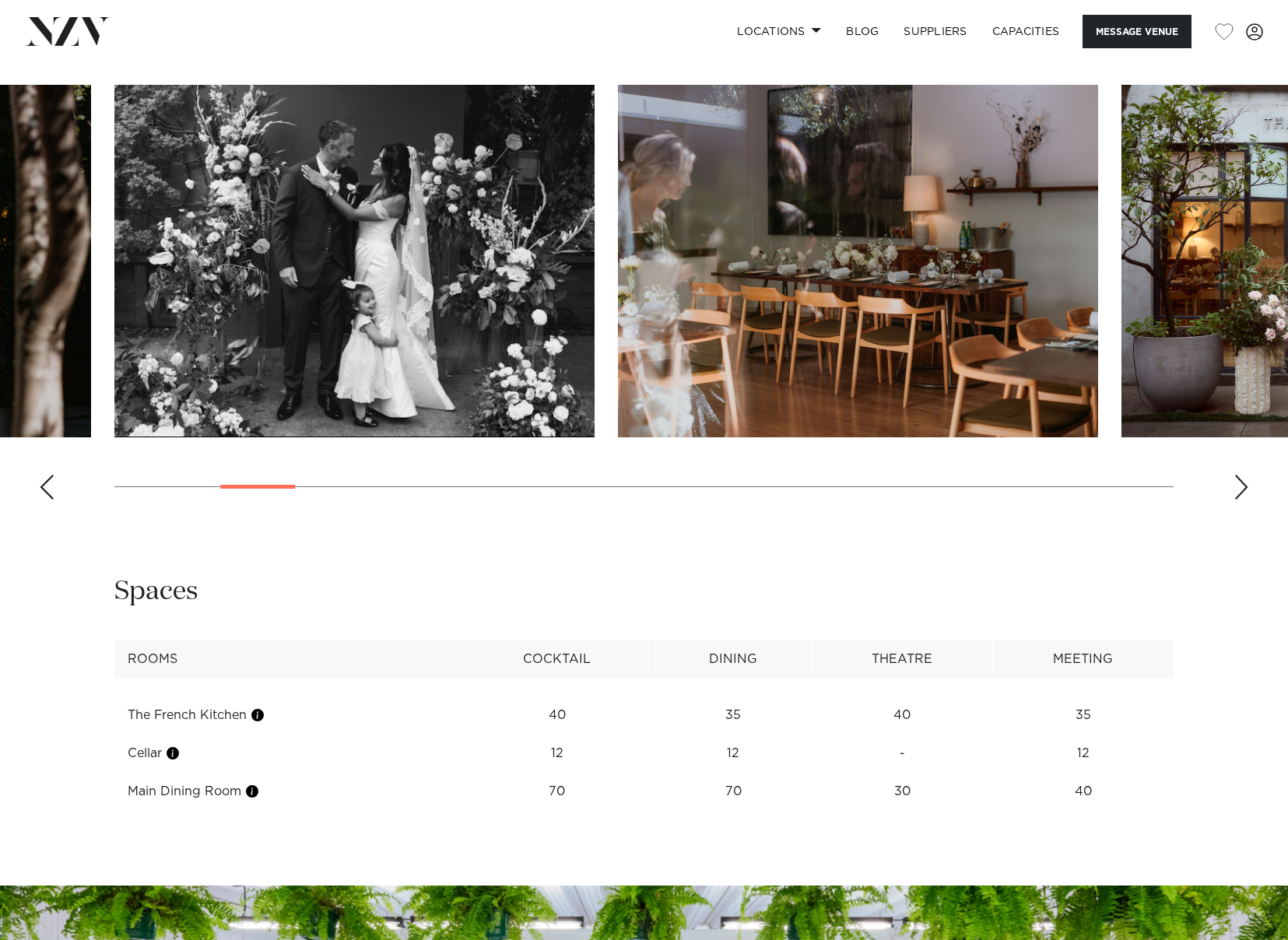
click at [1244, 485] on div "Next slide" at bounding box center [1241, 487] width 15 height 25
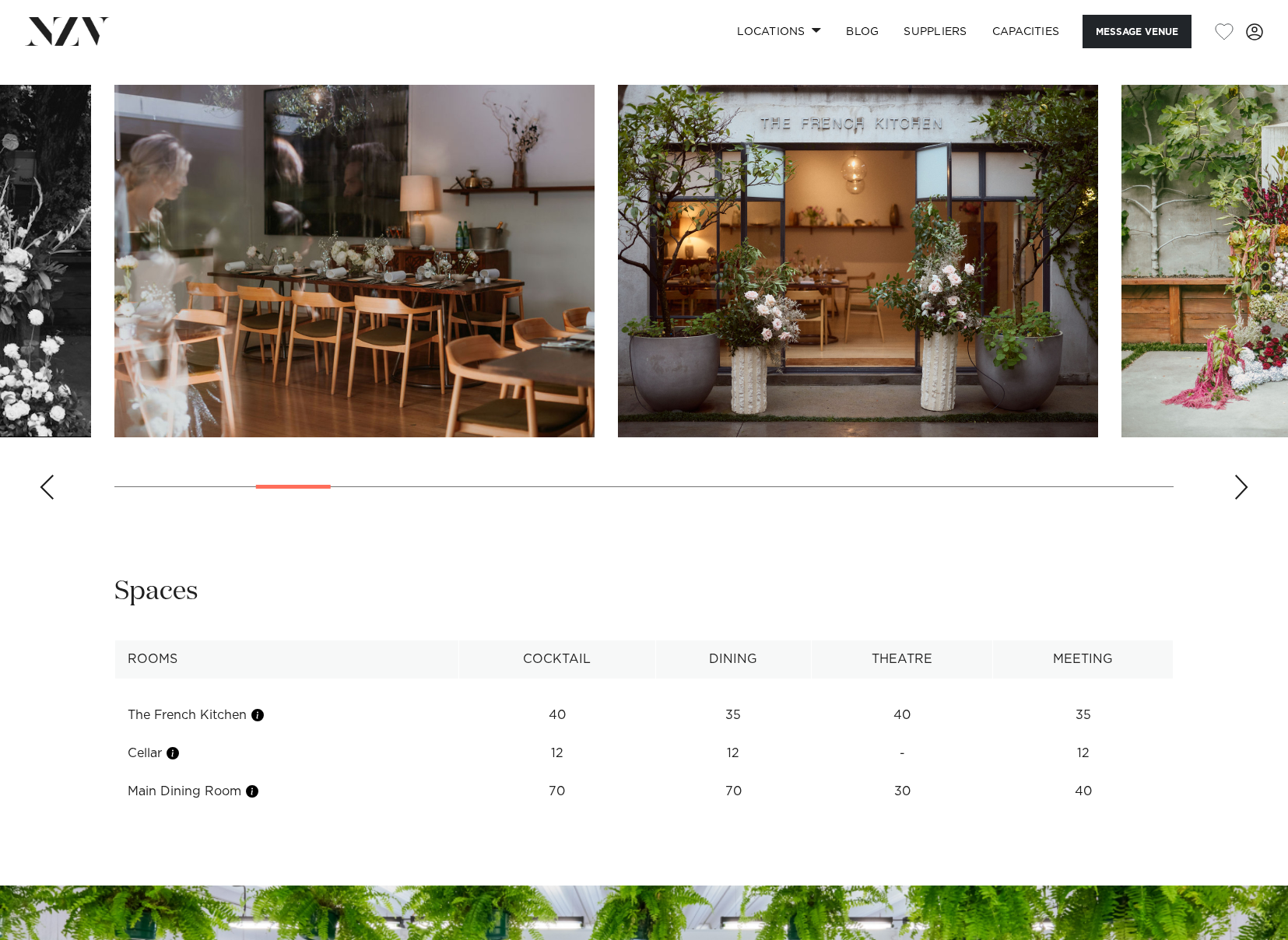
click at [1244, 485] on div "Next slide" at bounding box center [1241, 487] width 15 height 25
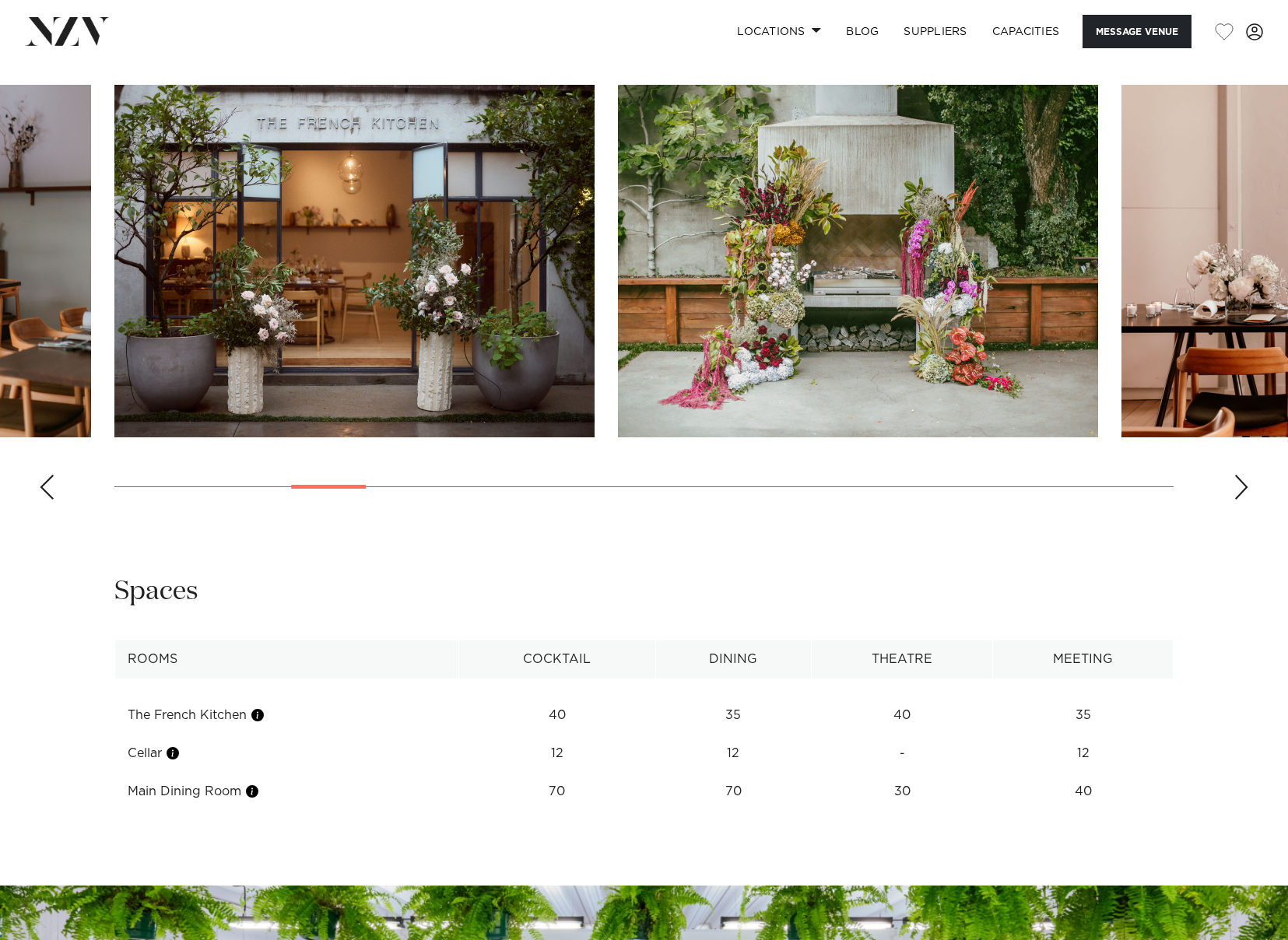
click at [1244, 485] on div "Next slide" at bounding box center [1241, 487] width 15 height 25
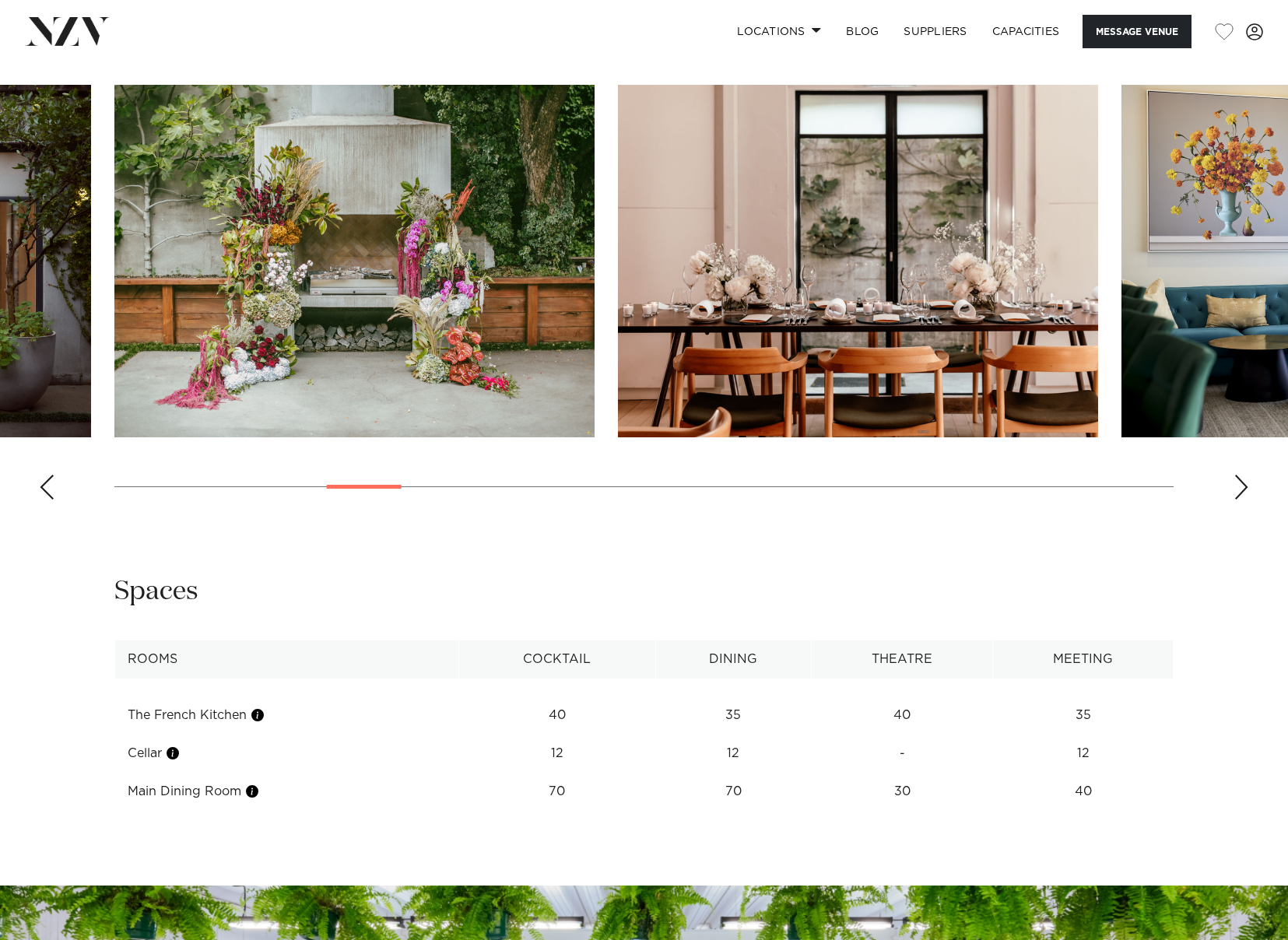
click at [1244, 485] on div "Next slide" at bounding box center [1241, 487] width 15 height 25
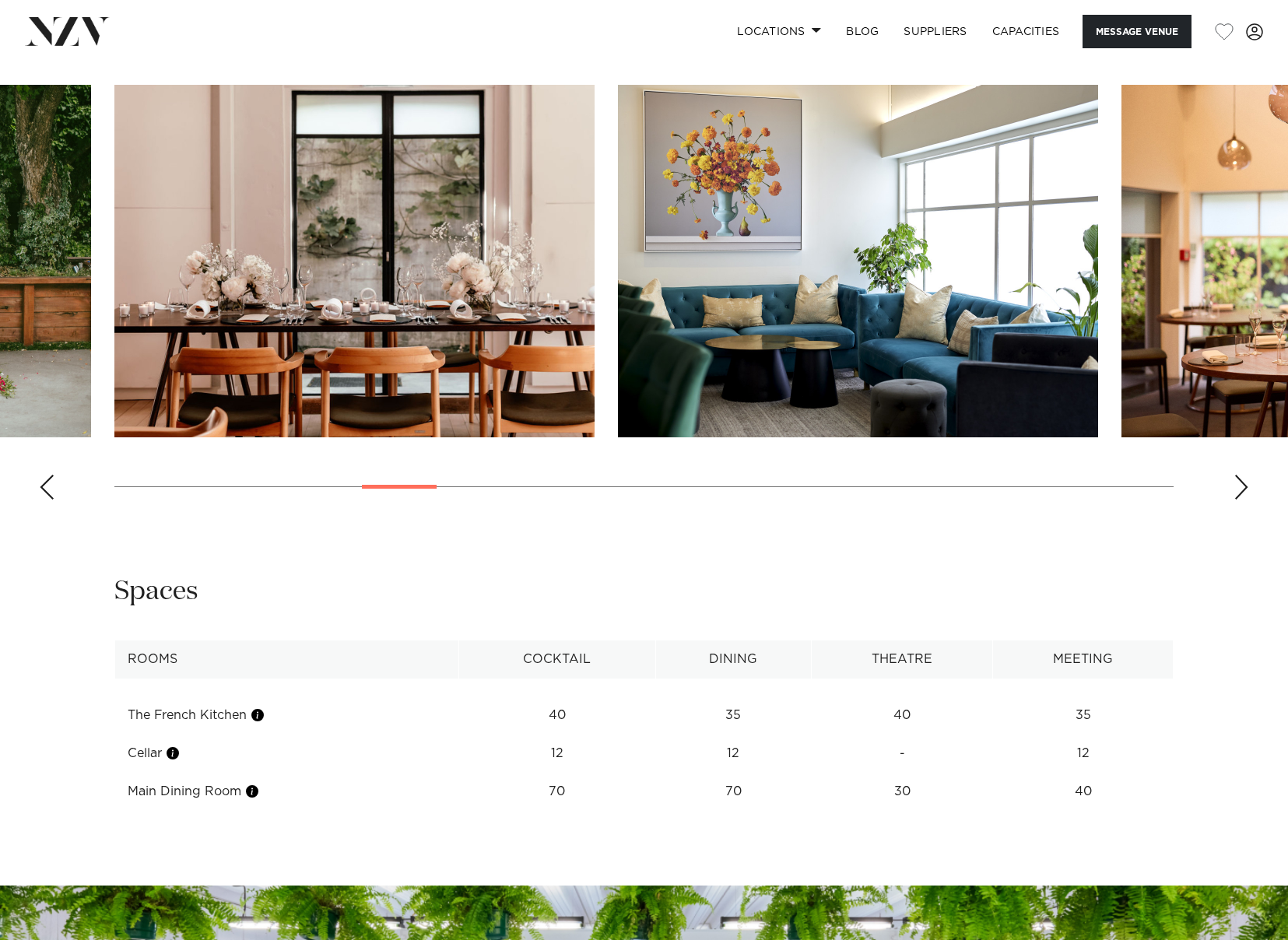
click at [1244, 485] on div "Next slide" at bounding box center [1241, 487] width 15 height 25
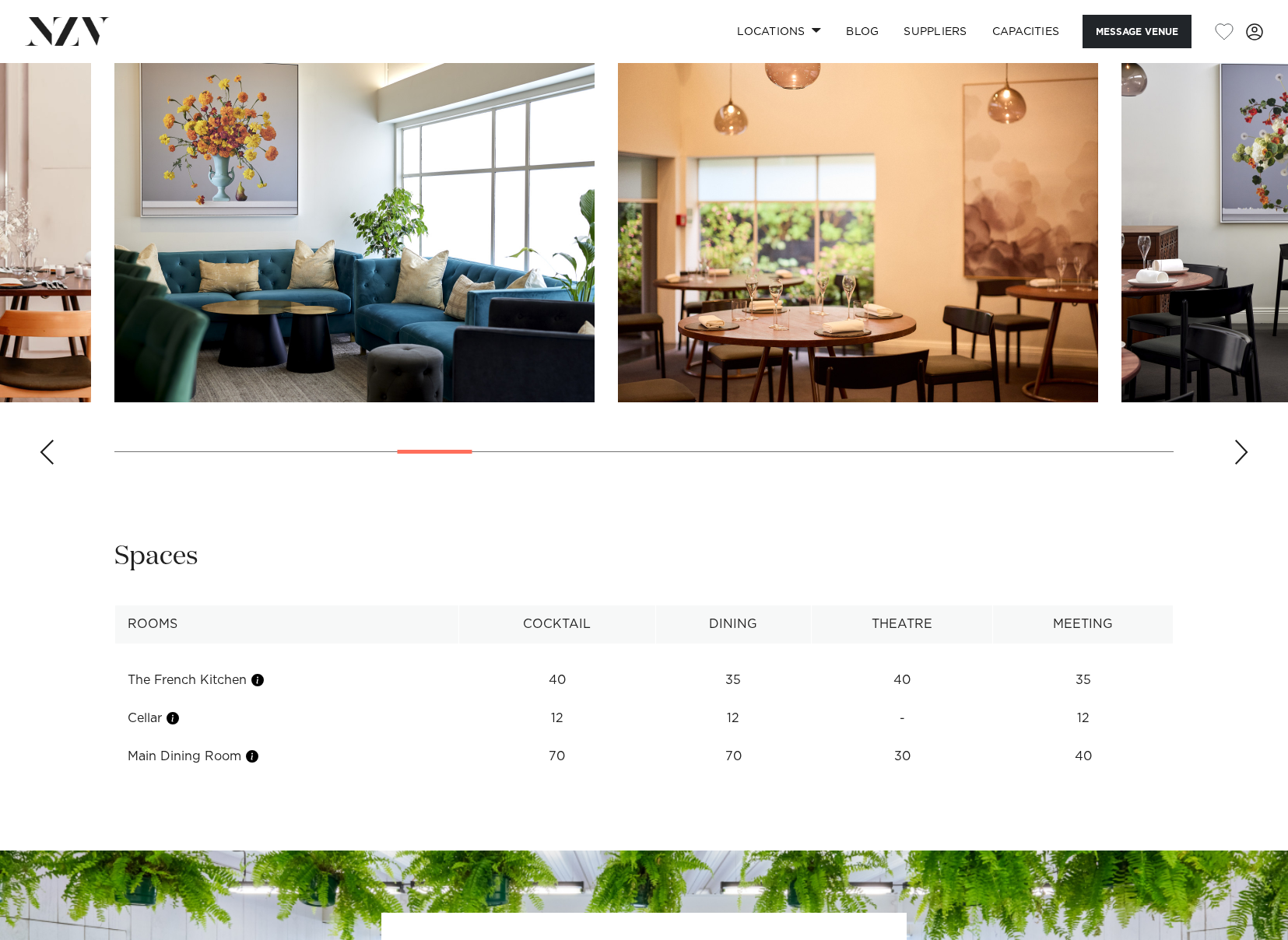
scroll to position [1128, 0]
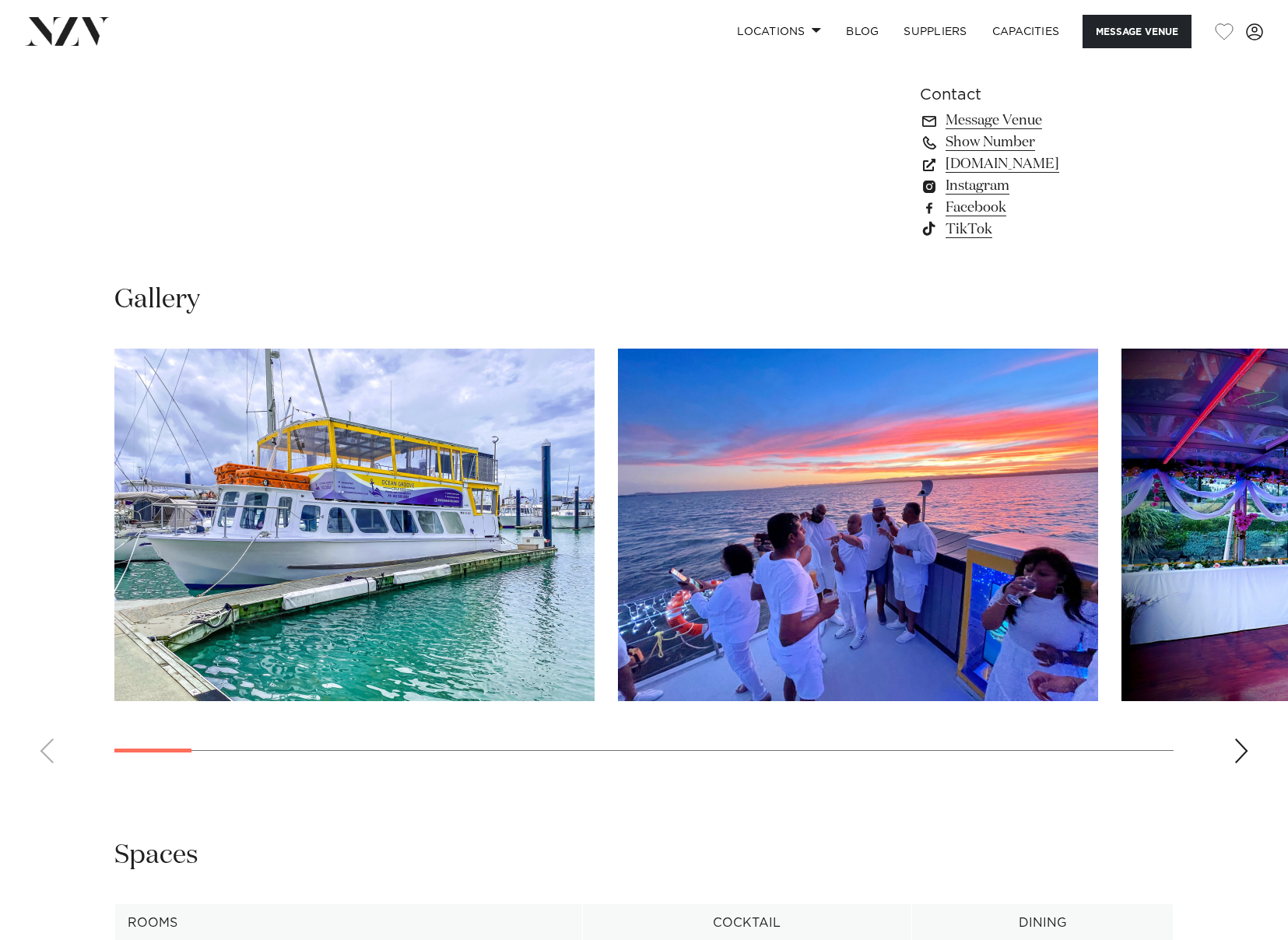
scroll to position [1401, 0]
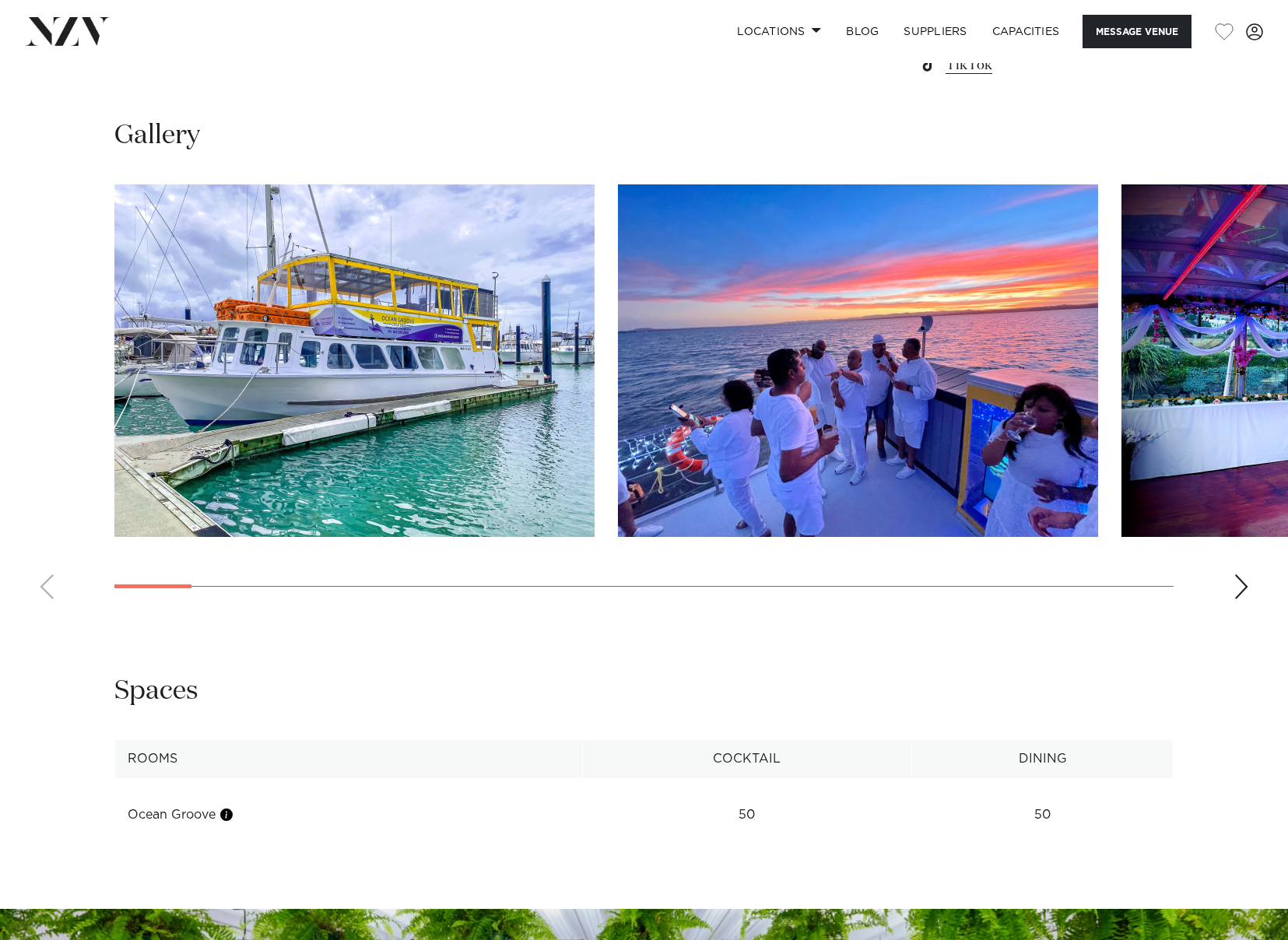
click at [1246, 599] on div "Next slide" at bounding box center [1241, 586] width 15 height 25
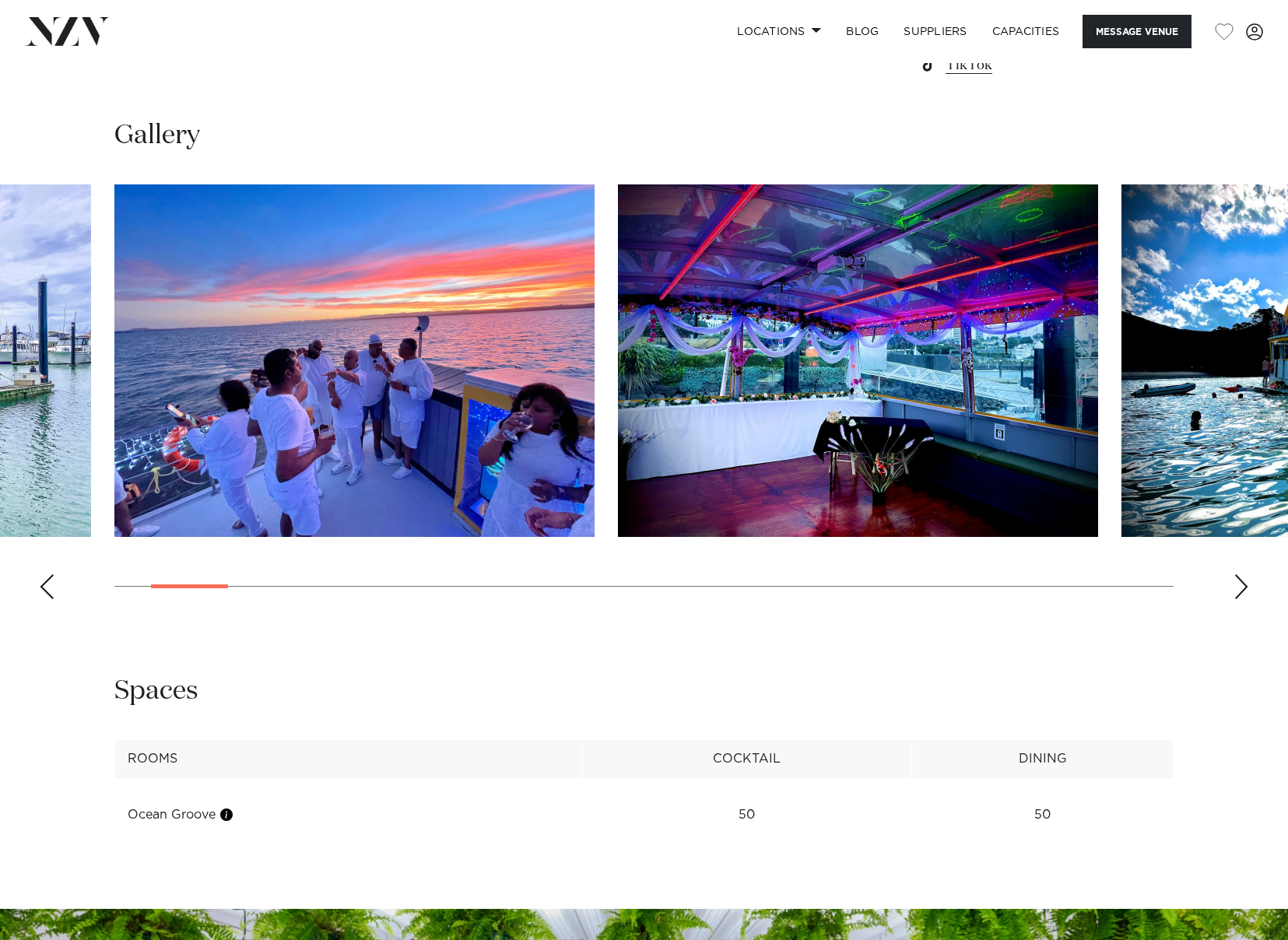
click at [1245, 599] on div "Next slide" at bounding box center [1241, 586] width 15 height 25
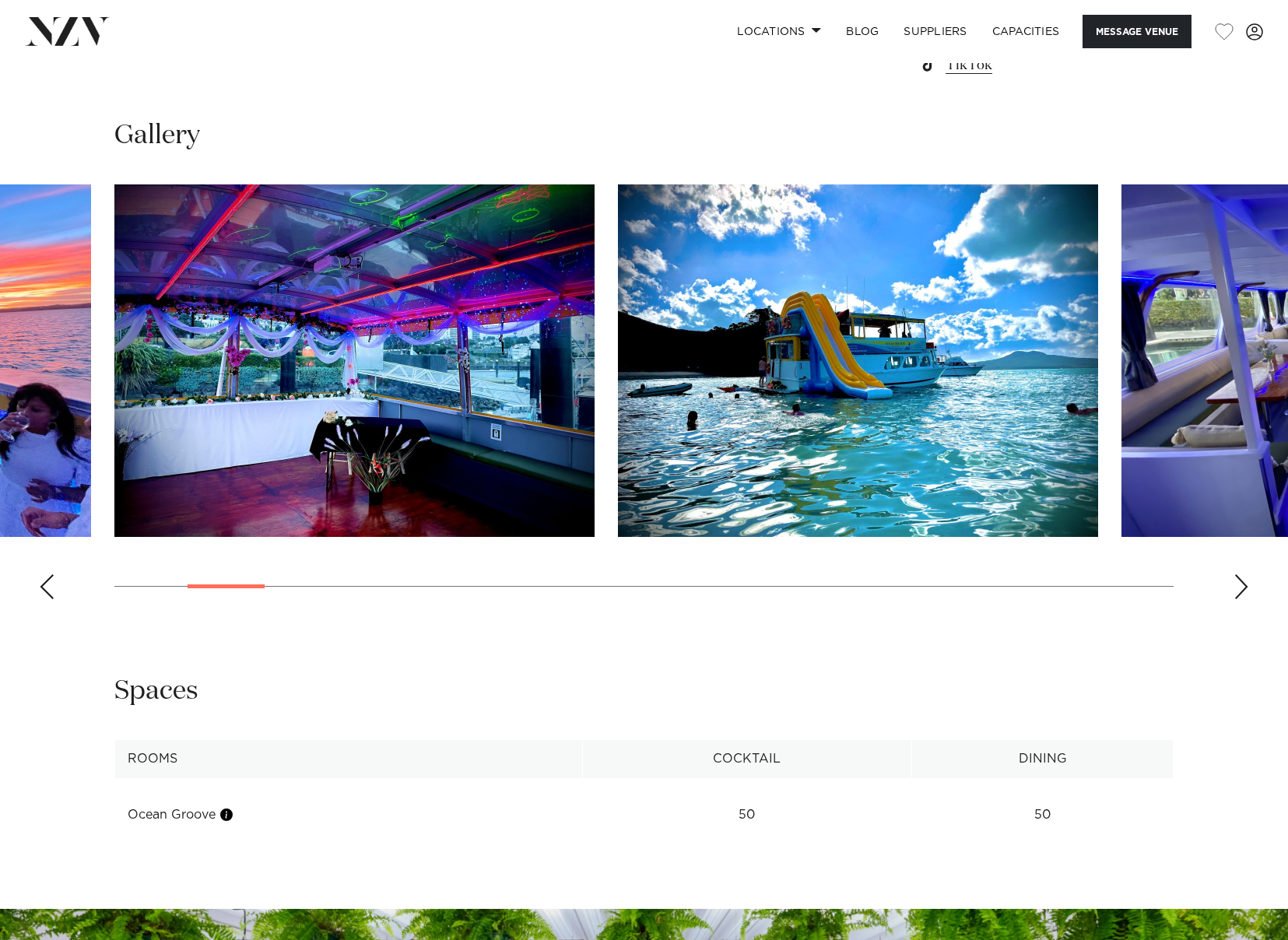
click at [1245, 599] on div "Next slide" at bounding box center [1241, 586] width 15 height 25
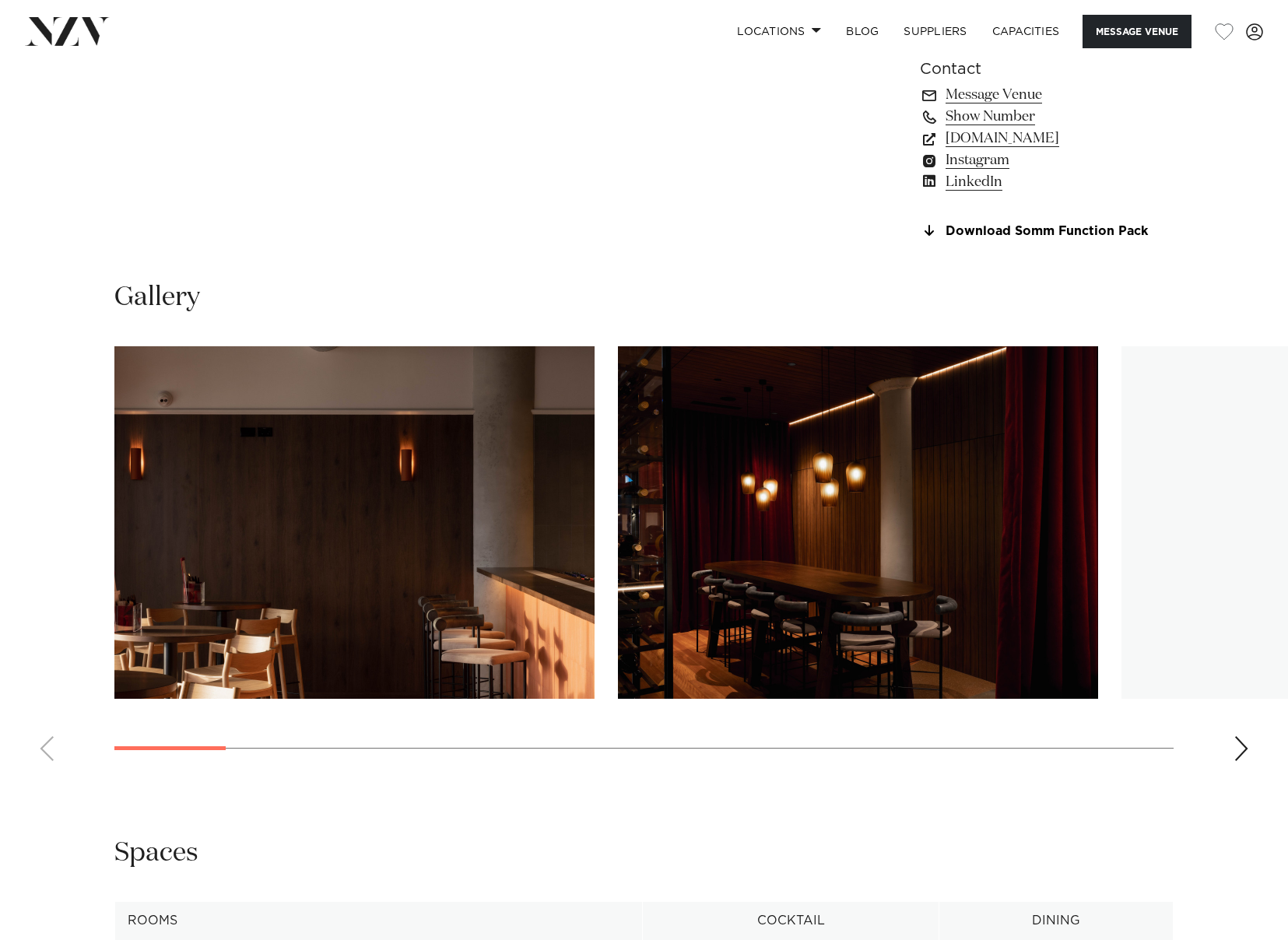
scroll to position [1401, 0]
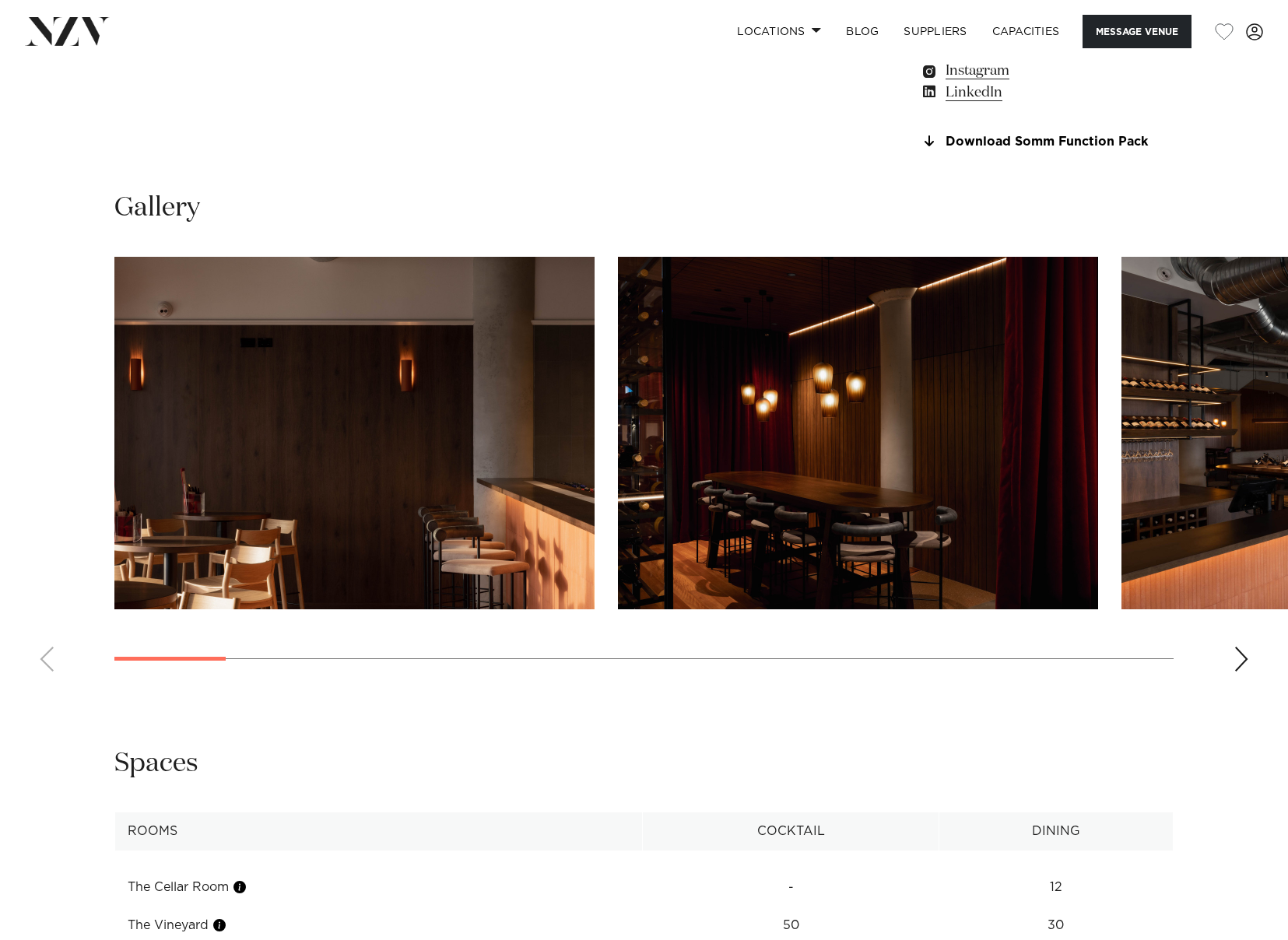
click at [1234, 663] on div "Next slide" at bounding box center [1241, 659] width 15 height 25
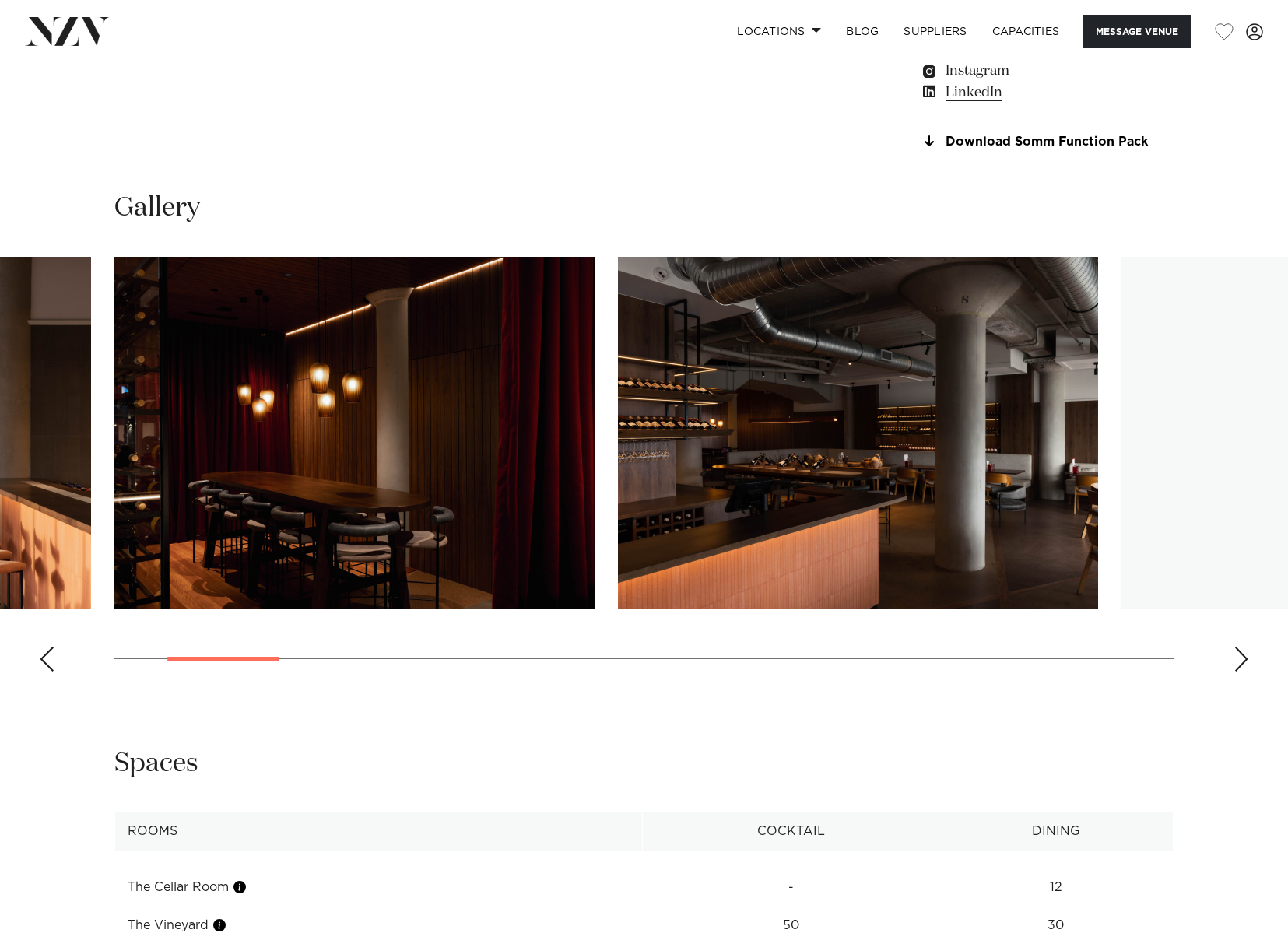
click at [1240, 660] on div "Next slide" at bounding box center [1241, 659] width 15 height 25
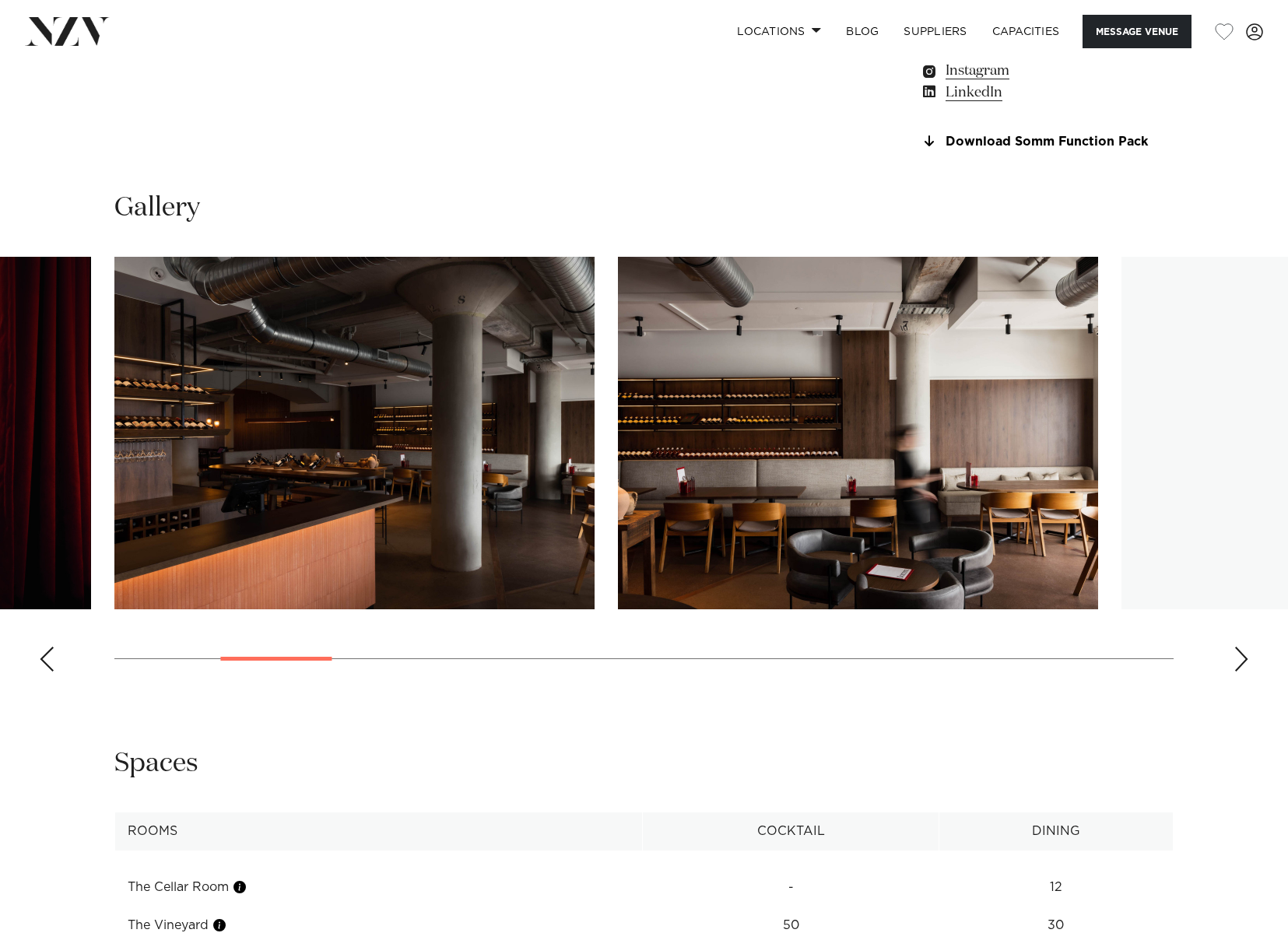
click at [1240, 660] on div "Next slide" at bounding box center [1241, 659] width 15 height 25
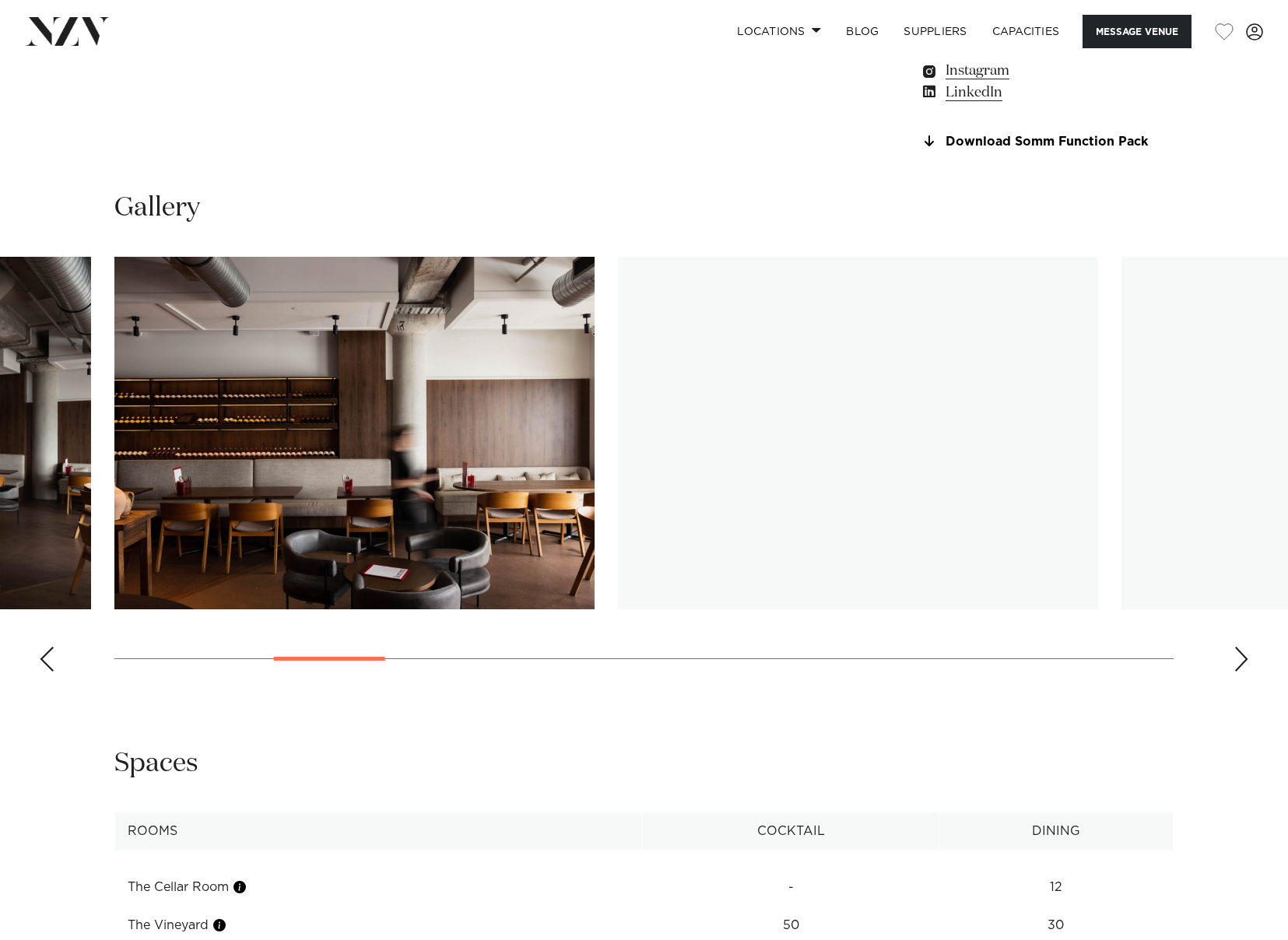
click at [1240, 660] on div "Next slide" at bounding box center [1241, 659] width 15 height 25
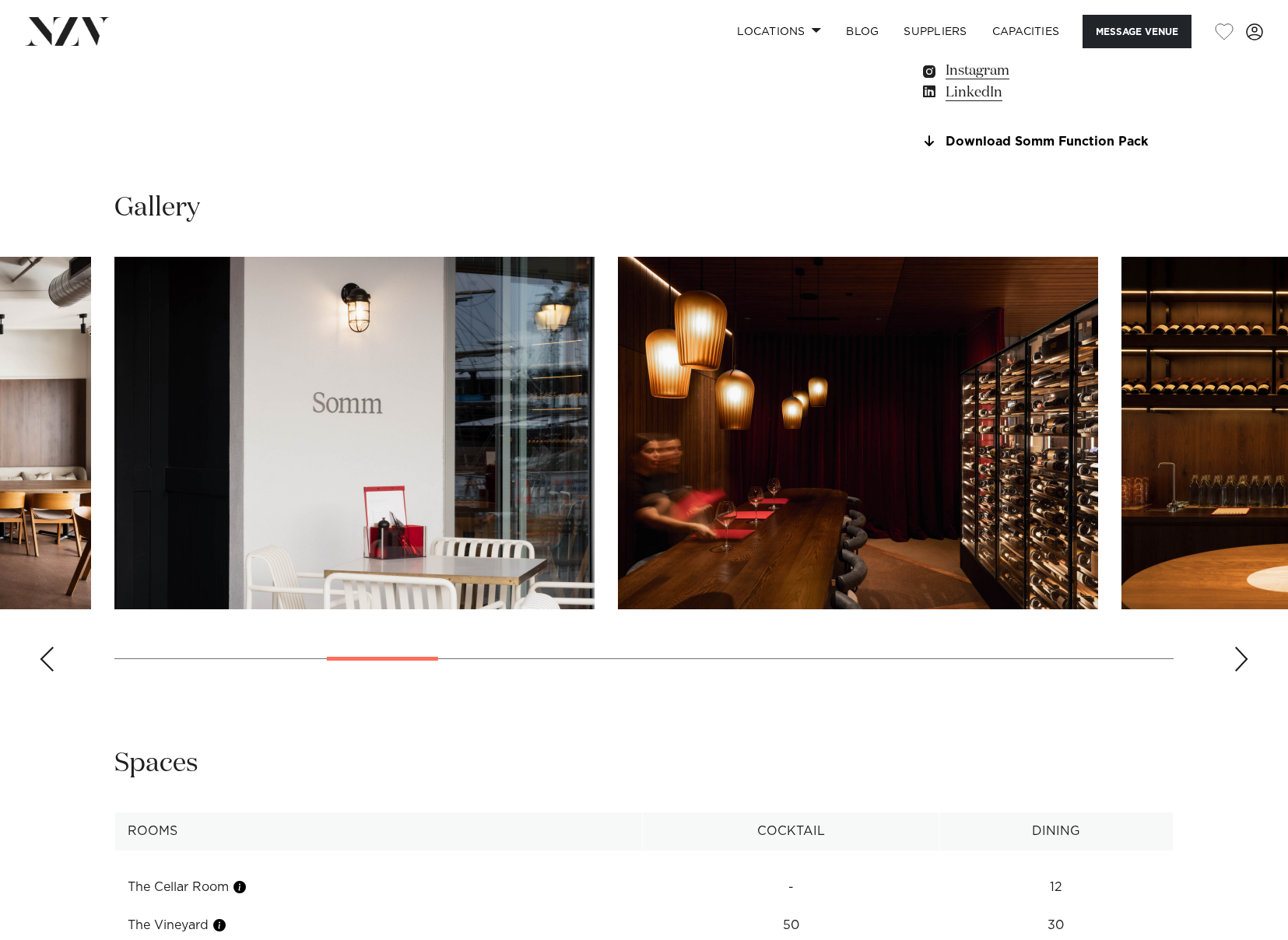
click at [1240, 660] on div "Next slide" at bounding box center [1241, 659] width 15 height 25
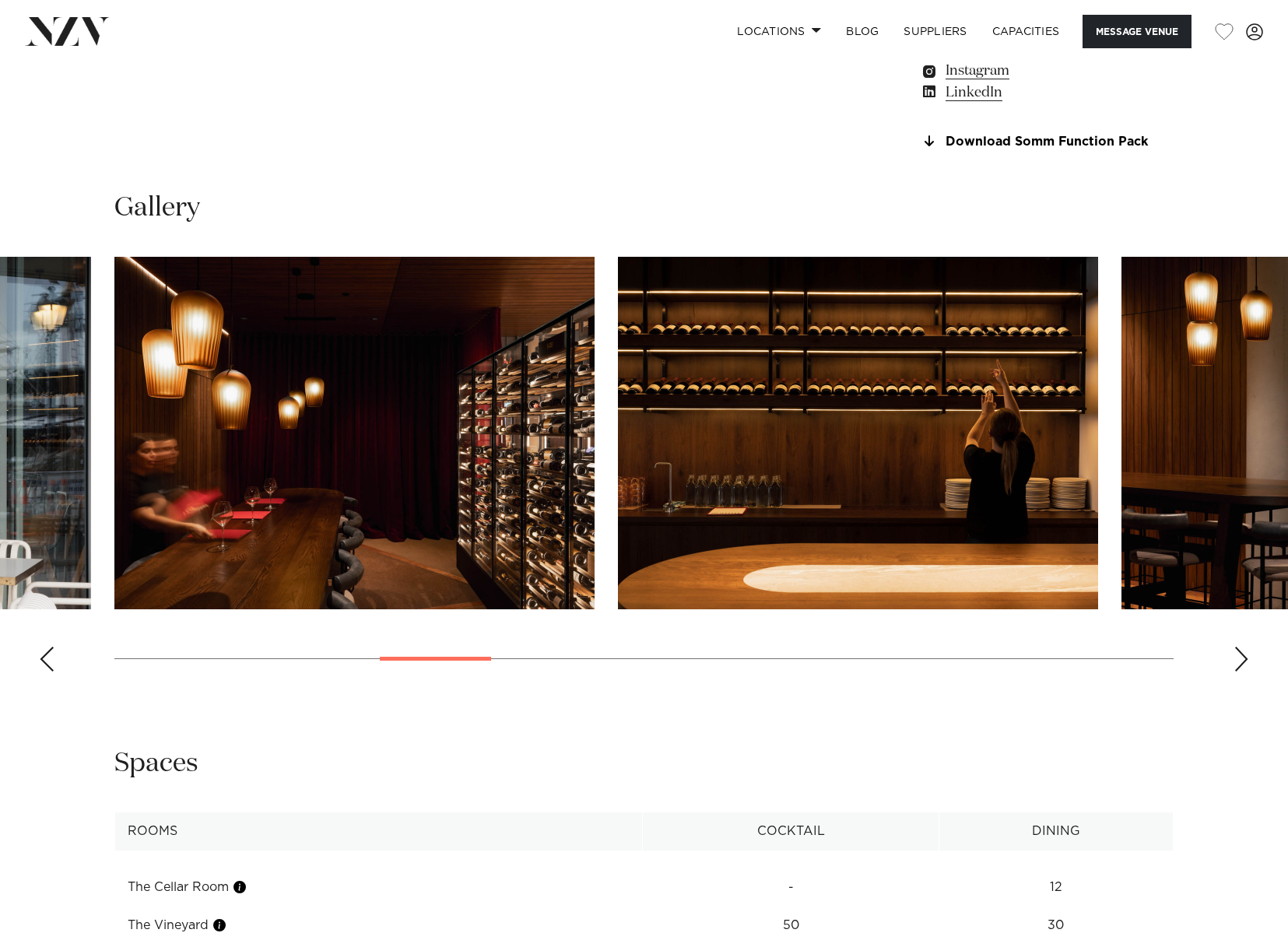
click at [1240, 660] on div "Next slide" at bounding box center [1241, 659] width 15 height 25
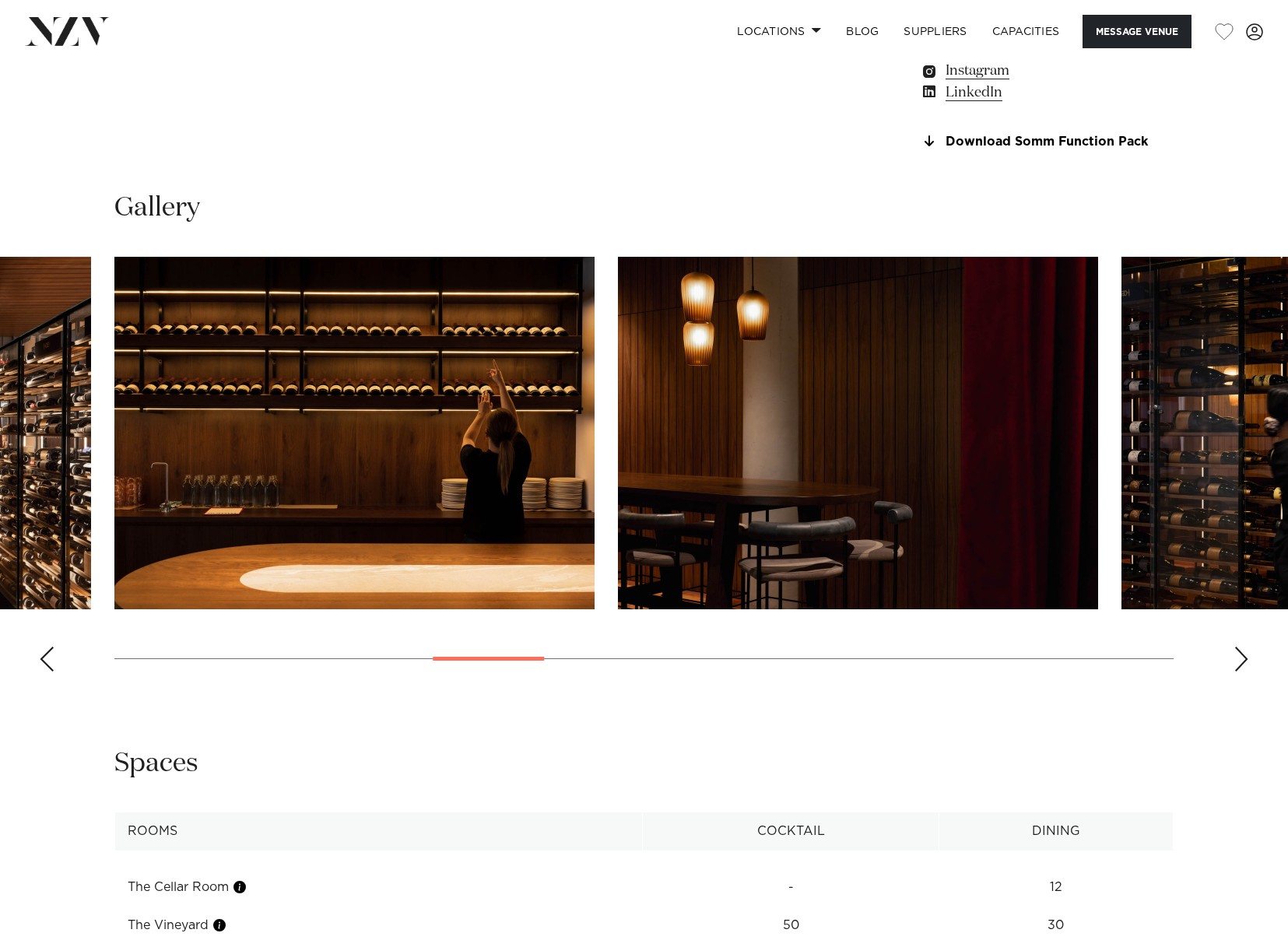
click at [1240, 660] on div "Next slide" at bounding box center [1241, 659] width 15 height 25
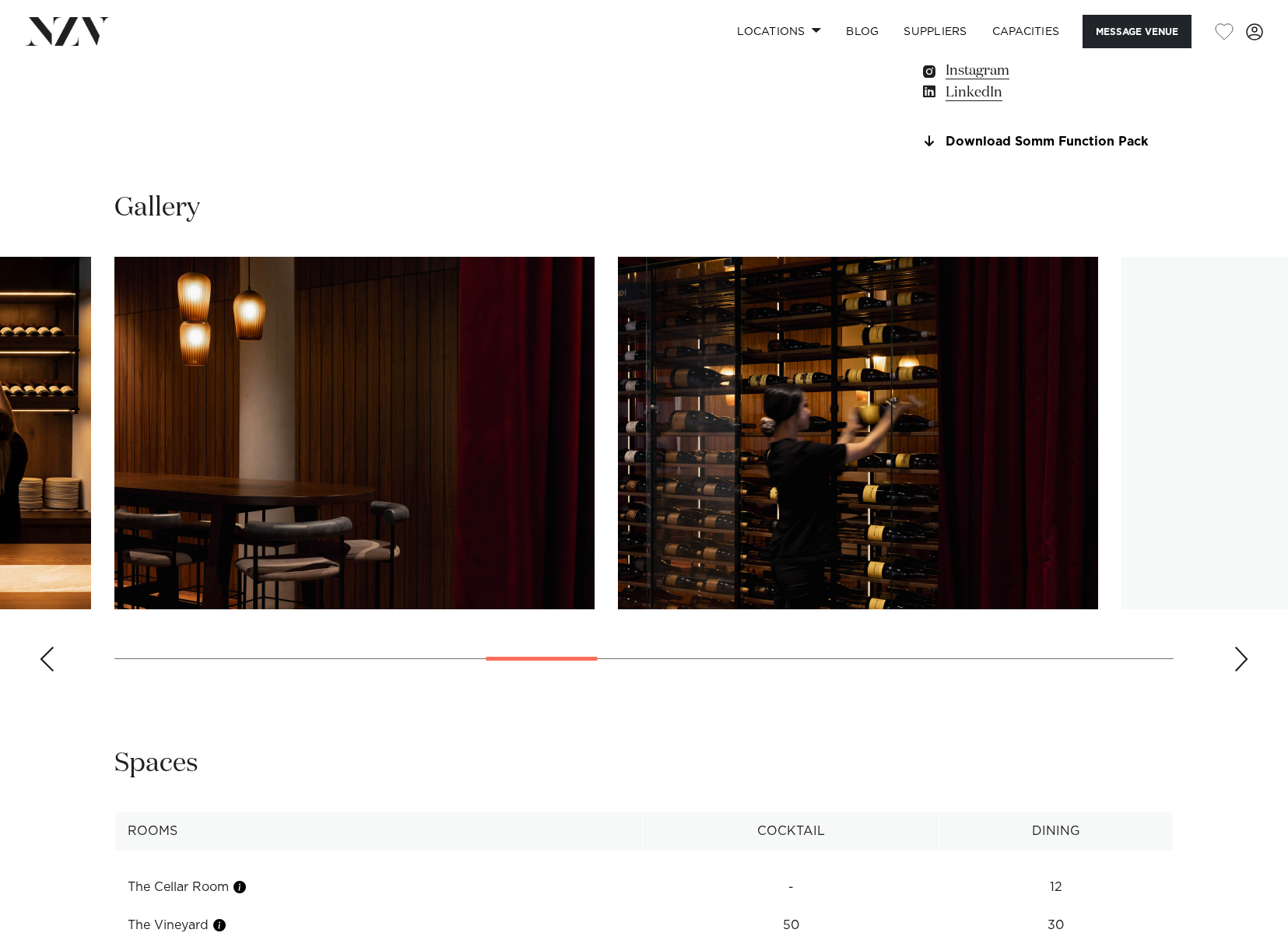
click at [1240, 660] on div "Next slide" at bounding box center [1241, 659] width 15 height 25
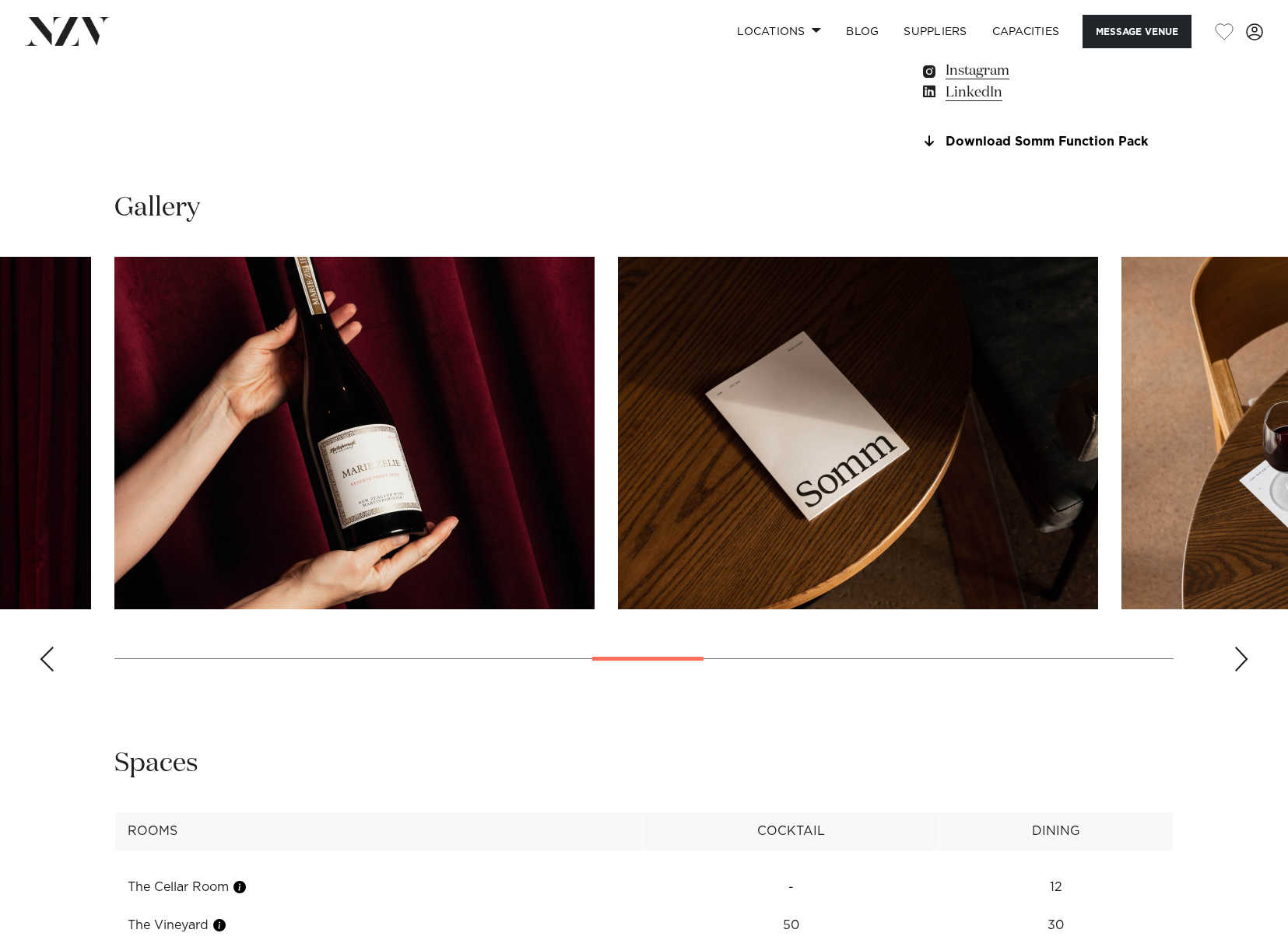
click at [1240, 660] on div "Next slide" at bounding box center [1241, 659] width 15 height 25
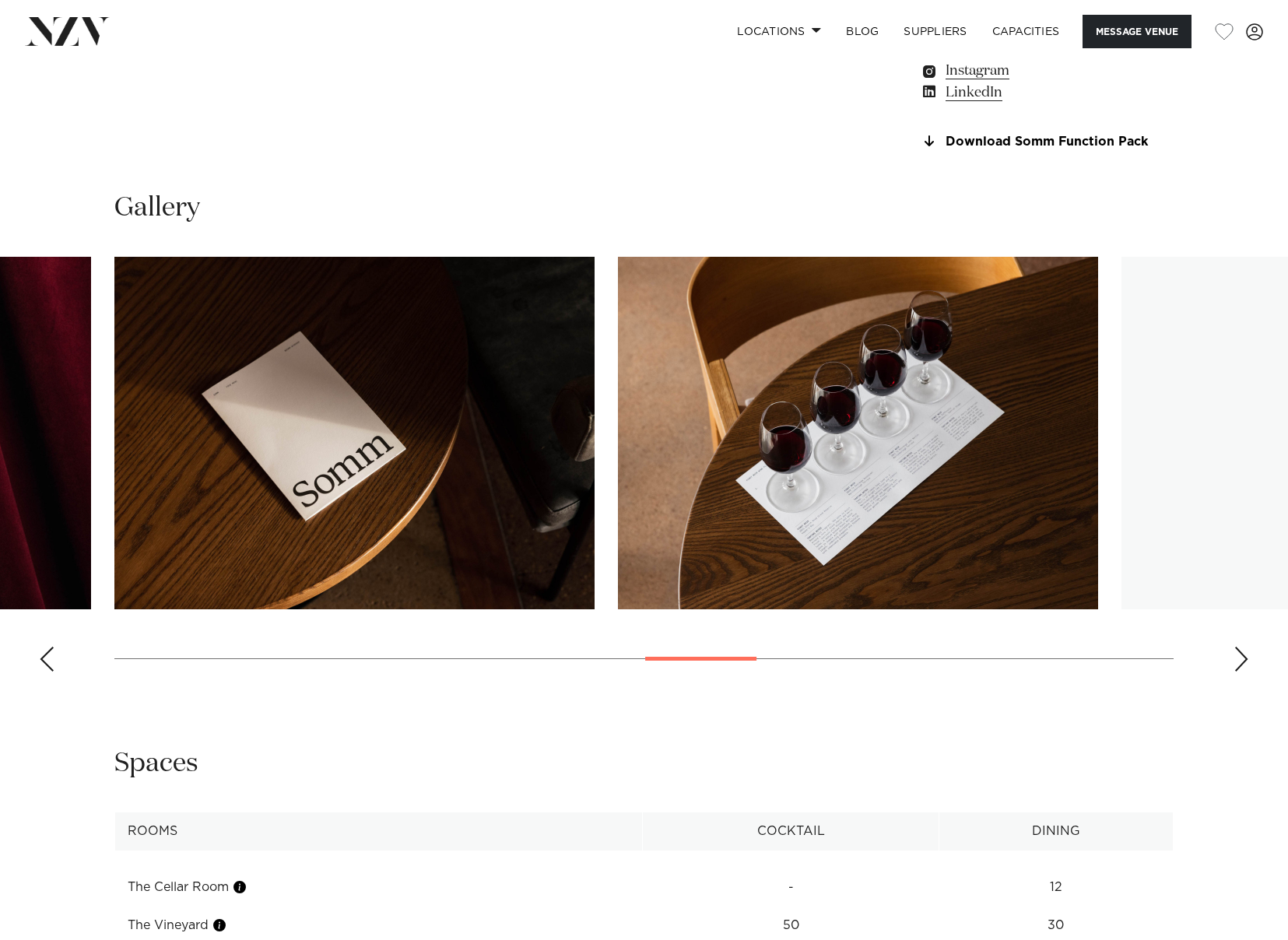
click at [1240, 660] on div "Next slide" at bounding box center [1241, 659] width 15 height 25
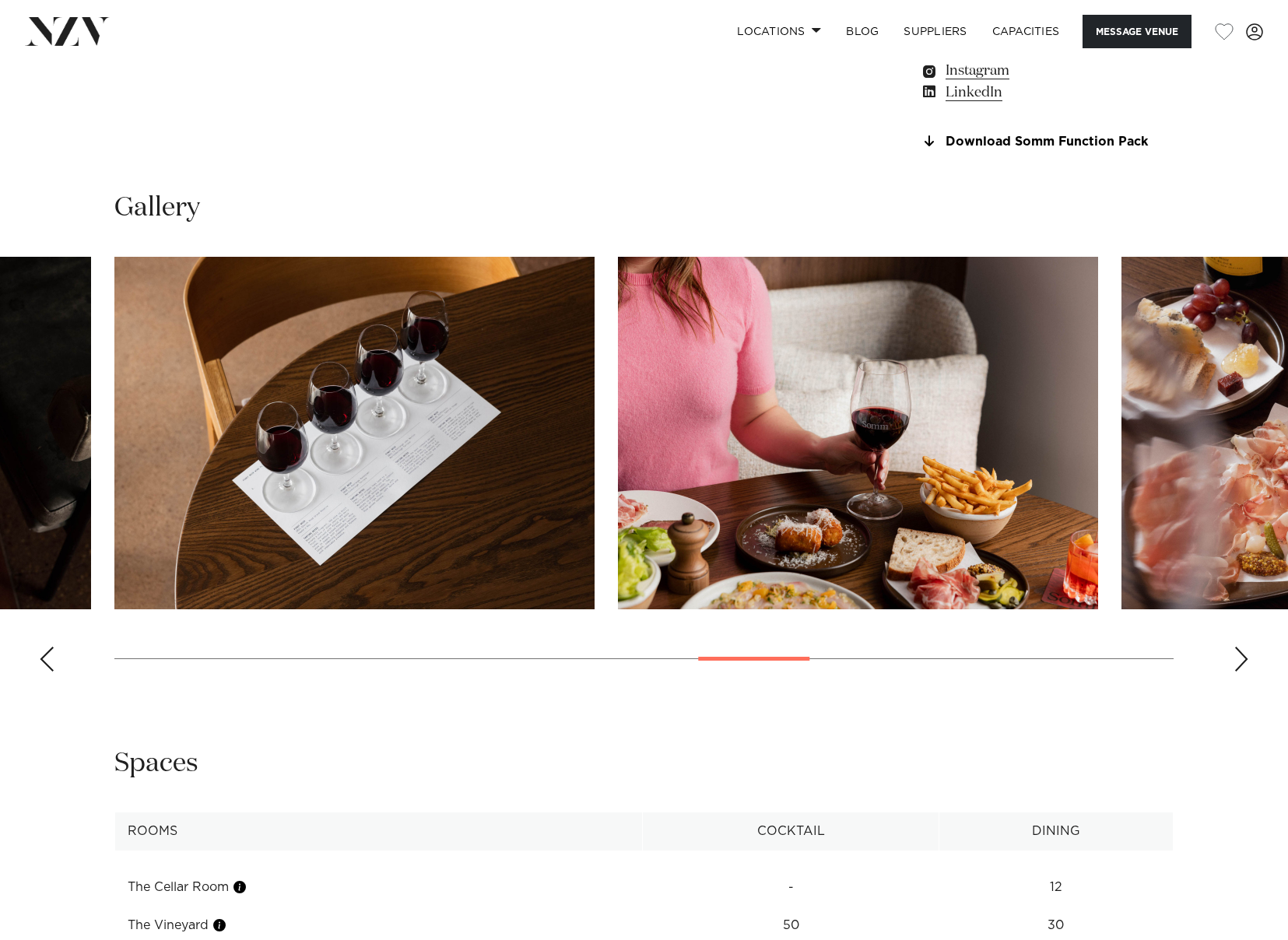
click at [1240, 660] on div "Next slide" at bounding box center [1241, 659] width 15 height 25
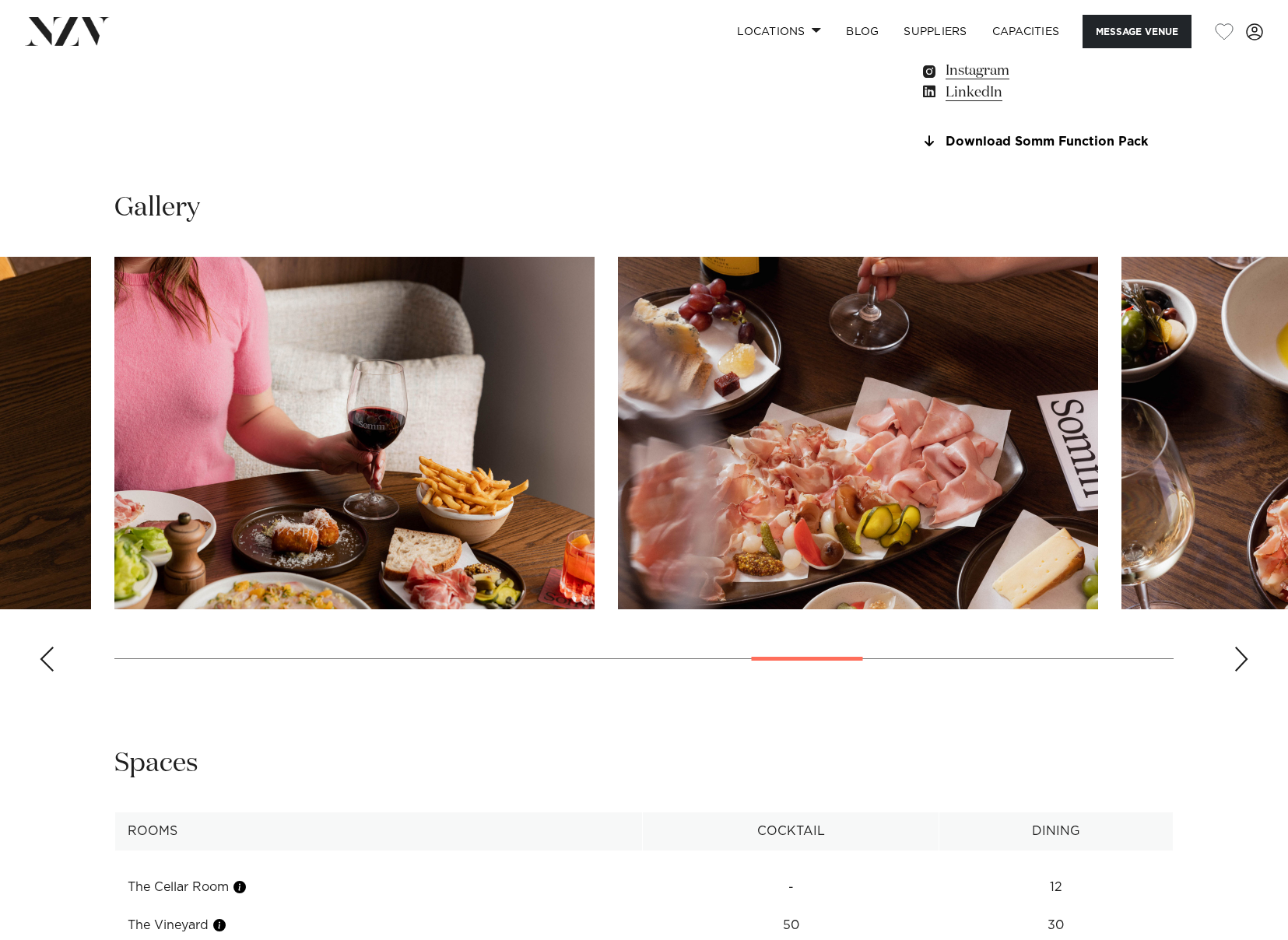
click at [1240, 660] on div "Next slide" at bounding box center [1241, 659] width 15 height 25
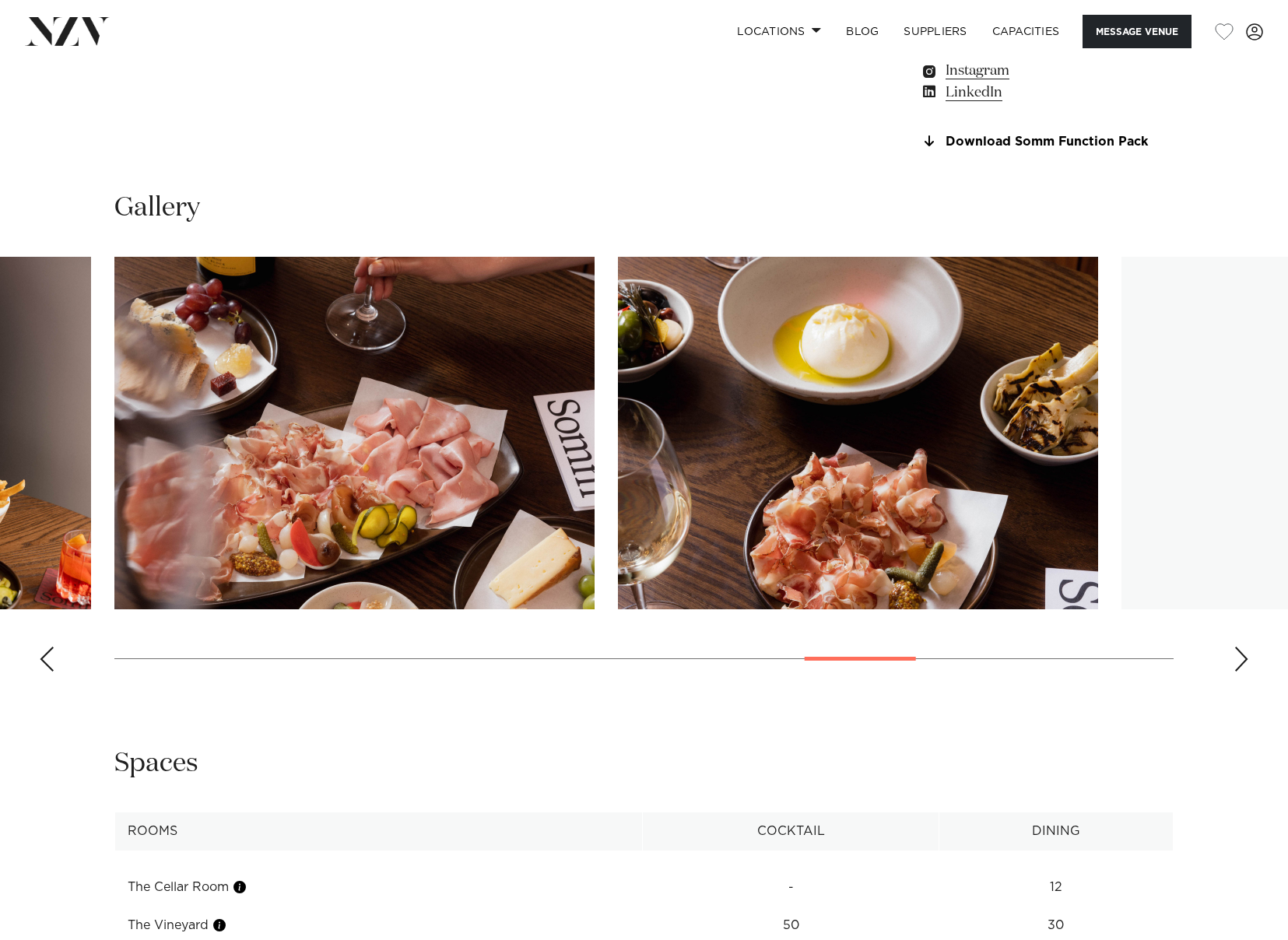
click at [1240, 660] on div "Next slide" at bounding box center [1241, 659] width 15 height 25
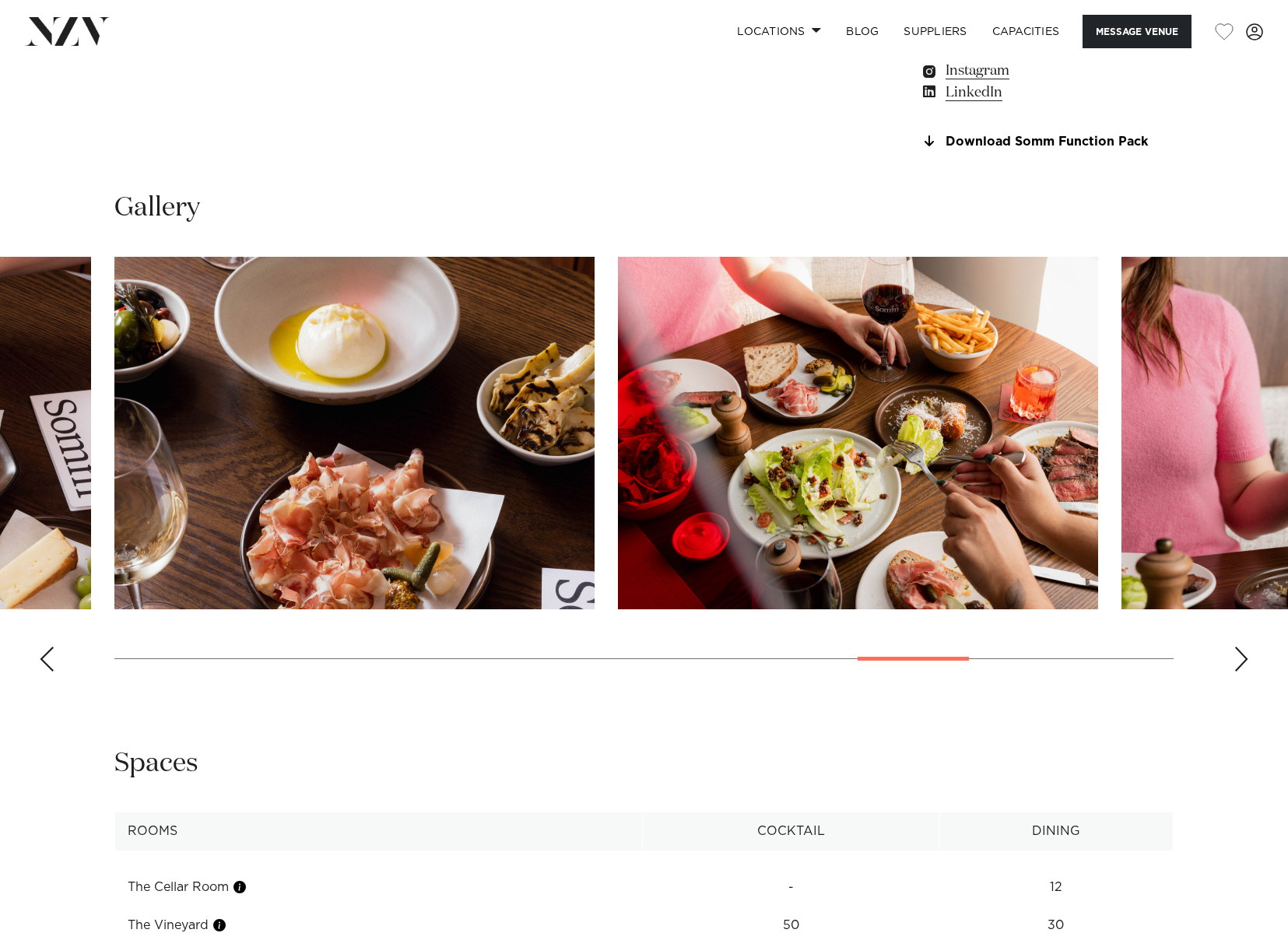
click at [1240, 660] on div "Next slide" at bounding box center [1241, 659] width 15 height 25
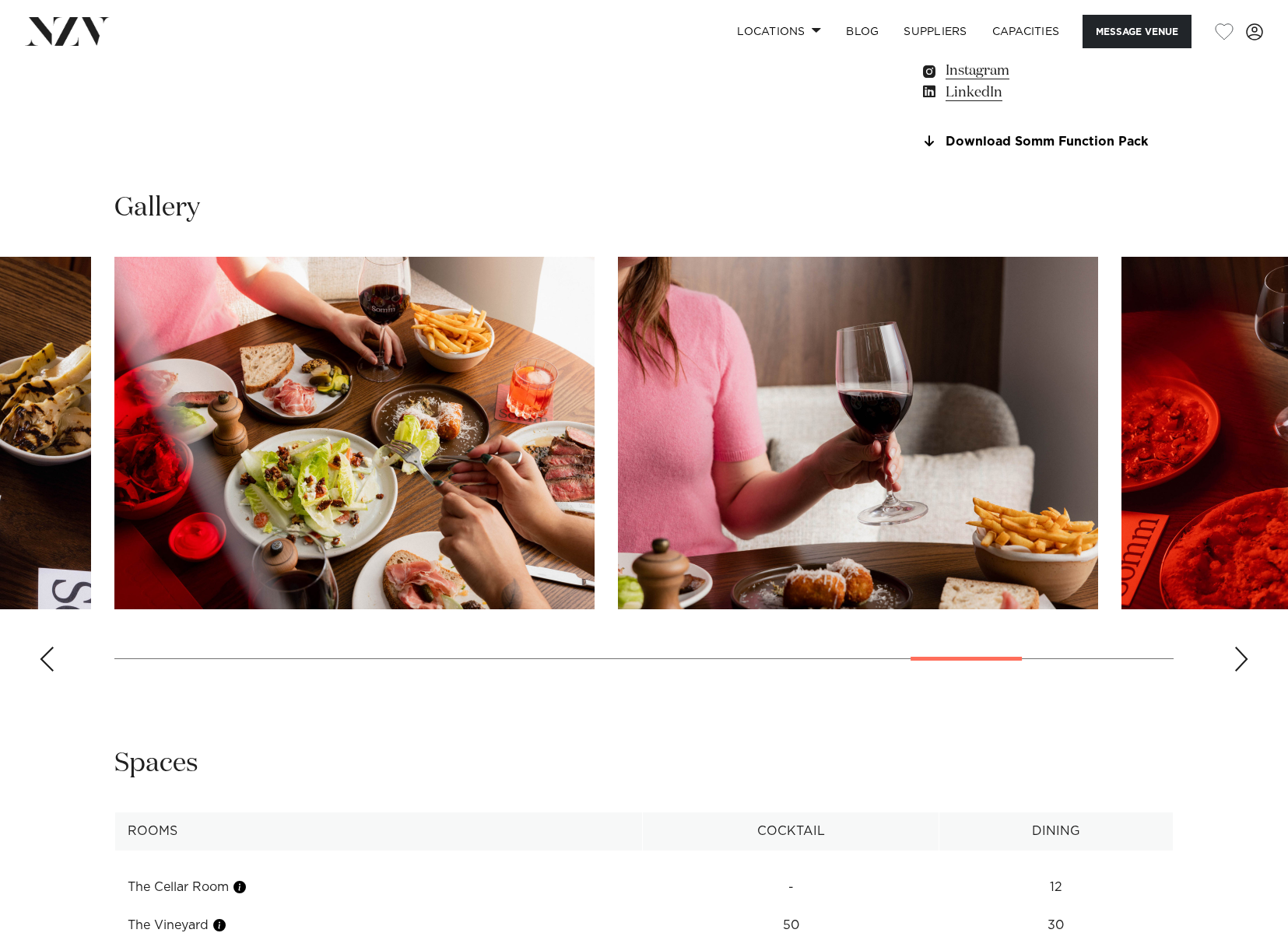
click at [1240, 660] on div "Next slide" at bounding box center [1241, 659] width 15 height 25
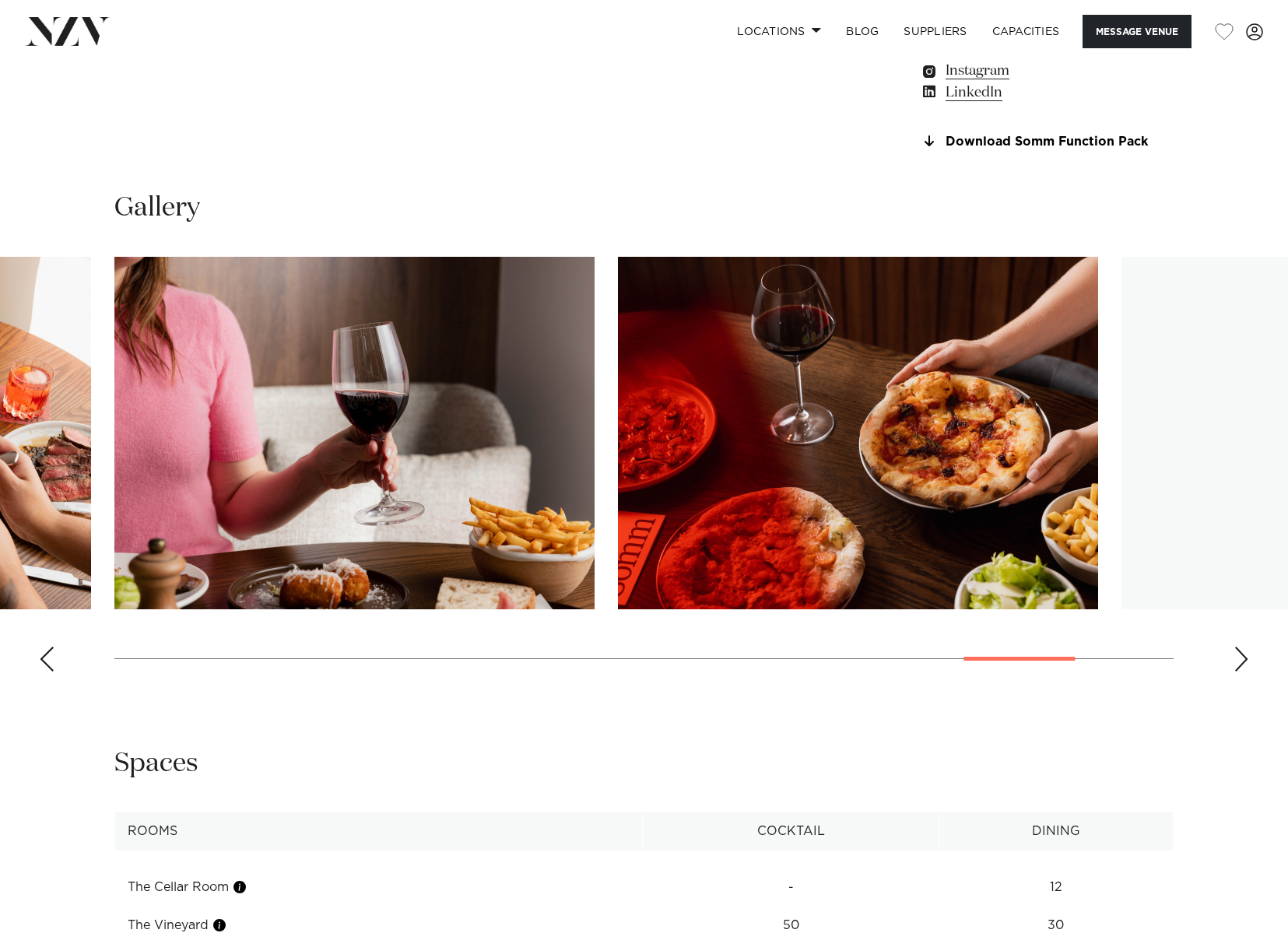
click at [1240, 660] on div "Next slide" at bounding box center [1241, 659] width 15 height 25
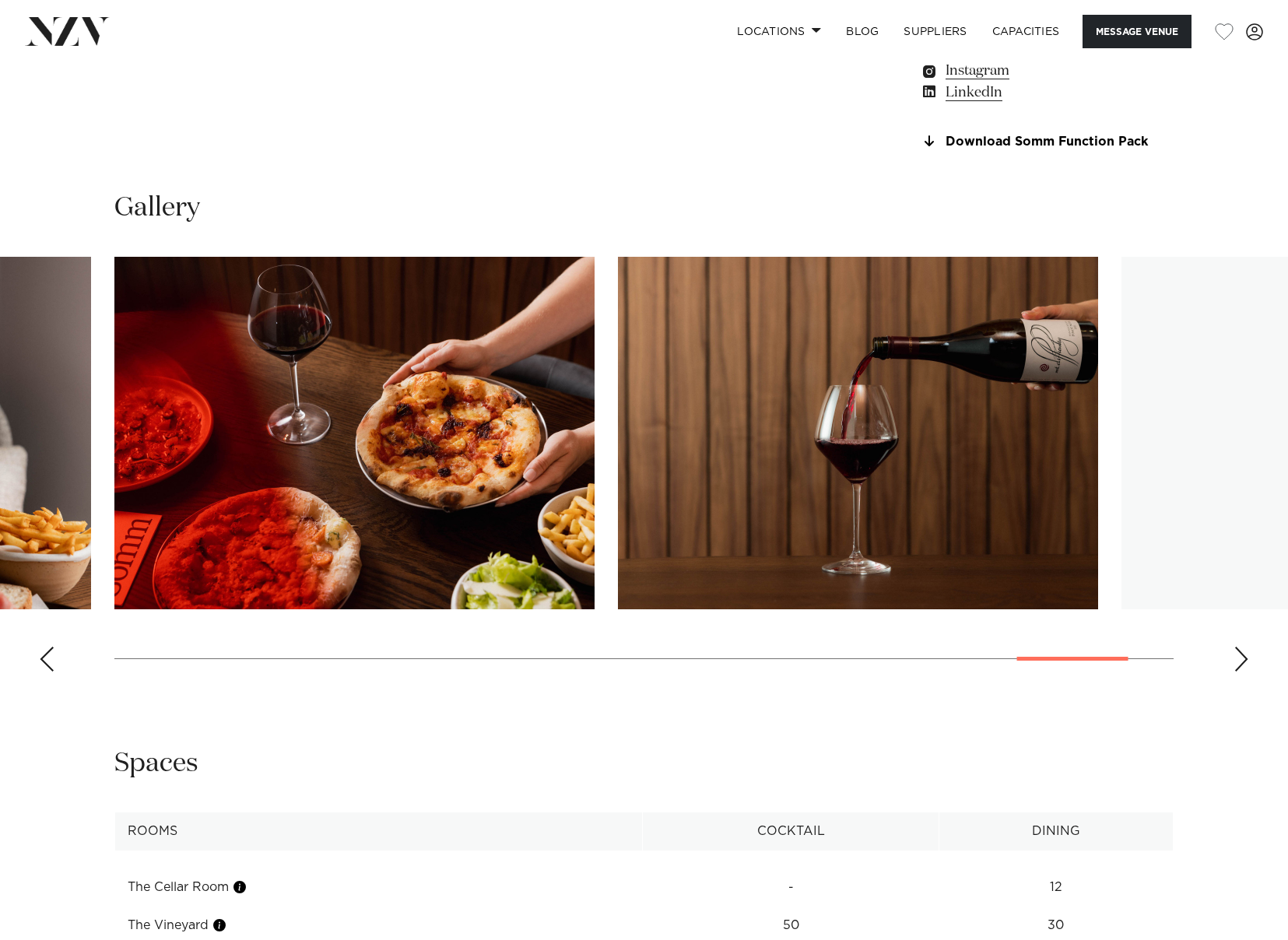
click at [1240, 660] on div "Next slide" at bounding box center [1241, 659] width 15 height 25
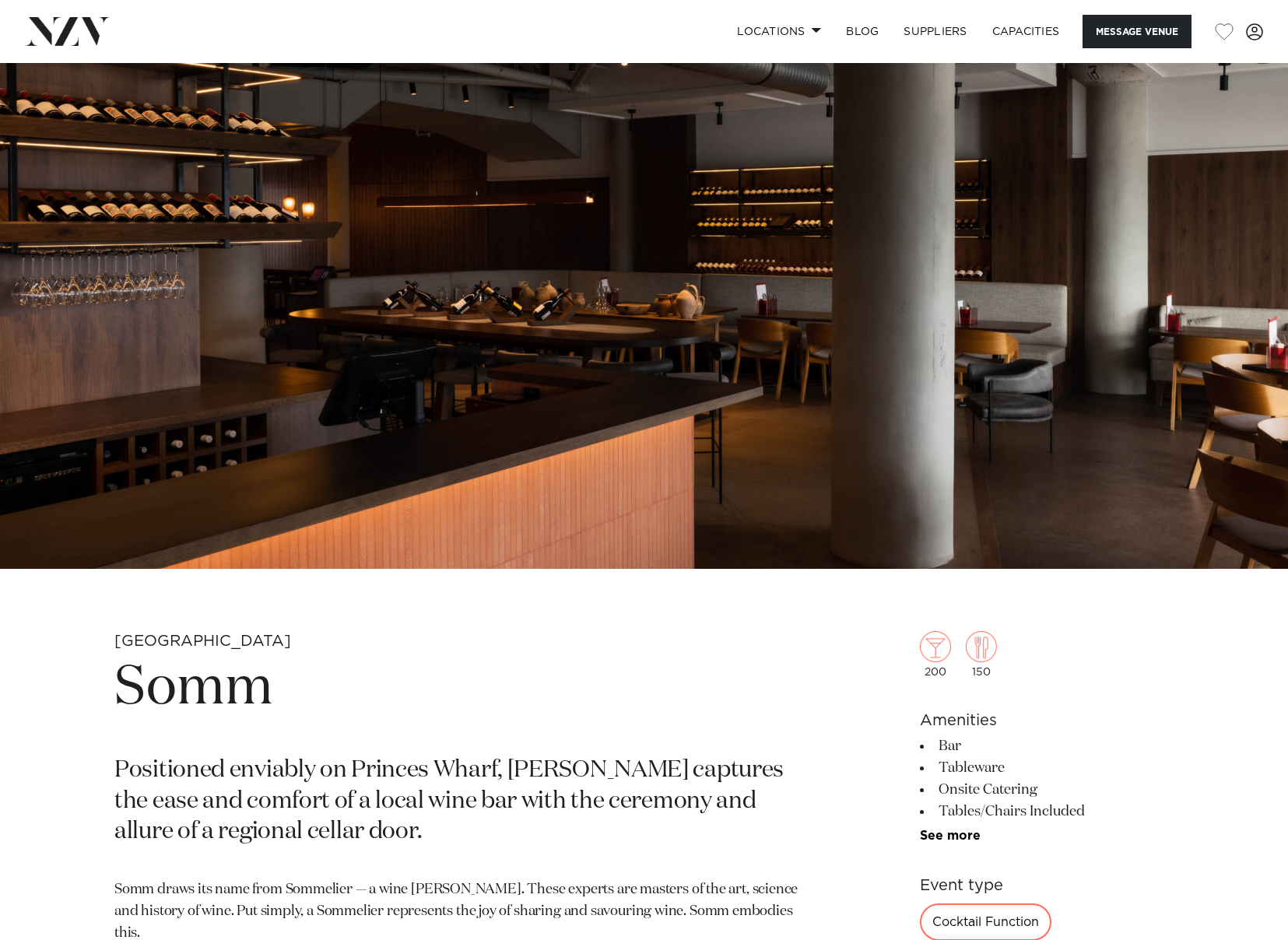
scroll to position [0, 0]
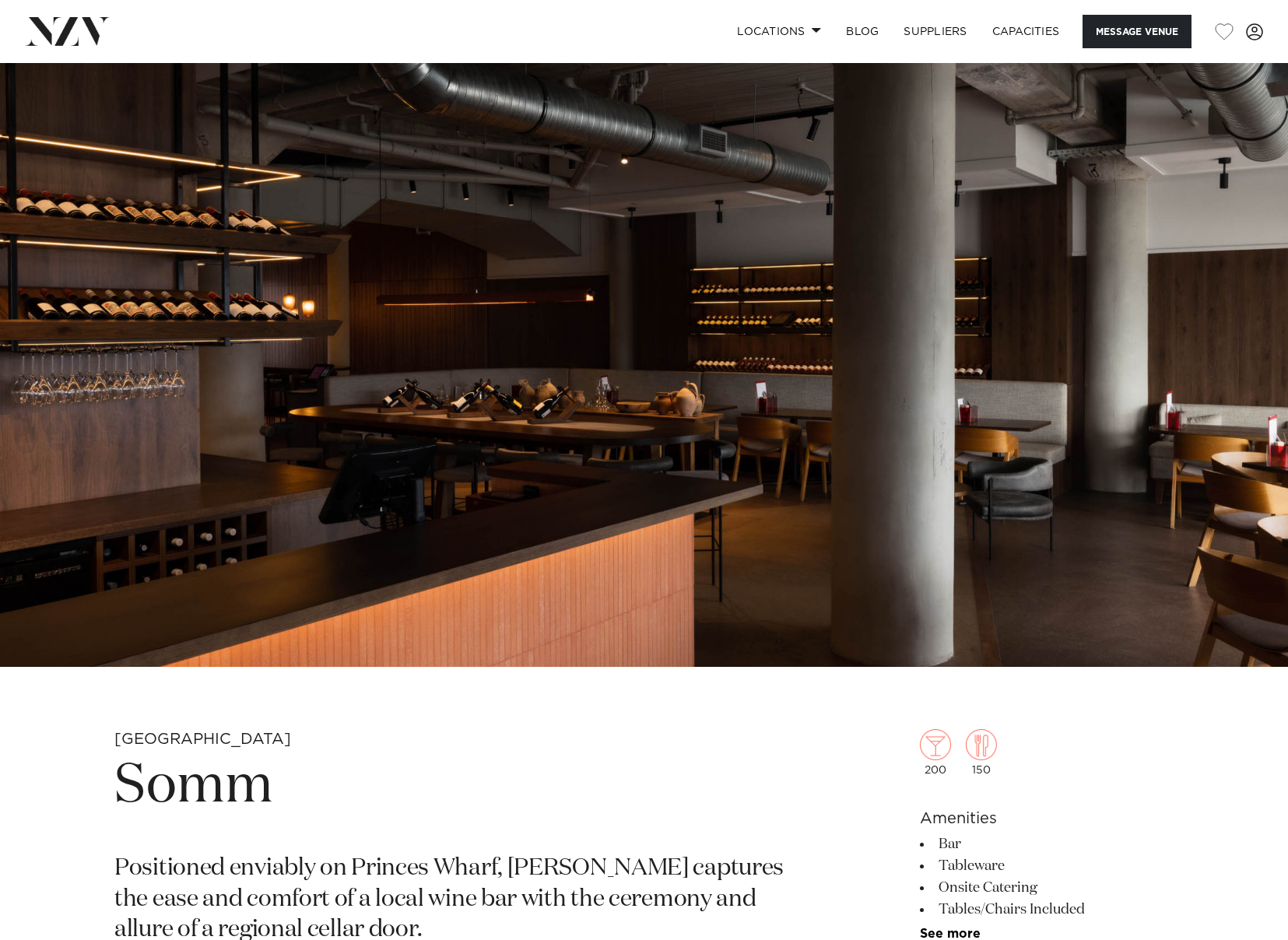
click at [837, 445] on img at bounding box center [644, 365] width 1288 height 604
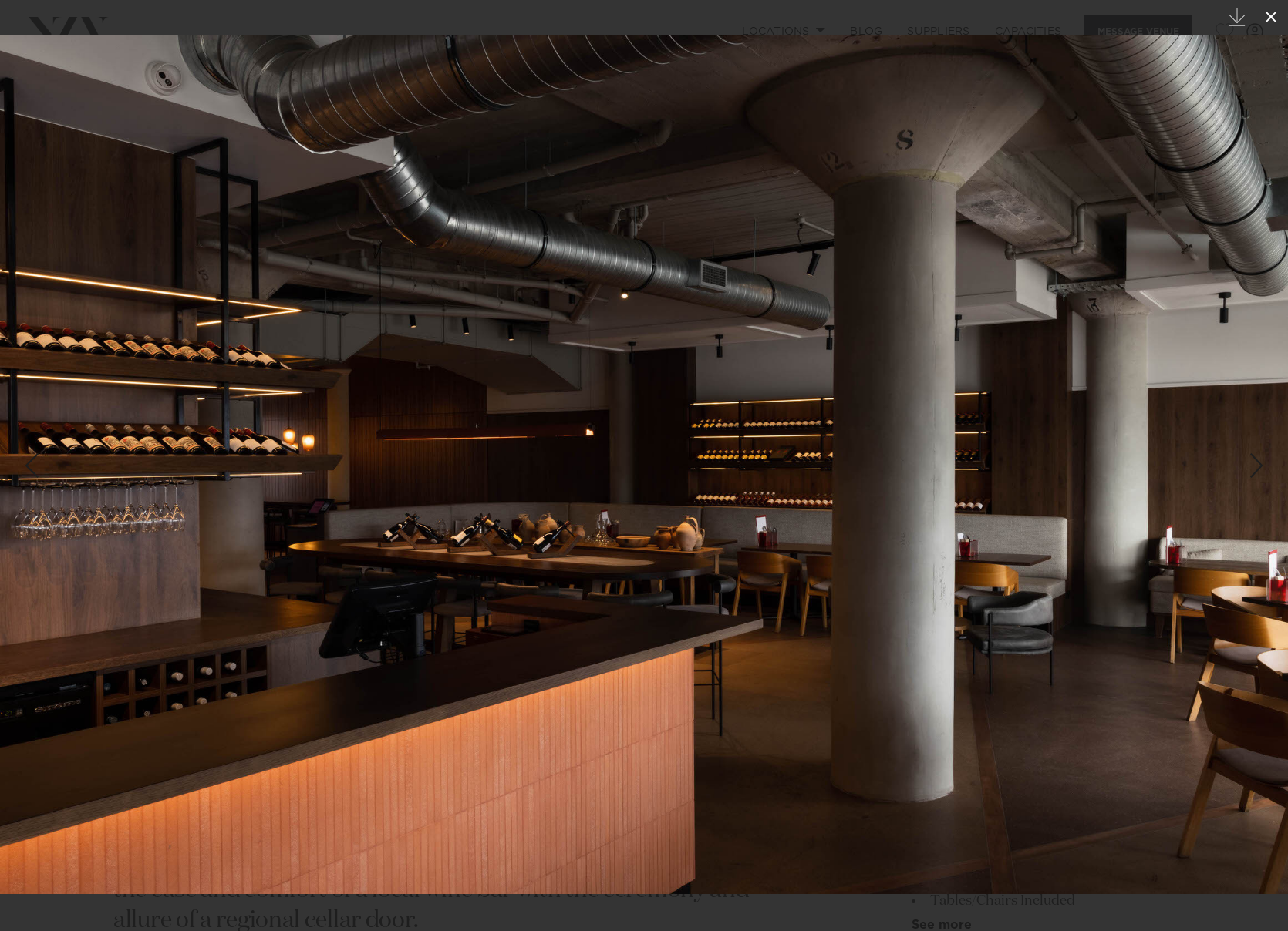
click at [1269, 22] on icon at bounding box center [1270, 17] width 18 height 18
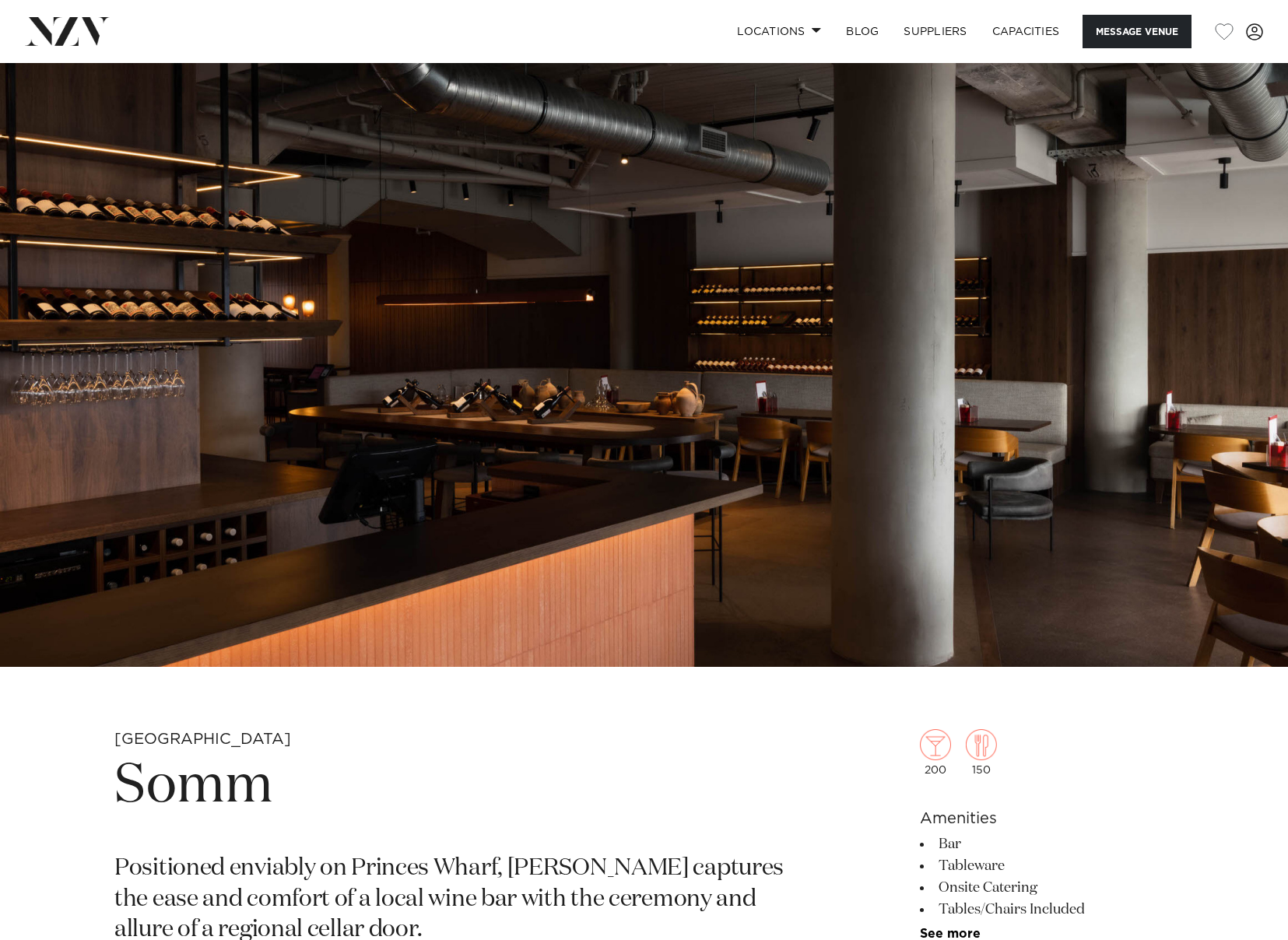
click at [242, 785] on h1 "Somm" at bounding box center [462, 786] width 695 height 72
copy h1 "Somm"
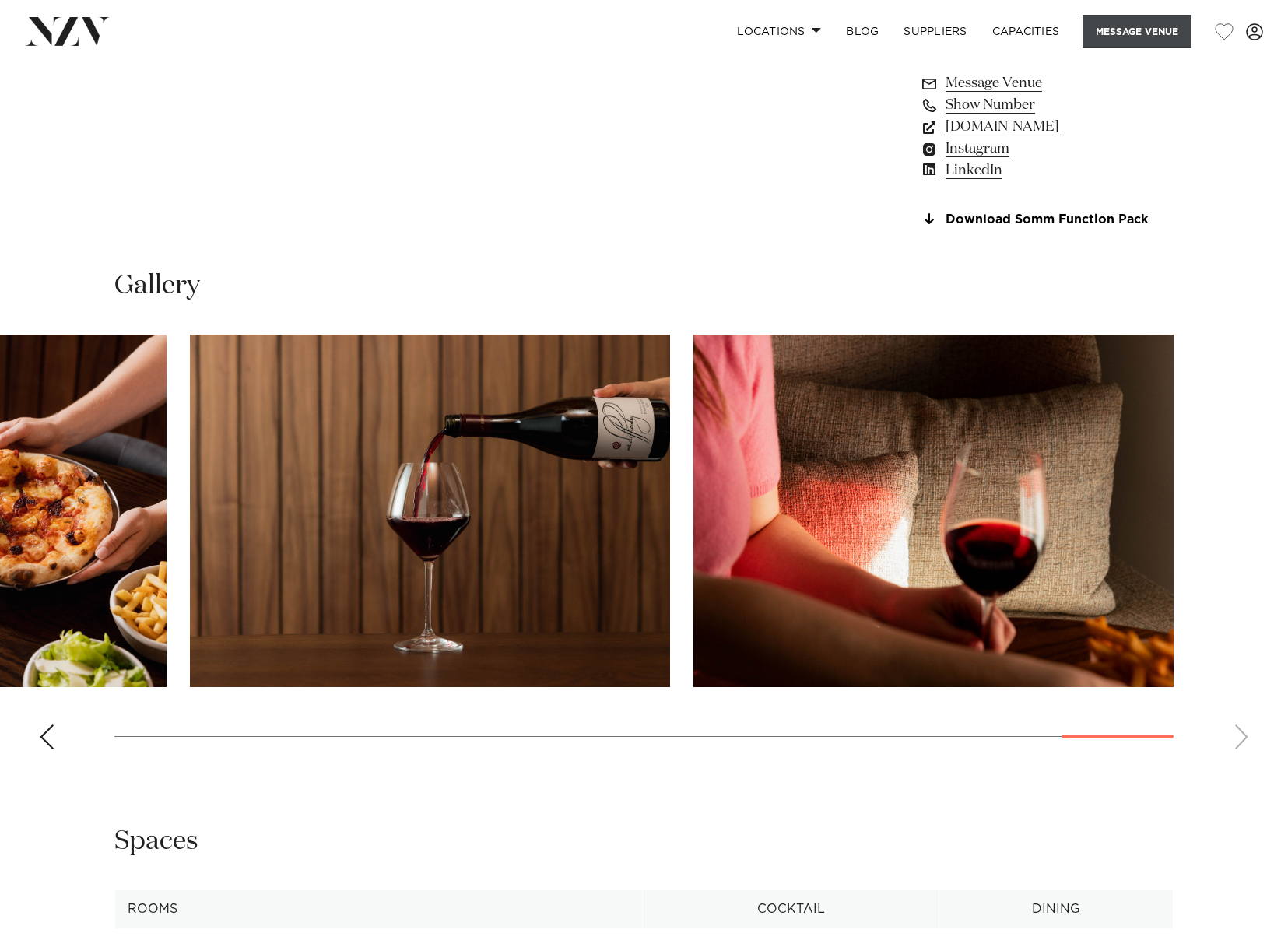
click at [1133, 25] on button "Message Venue" at bounding box center [1137, 31] width 109 height 34
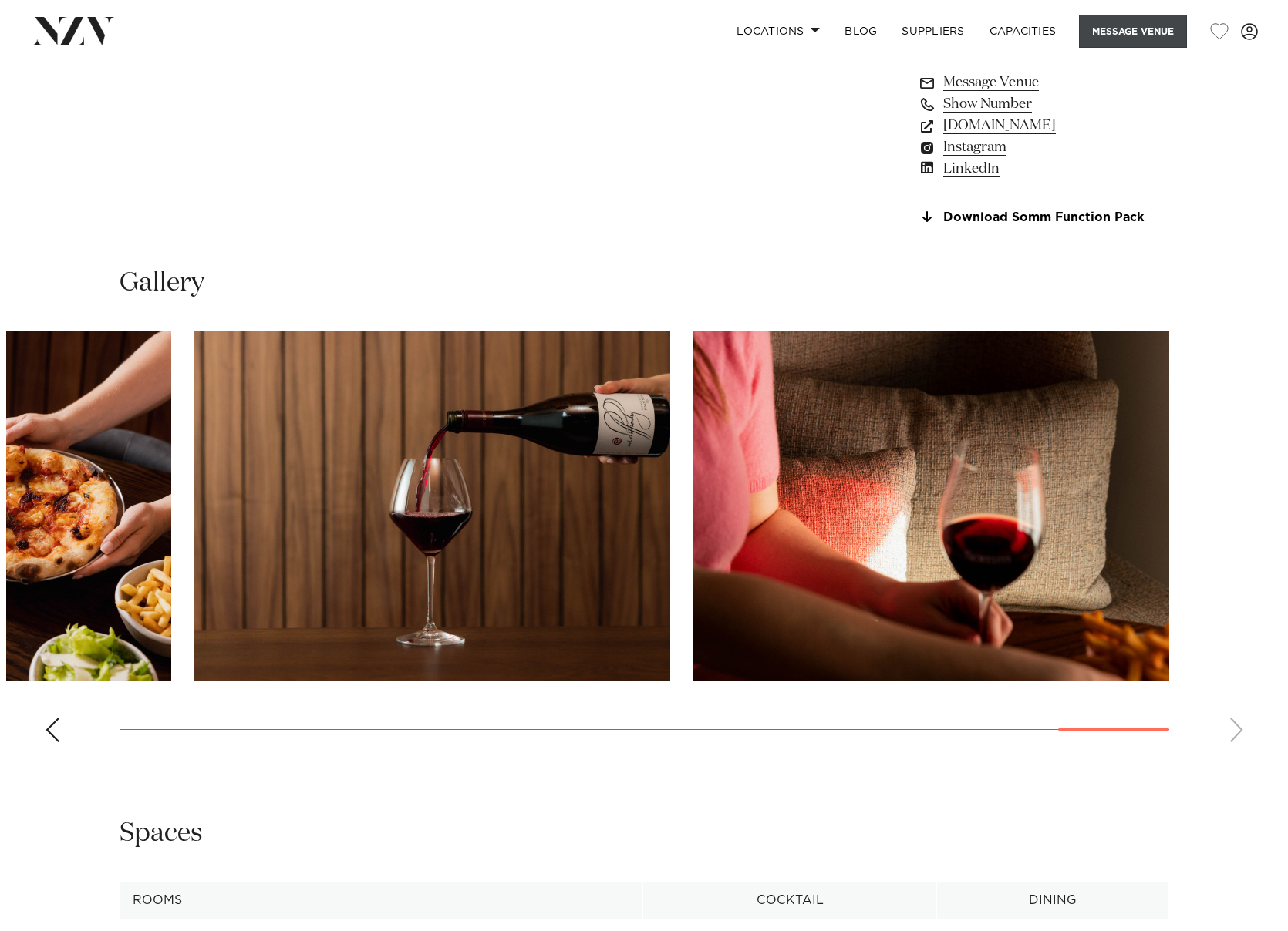
scroll to position [1316, 0]
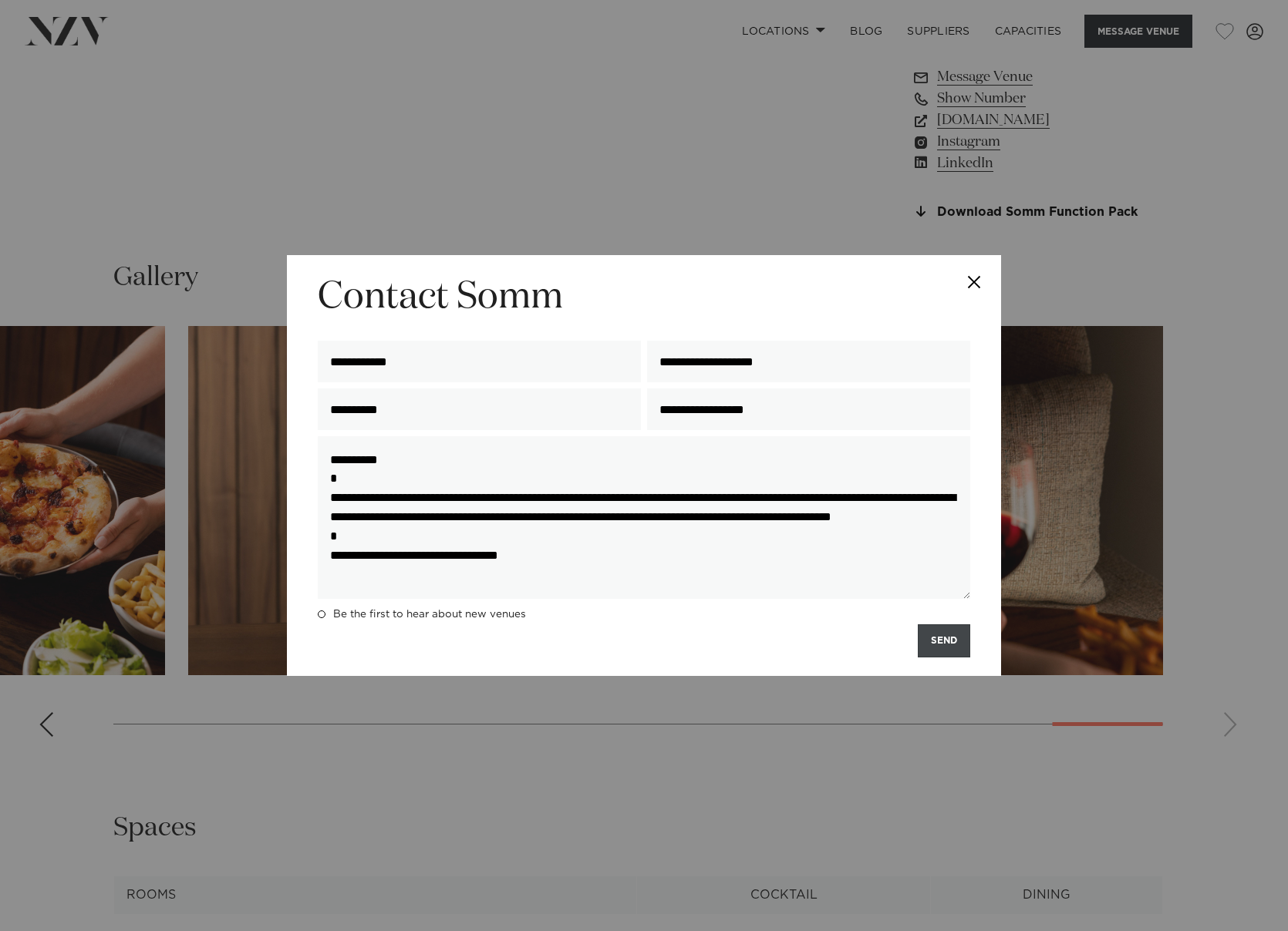
click at [953, 639] on button "SEND" at bounding box center [944, 641] width 53 height 34
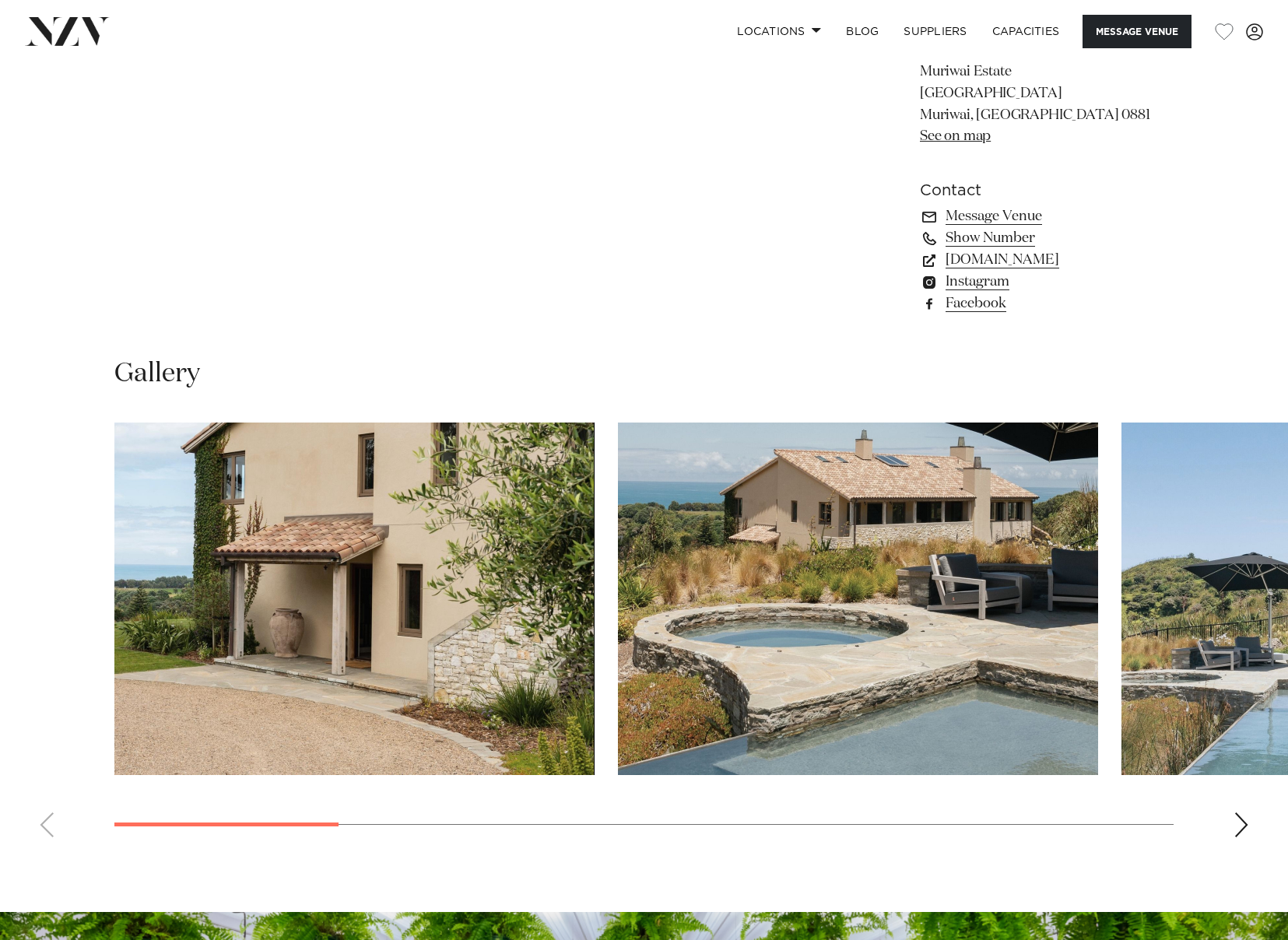
scroll to position [1245, 0]
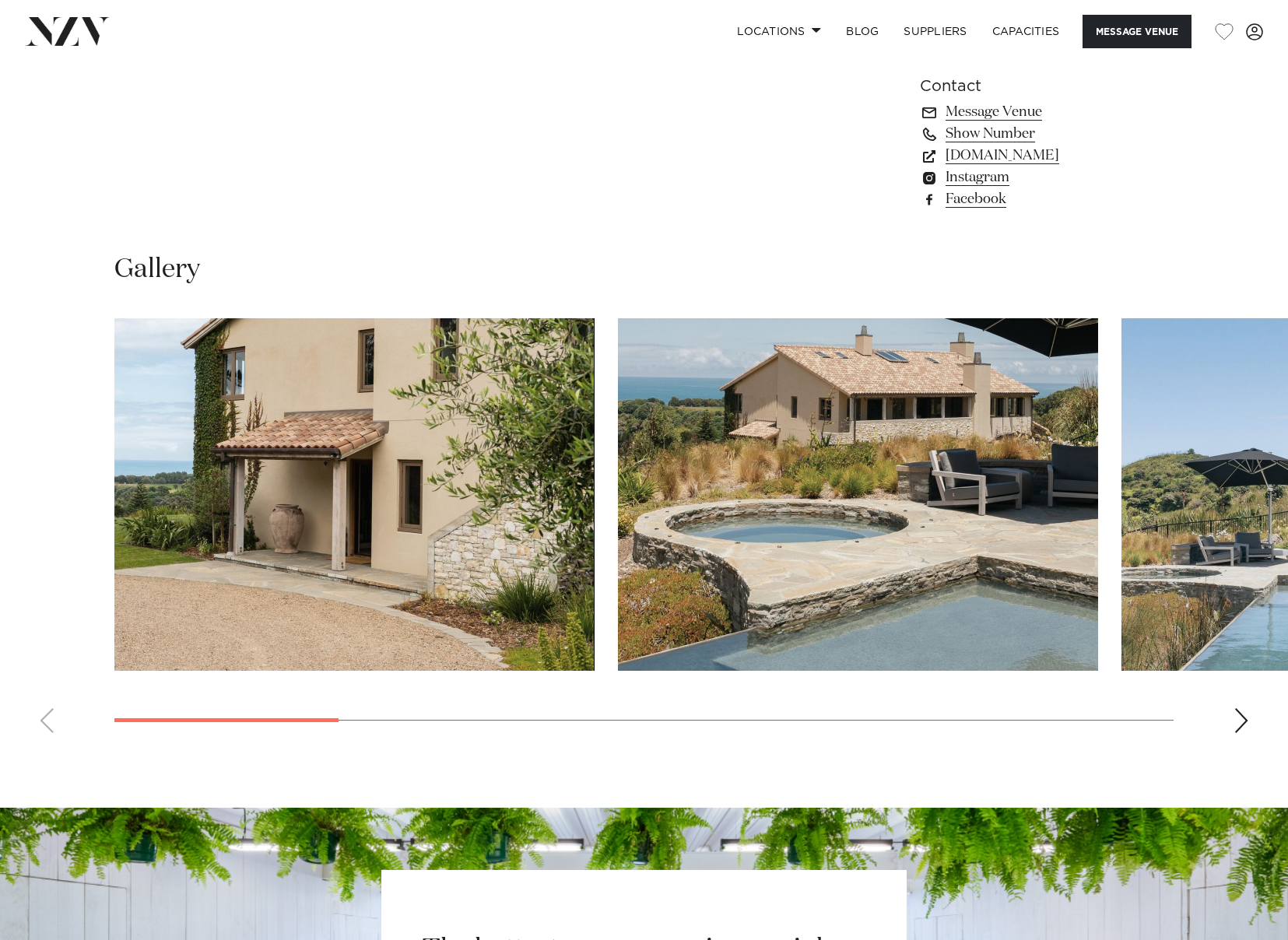
click at [1232, 726] on swiper-container at bounding box center [644, 532] width 1288 height 427
click at [1239, 724] on div "Next slide" at bounding box center [1241, 720] width 15 height 25
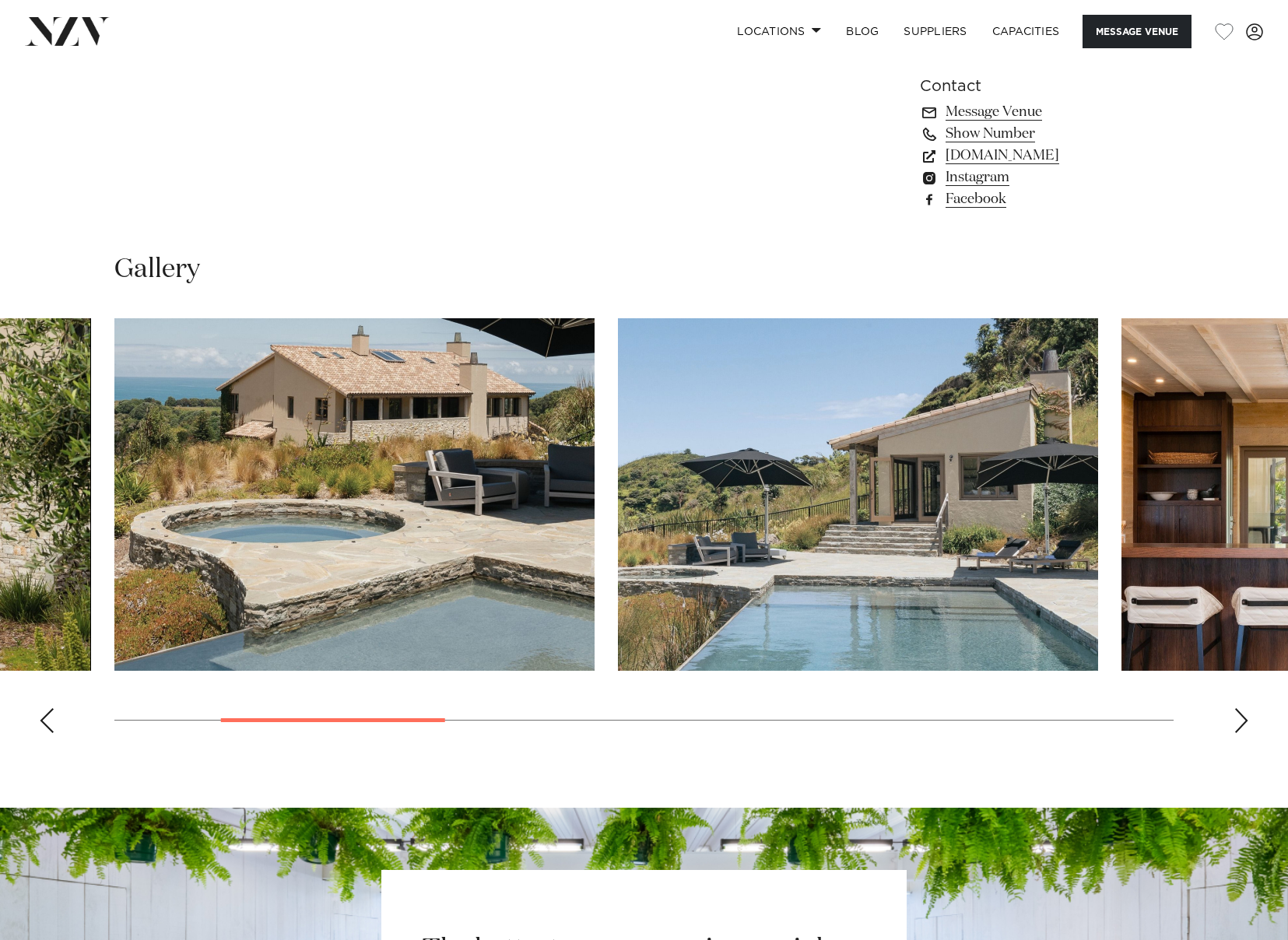
click at [1239, 724] on div "Next slide" at bounding box center [1241, 720] width 15 height 25
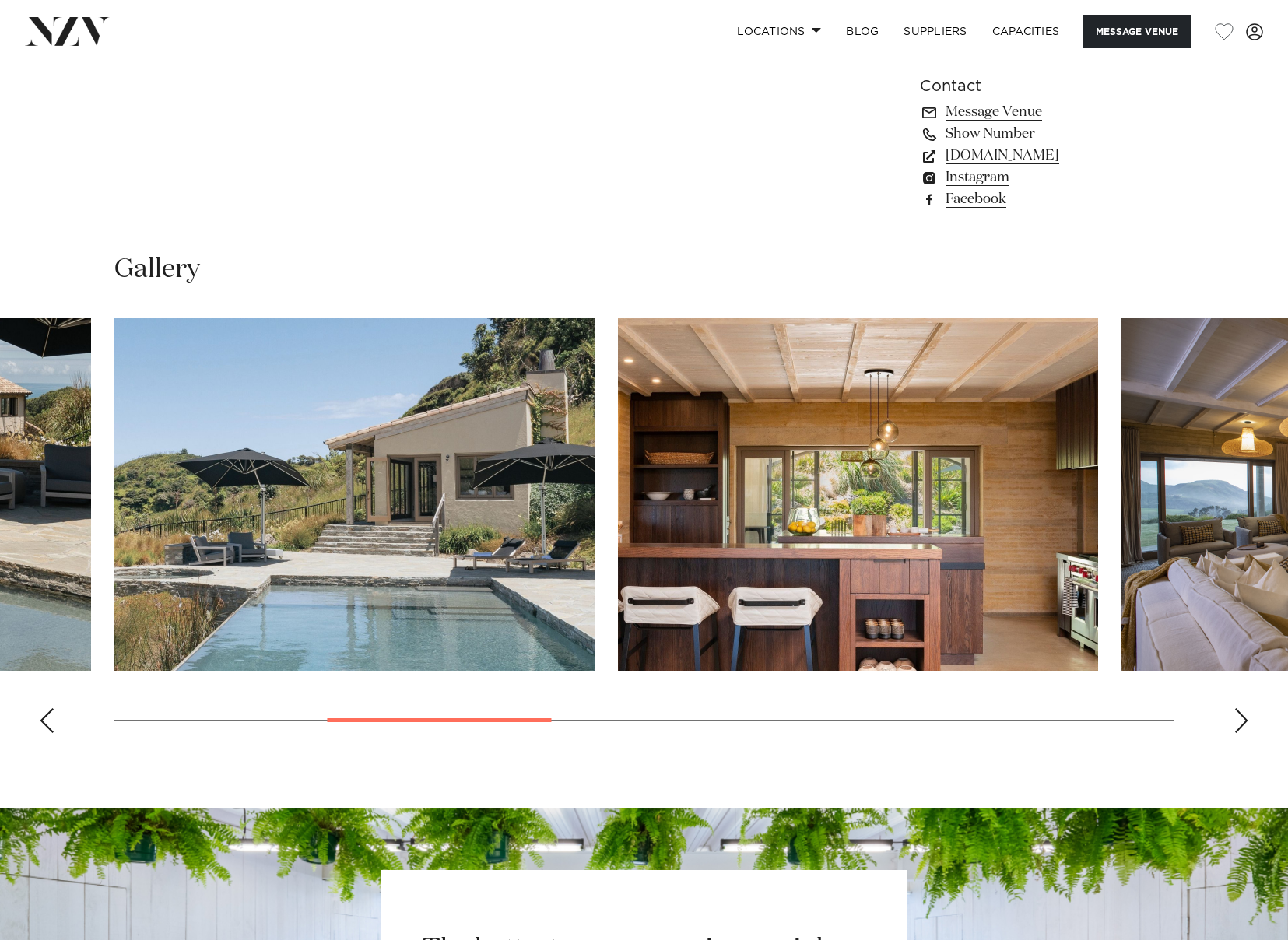
click at [1239, 724] on div "Next slide" at bounding box center [1241, 720] width 15 height 25
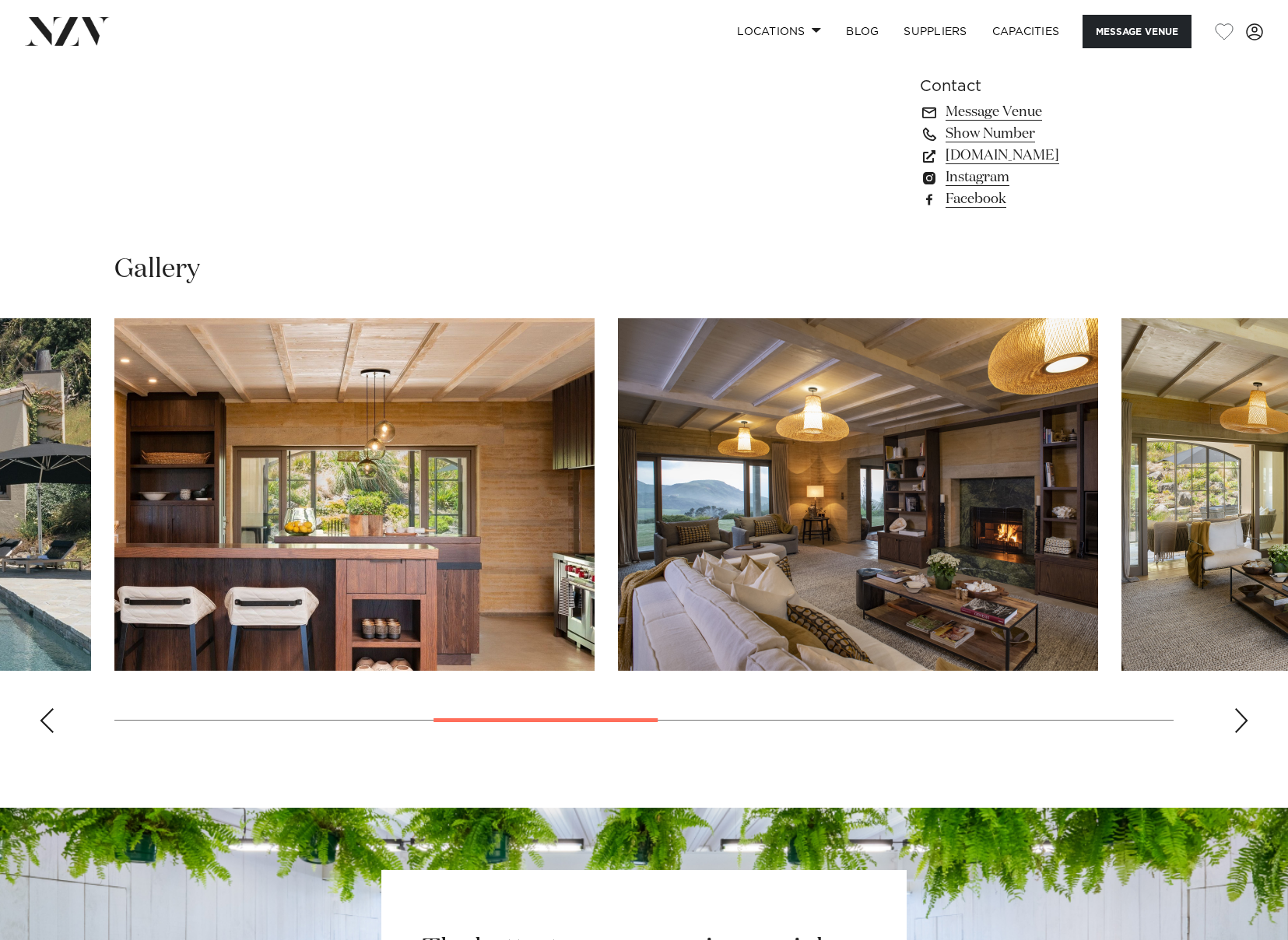
click at [1239, 724] on div "Next slide" at bounding box center [1241, 720] width 15 height 25
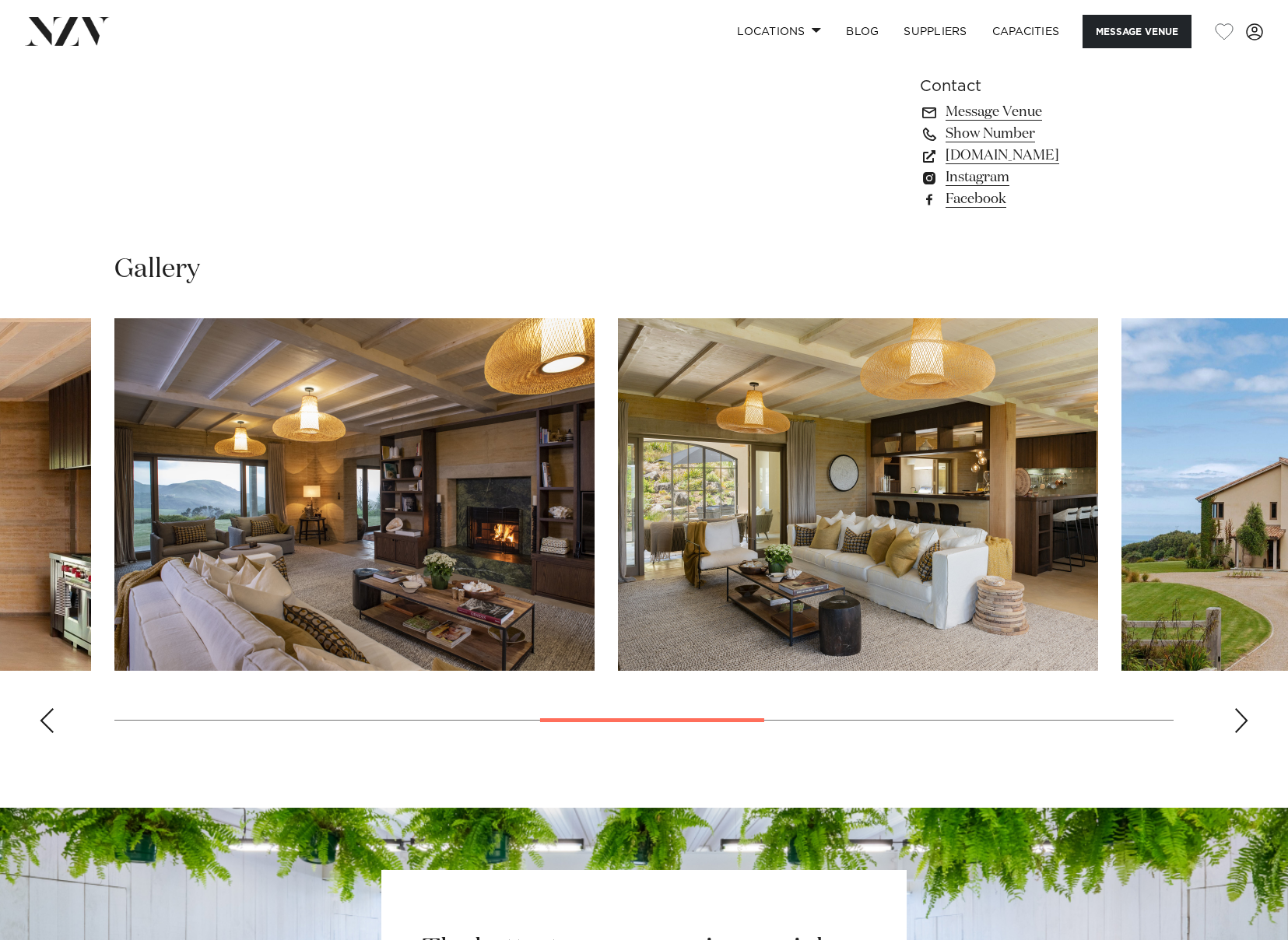
click at [1239, 724] on div "Next slide" at bounding box center [1241, 720] width 15 height 25
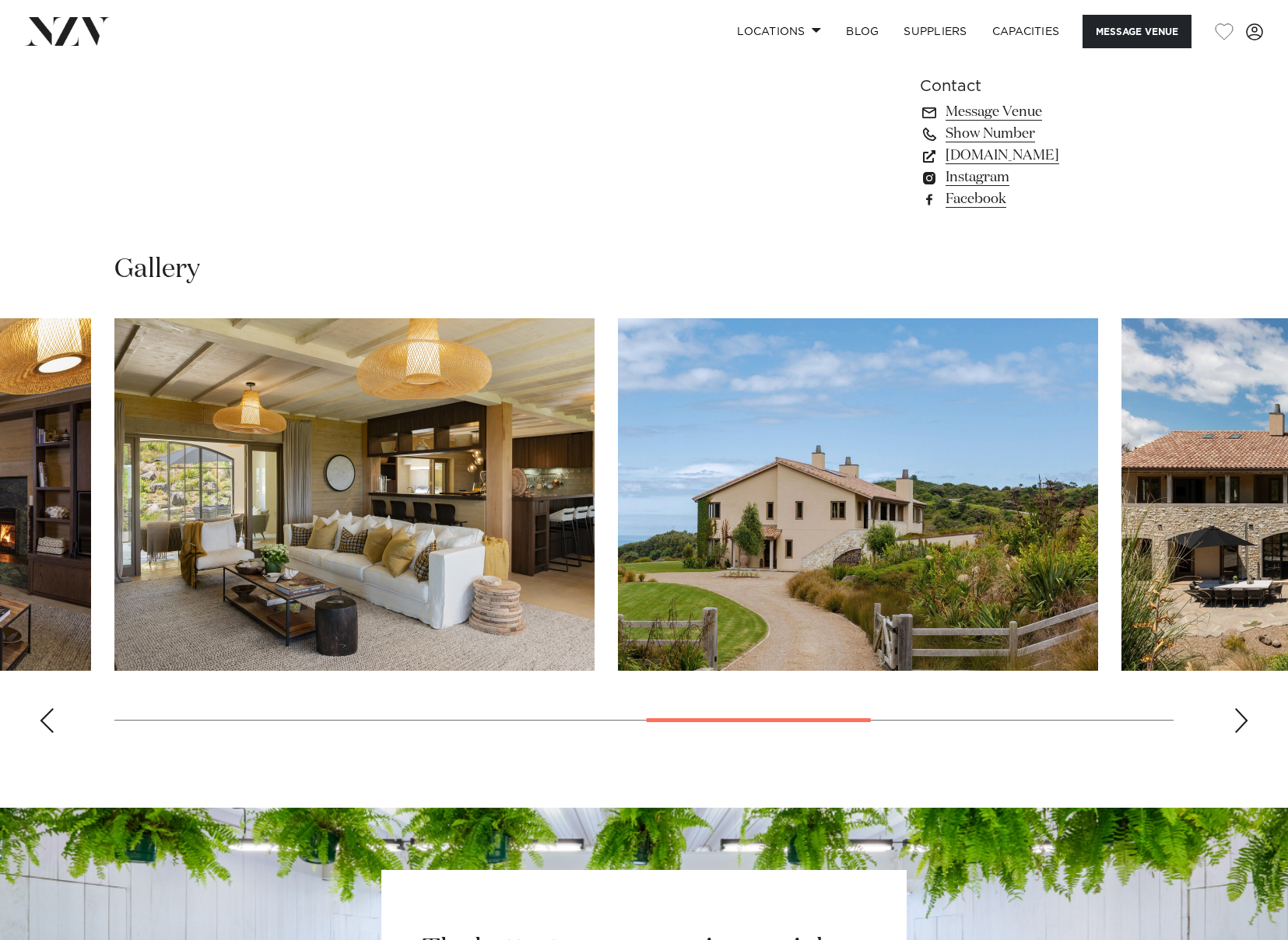
click at [1239, 724] on div "Next slide" at bounding box center [1241, 720] width 15 height 25
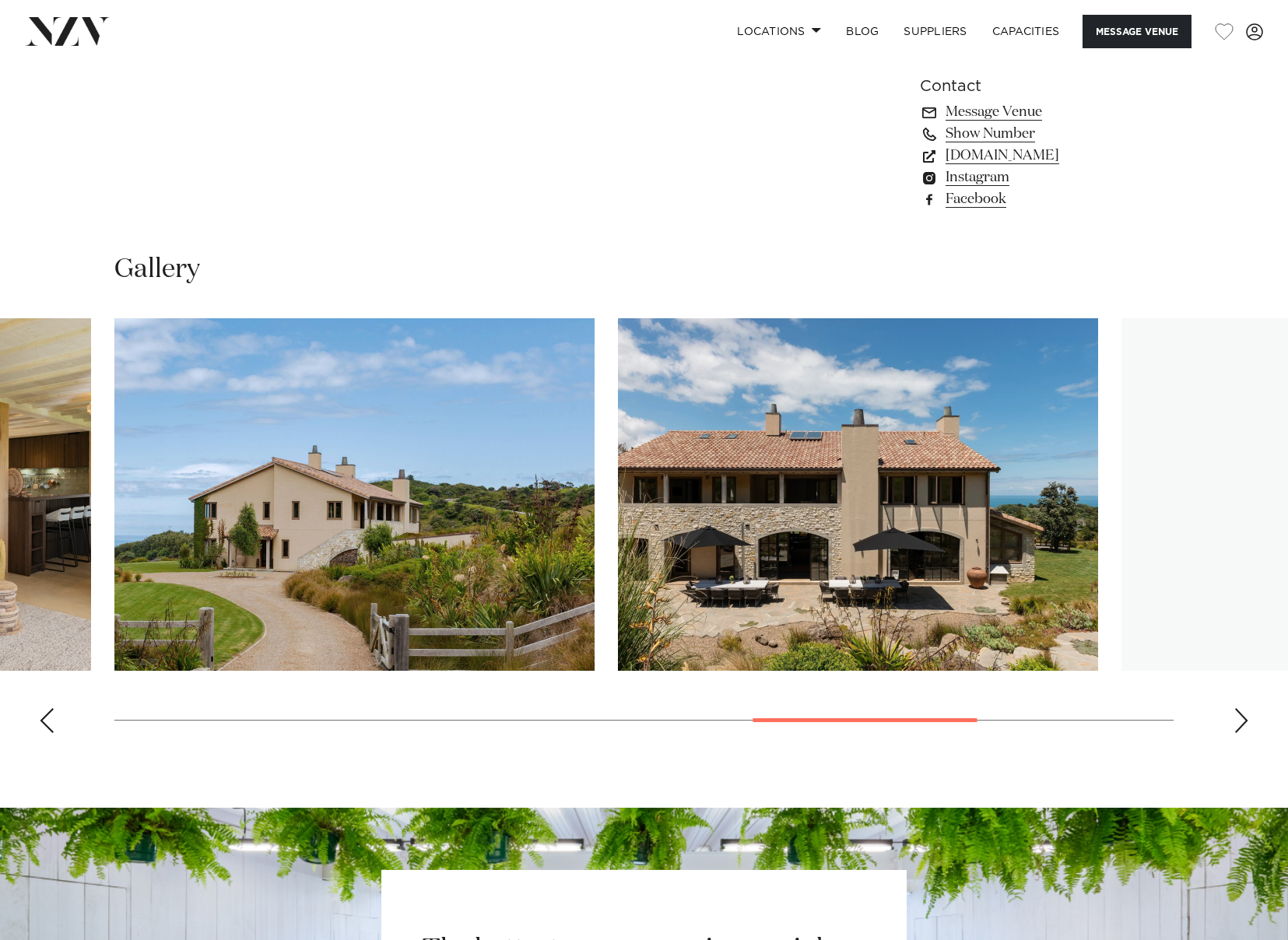
click at [1239, 724] on div "Next slide" at bounding box center [1241, 720] width 15 height 25
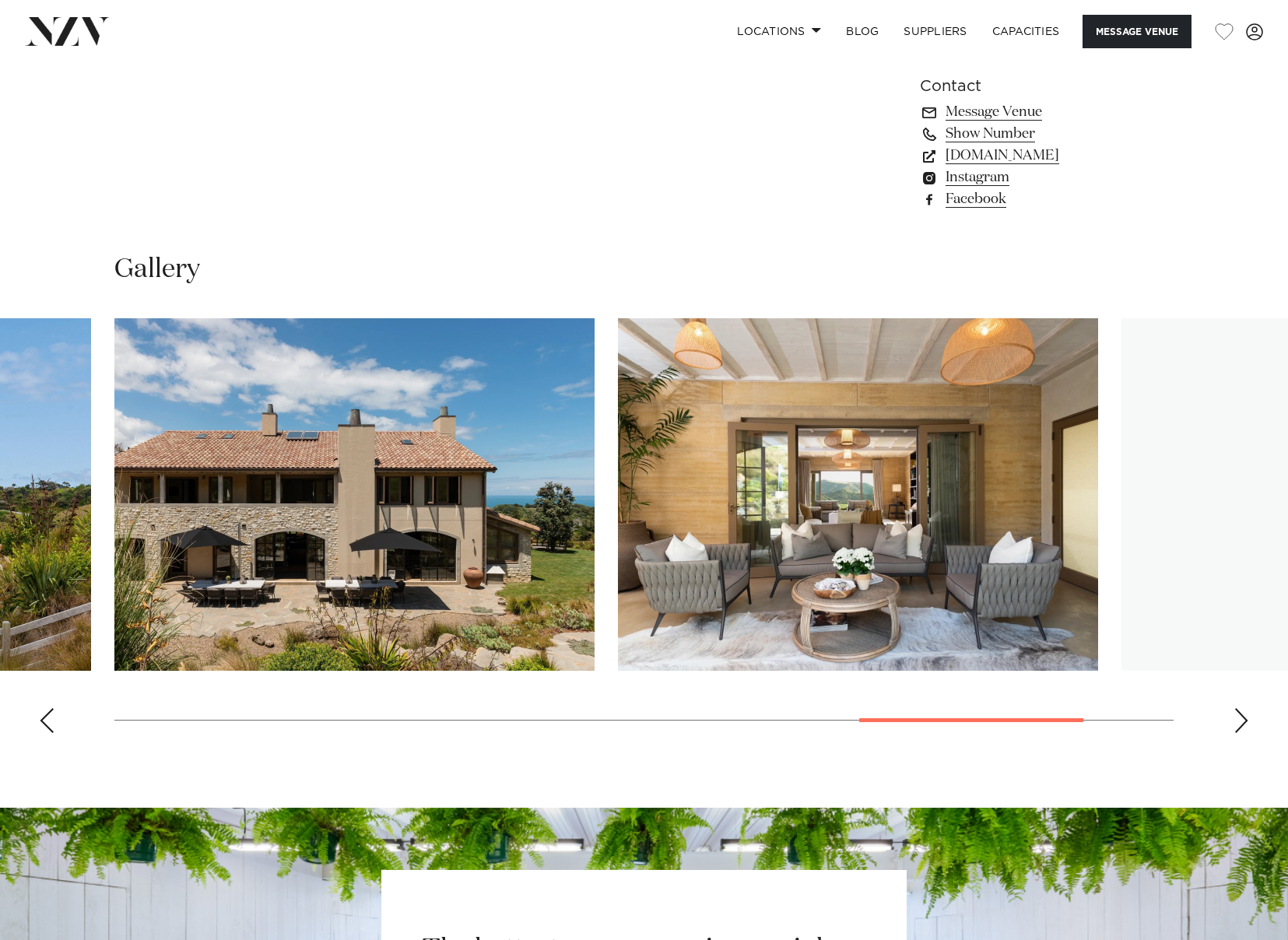
click at [1239, 724] on div "Next slide" at bounding box center [1241, 720] width 15 height 25
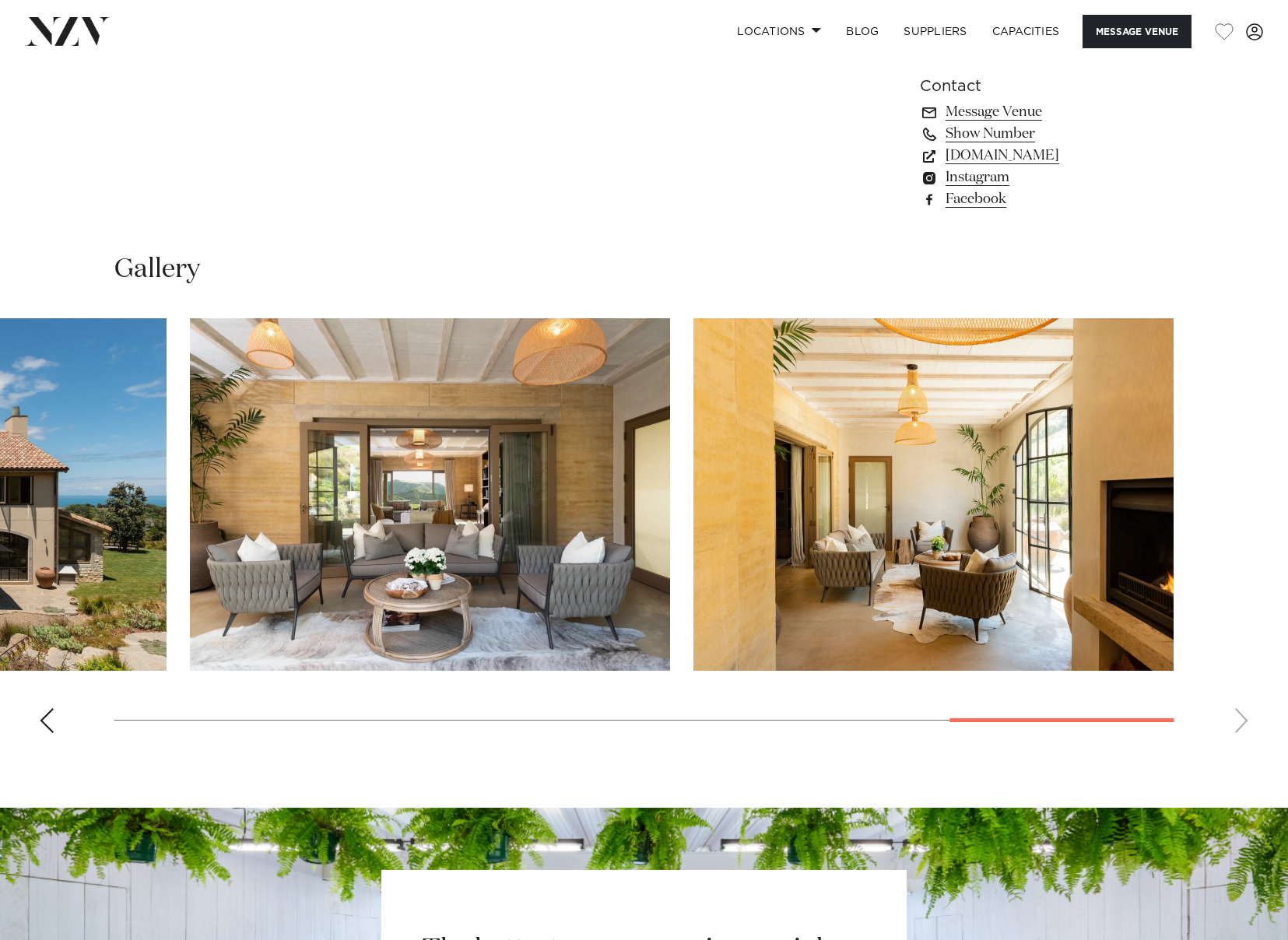
click at [1239, 724] on swiper-container at bounding box center [644, 532] width 1288 height 427
click at [59, 714] on swiper-container at bounding box center [644, 532] width 1288 height 427
click at [45, 719] on div "Previous slide" at bounding box center [46, 720] width 15 height 25
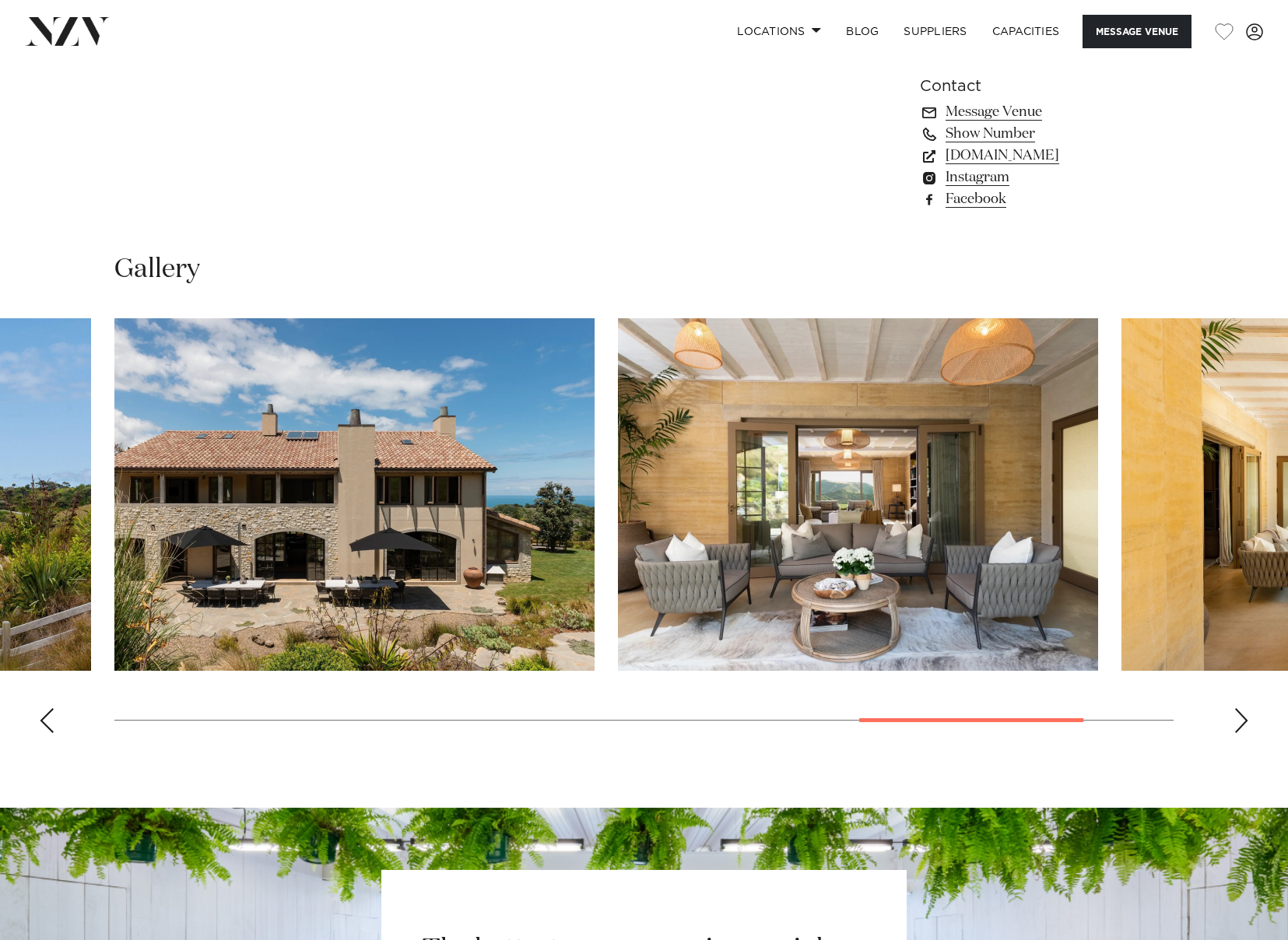
click at [45, 719] on div "Previous slide" at bounding box center [46, 720] width 15 height 25
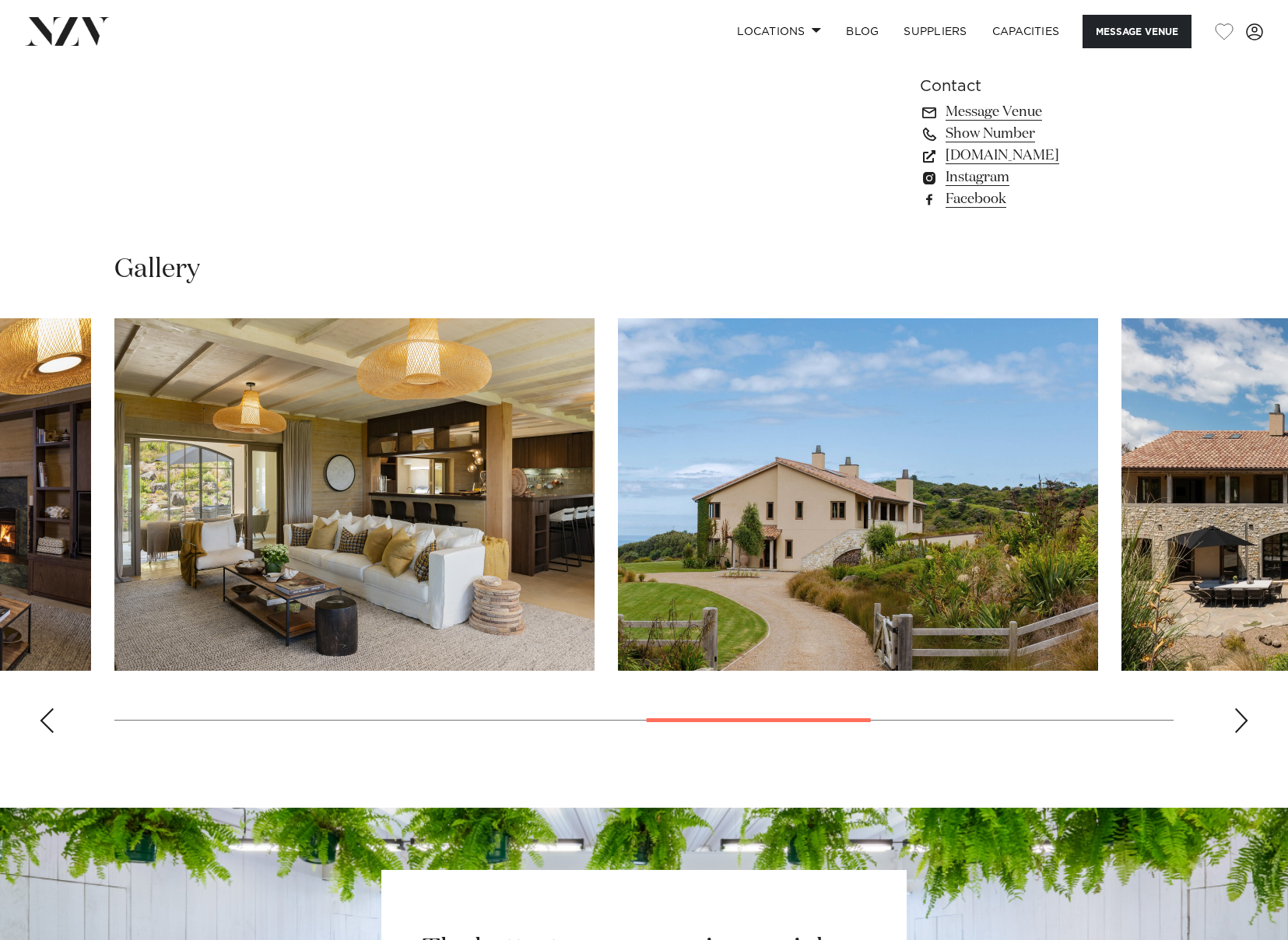
click at [45, 719] on div "Previous slide" at bounding box center [46, 720] width 15 height 25
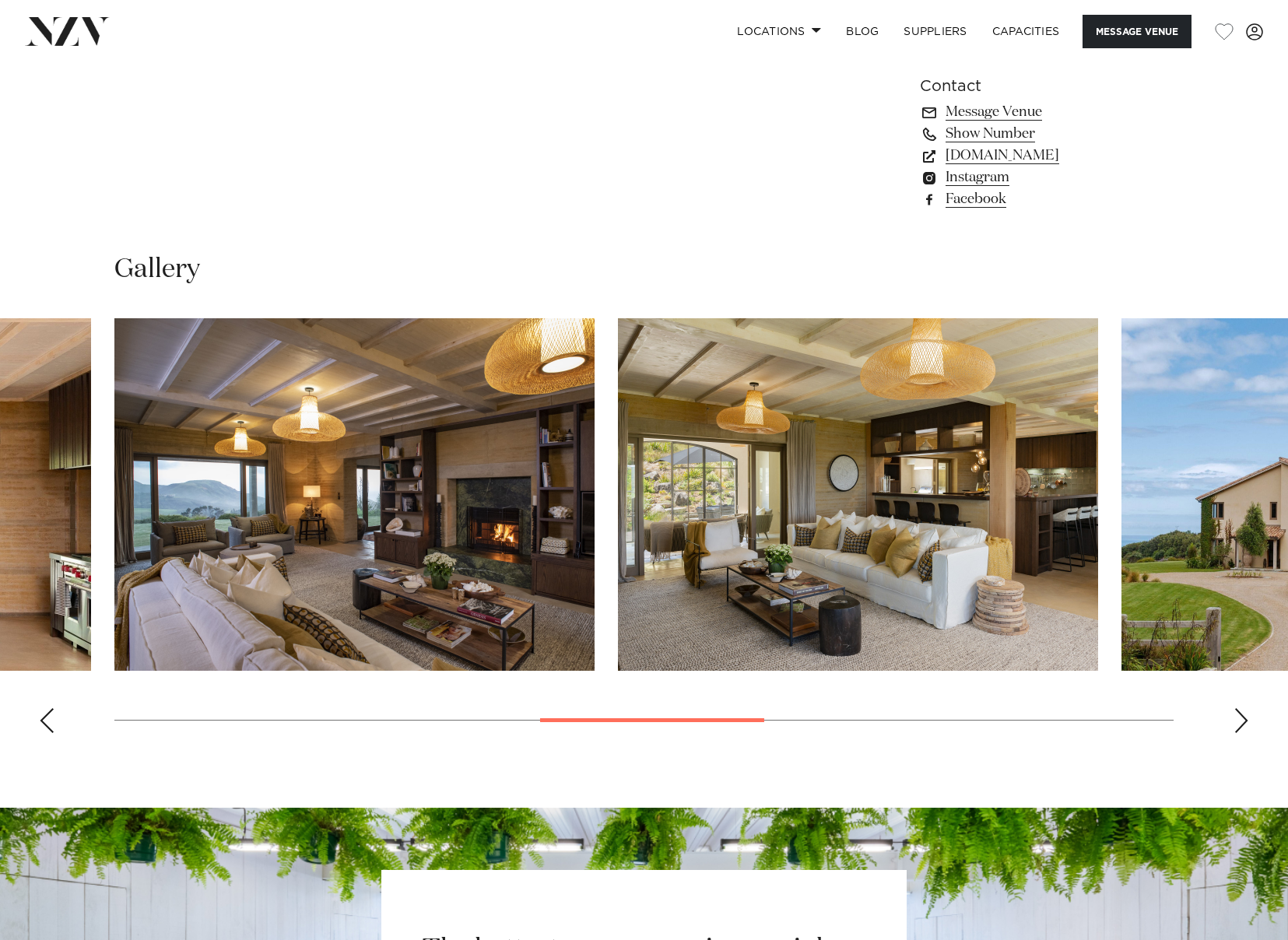
click at [45, 719] on div "Previous slide" at bounding box center [46, 720] width 15 height 25
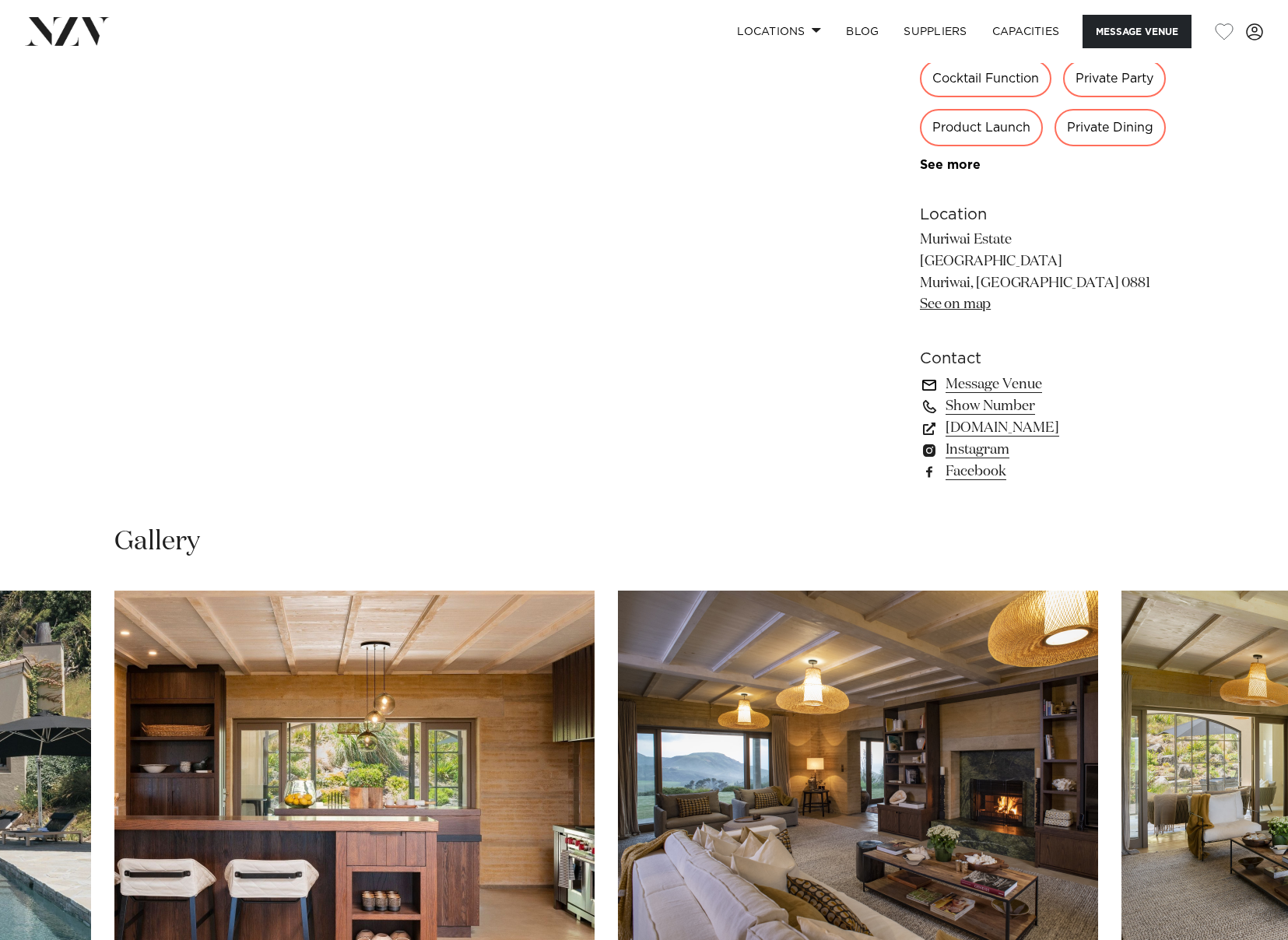
click at [1013, 382] on link "Message Venue" at bounding box center [1046, 384] width 254 height 22
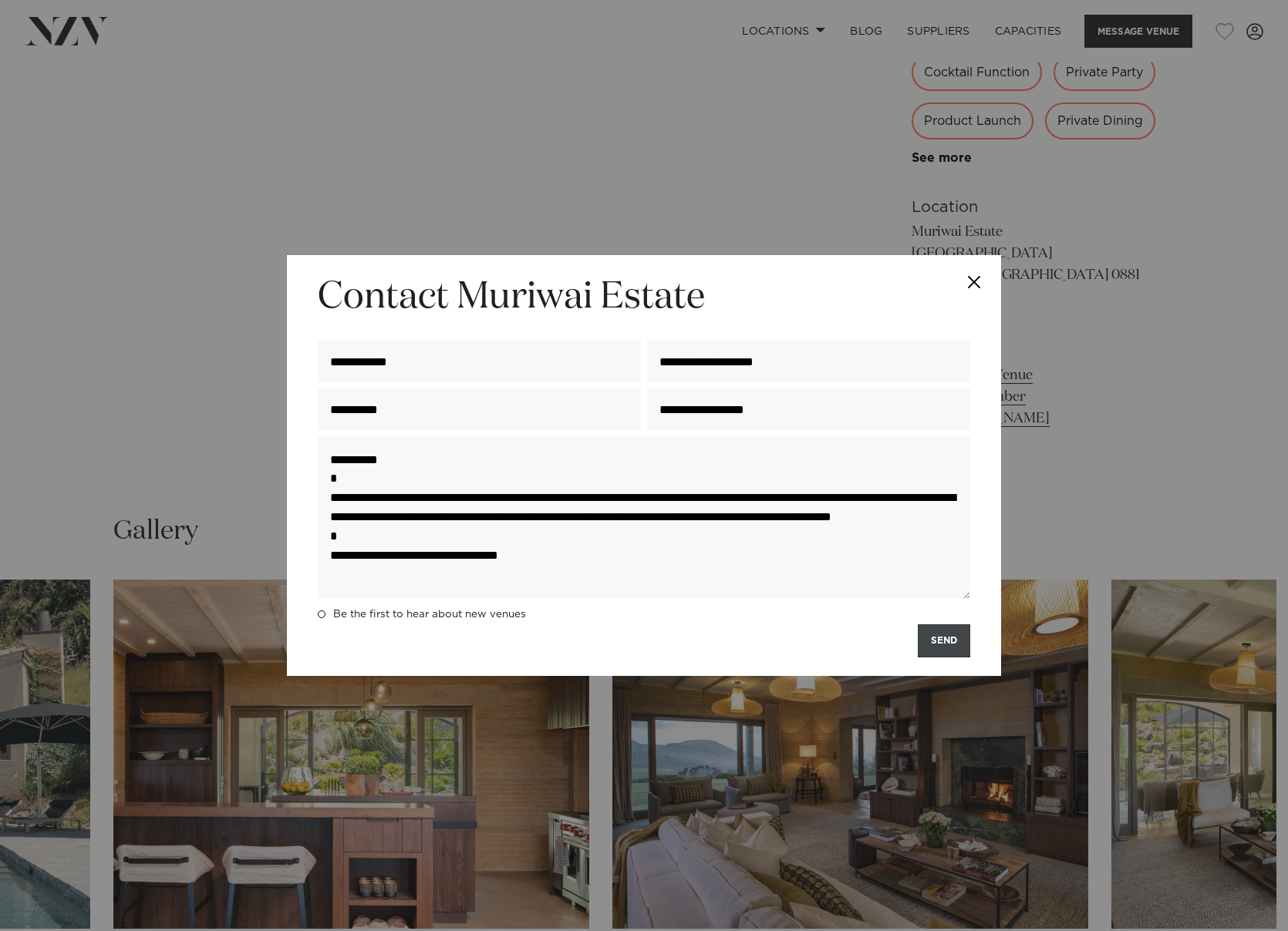
click at [946, 646] on button "SEND" at bounding box center [944, 641] width 53 height 34
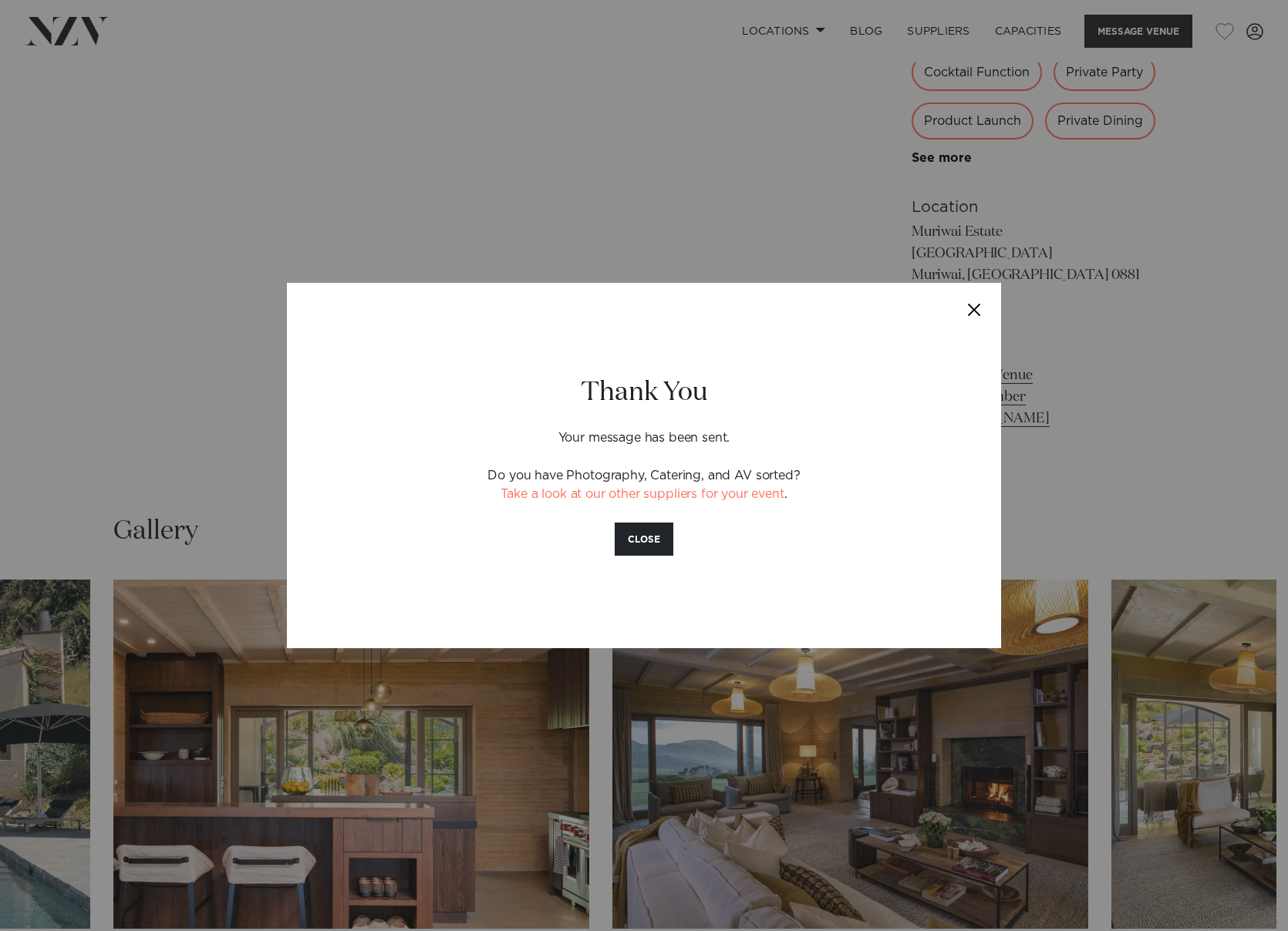
click at [975, 316] on button "Close" at bounding box center [974, 310] width 54 height 54
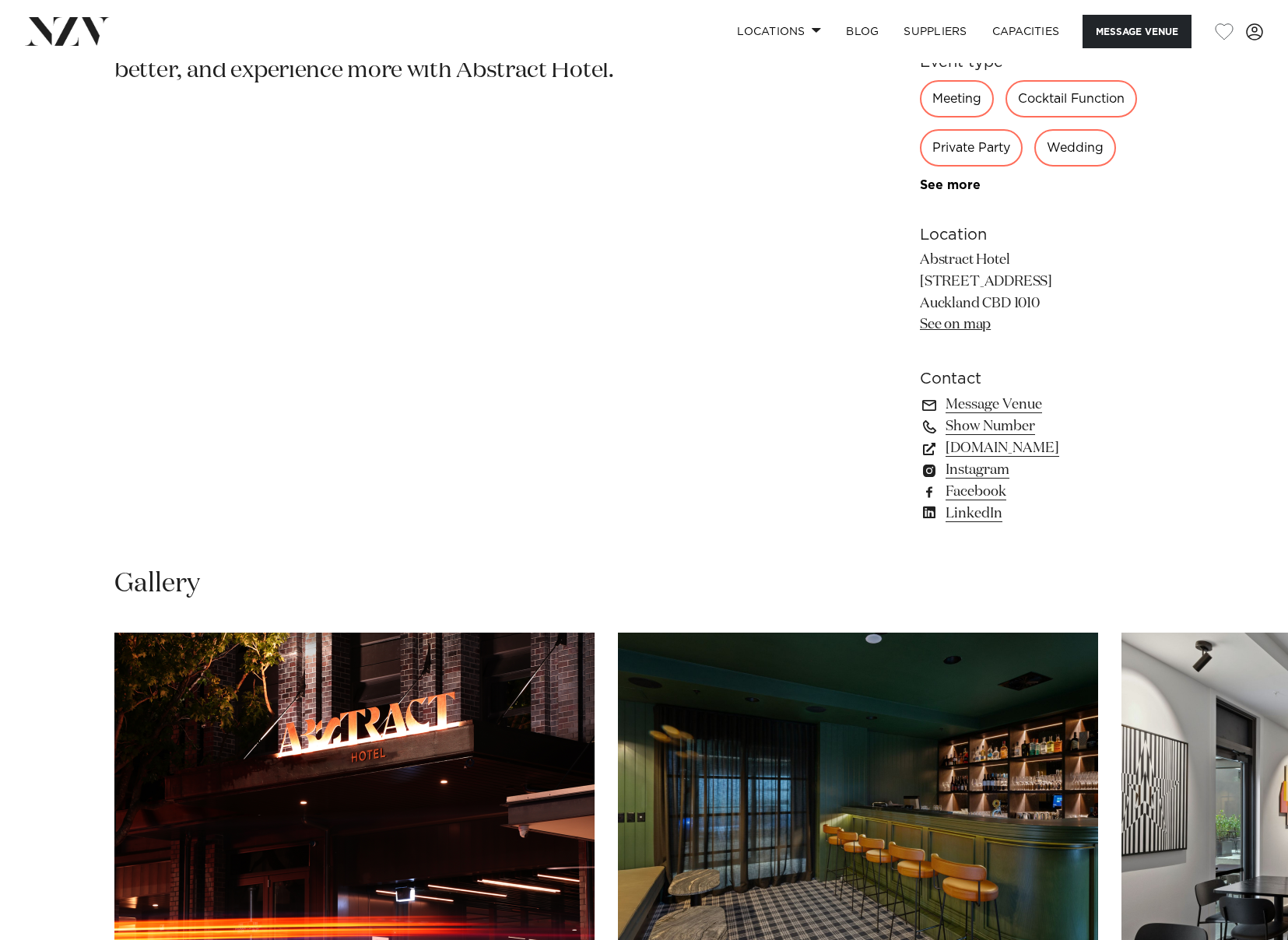
scroll to position [1090, 0]
